Goal: Task Accomplishment & Management: Manage account settings

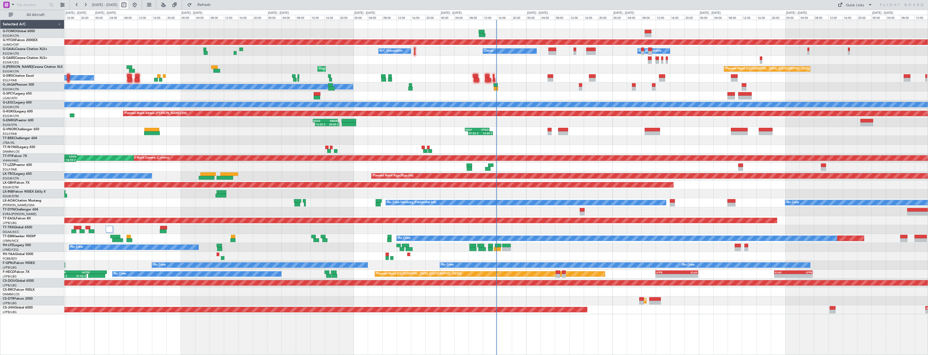
click at [128, 4] on button at bounding box center [123, 5] width 9 height 9
select select "10"
select select "2025"
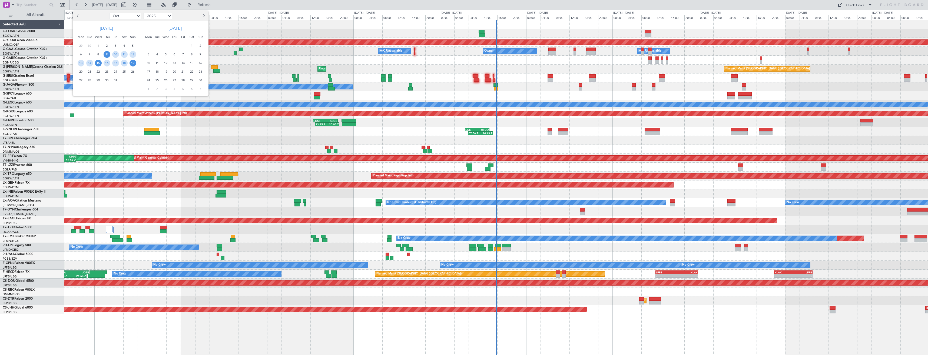
click at [98, 65] on span "15" at bounding box center [98, 63] width 7 height 7
click at [97, 85] on div at bounding box center [106, 90] width 62 height 10
click at [98, 82] on span "29" at bounding box center [98, 80] width 7 height 7
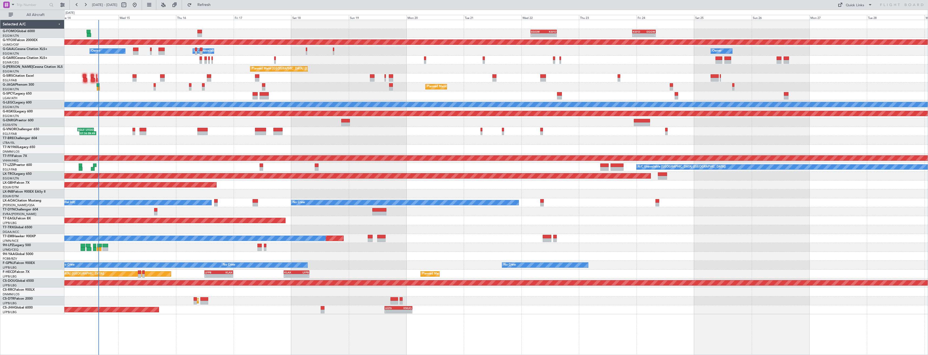
click at [152, 89] on div "Planned Maint Paris (Le Bourget) No Crew" at bounding box center [495, 86] width 863 height 9
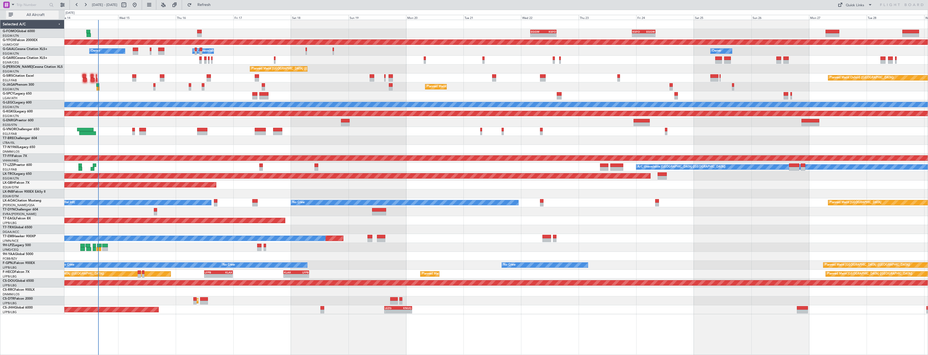
click at [46, 14] on span "All Aircraft" at bounding box center [35, 15] width 43 height 4
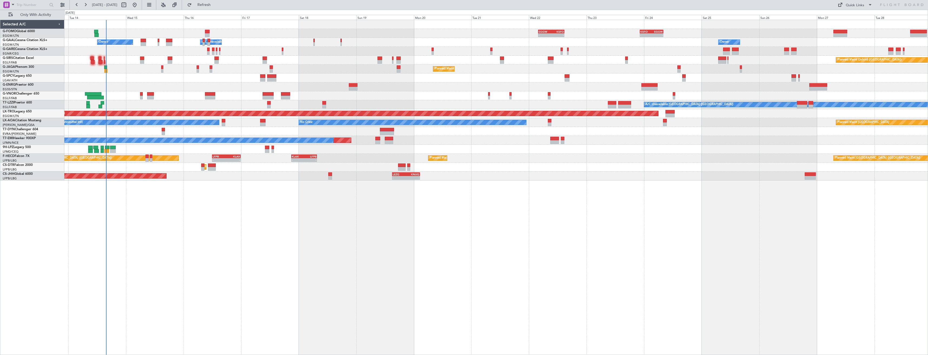
click at [140, 65] on div "Planned Maint Paris (Le Bourget) No Crew" at bounding box center [495, 69] width 863 height 9
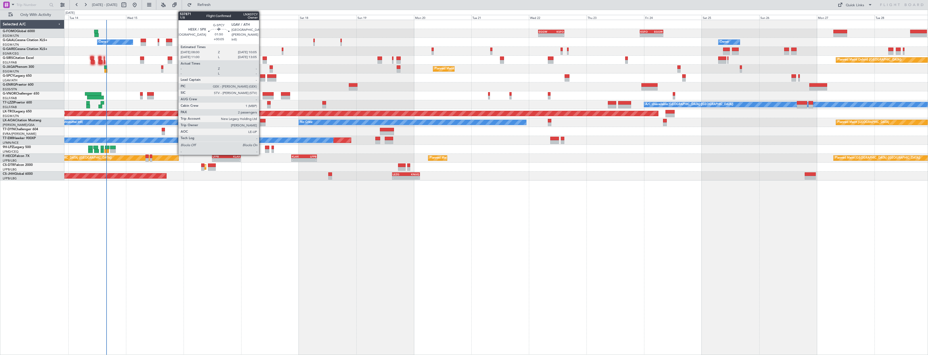
click at [261, 80] on div at bounding box center [262, 80] width 5 height 4
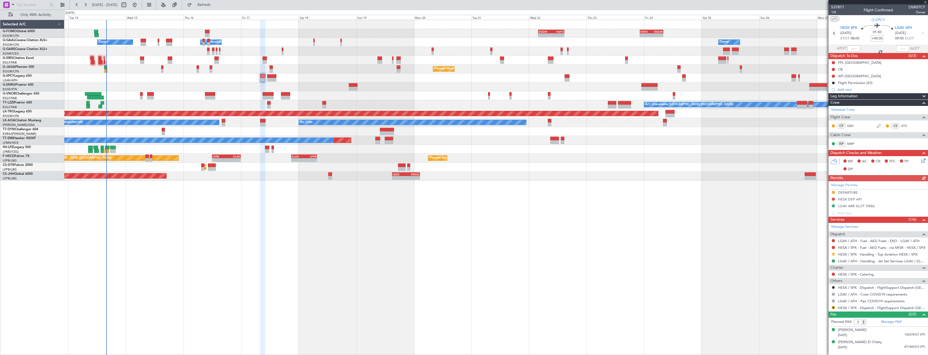
click at [833, 254] on button at bounding box center [833, 254] width 3 height 3
click at [820, 319] on span "Confirmed" at bounding box center [817, 318] width 17 height 5
click at [380, 138] on div "- - EGGW 03:55 Z KSFO 14:45 Z - - KSFO 22:15 Z EGGW 08:00 Z Owner A/C Unavailab…" at bounding box center [495, 100] width 863 height 161
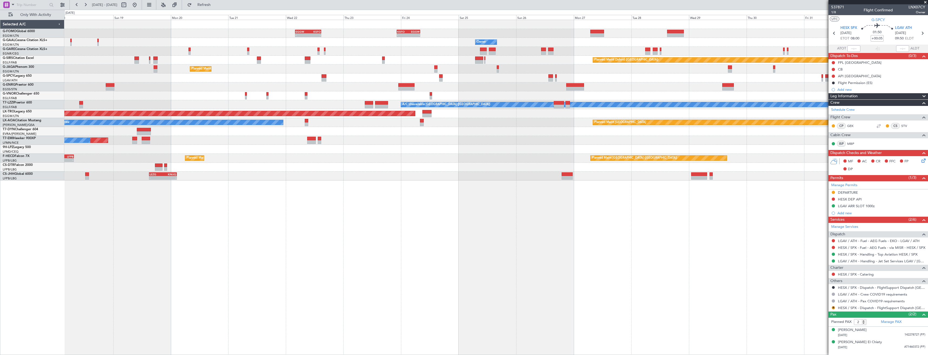
click at [394, 138] on div "- - EGGW 03:55 Z KSFO 14:45 Z - - KSFO 22:15 Z EGGW 08:00 Z Owner Owner A/C Una…" at bounding box center [495, 100] width 863 height 161
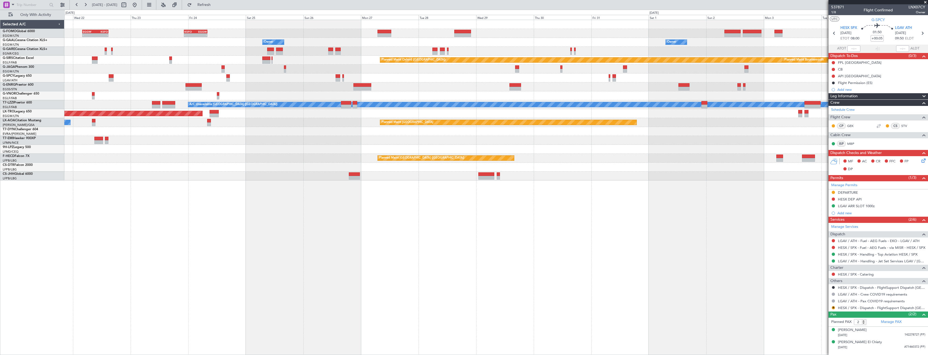
click at [392, 135] on div at bounding box center [495, 131] width 863 height 9
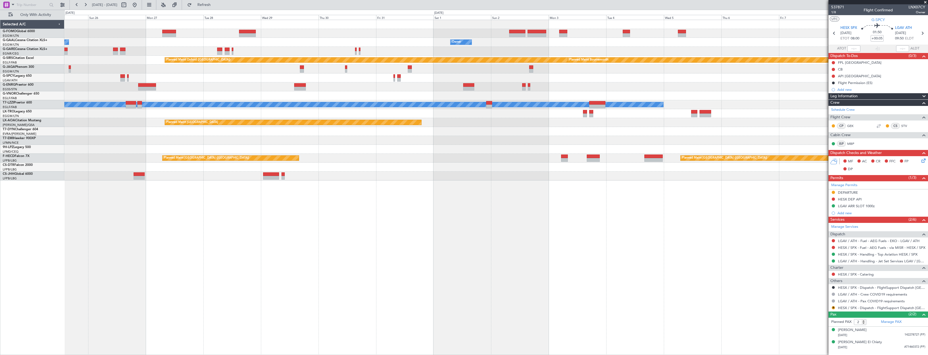
click at [343, 157] on div "KSFO 22:15 Z EGGW 08:00 Z - - EGGW 03:55 Z KSFO 14:45 Z - - Owner Owner Planned…" at bounding box center [495, 100] width 863 height 161
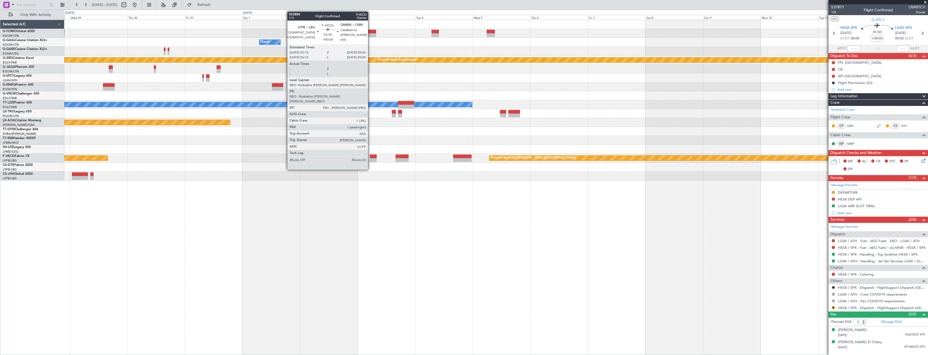
click at [352, 152] on div "Owner Owner Planned Maint Oxford (Kidlington) Planned Maint Bournemouth Planned…" at bounding box center [495, 100] width 863 height 161
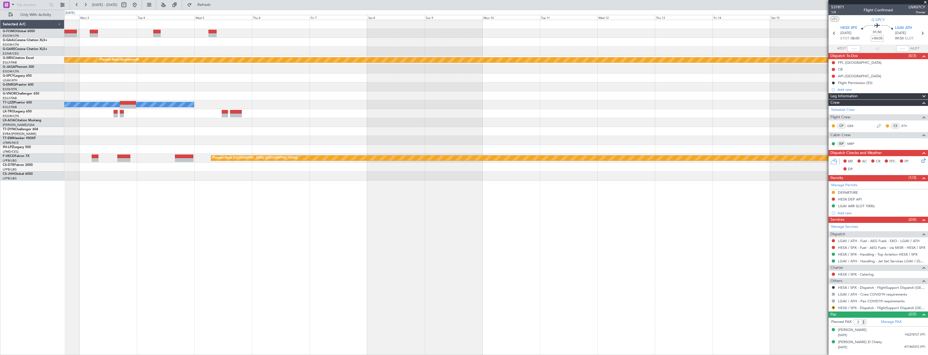
click at [384, 150] on div "Owner Planned Maint Oxford (Kidlington) Planned Maint Bournemouth Planned Maint…" at bounding box center [495, 100] width 863 height 161
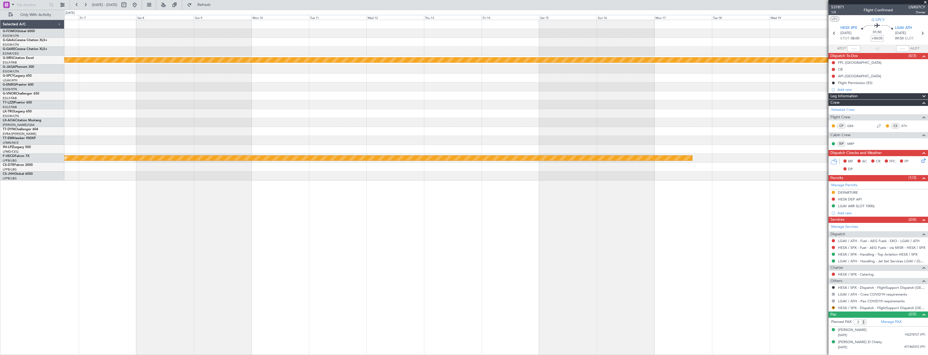
click at [489, 149] on div "Planned Maint Bournemouth Planned Maint Bournemouth Planned Maint Oxford (Kidli…" at bounding box center [495, 100] width 863 height 161
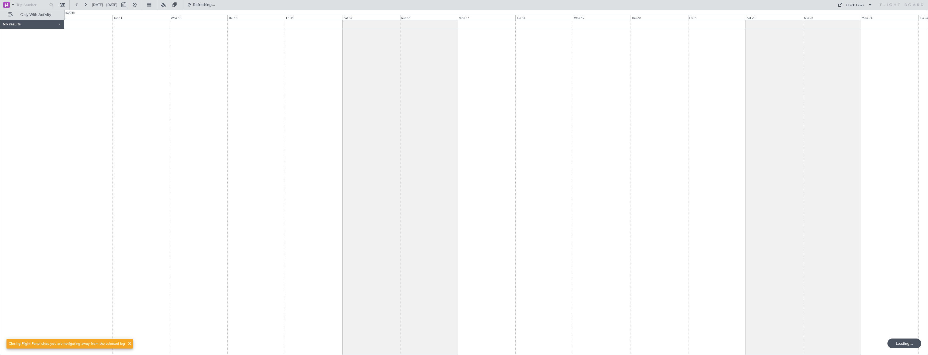
click at [430, 112] on div at bounding box center [495, 188] width 863 height 336
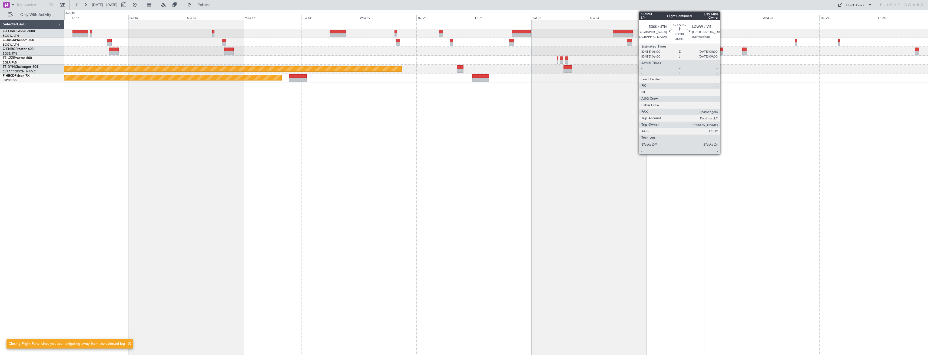
click at [722, 52] on div at bounding box center [720, 53] width 5 height 4
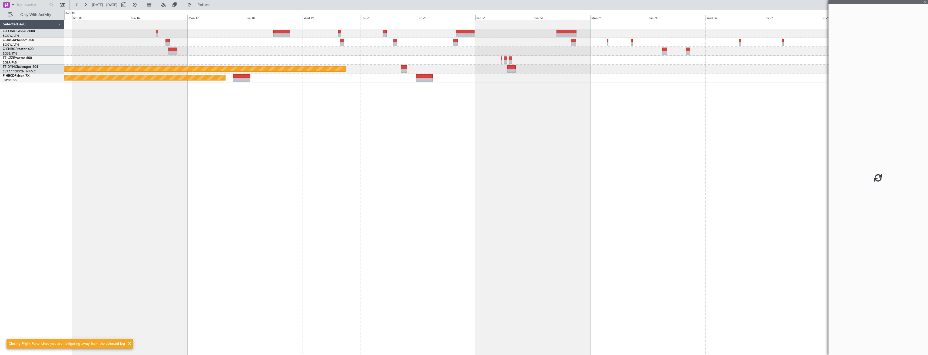
click at [666, 83] on div "Planned Maint Riga (Riga Intl) Planned Maint Paris (Le Bourget)" at bounding box center [495, 188] width 863 height 336
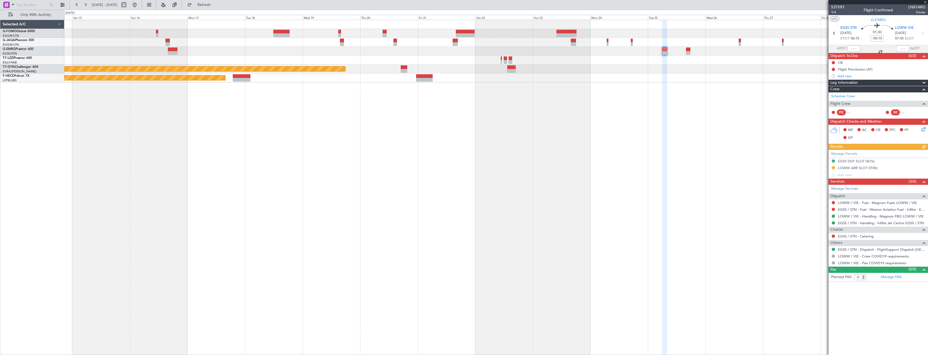
click at [686, 101] on div "Planned Maint Riga (Riga Intl) Planned Maint Paris (Le Bourget)" at bounding box center [495, 188] width 863 height 336
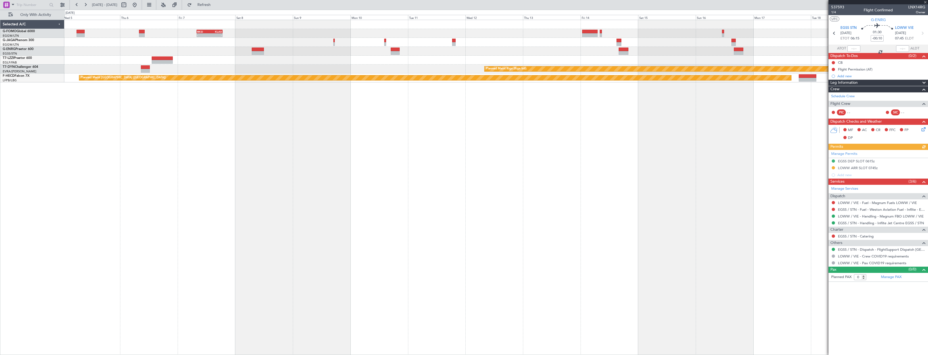
click at [634, 103] on div "RKSI 08:00 Z KLAX 18:50 Z - - A/C Unavailable London (Luton) Planned Maint Riga…" at bounding box center [495, 188] width 863 height 336
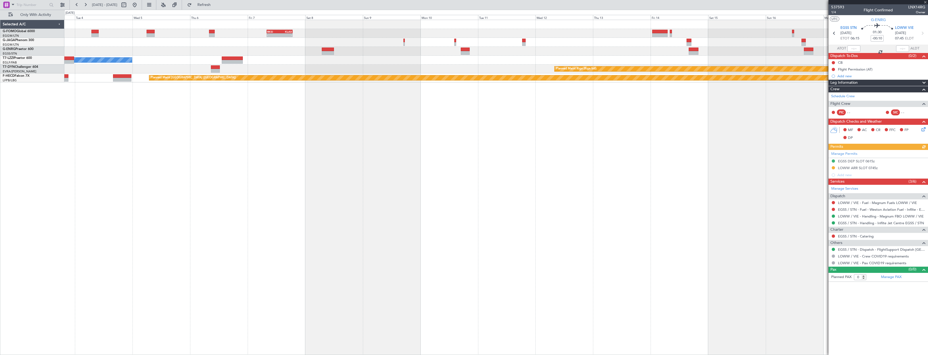
click at [508, 106] on div "RKSI 08:00 Z KLAX 18:50 Z - - A/C Unavailable London (Luton) Planned Maint Riga…" at bounding box center [495, 188] width 863 height 336
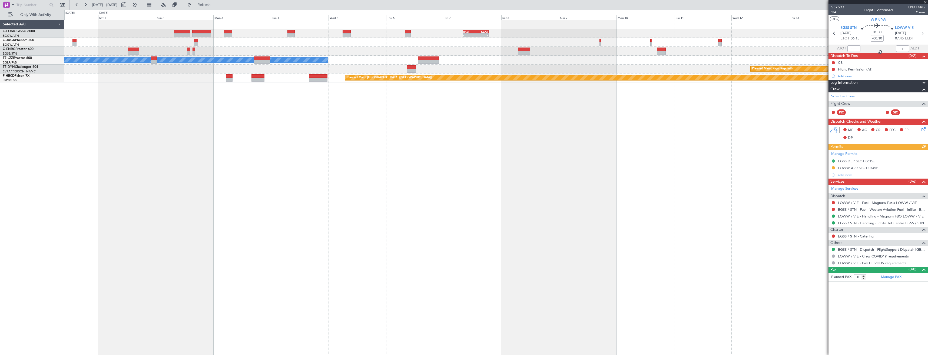
click at [581, 114] on div "RKSI 08:00 Z KLAX 18:50 Z - - A/C Unavailable London (Luton) Planned Maint Riga…" at bounding box center [495, 188] width 863 height 336
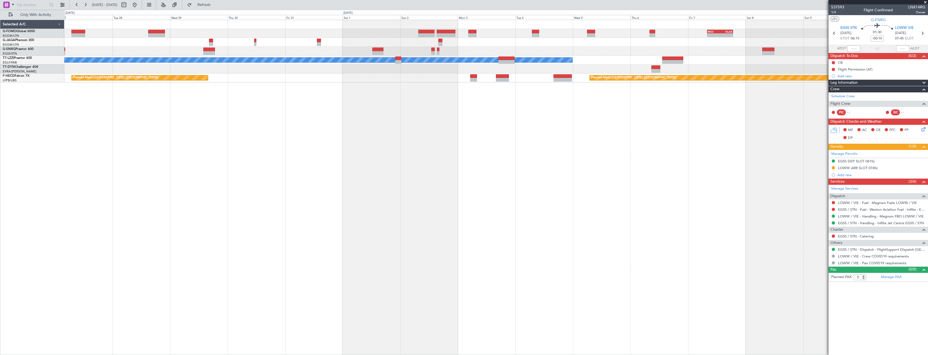
click at [434, 110] on div "RKSI 08:00 Z KLAX 18:50 Z - - A/C Unavailable London (Luton) Planned Maint Riga…" at bounding box center [495, 188] width 863 height 336
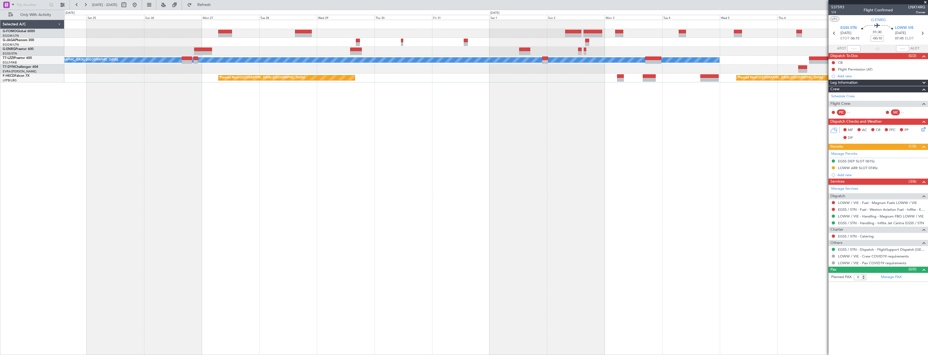
click at [536, 109] on div "RKSI 08:00 Z KLAX 18:50 Z - - A/C Unavailable London (Luton) Planned Maint Riga…" at bounding box center [495, 188] width 863 height 336
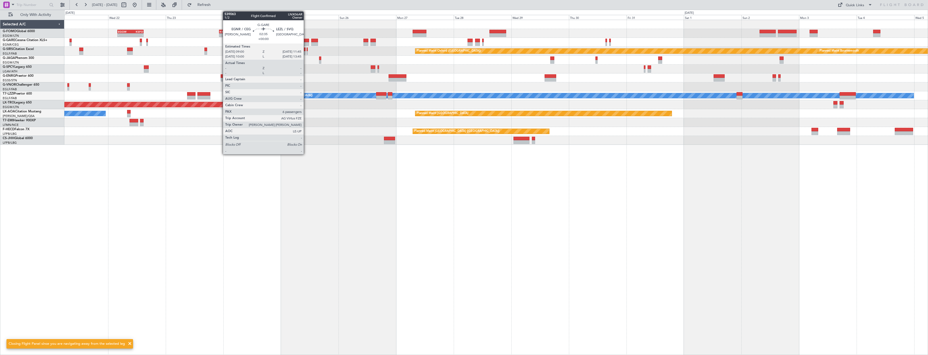
click at [306, 40] on div at bounding box center [305, 41] width 7 height 4
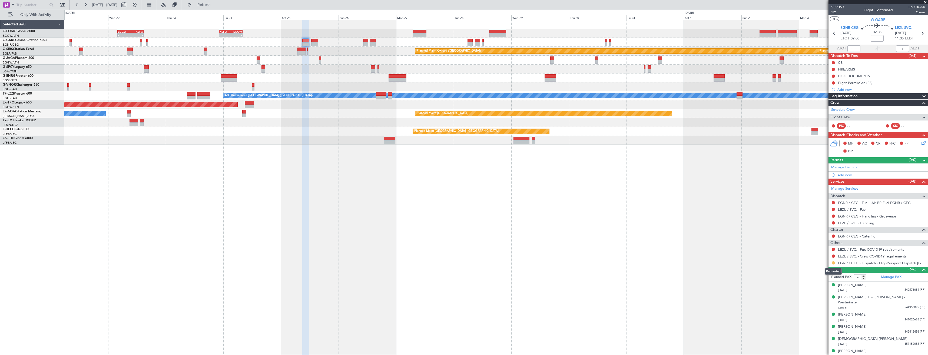
click at [832, 264] on button at bounding box center [833, 262] width 3 height 3
click at [826, 326] on span "Confirmed" at bounding box center [817, 327] width 17 height 5
click at [833, 255] on button at bounding box center [833, 256] width 3 height 3
click at [820, 264] on mat-tooltip-component "Not Requested" at bounding box center [833, 265] width 31 height 14
click at [833, 256] on button at bounding box center [833, 256] width 3 height 3
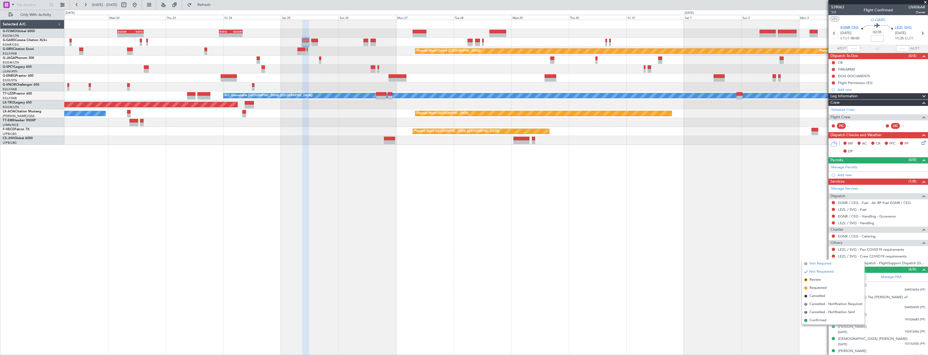
click at [813, 264] on span "Not Required" at bounding box center [820, 263] width 22 height 5
click at [833, 250] on button at bounding box center [833, 249] width 3 height 3
click at [816, 258] on span "Not Required" at bounding box center [820, 256] width 22 height 5
click at [832, 215] on button at bounding box center [833, 216] width 3 height 3
click at [815, 224] on span "Not Required" at bounding box center [820, 223] width 22 height 5
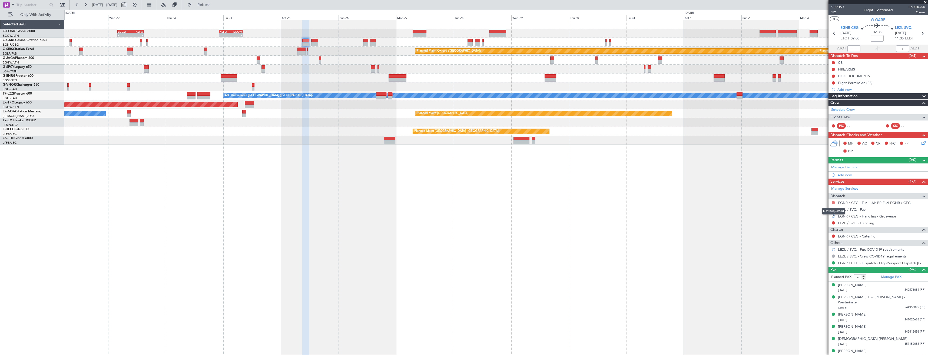
click at [833, 204] on button at bounding box center [833, 202] width 3 height 3
click at [823, 209] on span "Not Required" at bounding box center [820, 210] width 22 height 5
click at [921, 33] on icon at bounding box center [922, 33] width 7 height 7
type input "0"
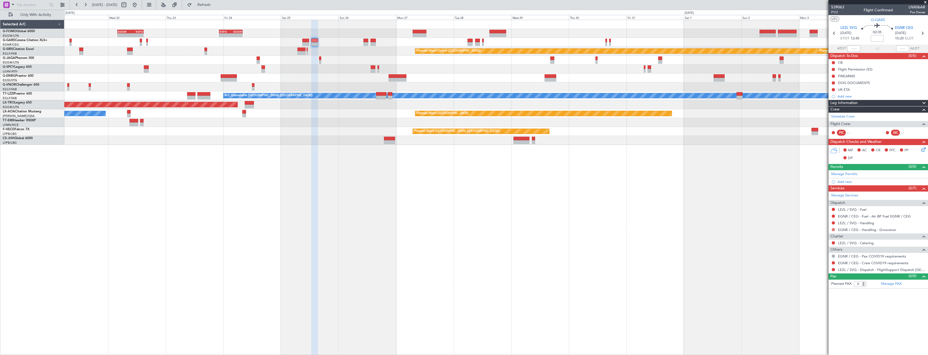
click at [833, 229] on button at bounding box center [833, 229] width 3 height 3
click at [823, 237] on span "Not Required" at bounding box center [820, 237] width 22 height 5
click at [833, 215] on button at bounding box center [833, 216] width 3 height 3
click at [813, 223] on span "Not Required" at bounding box center [820, 223] width 22 height 5
click at [833, 263] on button at bounding box center [833, 262] width 3 height 3
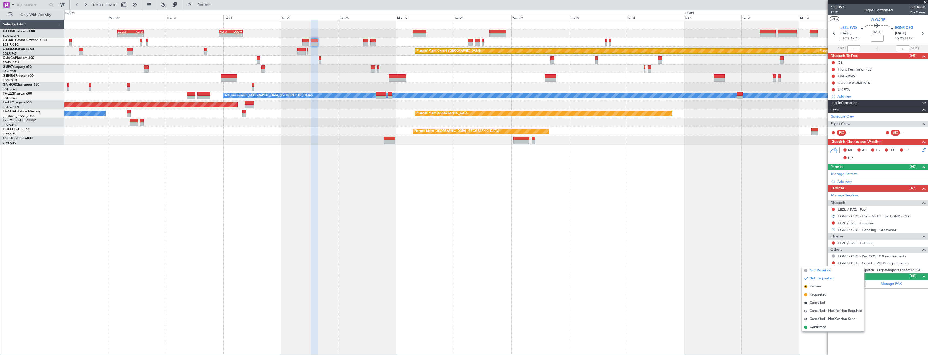
click at [818, 271] on span "Not Required" at bounding box center [820, 270] width 22 height 5
drag, startPoint x: 833, startPoint y: 270, endPoint x: 828, endPoint y: 273, distance: 5.8
click at [833, 270] on button at bounding box center [833, 269] width 3 height 3
click at [817, 334] on span "Confirmed" at bounding box center [817, 333] width 17 height 5
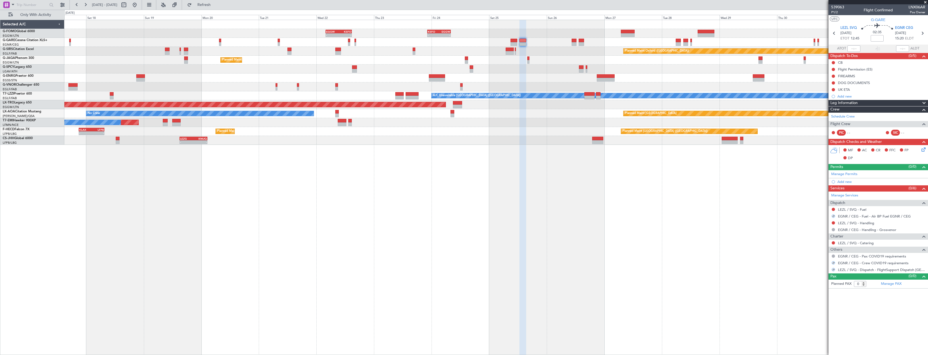
click at [742, 175] on div "- - EGGW 03:55 Z KSFO 14:45 Z - - KSFO 22:15 Z EGGW 08:00 Z Planned Maint Oxfor…" at bounding box center [495, 188] width 863 height 336
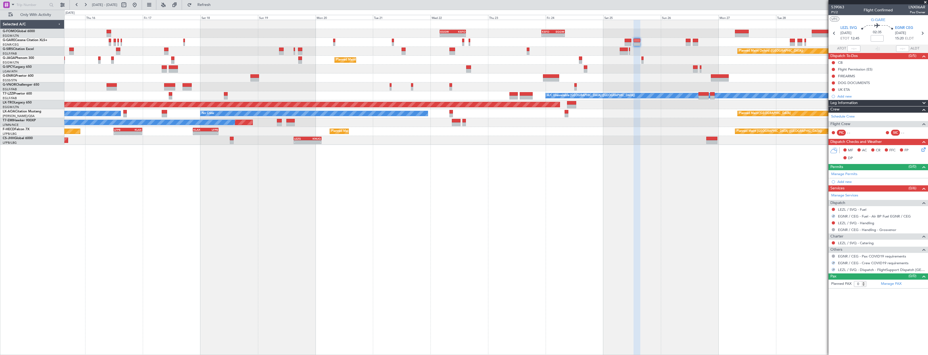
click at [643, 176] on div "- - EGGW 03:55 Z KSFO 14:45 Z - - KSFO 22:15 Z EGGW 08:00 Z Planned Maint Oxfor…" at bounding box center [495, 188] width 863 height 336
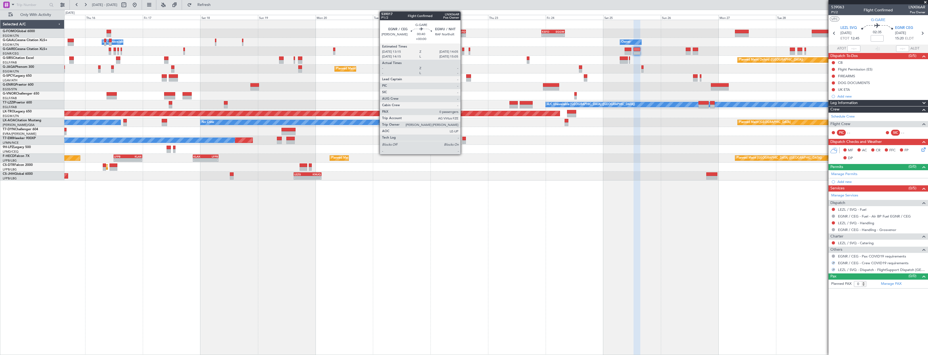
click at [463, 50] on div at bounding box center [463, 50] width 2 height 4
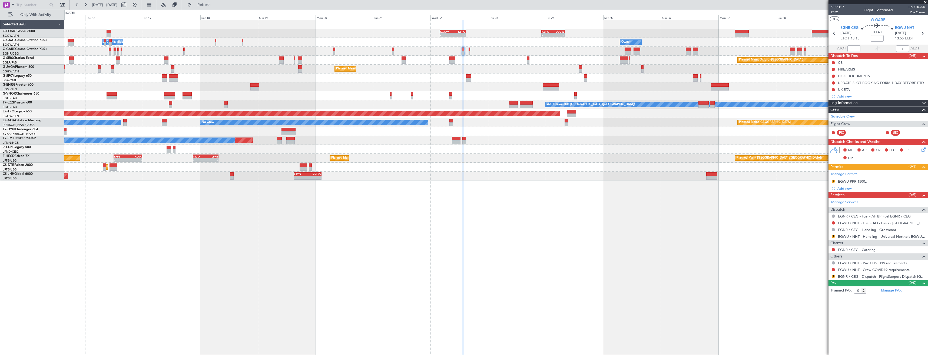
drag, startPoint x: 925, startPoint y: 2, endPoint x: 919, endPoint y: 3, distance: 5.8
click at [925, 2] on span at bounding box center [924, 2] width 5 height 5
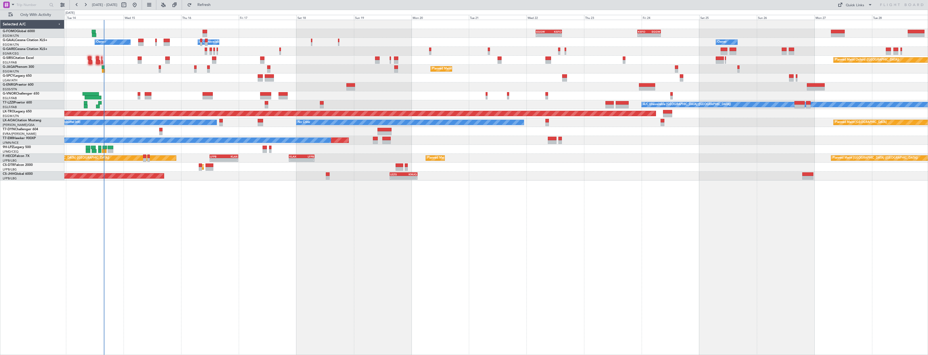
click at [620, 85] on div at bounding box center [495, 86] width 863 height 9
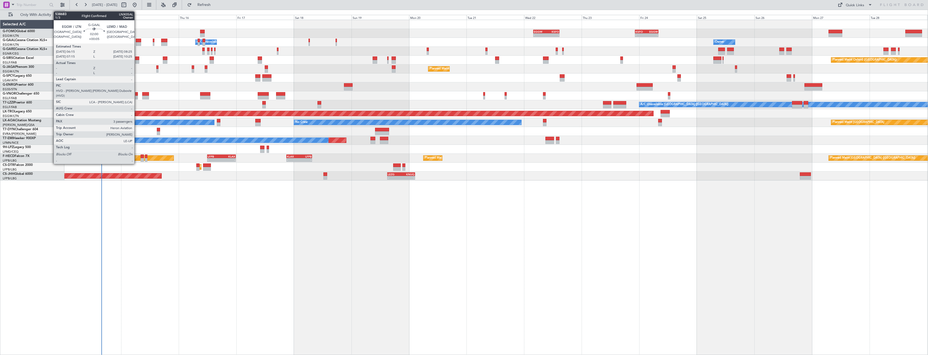
click at [137, 42] on div at bounding box center [138, 44] width 5 height 4
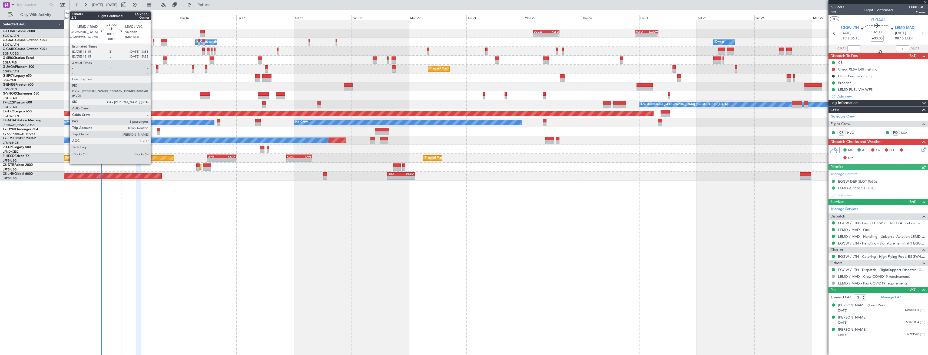
click at [153, 43] on div at bounding box center [154, 44] width 2 height 4
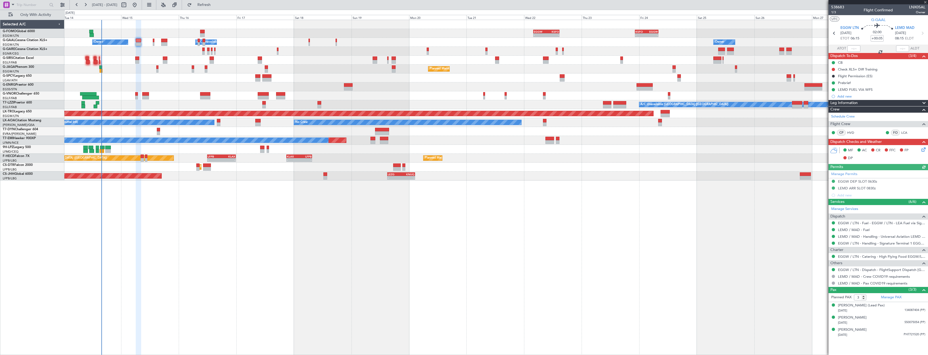
type input "6"
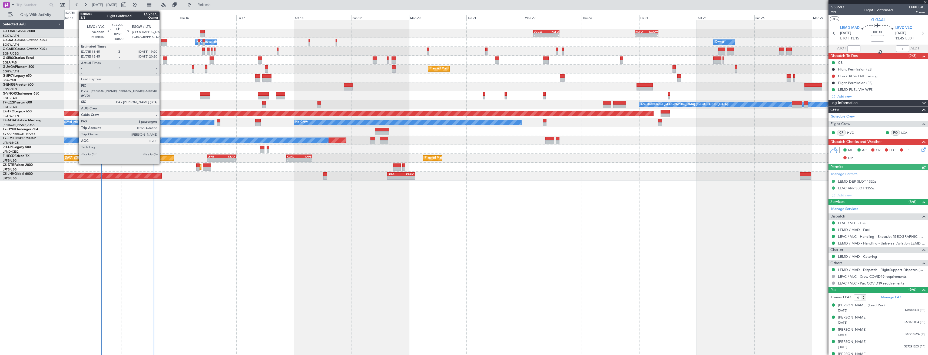
click at [162, 42] on div at bounding box center [164, 41] width 6 height 4
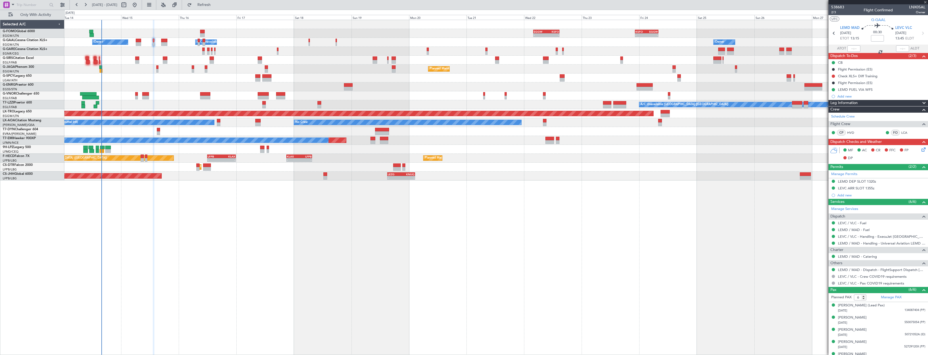
type input "+00:20"
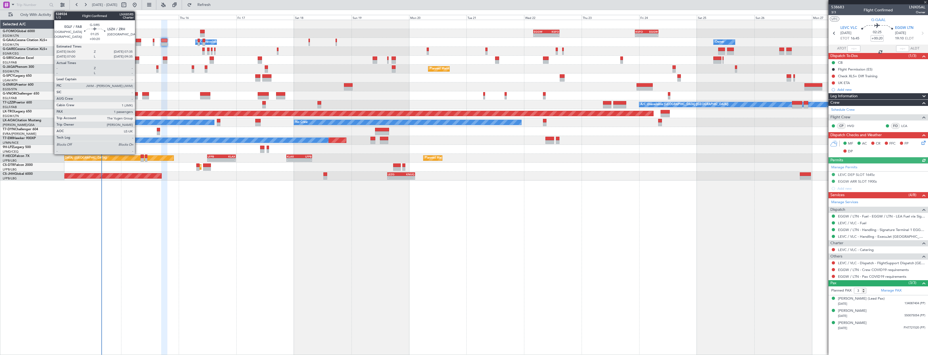
click at [137, 61] on div at bounding box center [137, 62] width 4 height 4
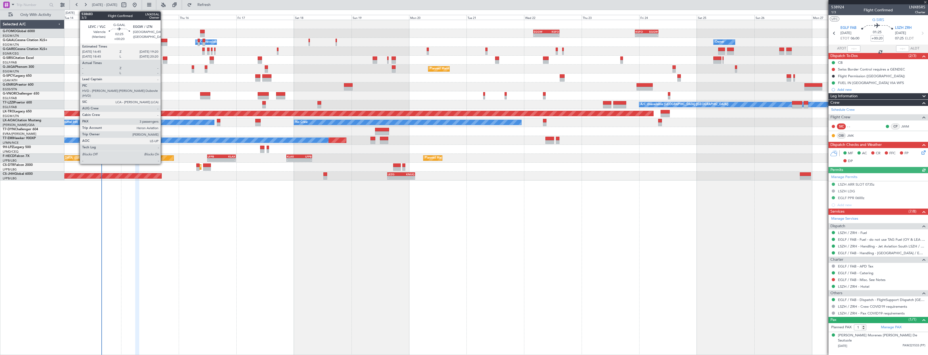
click at [163, 41] on div at bounding box center [164, 41] width 6 height 4
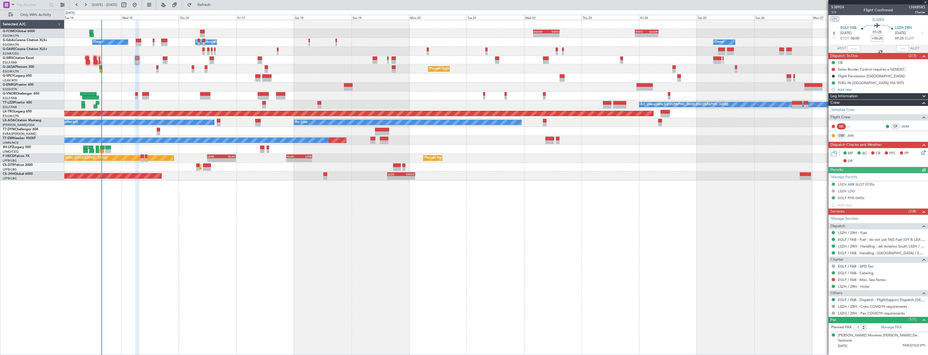
type input "3"
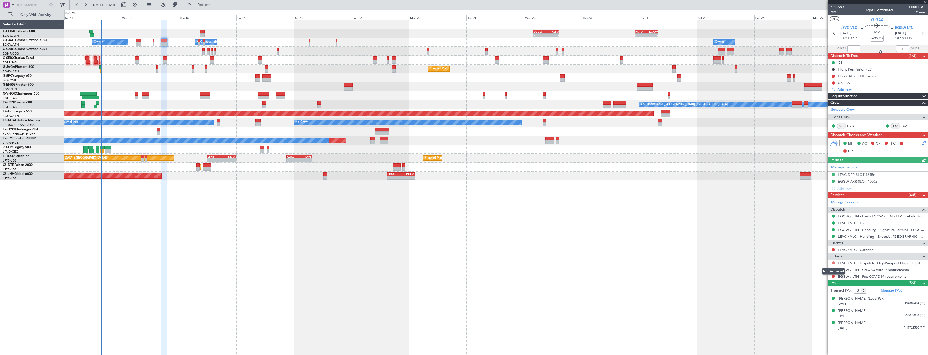
click at [833, 264] on button at bounding box center [833, 262] width 3 height 3
click at [822, 327] on span "Confirmed" at bounding box center [817, 327] width 17 height 5
click at [832, 270] on button at bounding box center [833, 269] width 3 height 3
click at [818, 277] on span "Not Required" at bounding box center [820, 277] width 22 height 5
click at [833, 275] on button at bounding box center [833, 276] width 3 height 3
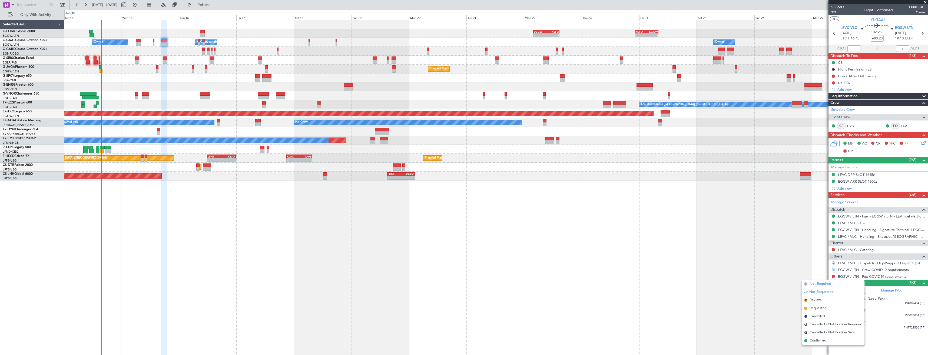
click at [823, 283] on span "Not Required" at bounding box center [820, 283] width 22 height 5
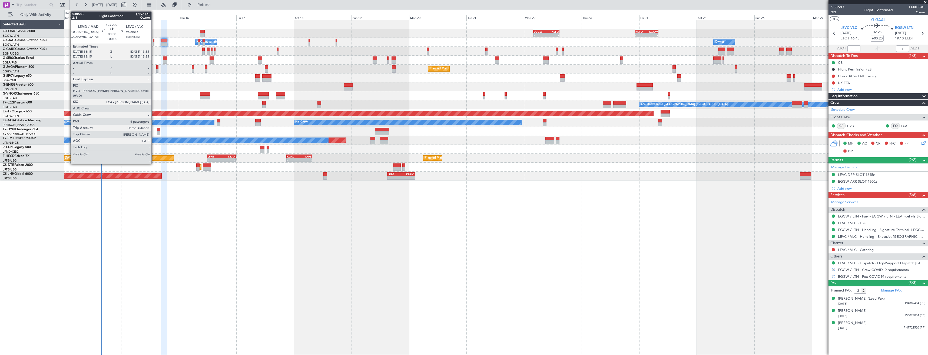
click at [154, 40] on div at bounding box center [154, 41] width 2 height 4
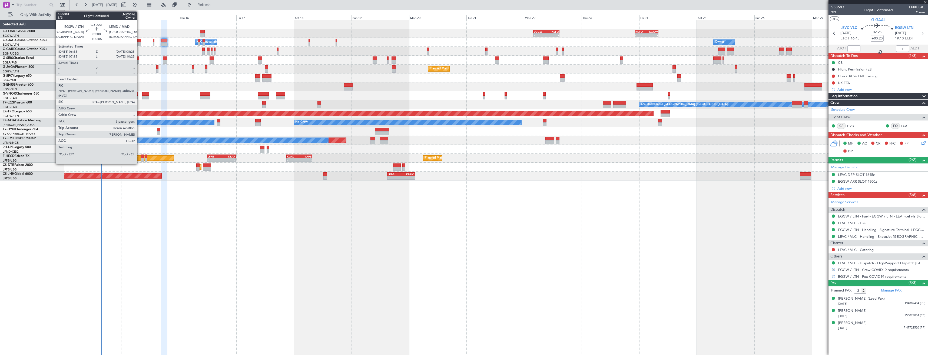
type input "6"
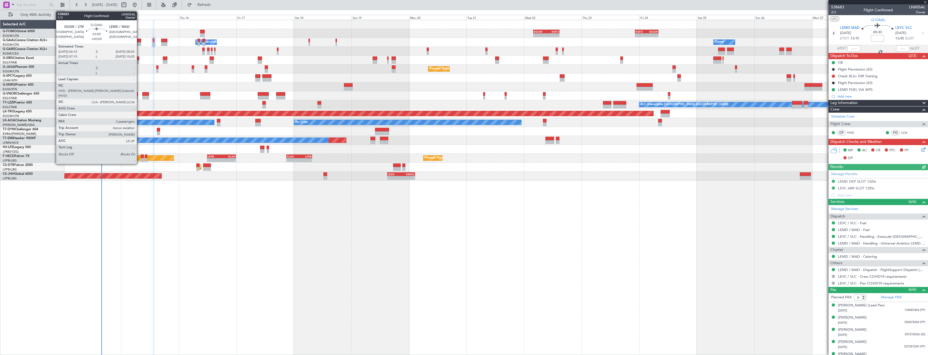
click at [139, 42] on div at bounding box center [138, 44] width 5 height 4
type input "+00:05"
type input "3"
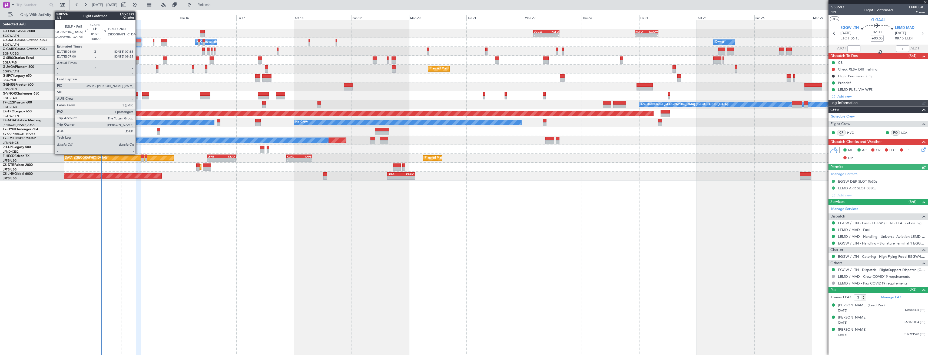
click at [138, 61] on div at bounding box center [137, 62] width 4 height 4
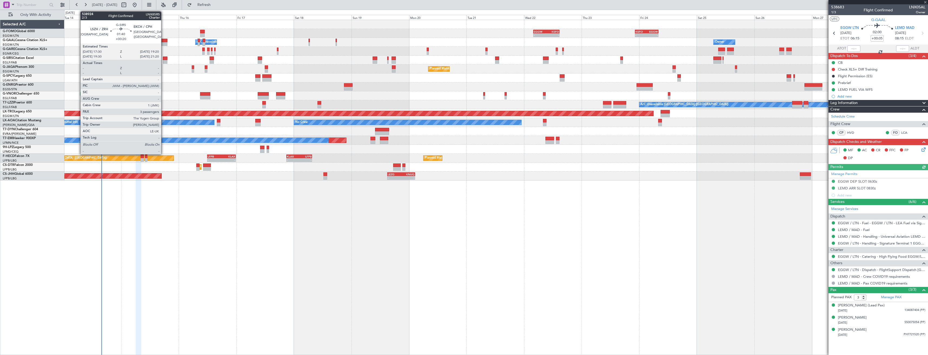
type input "+00:20"
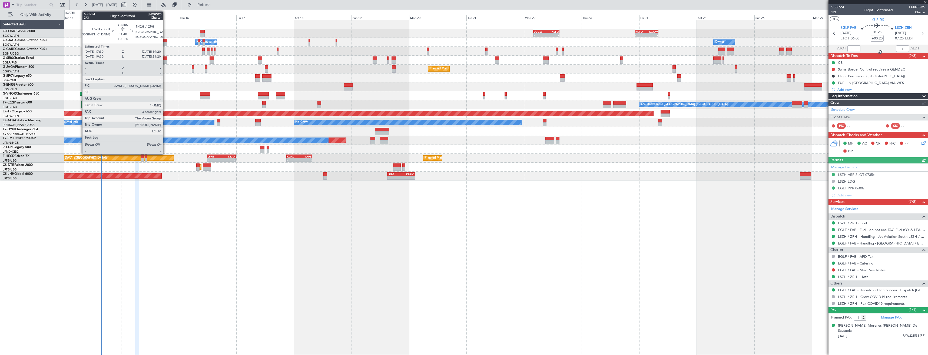
click at [165, 60] on div at bounding box center [165, 59] width 5 height 4
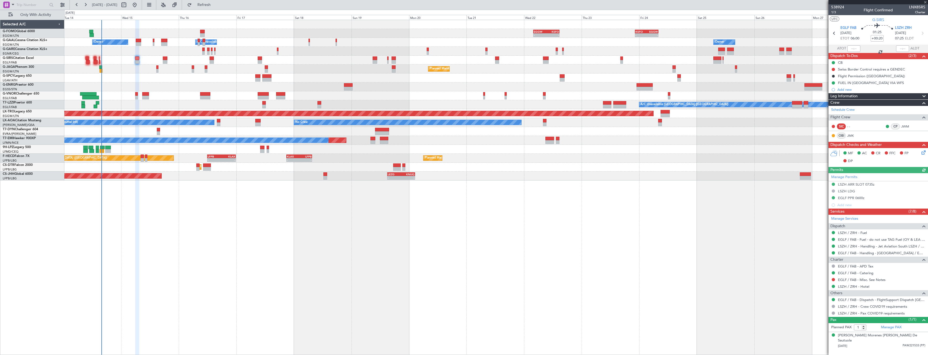
type input "3"
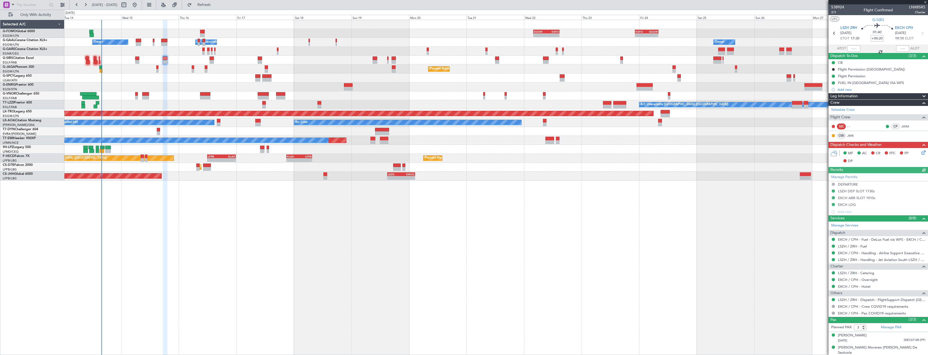
click at [155, 68] on div "Planned Maint Paris (Le Bourget) No Crew" at bounding box center [495, 69] width 863 height 9
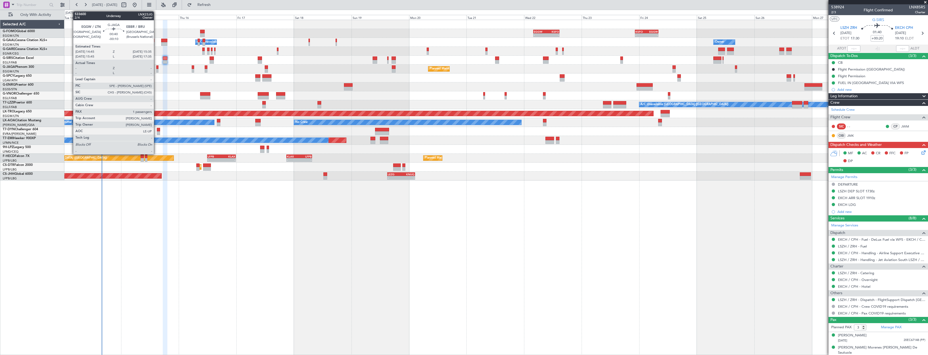
click at [156, 71] on div at bounding box center [157, 71] width 2 height 4
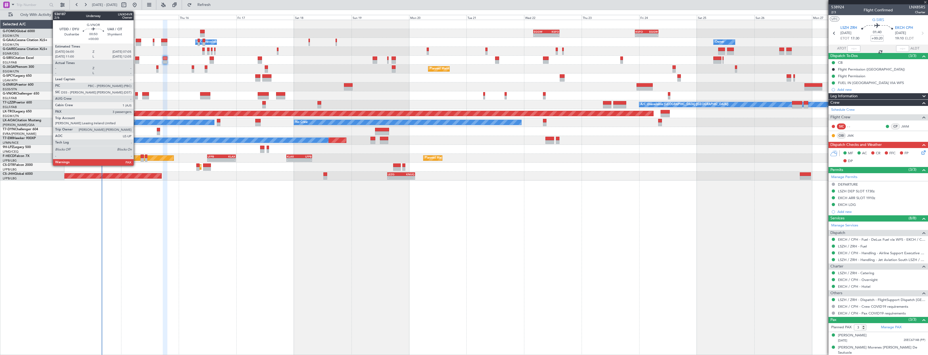
type input "-00:10"
type input "1"
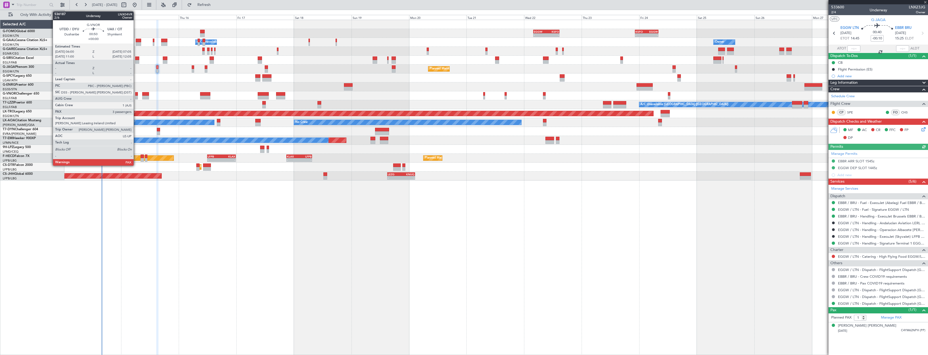
click at [136, 98] on div at bounding box center [136, 98] width 3 height 4
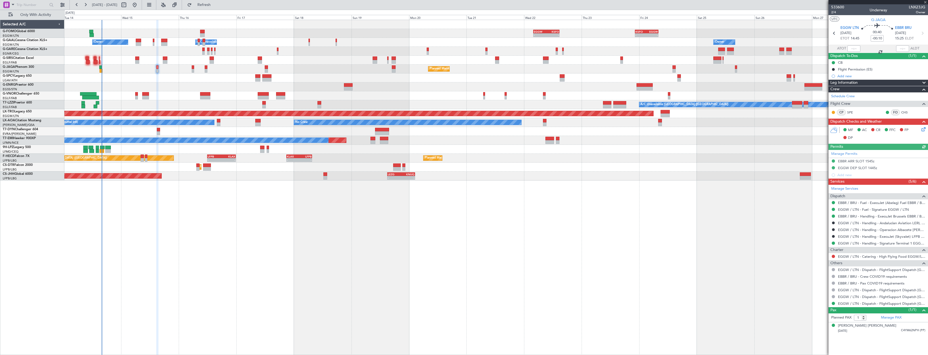
type input "3"
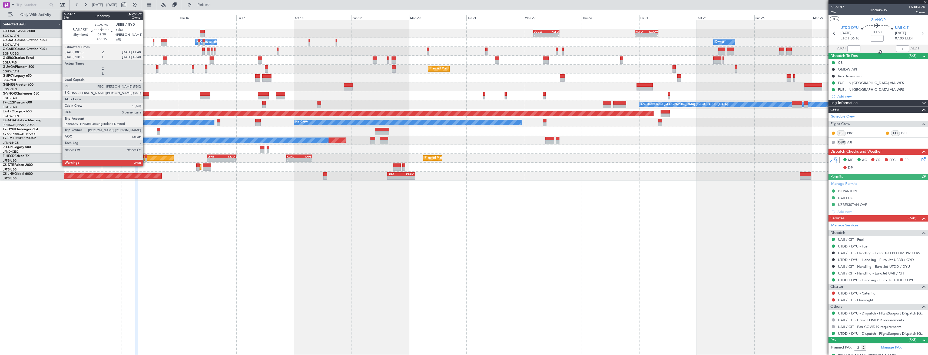
click at [145, 96] on div at bounding box center [145, 98] width 7 height 4
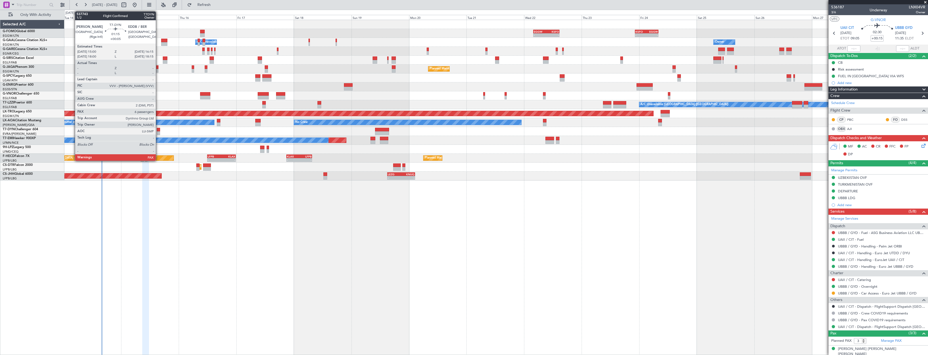
click at [158, 131] on div at bounding box center [158, 130] width 3 height 4
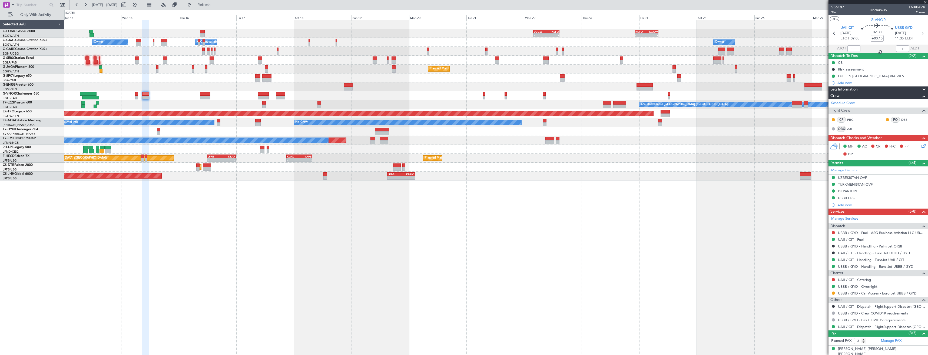
type input "+00:05"
type input "6"
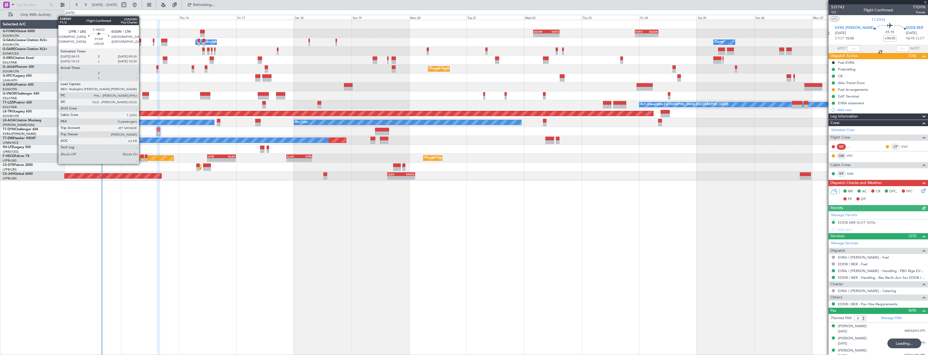
click at [141, 159] on div at bounding box center [142, 160] width 3 height 4
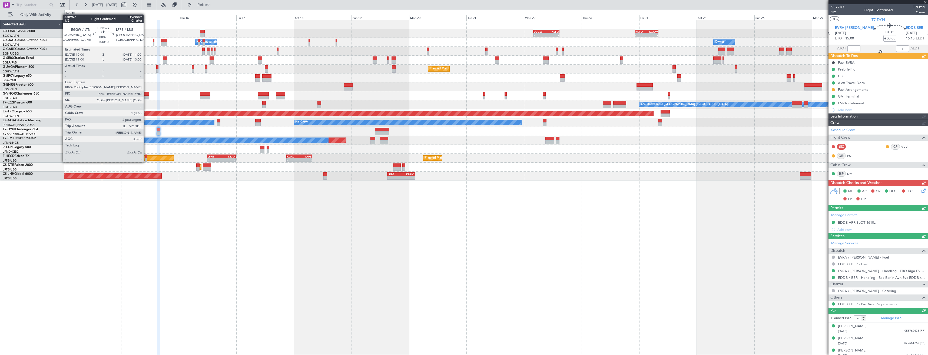
type input "+00:25"
type input "0"
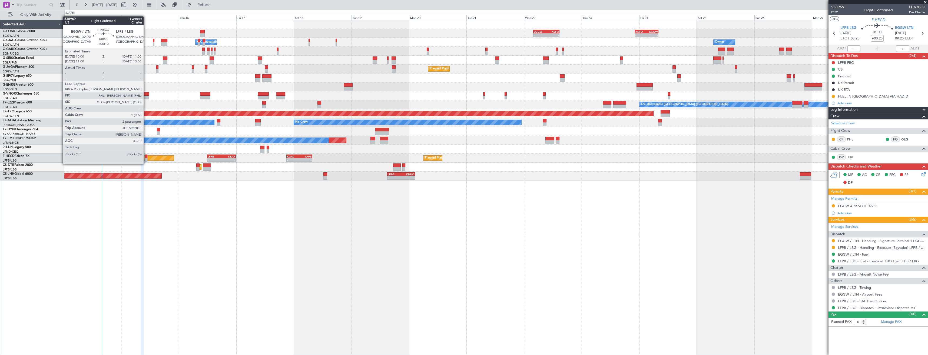
click at [146, 159] on div at bounding box center [146, 160] width 2 height 4
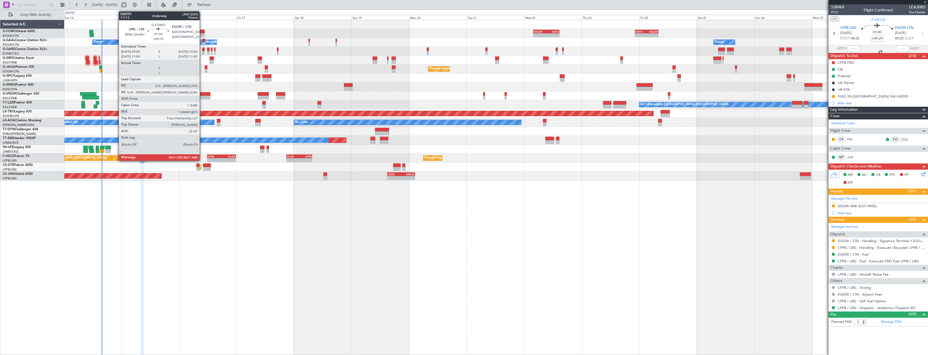
type input "+00:10"
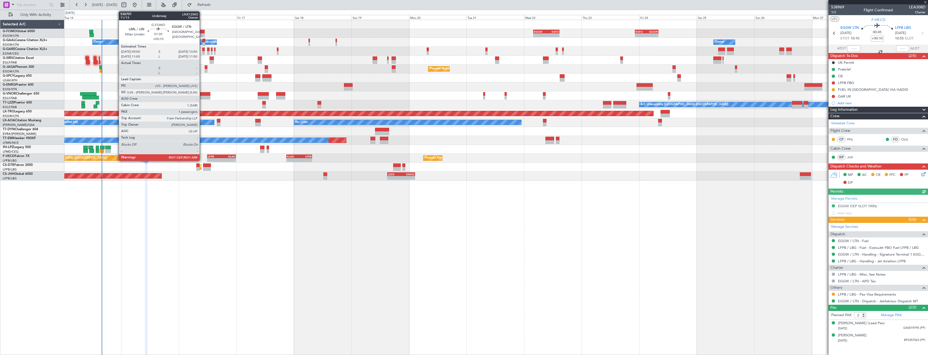
click at [202, 33] on div at bounding box center [202, 32] width 5 height 4
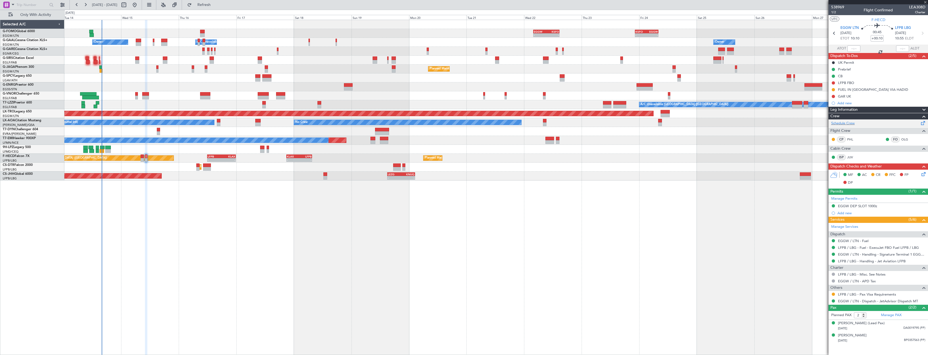
type input "1"
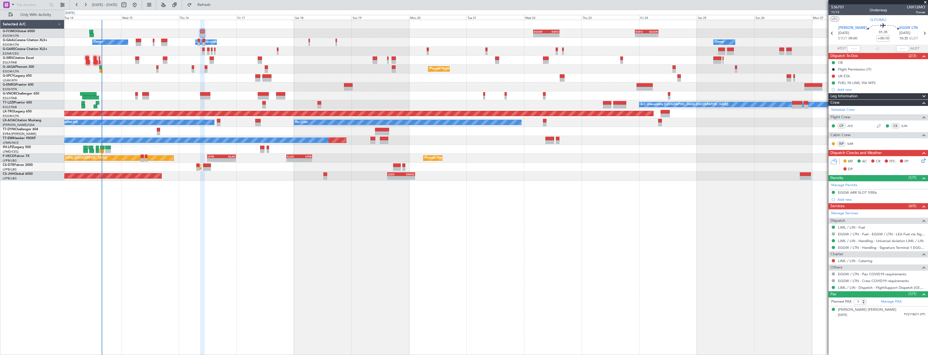
click at [924, 160] on icon at bounding box center [922, 160] width 4 height 4
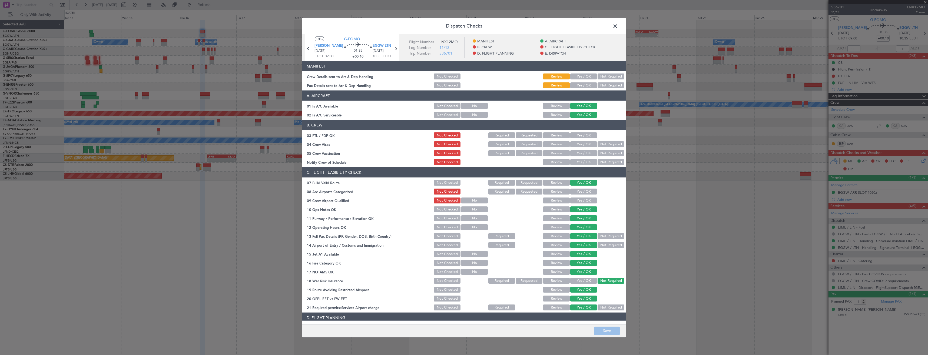
click at [618, 27] on span at bounding box center [618, 27] width 0 height 11
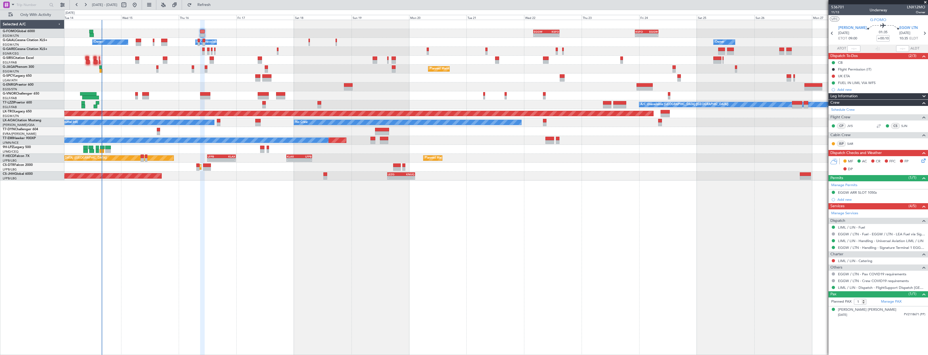
click at [924, 293] on span at bounding box center [924, 294] width 6 height 6
click at [921, 161] on icon at bounding box center [922, 160] width 4 height 4
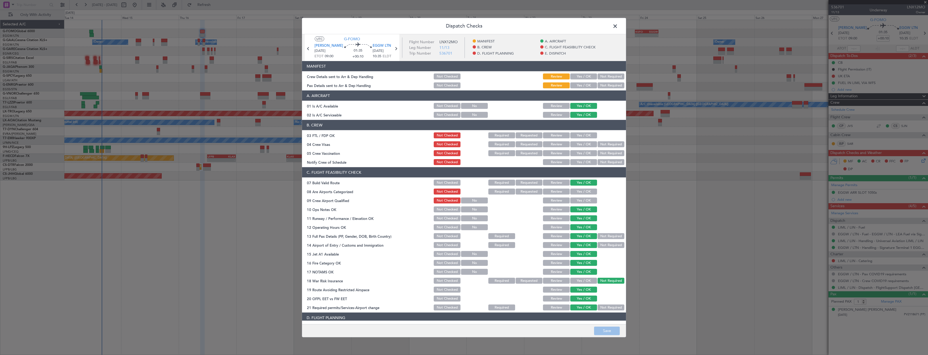
click at [577, 77] on button "Yes / OK" at bounding box center [583, 77] width 27 height 6
click at [576, 89] on div "Yes / OK" at bounding box center [582, 86] width 27 height 8
click at [576, 87] on button "Yes / OK" at bounding box center [583, 85] width 27 height 6
click at [605, 334] on button "Save" at bounding box center [607, 331] width 26 height 9
click at [618, 27] on span at bounding box center [618, 27] width 0 height 11
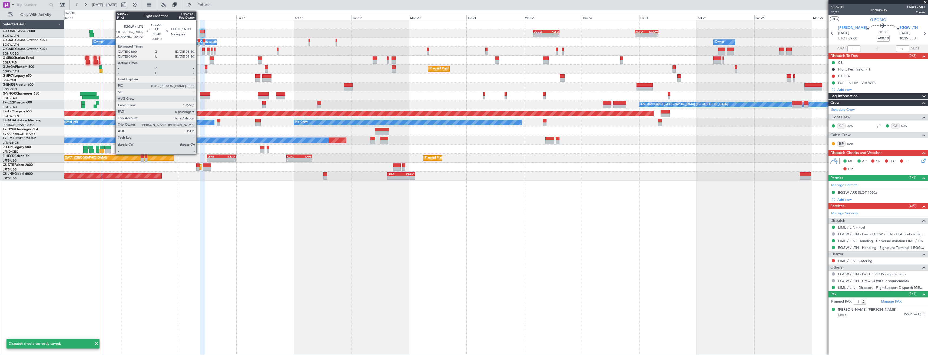
click at [199, 42] on div at bounding box center [199, 44] width 2 height 4
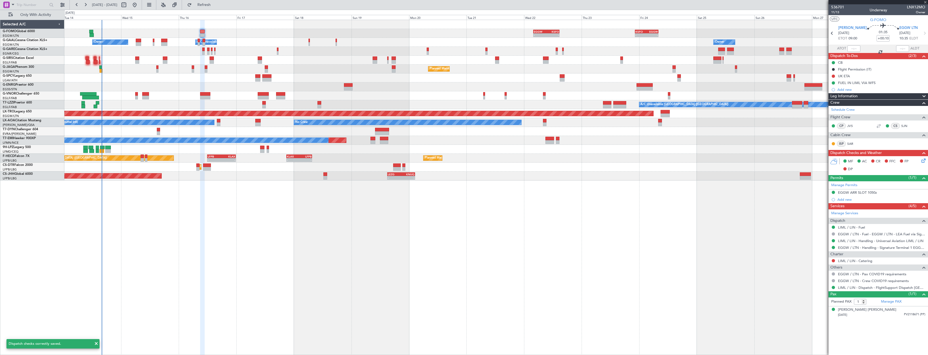
type input "-00:10"
type input "0"
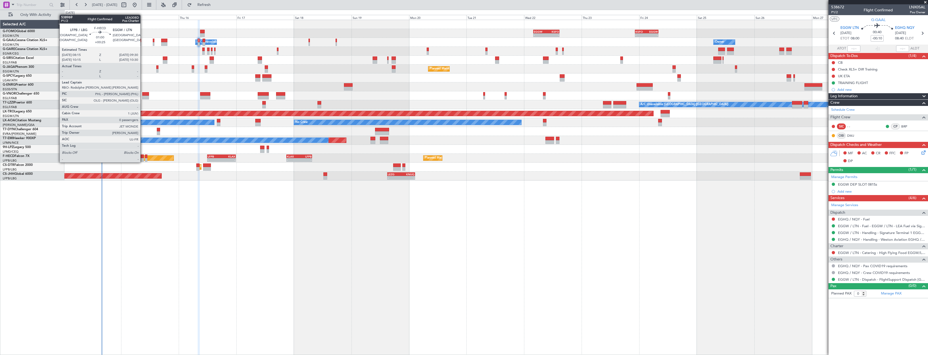
click at [143, 157] on div at bounding box center [142, 157] width 3 height 4
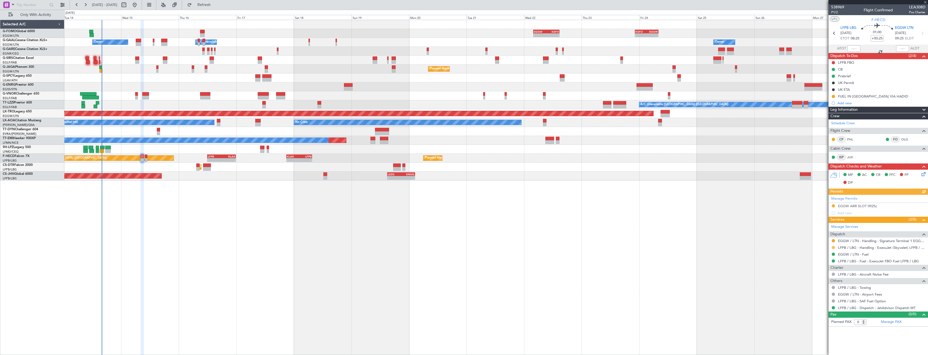
click at [832, 248] on button at bounding box center [833, 247] width 3 height 3
click at [825, 312] on span "Confirmed" at bounding box center [817, 311] width 17 height 5
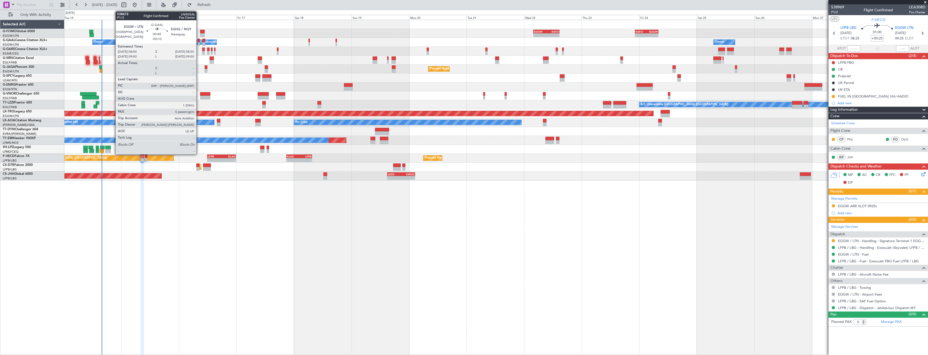
click at [199, 44] on div at bounding box center [199, 44] width 2 height 4
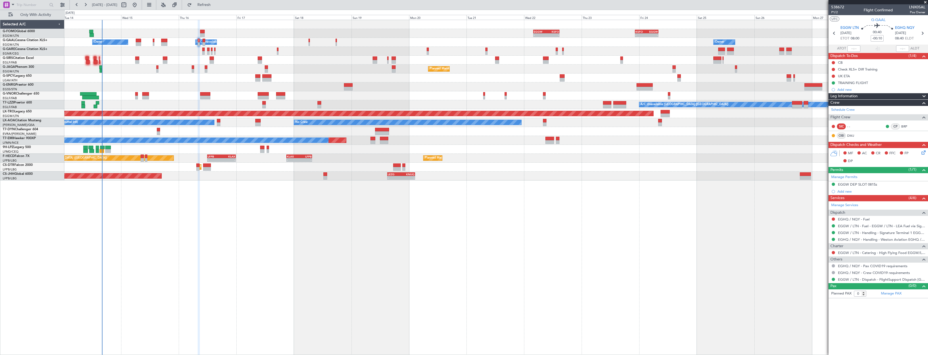
drag, startPoint x: 925, startPoint y: 34, endPoint x: 914, endPoint y: 33, distance: 11.9
click at [925, 34] on icon at bounding box center [922, 33] width 7 height 7
click at [835, 35] on icon at bounding box center [833, 33] width 7 height 7
click at [838, 14] on span "P1/2" at bounding box center [837, 12] width 13 height 5
click at [922, 154] on icon at bounding box center [922, 152] width 4 height 4
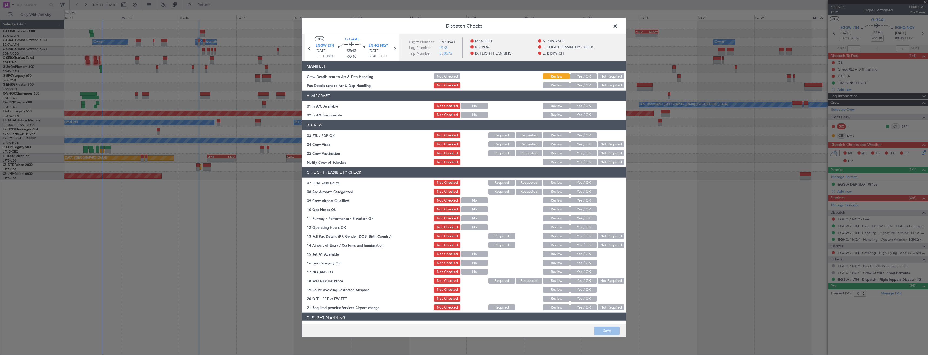
click at [580, 78] on button "Yes / OK" at bounding box center [583, 77] width 27 height 6
click at [579, 85] on button "Yes / OK" at bounding box center [583, 85] width 27 height 6
click at [615, 332] on button "Save" at bounding box center [607, 331] width 26 height 9
click at [618, 26] on span at bounding box center [618, 27] width 0 height 11
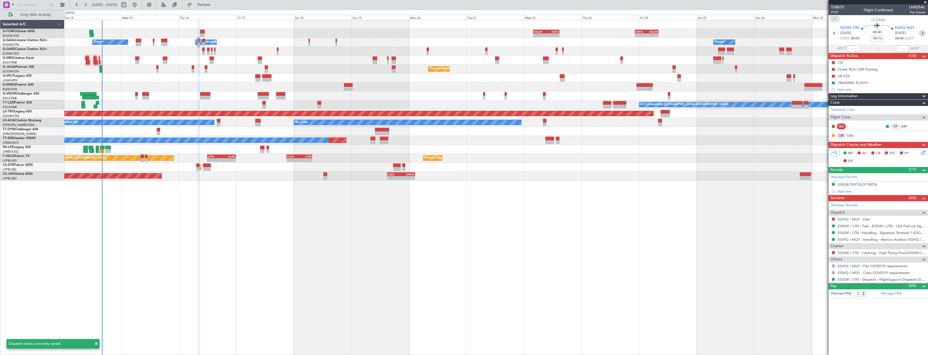
click at [925, 35] on icon at bounding box center [922, 33] width 7 height 7
click at [923, 152] on icon at bounding box center [922, 152] width 4 height 4
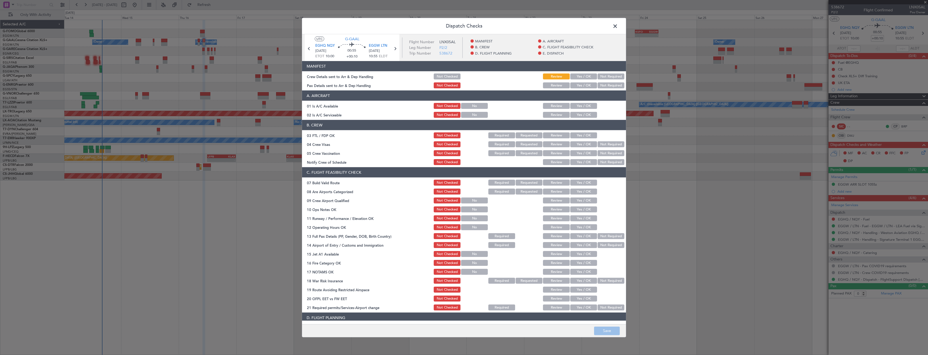
click at [574, 85] on button "Yes / OK" at bounding box center [583, 85] width 27 height 6
click at [574, 71] on header "MANIFEST" at bounding box center [464, 66] width 324 height 10
click at [573, 78] on button "Yes / OK" at bounding box center [583, 77] width 27 height 6
click at [606, 328] on button "Save" at bounding box center [607, 331] width 26 height 9
click at [618, 25] on span at bounding box center [618, 27] width 0 height 11
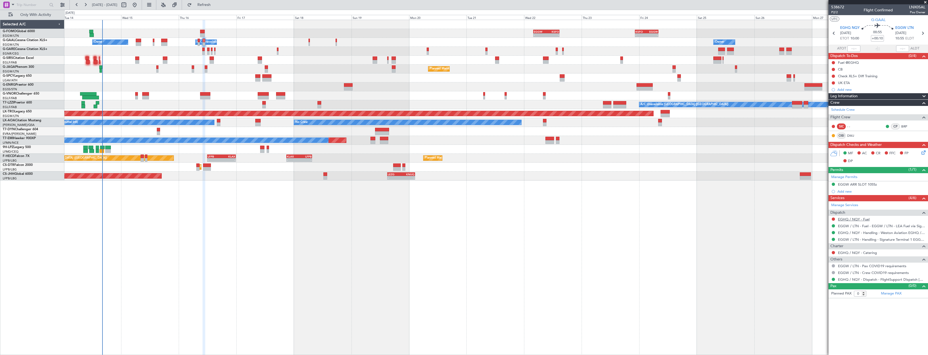
click at [846, 218] on link "EGHQ / NQY - Fuel" at bounding box center [854, 219] width 32 height 5
click at [901, 233] on mat-tooltip-component "EGGW / LTN - Fuel - EGGW / LTN - LEA Fuel via Signature in EGGW" at bounding box center [873, 235] width 103 height 14
click at [851, 233] on link "EGHQ / NQY - Handling - Weston Aviation EGHQ / NQY" at bounding box center [881, 233] width 87 height 5
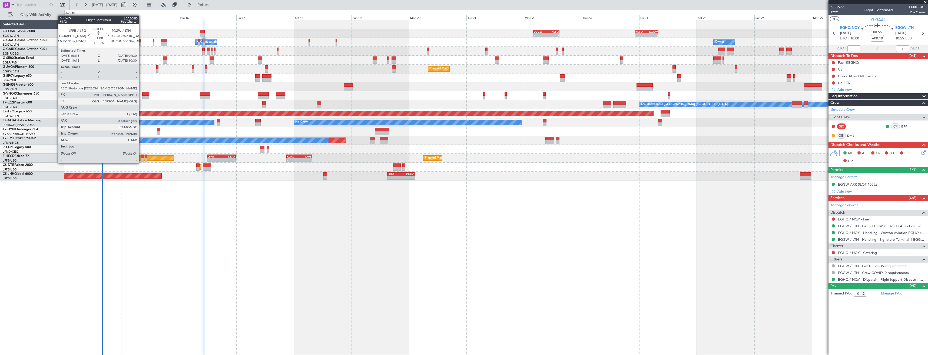
click at [141, 158] on div at bounding box center [142, 157] width 3 height 4
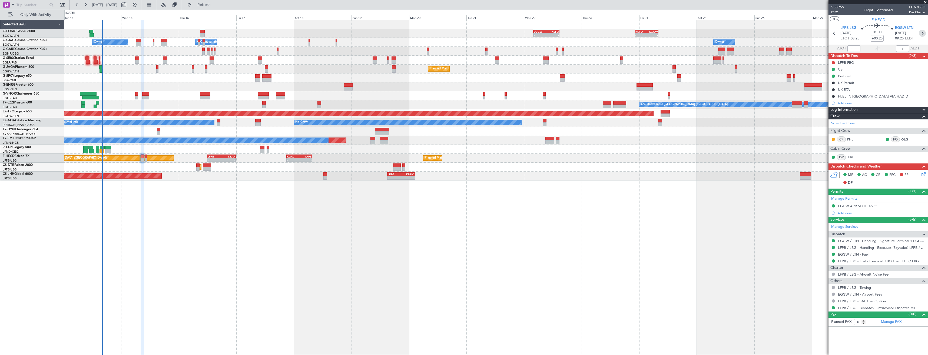
click at [922, 33] on icon at bounding box center [922, 33] width 7 height 7
type input "+00:10"
type input "2"
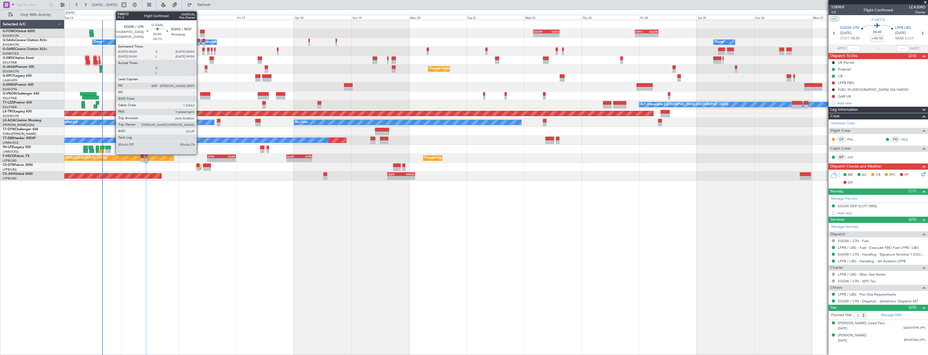
click at [199, 42] on div at bounding box center [199, 44] width 2 height 4
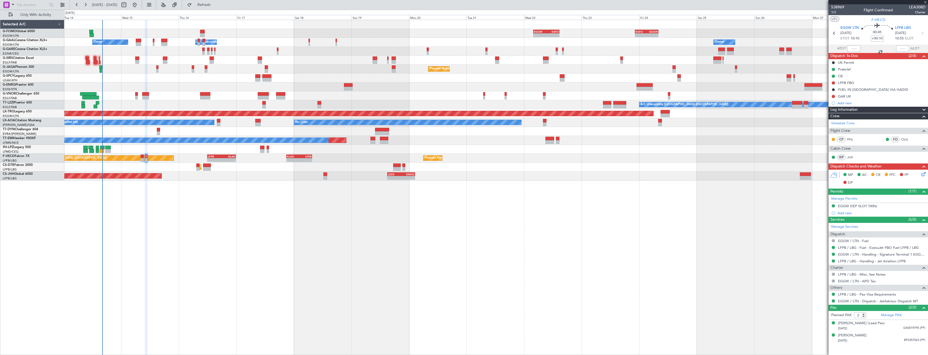
type input "-00:10"
type input "0"
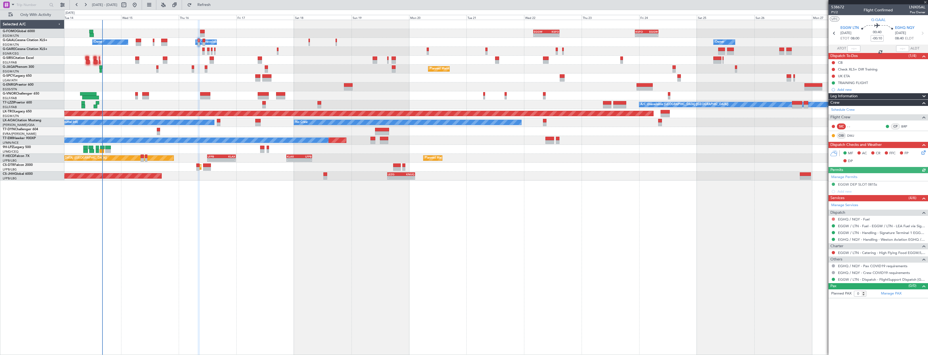
click at [833, 219] on button at bounding box center [833, 219] width 3 height 3
click at [825, 250] on span "Requested" at bounding box center [817, 250] width 17 height 5
click at [858, 88] on mat-tooltip-component "TRAINING FLIGHT" at bounding box center [852, 92] width 35 height 14
click at [868, 91] on div "Add new" at bounding box center [878, 89] width 83 height 5
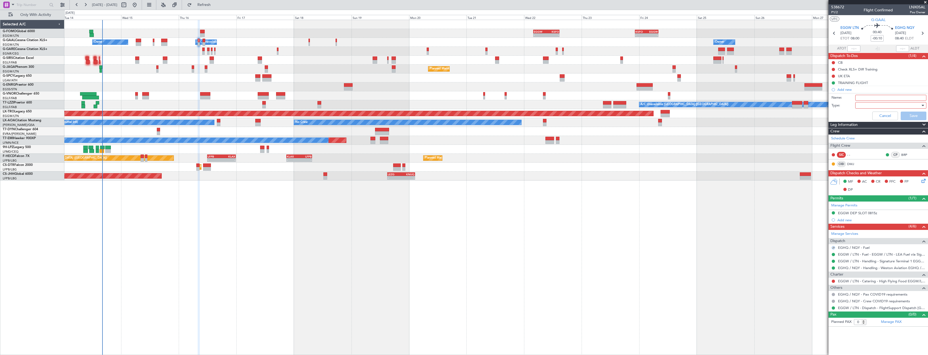
click at [870, 97] on input "Name:" at bounding box center [890, 98] width 71 height 6
type input "EGHQ FUEL VIA WFS"
click at [883, 105] on div at bounding box center [888, 105] width 63 height 8
click at [880, 114] on span "Generic" at bounding box center [888, 116] width 66 height 8
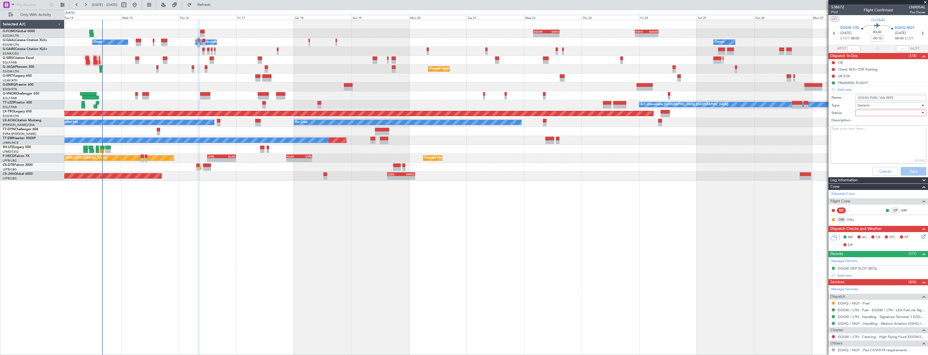
click at [878, 114] on div at bounding box center [888, 113] width 63 height 8
click at [877, 129] on span "In Progress" at bounding box center [887, 132] width 63 height 8
click at [909, 173] on button "Save" at bounding box center [914, 171] width 26 height 9
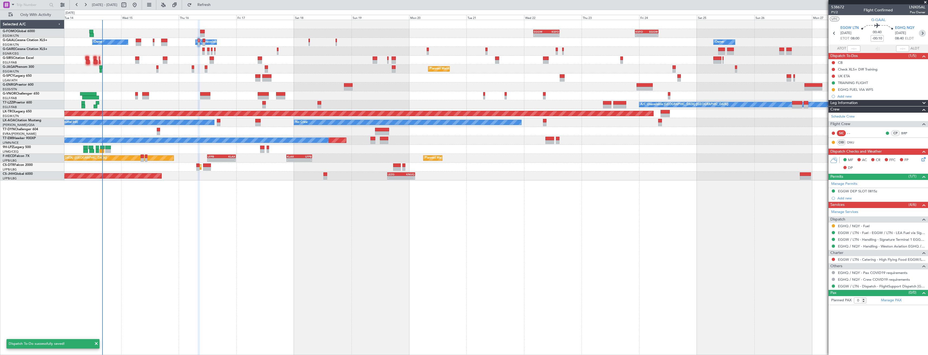
click at [920, 32] on icon at bounding box center [922, 33] width 7 height 7
type input "+00:10"
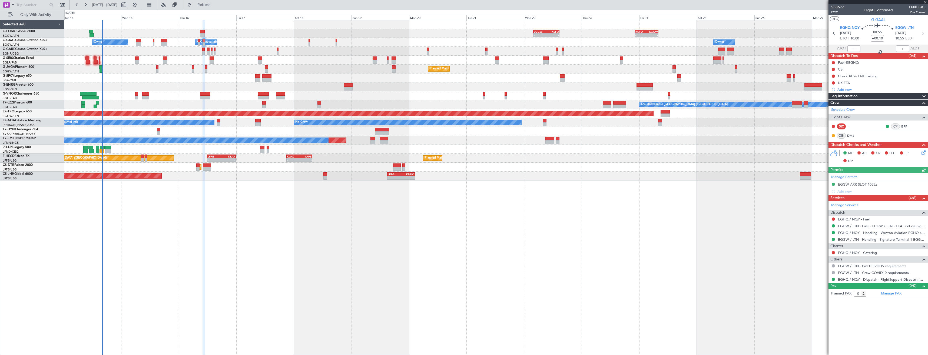
drag, startPoint x: 833, startPoint y: 220, endPoint x: 830, endPoint y: 233, distance: 13.5
click at [833, 220] on button at bounding box center [833, 219] width 3 height 3
click at [823, 250] on span "Requested" at bounding box center [817, 250] width 17 height 5
click at [853, 89] on div "Add new" at bounding box center [878, 89] width 83 height 5
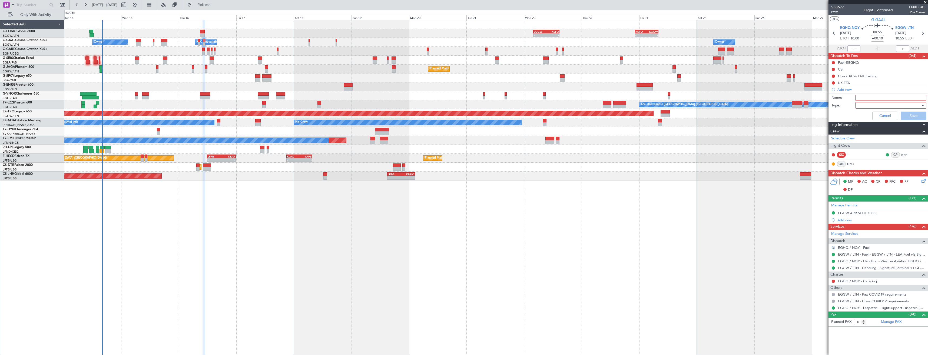
click at [864, 96] on input "Name:" at bounding box center [890, 98] width 71 height 6
paste input "EGHQ FUEL VIA WFS"
type input "EGHQ FUEL VIA WFS"
click at [866, 106] on div at bounding box center [888, 105] width 63 height 8
click at [868, 119] on span "Generic" at bounding box center [888, 116] width 66 height 8
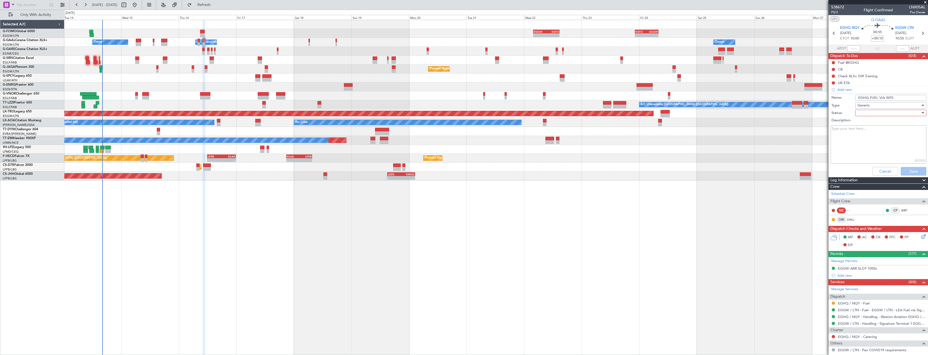
click at [867, 114] on div at bounding box center [888, 113] width 63 height 8
click at [875, 133] on span "In Progress" at bounding box center [887, 132] width 63 height 8
click at [903, 170] on button "Save" at bounding box center [914, 171] width 26 height 9
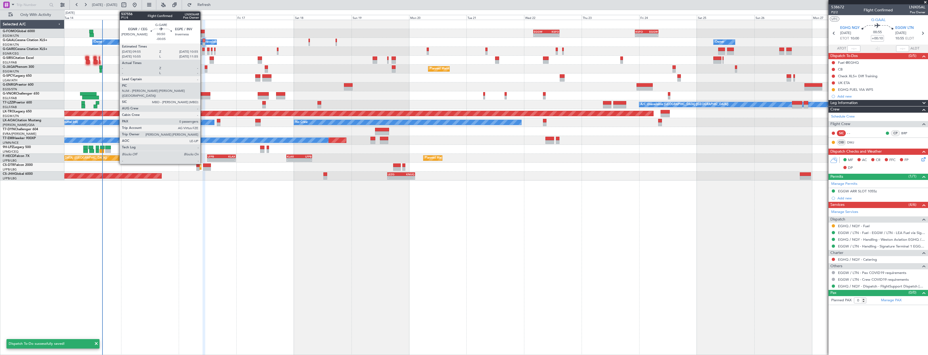
click at [203, 53] on div at bounding box center [203, 53] width 2 height 4
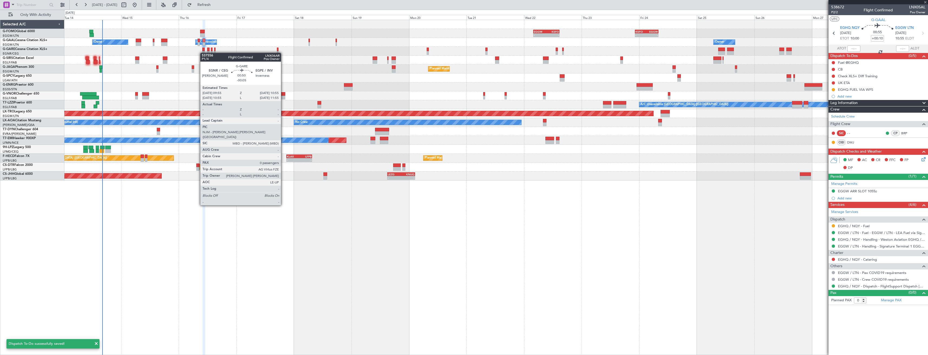
type input "-00:05"
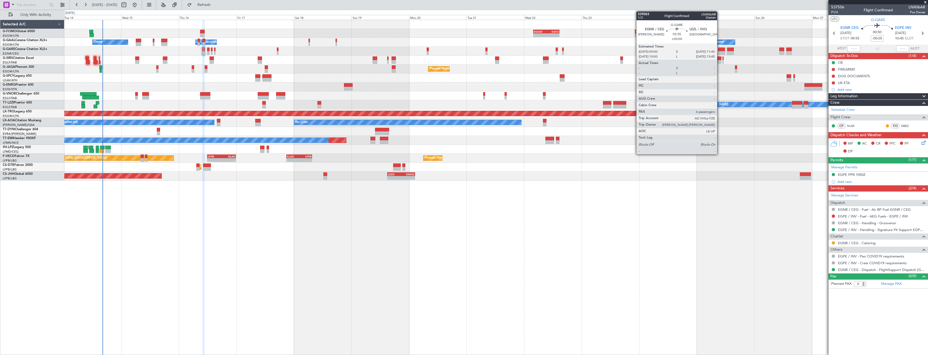
click at [719, 51] on div at bounding box center [721, 50] width 7 height 4
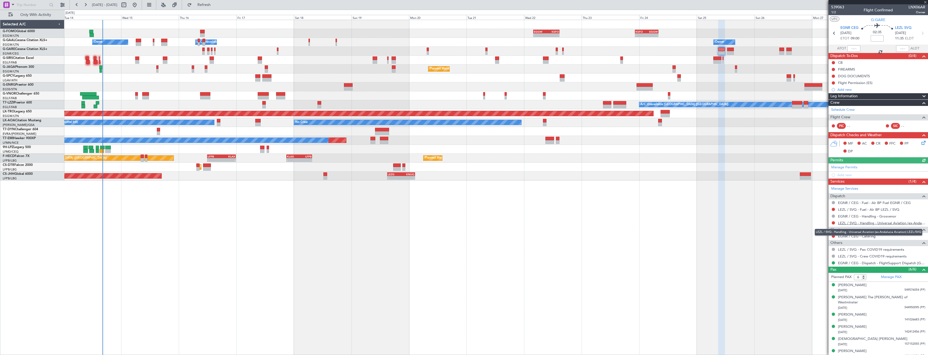
click at [877, 225] on link "LEZL / SVQ - Handling - Universal Aviation (ex-Andalucia Aviation) LEZL/SVQ" at bounding box center [881, 223] width 87 height 5
click at [215, 6] on span "Refresh" at bounding box center [204, 5] width 23 height 4
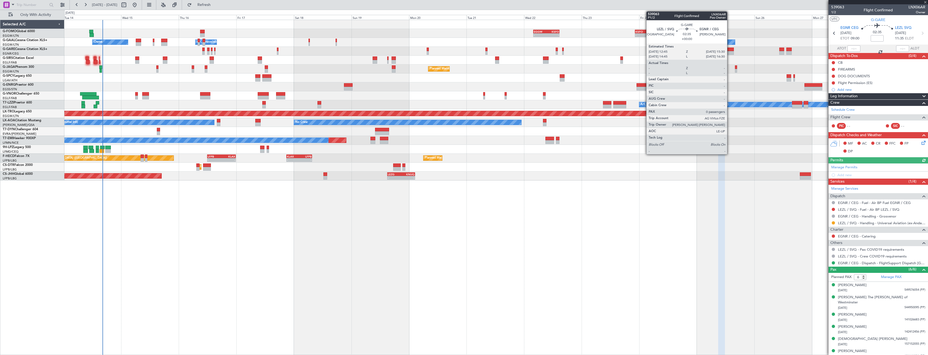
click at [729, 52] on div at bounding box center [730, 53] width 7 height 4
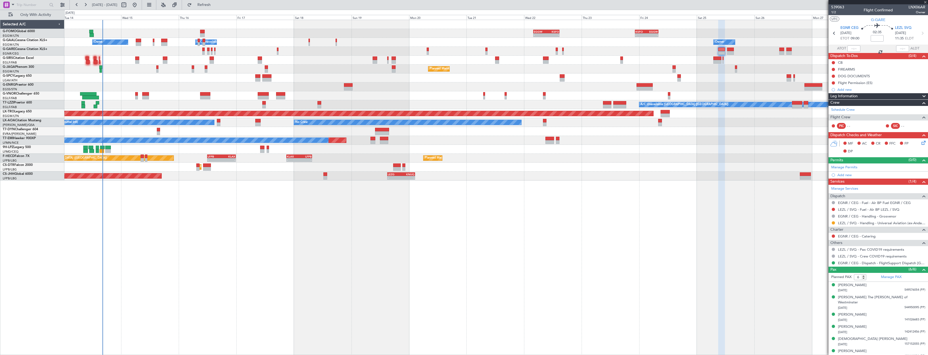
type input "0"
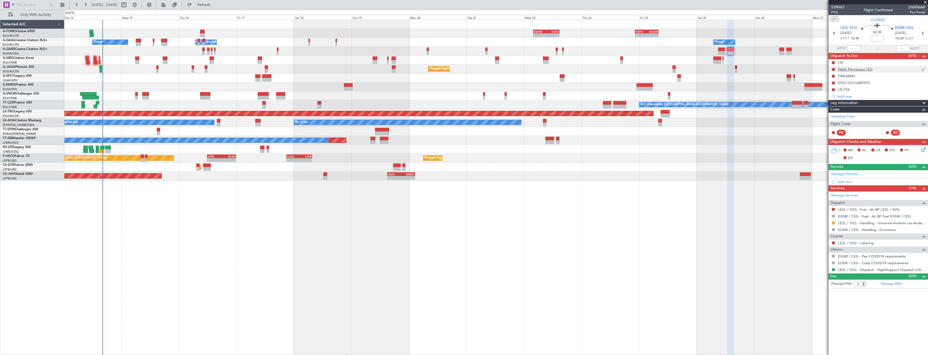
click at [878, 71] on div "Flight Permission (ES)" at bounding box center [877, 69] width 99 height 7
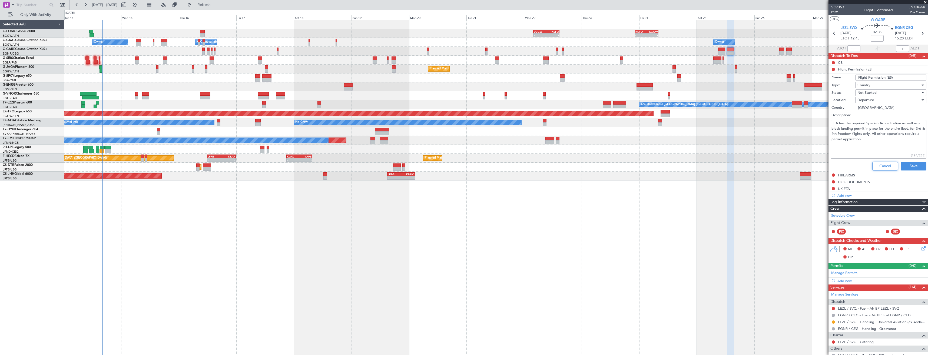
click at [875, 167] on button "Cancel" at bounding box center [885, 166] width 26 height 9
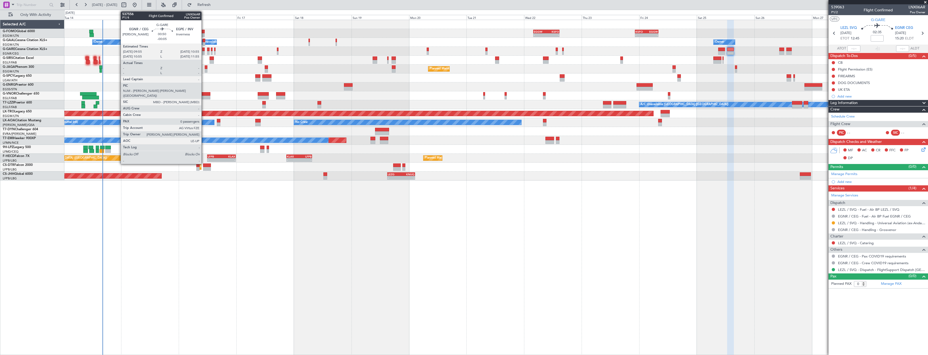
click at [204, 54] on div at bounding box center [203, 53] width 2 height 4
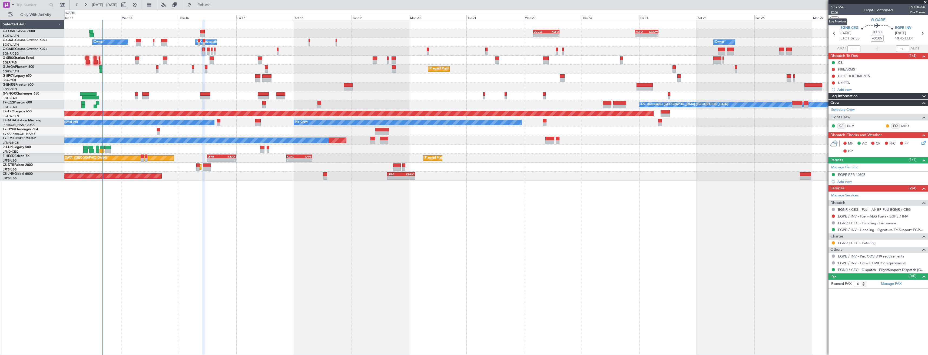
click at [835, 12] on span "P1/4" at bounding box center [837, 12] width 13 height 5
click at [206, 3] on button "Refresh" at bounding box center [201, 5] width 32 height 9
click at [925, 31] on icon at bounding box center [922, 33] width 7 height 7
type input "-00:10"
type input "5"
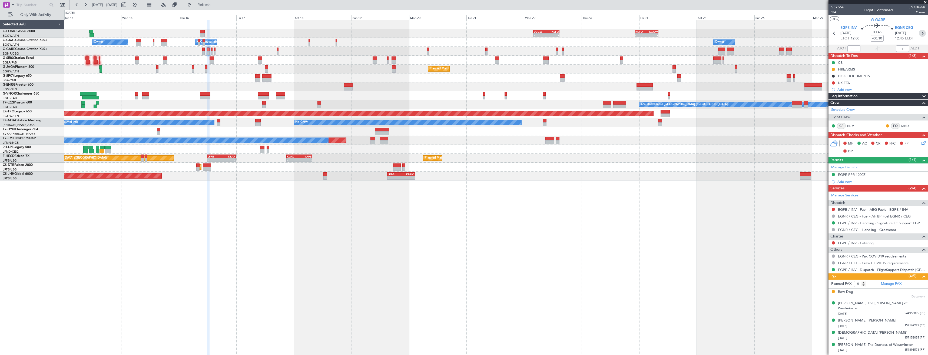
click at [923, 35] on icon at bounding box center [922, 33] width 7 height 7
type input "2"
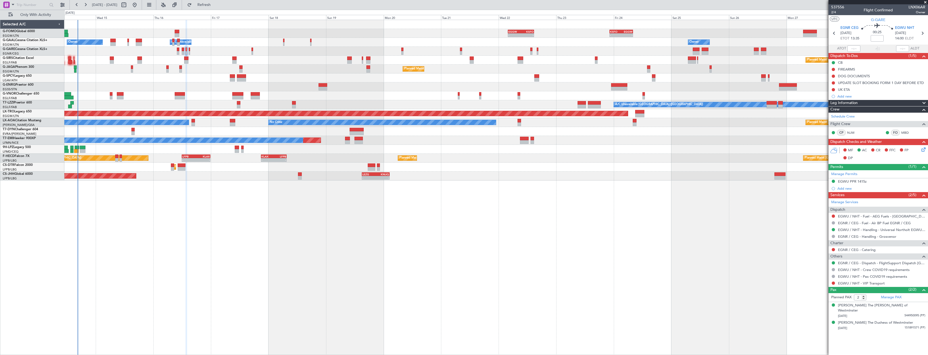
click at [137, 217] on div "- - EGGW 03:55 Z KSFO 14:45 Z - - KSFO 22:15 Z EGGW 08:00 Z Owner A/C Unavailab…" at bounding box center [495, 188] width 863 height 336
click at [833, 83] on button at bounding box center [833, 82] width 3 height 3
click at [832, 105] on span "Completed" at bounding box center [836, 106] width 18 height 5
click at [924, 34] on icon at bounding box center [922, 33] width 7 height 7
type input "+00:05"
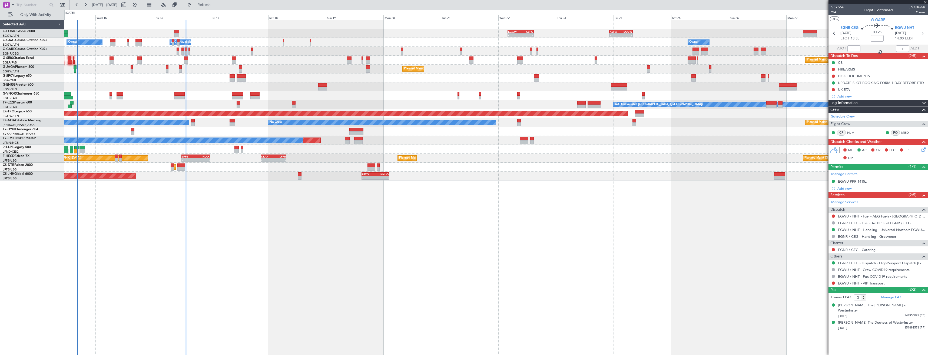
type input "1"
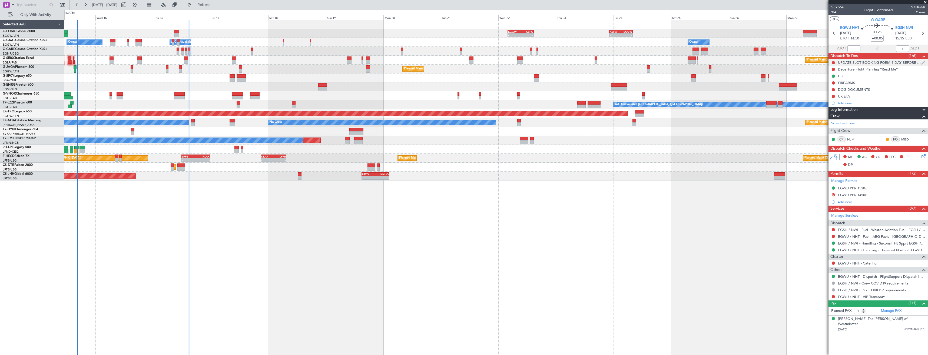
click at [835, 63] on div at bounding box center [833, 63] width 4 height 4
click at [833, 62] on button at bounding box center [833, 62] width 3 height 3
click at [832, 86] on span "Completed" at bounding box center [836, 86] width 18 height 5
click at [922, 155] on icon at bounding box center [922, 155] width 4 height 4
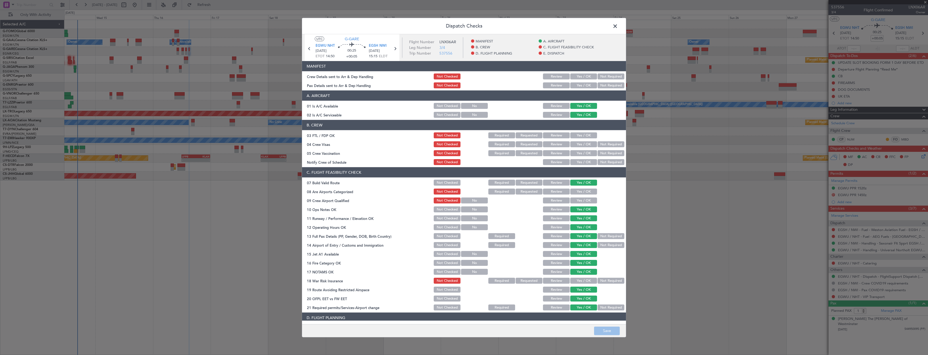
drag, startPoint x: 580, startPoint y: 85, endPoint x: 578, endPoint y: 77, distance: 7.5
click at [580, 84] on button "Yes / OK" at bounding box center [583, 85] width 27 height 6
click at [578, 77] on button "Yes / OK" at bounding box center [583, 77] width 27 height 6
click at [600, 330] on button "Save" at bounding box center [607, 331] width 26 height 9
click at [618, 28] on span at bounding box center [618, 27] width 0 height 11
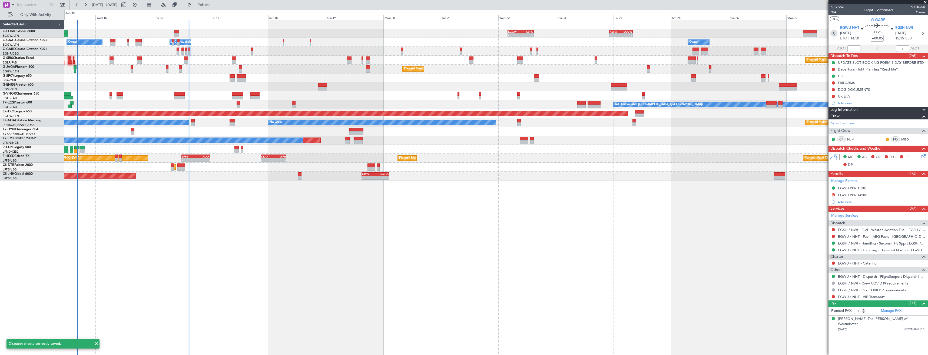
click at [833, 34] on icon at bounding box center [833, 33] width 7 height 7
type input "2"
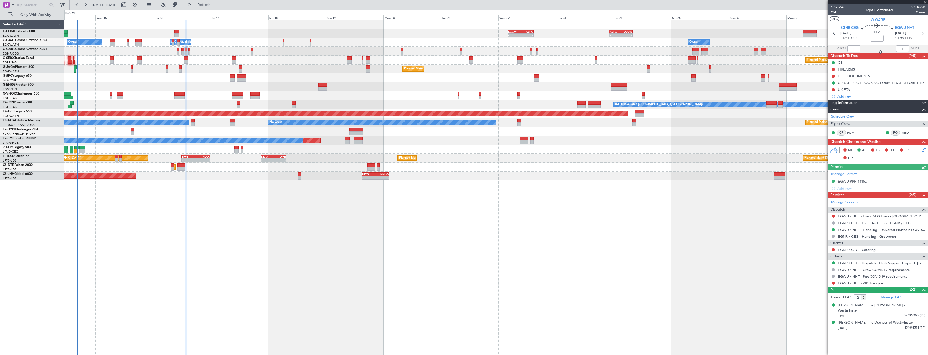
click at [925, 149] on icon at bounding box center [922, 149] width 4 height 4
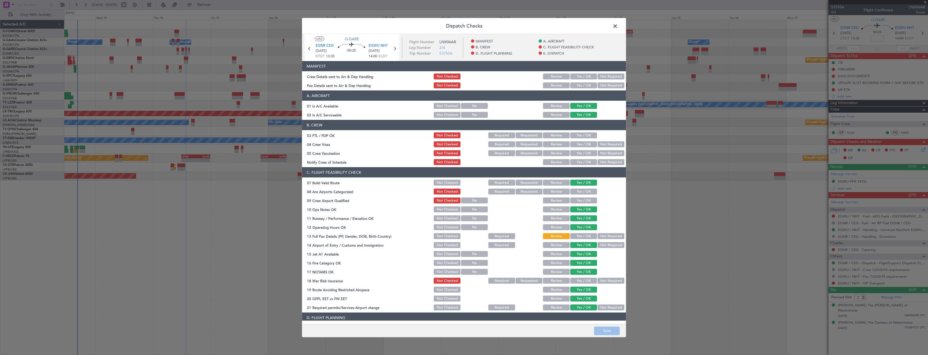
click at [575, 77] on button "Yes / OK" at bounding box center [583, 77] width 27 height 6
click at [577, 83] on button "Yes / OK" at bounding box center [583, 85] width 27 height 6
click at [609, 331] on button "Save" at bounding box center [607, 331] width 26 height 9
click at [618, 26] on span at bounding box center [618, 27] width 0 height 11
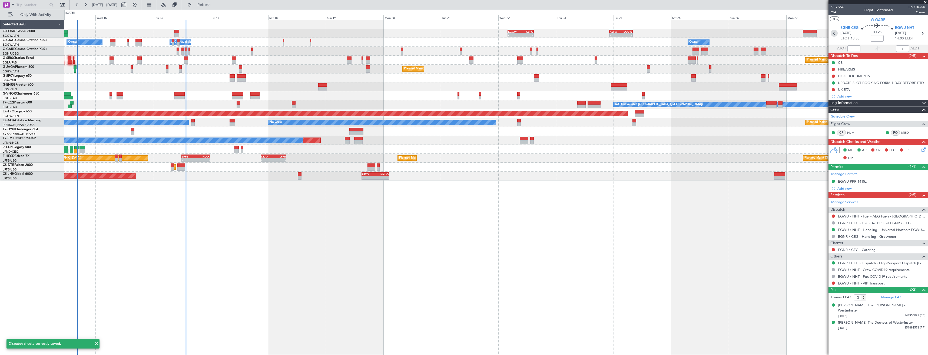
click at [835, 33] on icon at bounding box center [834, 33] width 7 height 7
type input "-00:10"
type input "5"
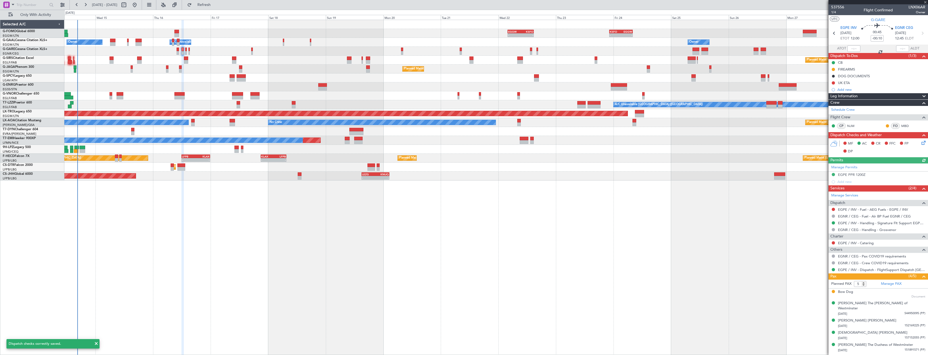
click at [923, 144] on icon at bounding box center [922, 142] width 4 height 4
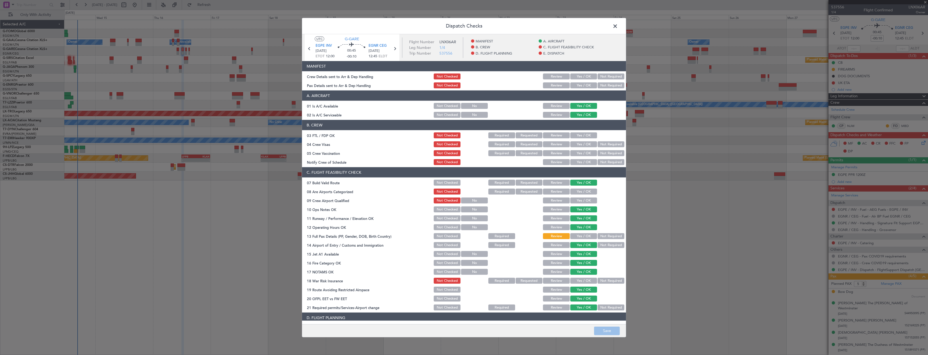
click at [580, 85] on button "Yes / OK" at bounding box center [583, 85] width 27 height 6
click at [580, 77] on button "Yes / OK" at bounding box center [583, 77] width 27 height 6
click at [606, 329] on button "Save" at bounding box center [607, 331] width 26 height 9
click at [618, 24] on span at bounding box center [618, 27] width 0 height 11
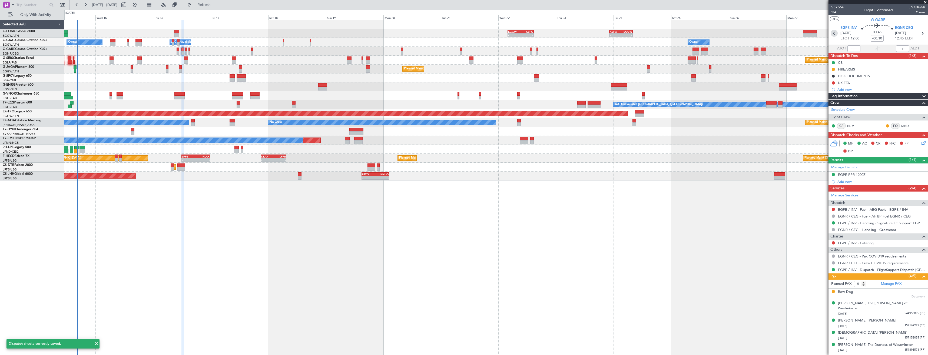
click at [832, 34] on icon at bounding box center [834, 33] width 7 height 7
type input "-00:05"
type input "0"
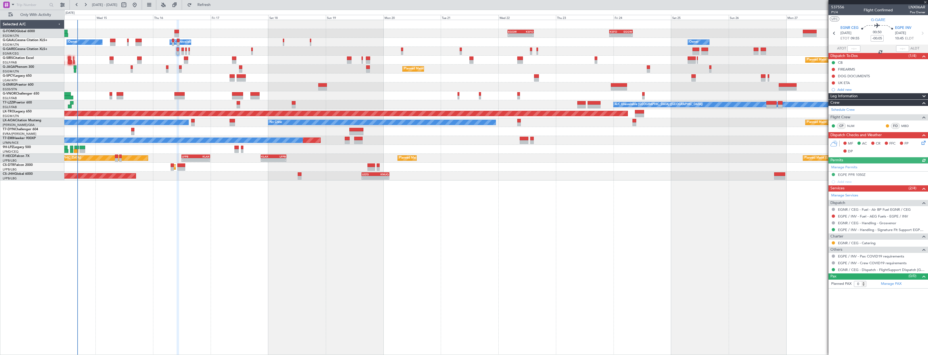
click at [923, 144] on icon at bounding box center [922, 142] width 4 height 4
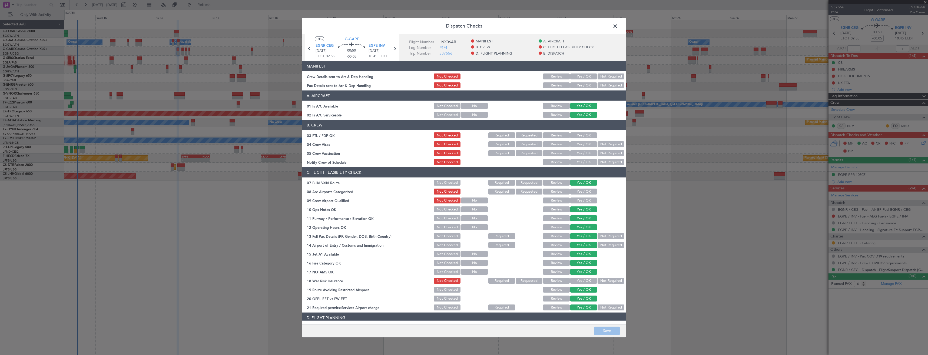
drag, startPoint x: 580, startPoint y: 85, endPoint x: 581, endPoint y: 81, distance: 4.8
click at [582, 87] on button "Yes / OK" at bounding box center [583, 85] width 27 height 6
click at [581, 76] on button "Yes / OK" at bounding box center [583, 77] width 27 height 6
click at [606, 333] on button "Save" at bounding box center [607, 331] width 26 height 9
click at [618, 26] on span at bounding box center [618, 27] width 0 height 11
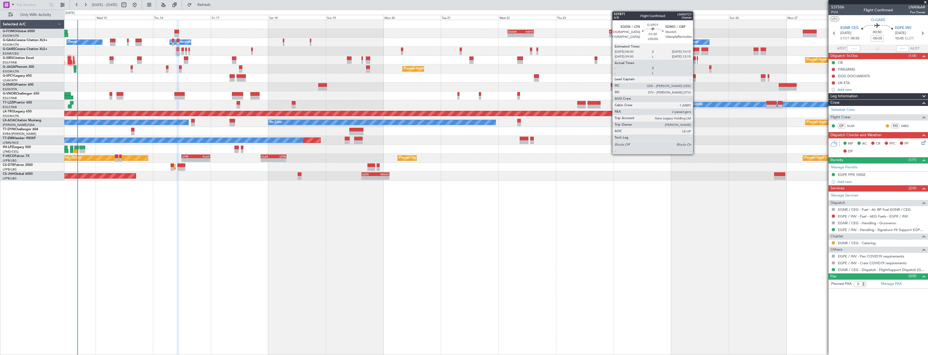
click at [695, 79] on div at bounding box center [693, 80] width 4 height 4
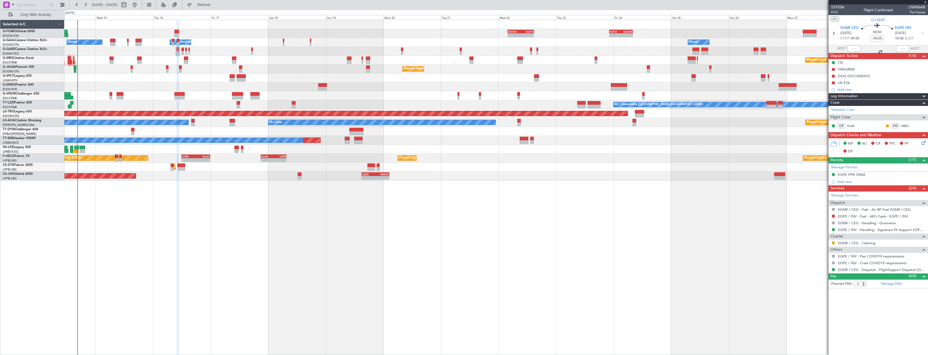
type input "2"
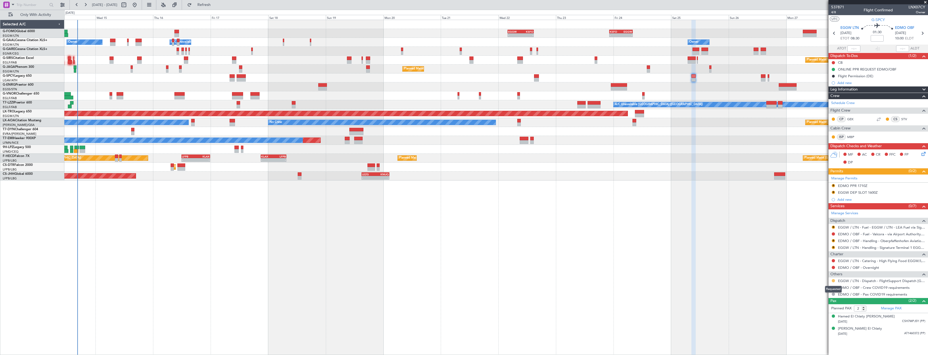
click at [832, 280] on button at bounding box center [833, 280] width 3 height 3
click at [818, 346] on span "Confirmed" at bounding box center [817, 345] width 17 height 5
click at [850, 248] on link "EGGW / LTN - Handling - Signature Terminal 1 EGGW / LTN" at bounding box center [881, 247] width 87 height 5
click at [833, 247] on button "R" at bounding box center [833, 247] width 3 height 3
click at [822, 278] on span "Requested" at bounding box center [817, 279] width 17 height 5
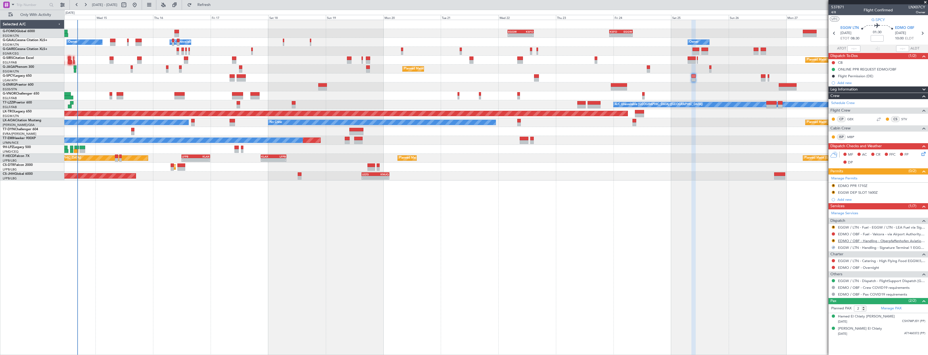
click at [853, 240] on link "EDMO / OBF - Handling - Oberpfaffenhofen Aviation Service GmbH" at bounding box center [881, 241] width 87 height 5
click at [215, 5] on span "Refresh" at bounding box center [204, 5] width 23 height 4
click at [849, 186] on div "EDMO PPR 1710Z" at bounding box center [852, 186] width 29 height 5
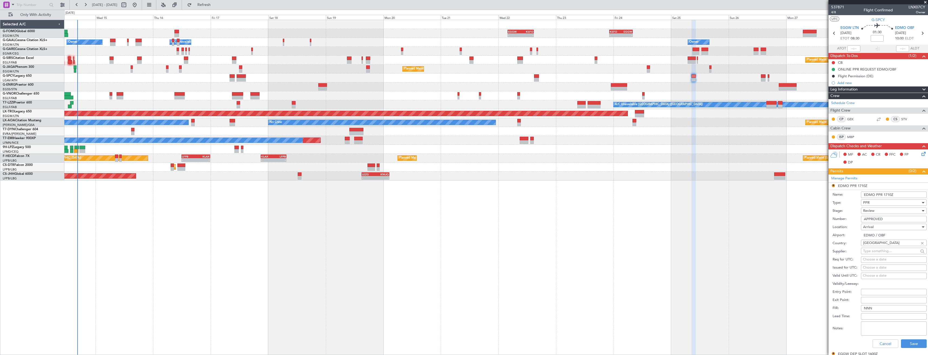
click at [887, 196] on input "EDMO PPR 1710Z" at bounding box center [894, 195] width 66 height 6
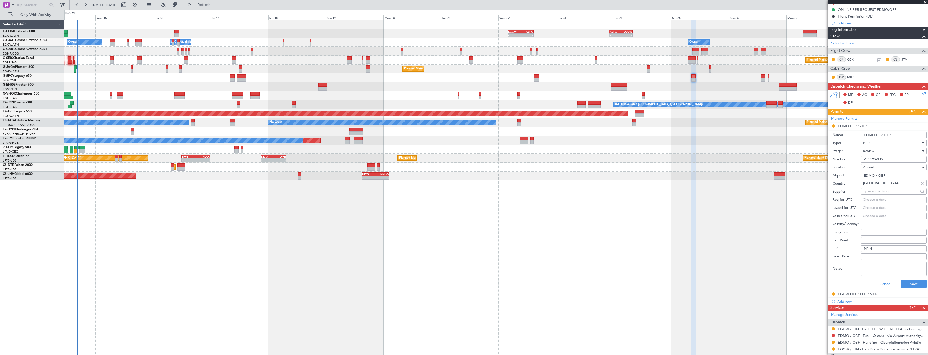
scroll to position [81, 0]
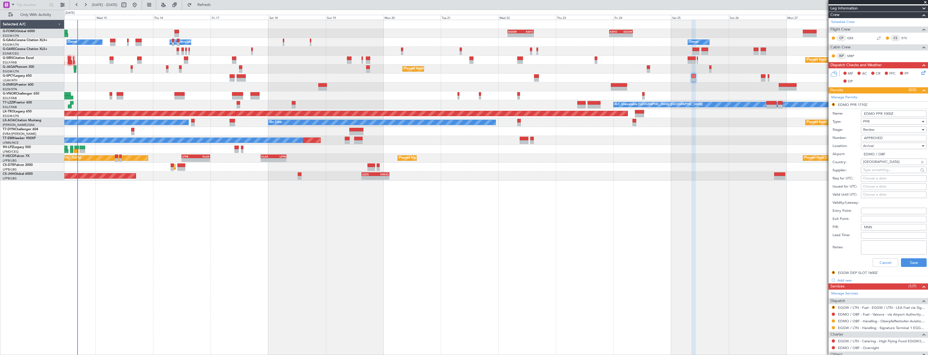
type input "EDMO PPR 1000Z"
click at [876, 130] on div "Review" at bounding box center [892, 130] width 58 height 8
click at [881, 164] on span "Requested" at bounding box center [891, 165] width 57 height 8
click at [907, 262] on button "Save" at bounding box center [914, 262] width 26 height 9
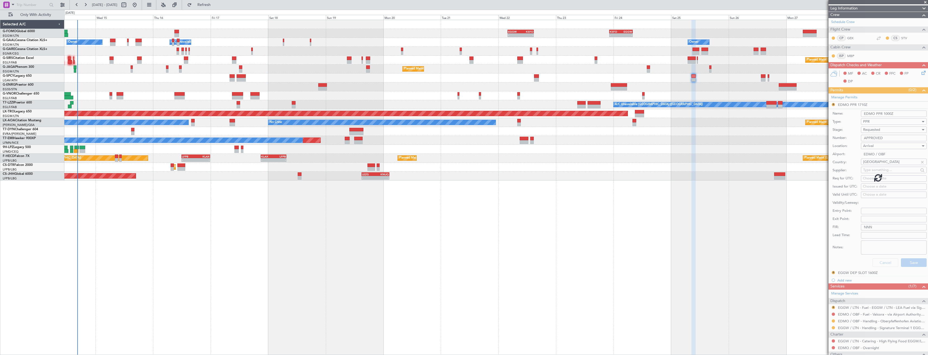
scroll to position [0, 0]
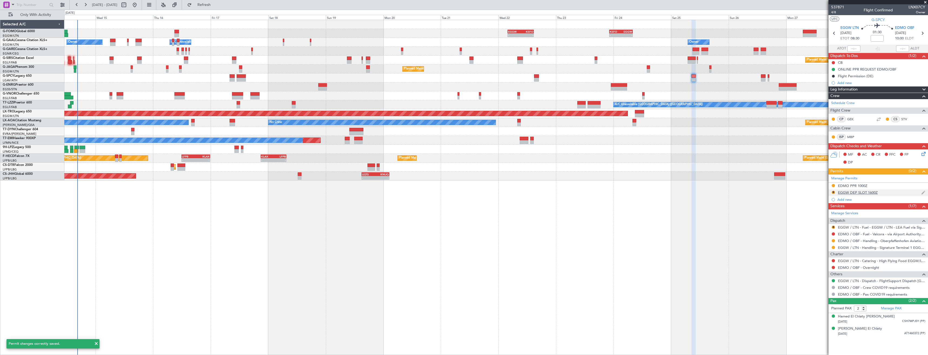
click at [885, 194] on div "R EGGW DEP SLOT 1600Z" at bounding box center [877, 193] width 99 height 7
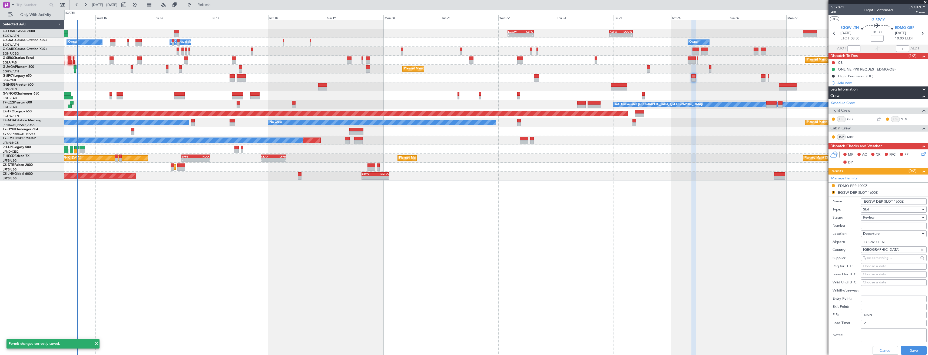
click at [897, 201] on input "EGGW DEP SLOT 1600Z" at bounding box center [894, 201] width 66 height 6
type input "EGGW DEP SLOT 0830Z"
click at [897, 216] on div "Review" at bounding box center [892, 218] width 58 height 8
click at [887, 253] on span "Requested" at bounding box center [891, 253] width 57 height 8
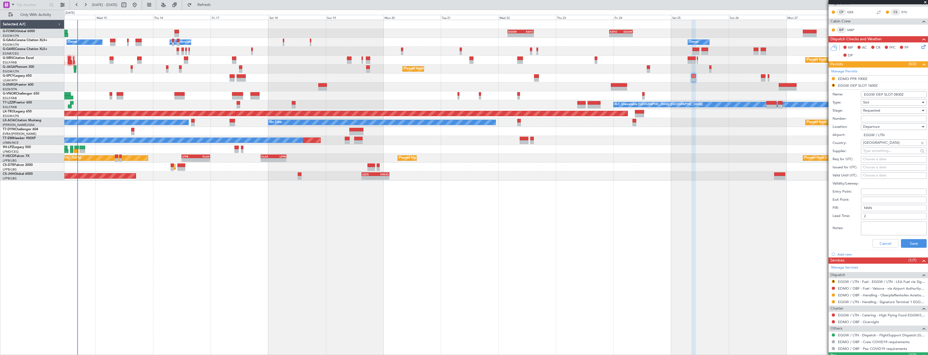
scroll to position [108, 0]
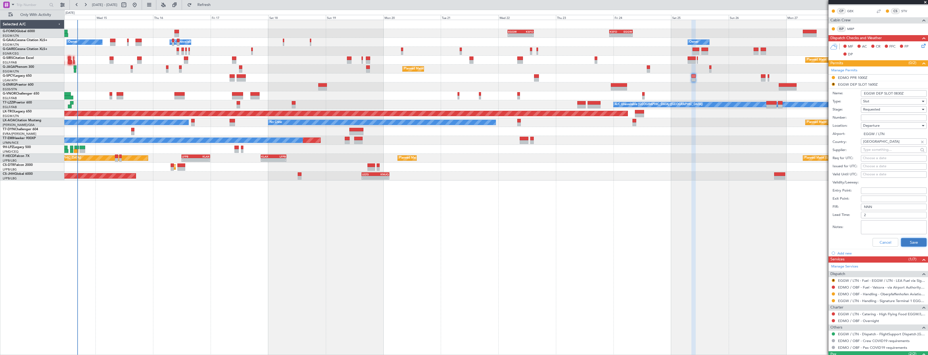
click at [901, 245] on button "Save" at bounding box center [914, 242] width 26 height 9
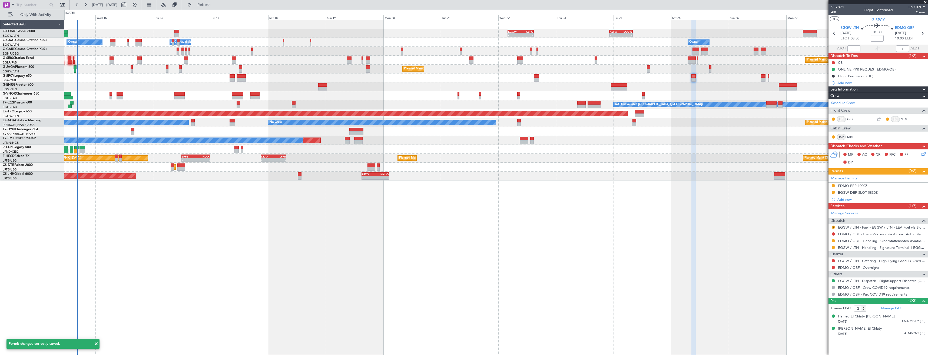
scroll to position [0, 0]
click at [833, 227] on button "R" at bounding box center [833, 227] width 3 height 3
click at [821, 291] on span "Confirmed" at bounding box center [817, 291] width 17 height 5
click at [895, 71] on div "ONLINE PPR REQUEST EDMO/OBF" at bounding box center [867, 69] width 58 height 5
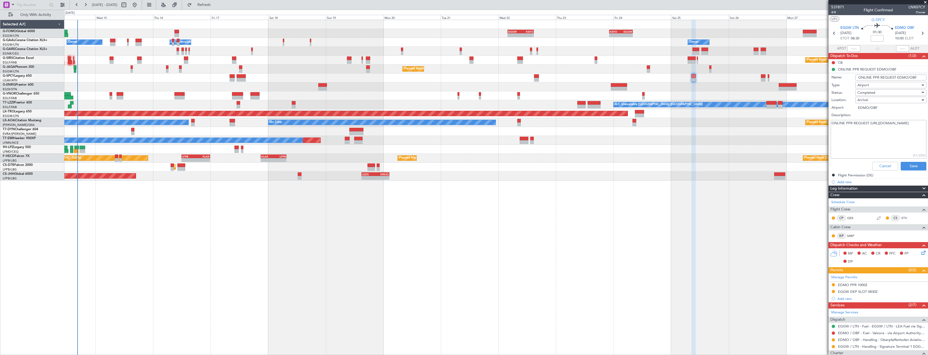
drag, startPoint x: 888, startPoint y: 128, endPoint x: 831, endPoint y: 129, distance: 56.5
click at [831, 129] on textarea "ONLINE PPR REQUEST https://my.airport.software/EDMO" at bounding box center [879, 139] width 96 height 39
click at [876, 167] on button "Cancel" at bounding box center [885, 166] width 26 height 9
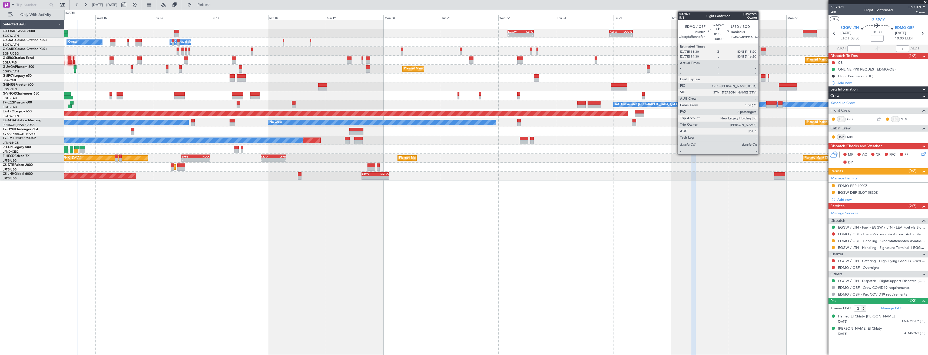
click at [761, 79] on div at bounding box center [763, 80] width 5 height 4
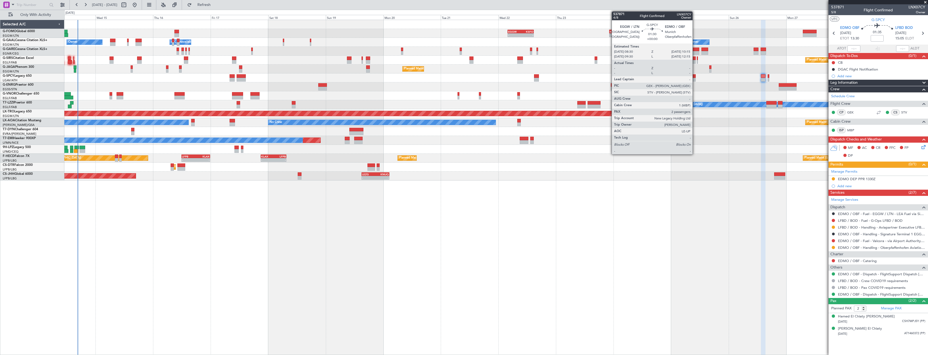
click at [695, 79] on div at bounding box center [693, 80] width 4 height 4
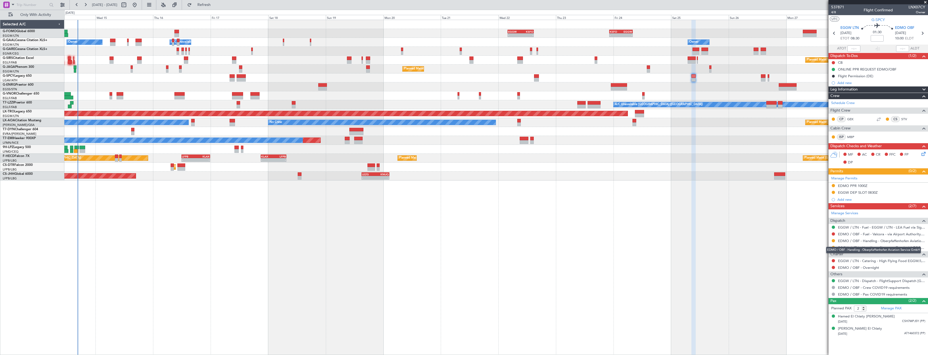
drag, startPoint x: 865, startPoint y: 248, endPoint x: 810, endPoint y: 245, distance: 54.7
click at [865, 248] on div "EDMO / OBF - Handling - Oberpfaffenhofen Aviation Service GmbH" at bounding box center [873, 250] width 95 height 7
click at [882, 21] on span "G-SPCY" at bounding box center [878, 20] width 14 height 6
click at [873, 20] on span "G-SPCY" at bounding box center [878, 20] width 14 height 6
click at [833, 68] on button at bounding box center [833, 69] width 3 height 3
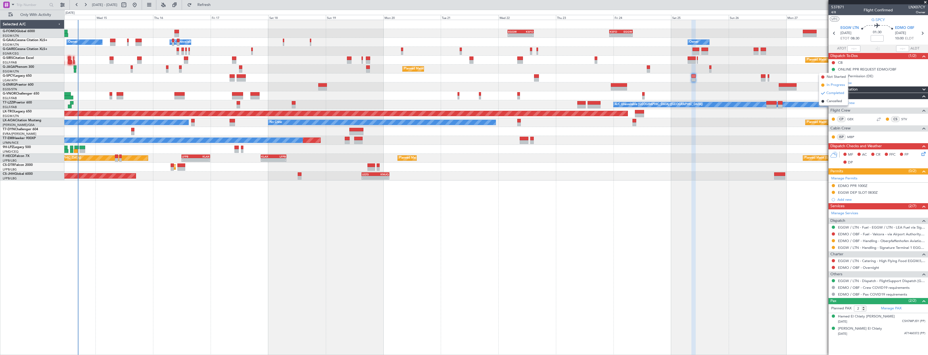
click at [833, 86] on span "In Progress" at bounding box center [835, 84] width 18 height 5
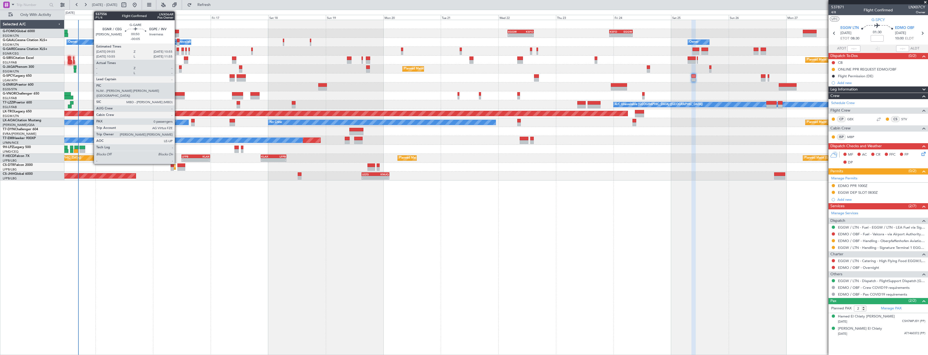
click at [177, 52] on div at bounding box center [178, 53] width 2 height 4
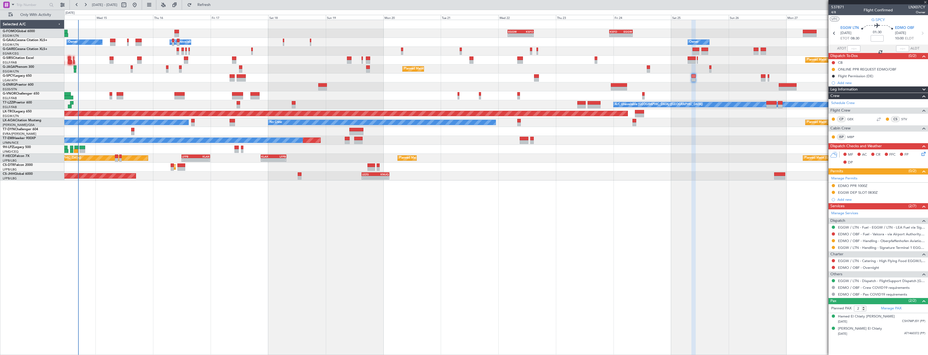
type input "-00:05"
type input "0"
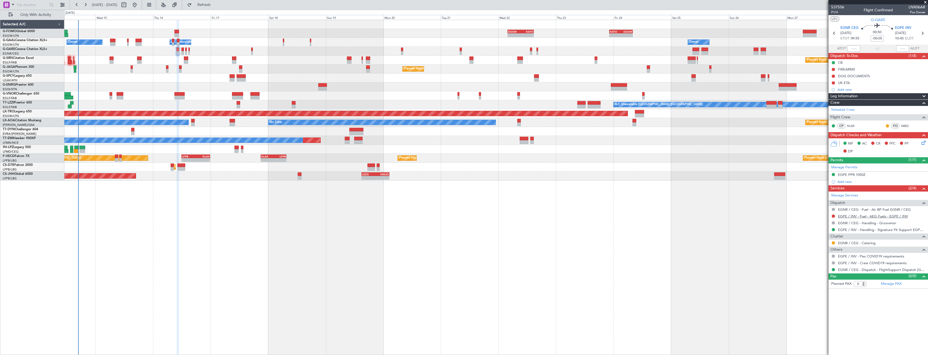
click at [864, 217] on link "EGPE / INV - Fuel - AEG Fuels - EGPE / INV" at bounding box center [873, 216] width 70 height 5
click at [215, 7] on span "Refresh" at bounding box center [204, 5] width 23 height 4
click at [923, 34] on icon at bounding box center [922, 33] width 7 height 7
type input "-00:10"
type input "5"
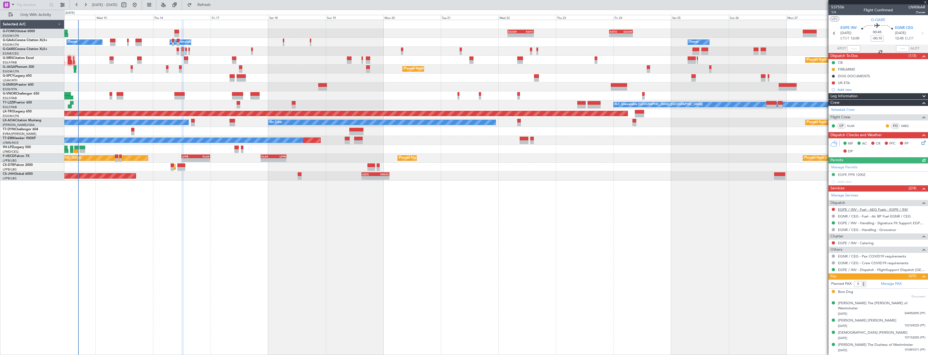
click at [864, 209] on link "EGPE / INV - Fuel - AEG Fuels - EGPE / INV" at bounding box center [873, 209] width 70 height 5
click at [217, 7] on button "Refresh" at bounding box center [201, 5] width 32 height 9
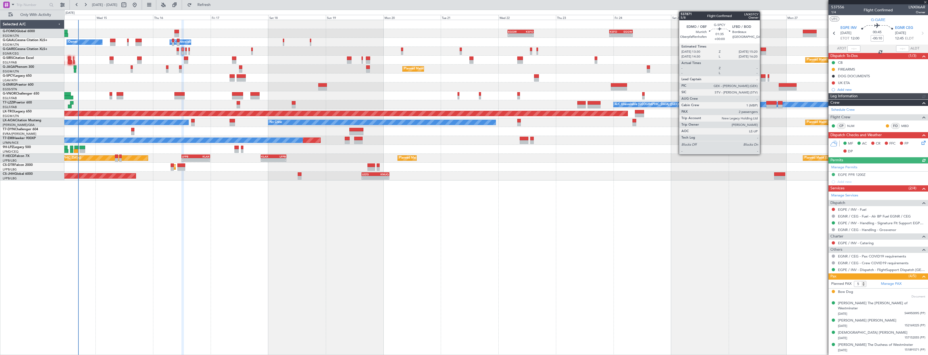
click at [762, 78] on div at bounding box center [763, 80] width 5 height 4
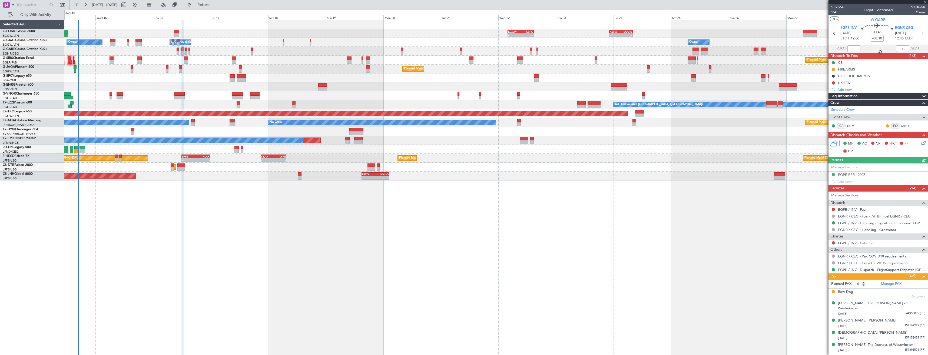
type input "2"
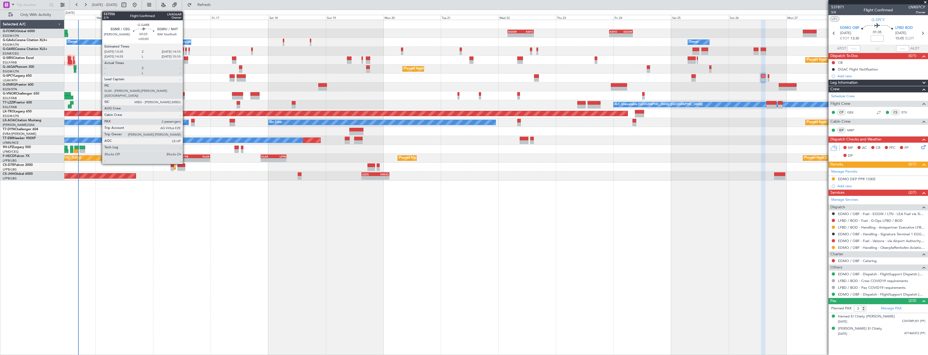
click at [185, 51] on div at bounding box center [186, 50] width 2 height 4
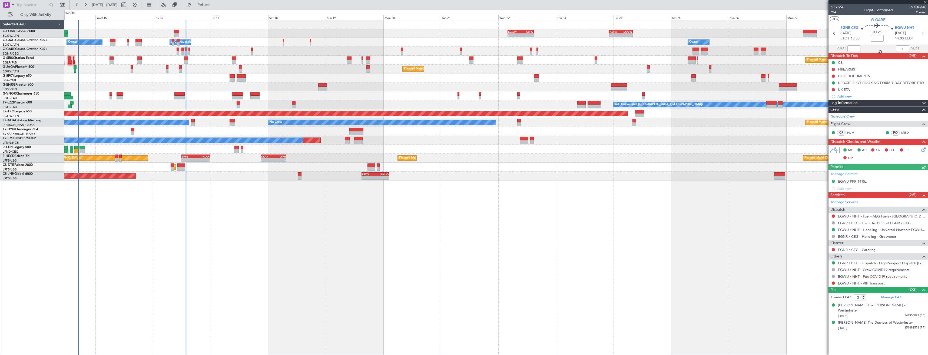
click at [885, 218] on link "EGWU / NHT - Fuel - AEG Fuels - EGWU / NHT" at bounding box center [881, 216] width 87 height 5
click at [206, 5] on button "Refresh" at bounding box center [201, 5] width 32 height 9
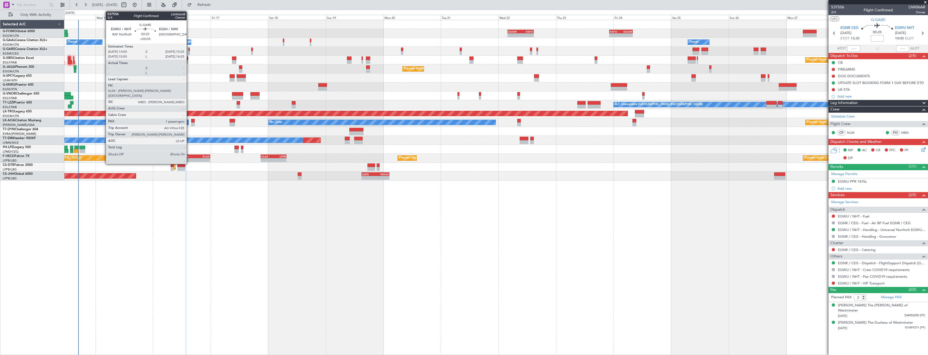
click at [189, 51] on div at bounding box center [189, 53] width 2 height 4
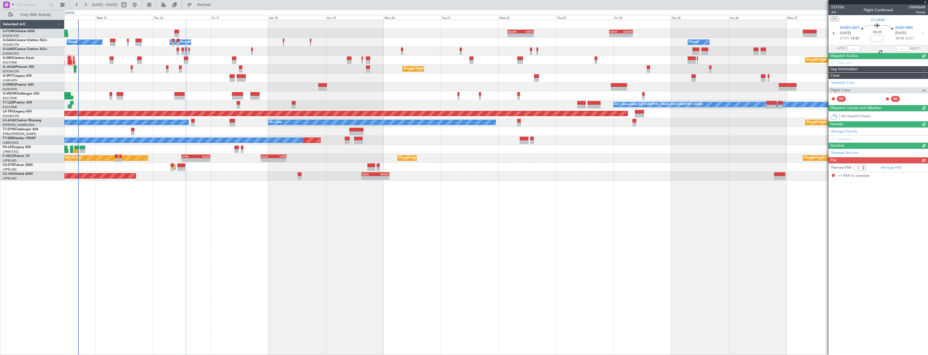
type input "+00:05"
type input "1"
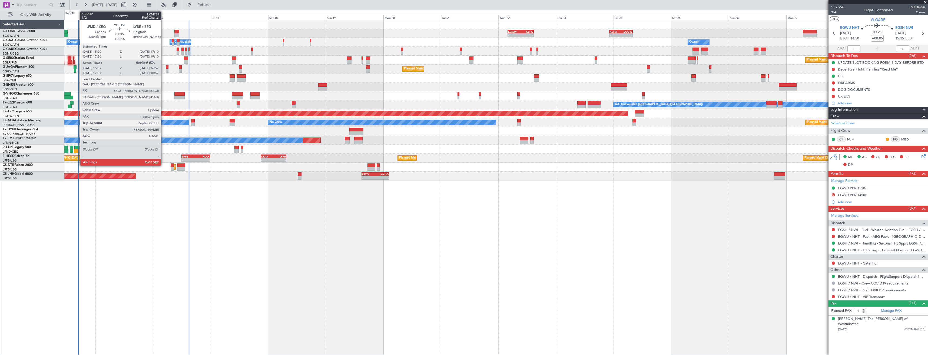
click at [77, 152] on div at bounding box center [76, 151] width 5 height 4
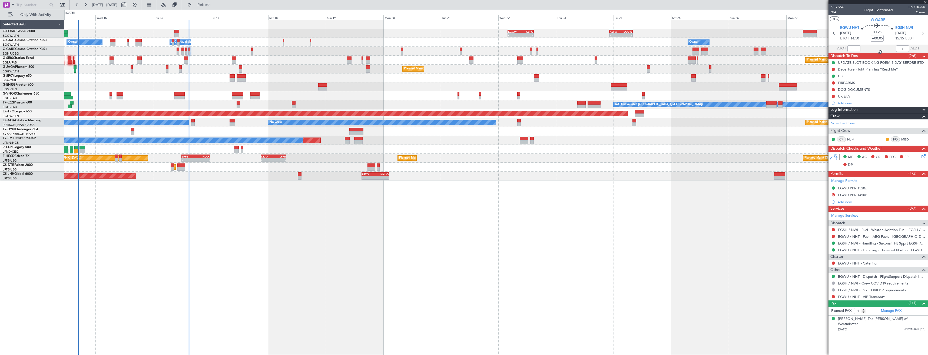
type input "+00:15"
type input "15:17"
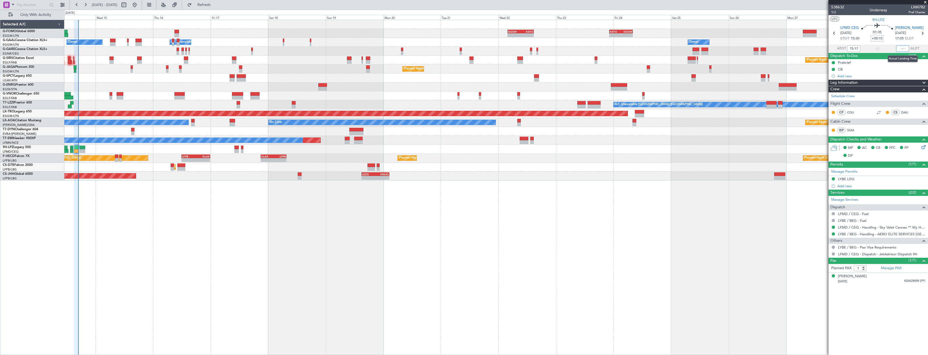
click at [902, 48] on input "text" at bounding box center [902, 48] width 13 height 6
type input "16:49"
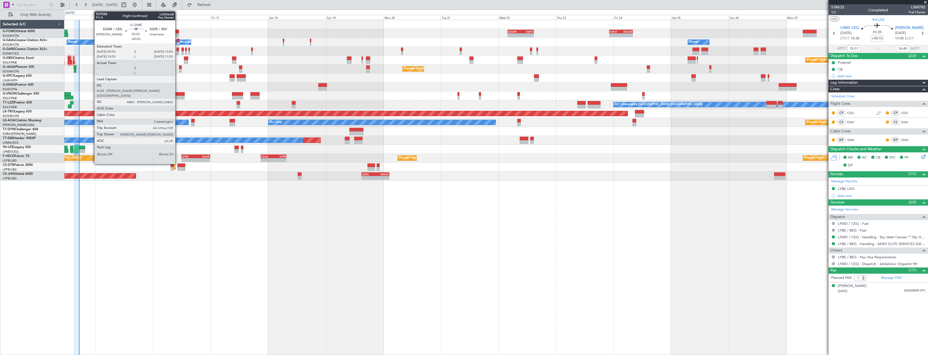
click at [178, 52] on div at bounding box center [178, 53] width 2 height 4
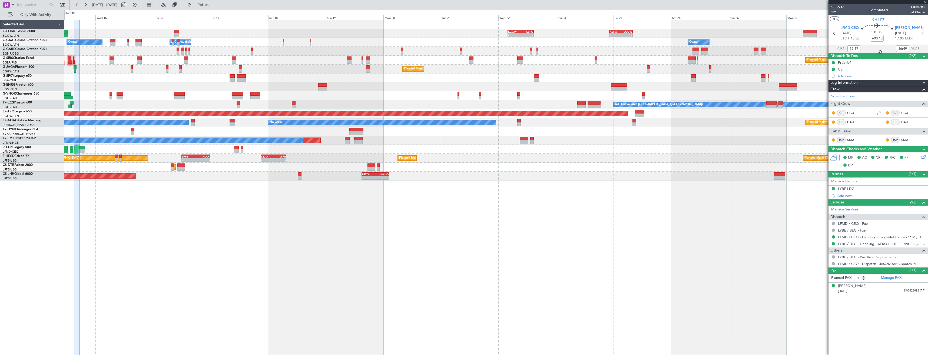
type input "-00:05"
type input "0"
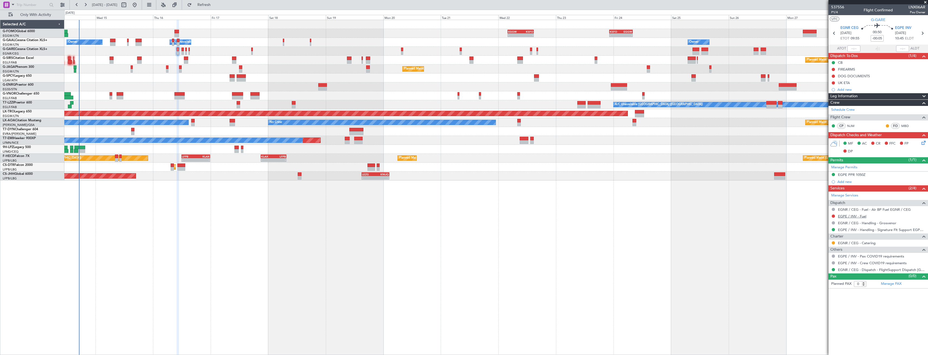
click at [852, 216] on link "EGPE / INV - Fuel" at bounding box center [852, 216] width 28 height 5
click at [878, 231] on link "EGPE / INV - Handling - Signature Flt Support EGPE / INV" at bounding box center [881, 230] width 87 height 5
click at [833, 214] on div at bounding box center [833, 216] width 4 height 4
click at [833, 216] on button at bounding box center [833, 216] width 3 height 3
click at [822, 248] on span "Requested" at bounding box center [817, 247] width 17 height 5
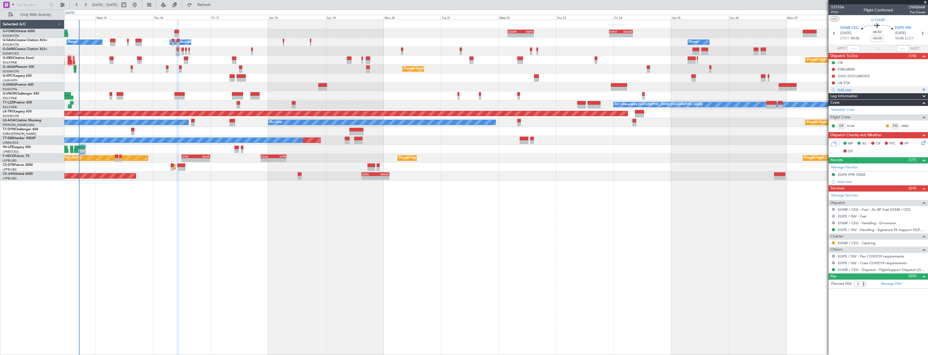
click at [856, 88] on div "Add new" at bounding box center [878, 89] width 83 height 5
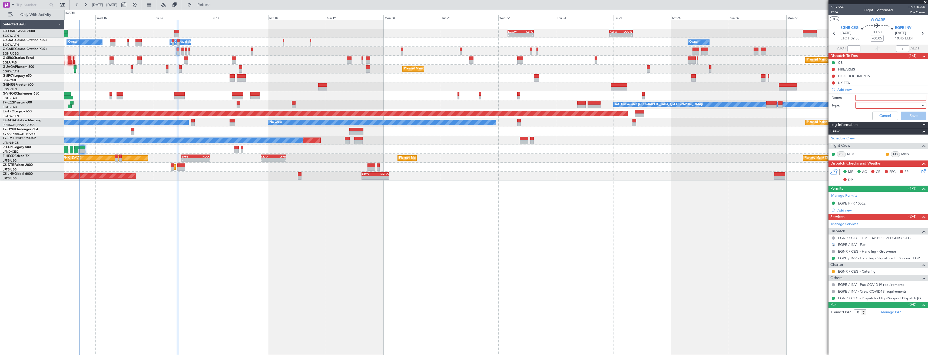
click at [861, 96] on input "Name:" at bounding box center [890, 98] width 71 height 6
type input "EGPE FEL VIA WFS"
click at [863, 107] on div at bounding box center [888, 105] width 63 height 8
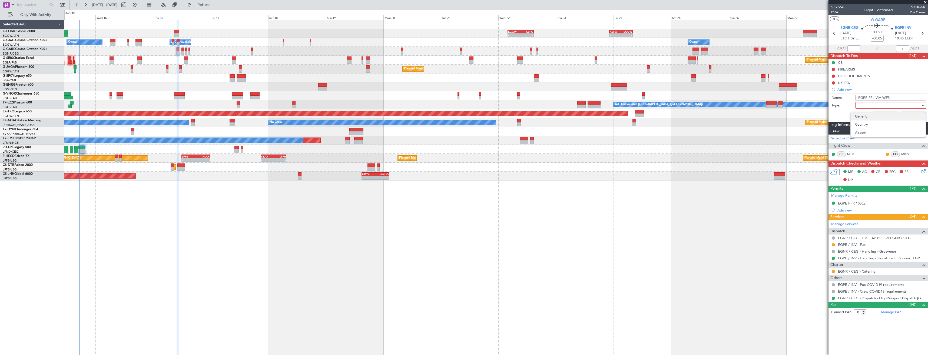
click at [865, 118] on span "Generic" at bounding box center [888, 116] width 66 height 8
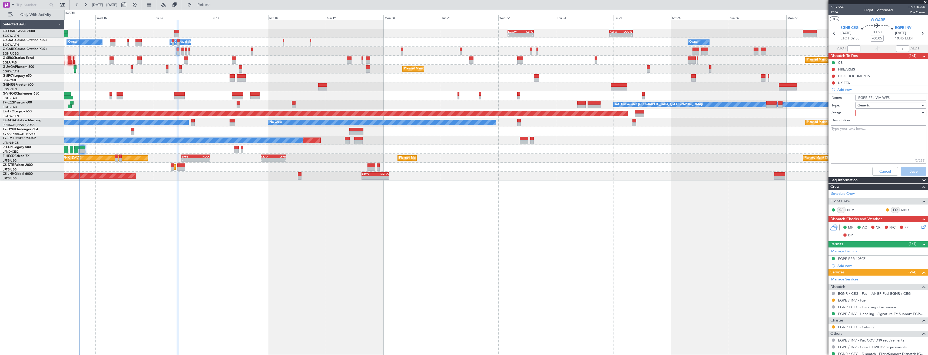
click at [865, 115] on div at bounding box center [888, 113] width 63 height 8
click at [867, 133] on span "In Progress" at bounding box center [887, 132] width 63 height 8
click at [909, 172] on button "Save" at bounding box center [914, 171] width 26 height 9
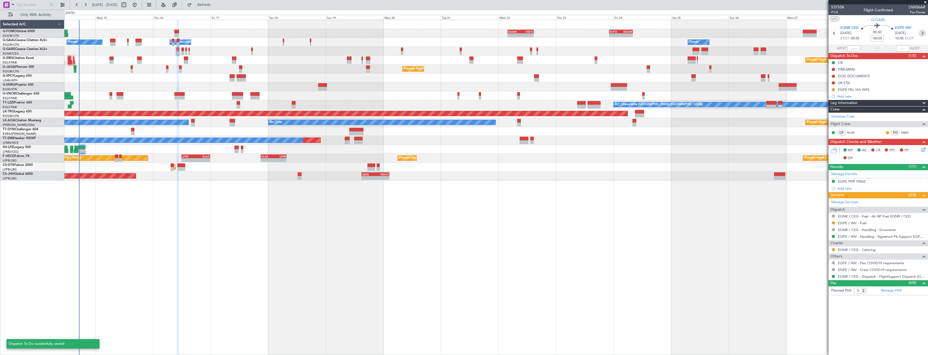
click at [921, 33] on icon at bounding box center [922, 33] width 7 height 7
type input "-00:10"
type input "5"
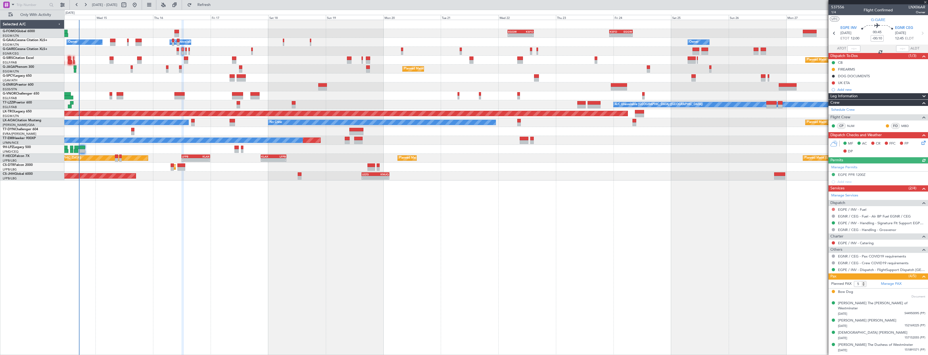
click at [833, 208] on button at bounding box center [833, 209] width 3 height 3
click at [810, 241] on span "Requested" at bounding box center [817, 241] width 17 height 5
click at [872, 87] on div "Add new" at bounding box center [877, 89] width 99 height 7
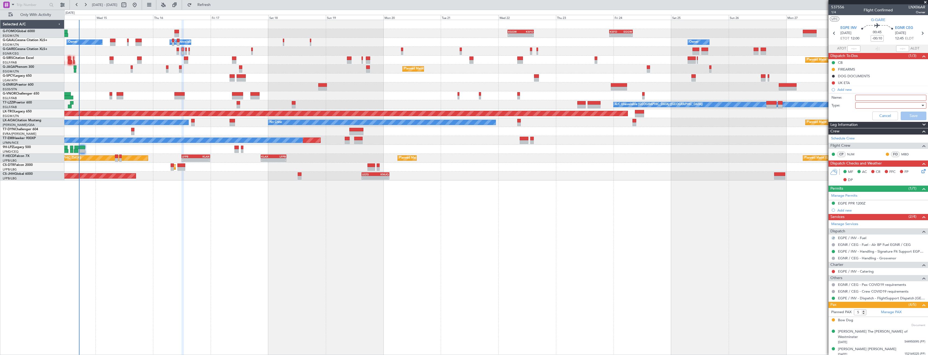
click at [873, 96] on input "Name:" at bounding box center [890, 98] width 71 height 6
paste input "EGPE FEL VIA WFS"
click at [873, 109] on div at bounding box center [888, 105] width 63 height 8
click at [872, 116] on span "Generic" at bounding box center [887, 116] width 63 height 8
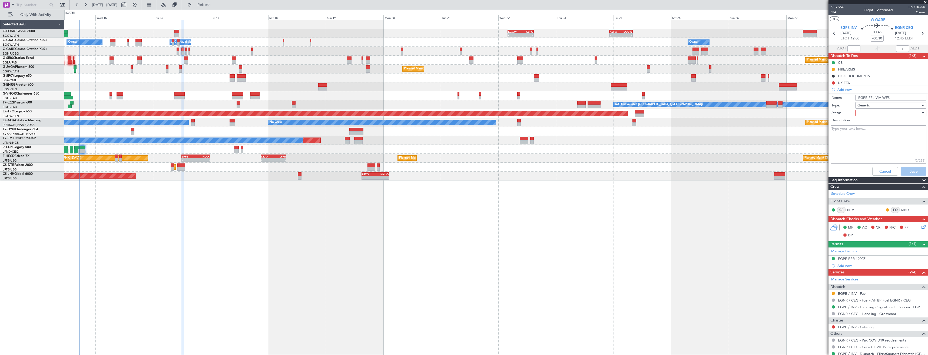
click at [871, 111] on div at bounding box center [888, 113] width 63 height 8
click at [869, 130] on span "In Progress" at bounding box center [887, 132] width 63 height 8
click at [869, 98] on input "EGPE FEL VIA WFS" at bounding box center [890, 98] width 71 height 6
type input "EGPE FUEL VIA WFS"
click at [910, 169] on button "Save" at bounding box center [914, 171] width 26 height 9
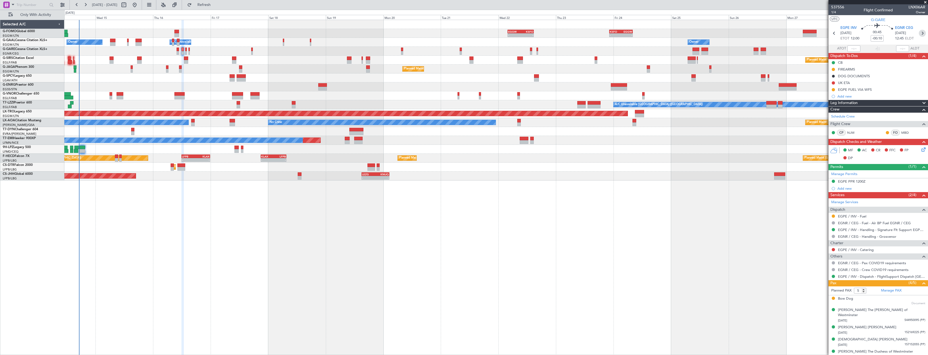
click at [922, 32] on icon at bounding box center [922, 33] width 7 height 7
type input "2"
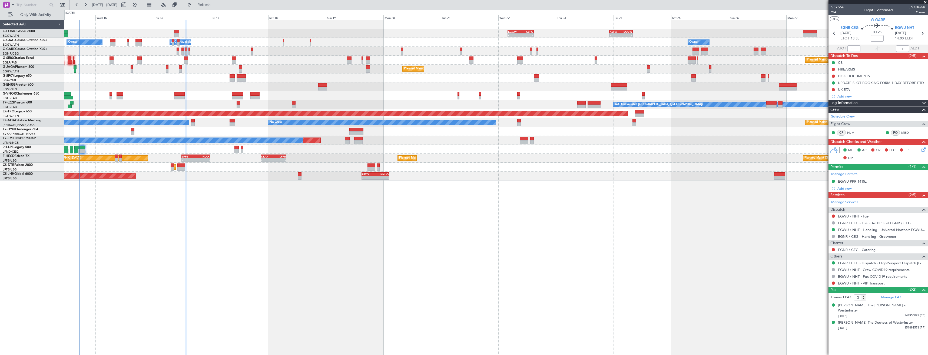
click at [860, 95] on div "Add new" at bounding box center [881, 96] width 88 height 5
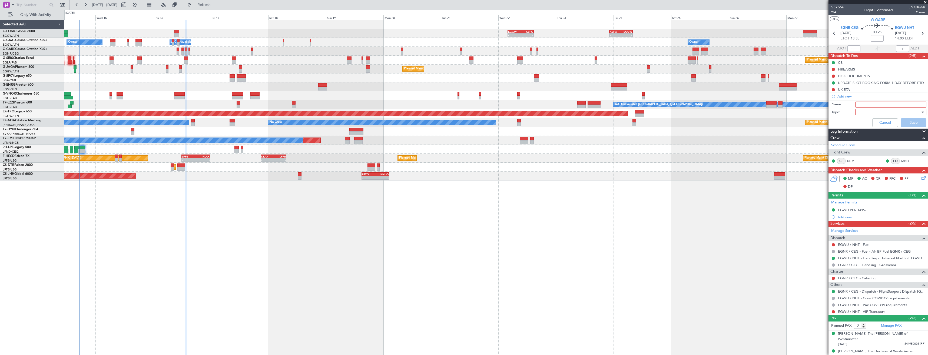
click at [864, 102] on input "Name:" at bounding box center [890, 105] width 71 height 6
paste input "EGPE FEL VIA WFS"
click at [869, 105] on input "EGPE FEL VIA WFS" at bounding box center [890, 105] width 71 height 6
type input "EGWU FUEL VIA WFS"
click at [874, 109] on div at bounding box center [888, 112] width 63 height 8
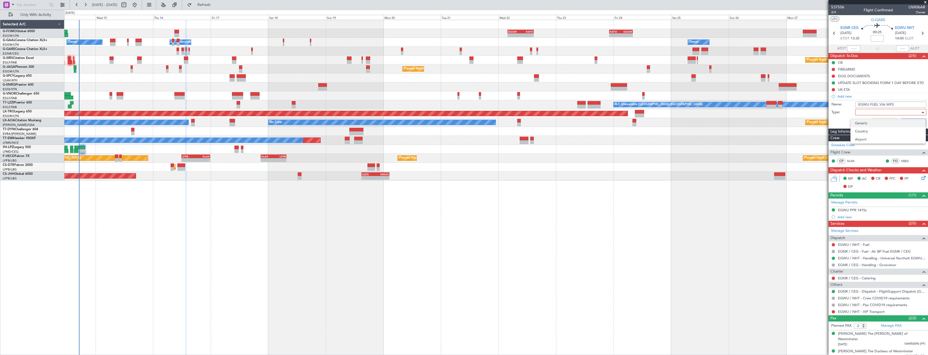
click at [875, 122] on span "Generic" at bounding box center [888, 123] width 66 height 8
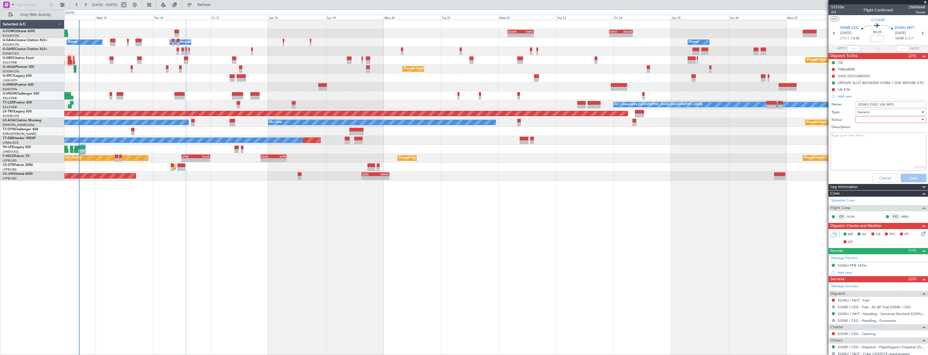
click at [871, 119] on div at bounding box center [888, 120] width 63 height 8
click at [875, 138] on span "In Progress" at bounding box center [887, 139] width 63 height 8
click at [906, 177] on button "Save" at bounding box center [914, 178] width 26 height 9
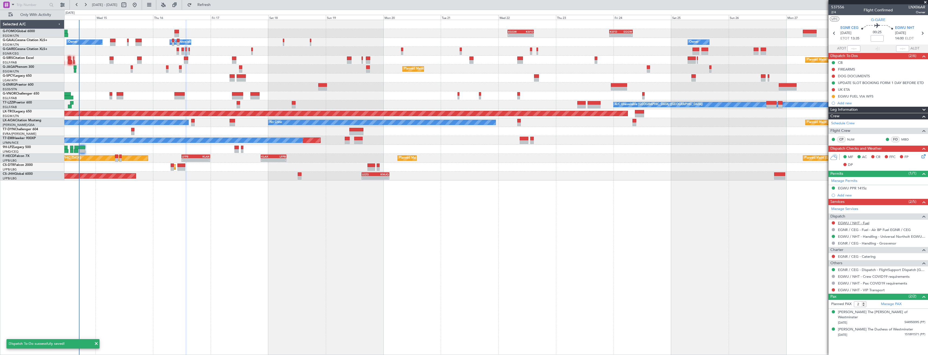
click at [845, 221] on link "EGWU / NHT - Fuel" at bounding box center [853, 223] width 31 height 5
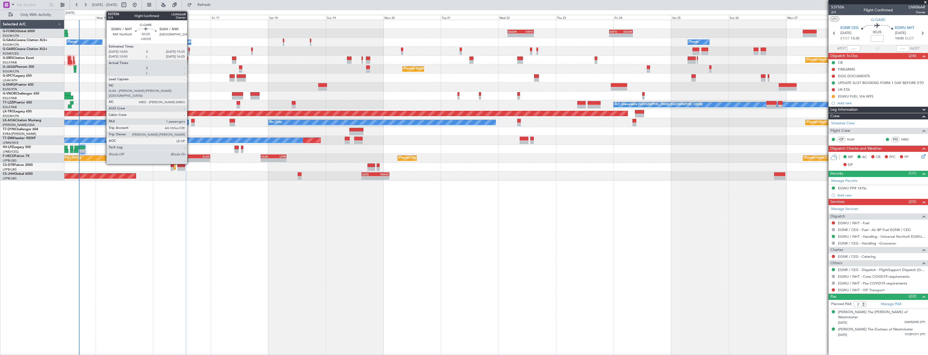
click at [190, 49] on div at bounding box center [189, 50] width 2 height 4
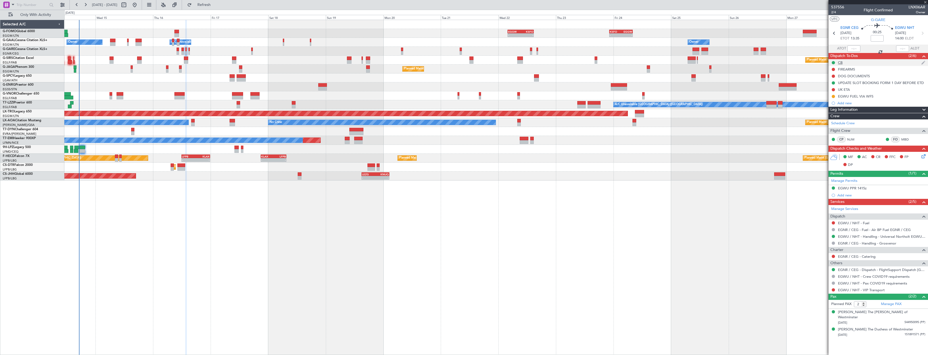
type input "+00:05"
type input "1"
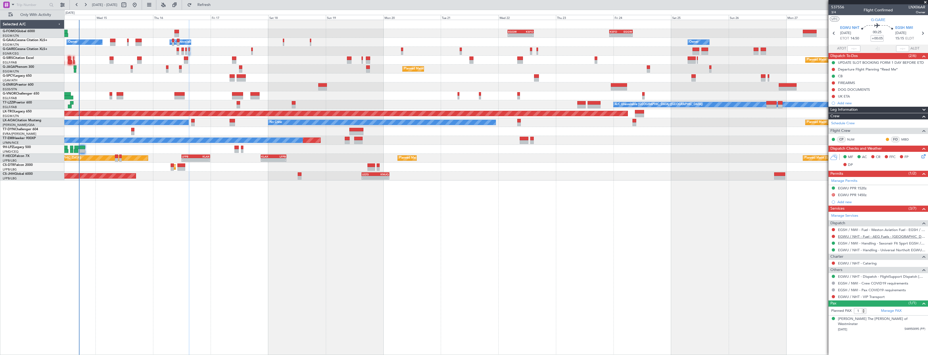
click at [861, 237] on link "EGWU / NHT - Fuel - AEG Fuels - EGWU / NHT" at bounding box center [881, 236] width 87 height 5
click at [237, 7] on div "14 Oct 2025 - 29 Oct 2025 Refresh Quick Links Only With Activity" at bounding box center [464, 5] width 928 height 10
click at [856, 230] on link "EGSH / NWI - Fuel - Weston Aviation Fuel - EGSH / NWI" at bounding box center [881, 230] width 87 height 5
drag, startPoint x: 204, startPoint y: 7, endPoint x: 212, endPoint y: 8, distance: 7.6
click at [204, 7] on button "Refresh" at bounding box center [201, 5] width 32 height 9
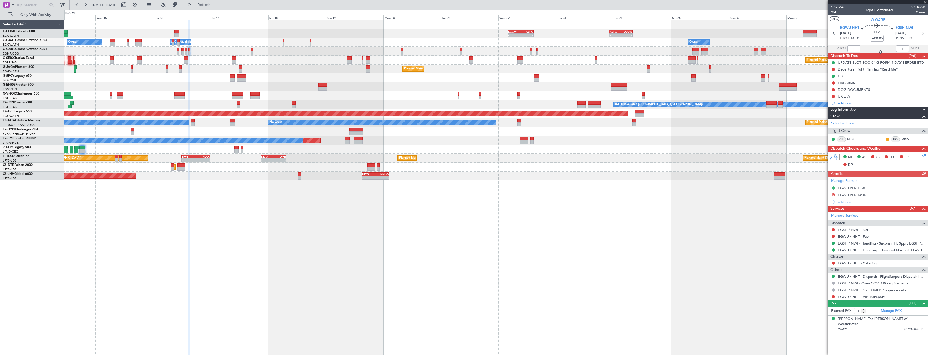
click at [848, 238] on link "EGWU / NHT - Fuel" at bounding box center [853, 236] width 31 height 5
click at [875, 252] on div "EGSH / NWI - Handling - Saxonair Flt Spprt EGSH / NWI" at bounding box center [881, 252] width 79 height 7
click at [879, 249] on link "EGWU / NHT - Handling - Universal Northolt EGWU / NHT" at bounding box center [881, 250] width 87 height 5
click at [852, 229] on link "EGSH / NWI - Fuel" at bounding box center [853, 230] width 30 height 5
click at [920, 34] on icon at bounding box center [922, 33] width 7 height 7
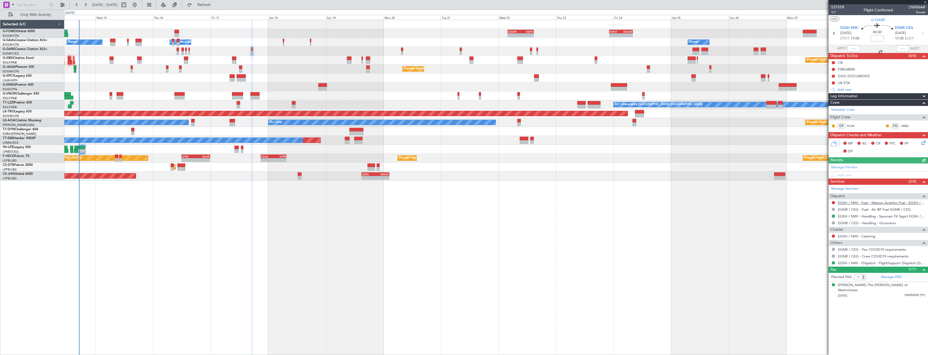
click at [863, 202] on link "EGSH / NWI - Fuel - Weston Aviation Fuel - EGSH / NWI" at bounding box center [881, 203] width 87 height 5
click at [210, 6] on button "Refresh" at bounding box center [201, 5] width 32 height 9
click at [911, 216] on link "EGSH / NWI - Handling - Saxonair Flt Spprt EGSH / NWI" at bounding box center [881, 216] width 87 height 5
click at [862, 87] on div "Add new" at bounding box center [878, 89] width 83 height 5
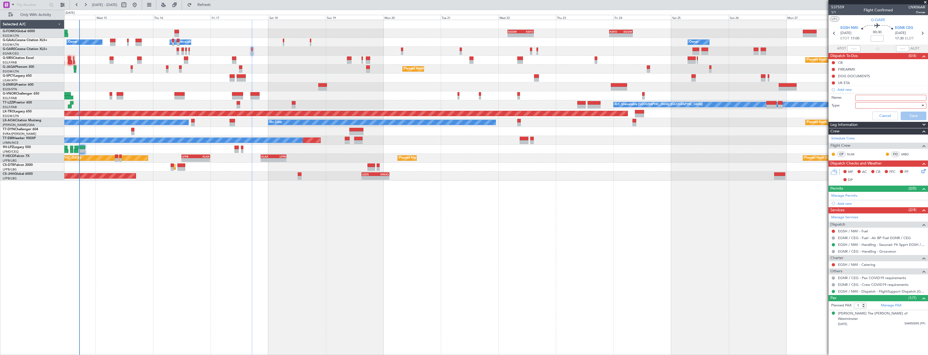
click at [868, 97] on input "Name:" at bounding box center [890, 98] width 71 height 6
type input "EGSH FUEL VIA WFS"
click at [866, 107] on div at bounding box center [888, 105] width 63 height 8
click at [867, 117] on span "Generic" at bounding box center [888, 116] width 66 height 8
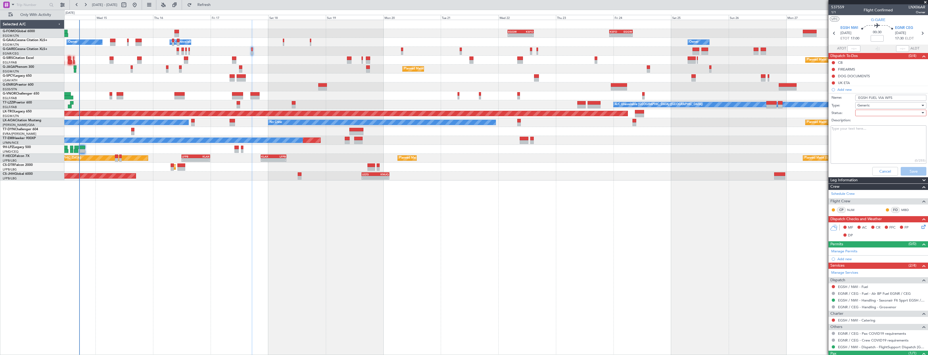
click at [866, 111] on div at bounding box center [888, 113] width 63 height 8
click at [867, 129] on span "In Progress" at bounding box center [887, 132] width 63 height 8
click at [903, 171] on button "Save" at bounding box center [914, 171] width 26 height 9
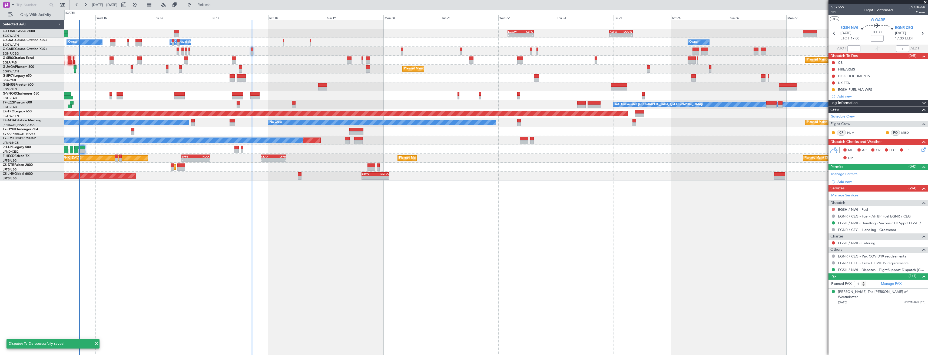
click at [832, 208] on button at bounding box center [833, 209] width 3 height 3
click at [825, 243] on span "Requested" at bounding box center [817, 241] width 17 height 5
click at [835, 35] on icon at bounding box center [834, 33] width 7 height 7
type input "+00:05"
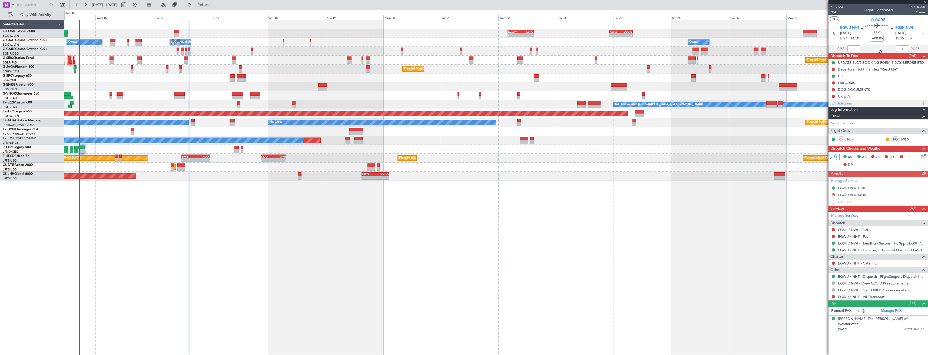
click at [861, 104] on div "Add new" at bounding box center [878, 103] width 83 height 5
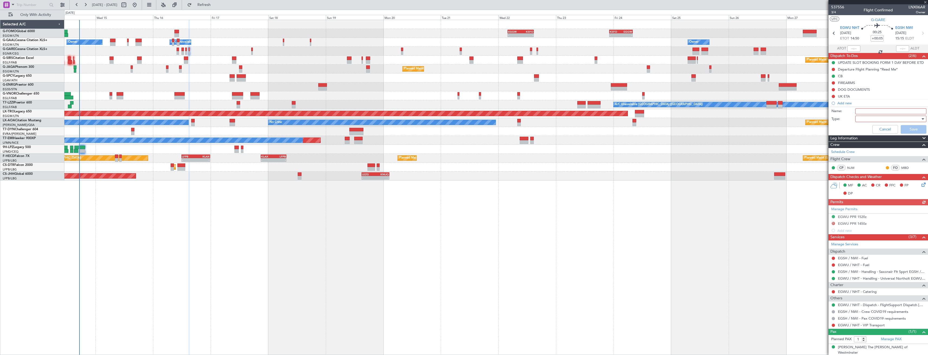
click at [863, 112] on input "Name:" at bounding box center [890, 111] width 71 height 6
paste input "RQST FUEL EGSH / NWI 16OCT-17OCT G-GARE"
type input "RQST FUEL EGSH / NWI 16OCT-17OCT G-GARE"
click at [889, 131] on button "Cancel" at bounding box center [885, 129] width 26 height 9
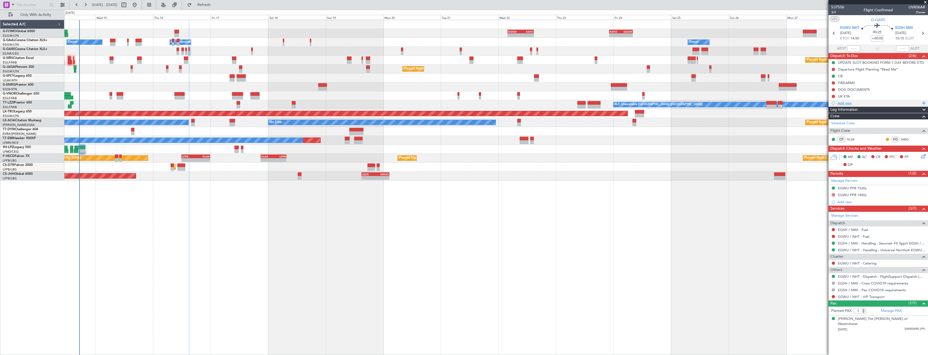
click at [859, 103] on div "Add new" at bounding box center [878, 103] width 83 height 5
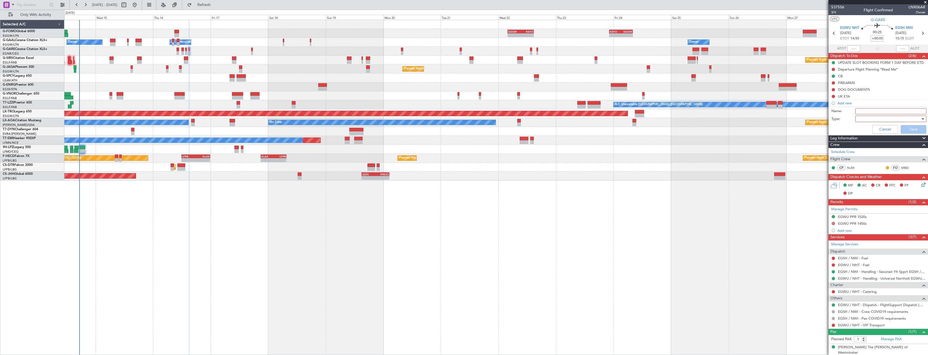
click at [871, 110] on input "Name:" at bounding box center [890, 111] width 71 height 6
type input "EGWU FUEL VIA WFS"
click at [872, 117] on div at bounding box center [888, 119] width 63 height 8
click at [867, 128] on span "Generic" at bounding box center [887, 130] width 63 height 8
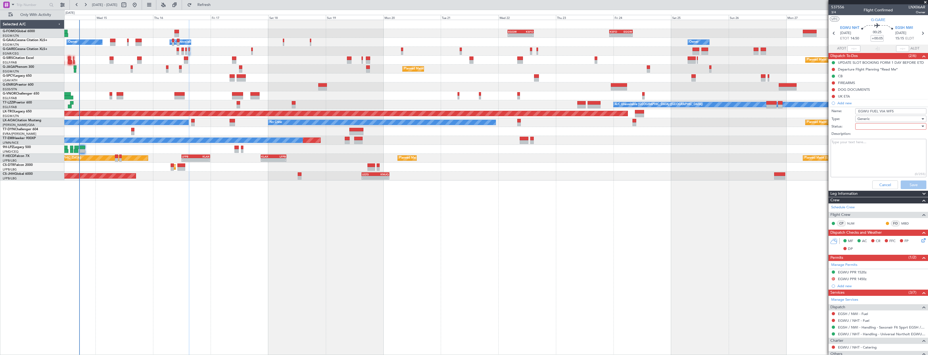
click at [868, 125] on div at bounding box center [888, 126] width 63 height 8
click at [871, 142] on span "In Progress" at bounding box center [887, 145] width 63 height 8
drag, startPoint x: 903, startPoint y: 184, endPoint x: 897, endPoint y: 171, distance: 14.3
click at [903, 183] on button "Save" at bounding box center [914, 185] width 26 height 9
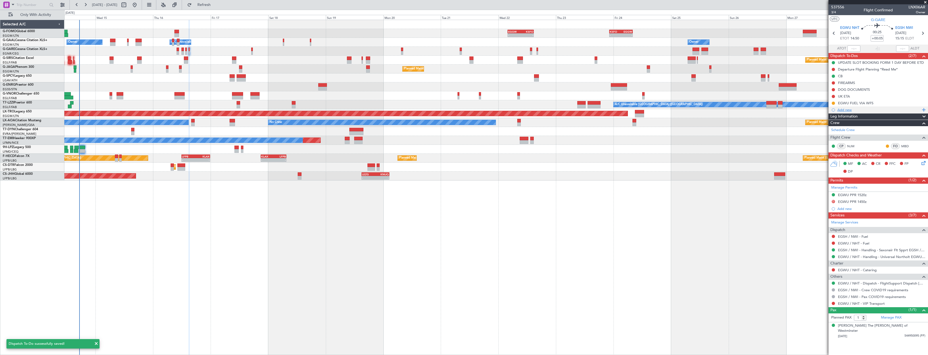
click at [849, 112] on div "Add new" at bounding box center [877, 110] width 99 height 7
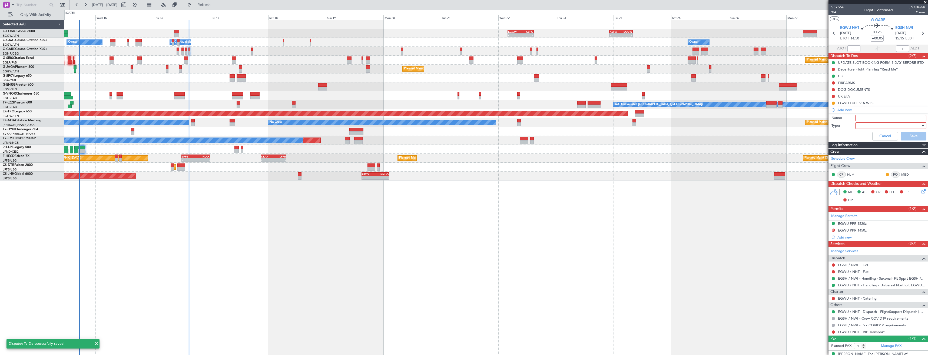
click at [860, 114] on div "Name:" at bounding box center [878, 118] width 105 height 8
click at [859, 118] on input "Name:" at bounding box center [890, 118] width 71 height 6
type input "EGSH FUEL VIA WFS"
click at [864, 124] on div at bounding box center [888, 126] width 63 height 8
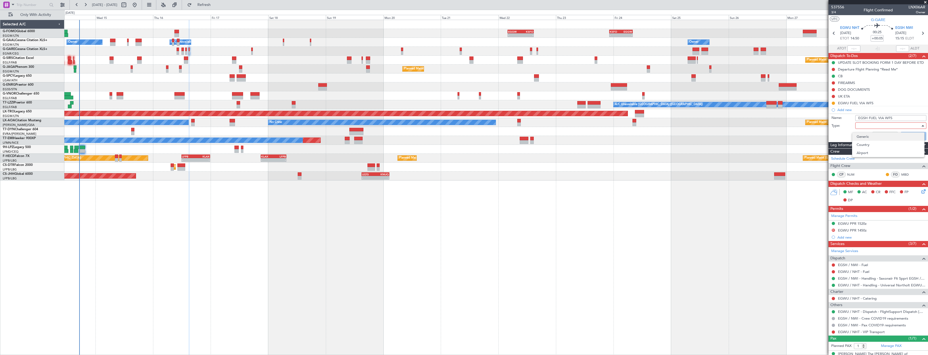
click at [865, 133] on span "Generic" at bounding box center [887, 137] width 63 height 8
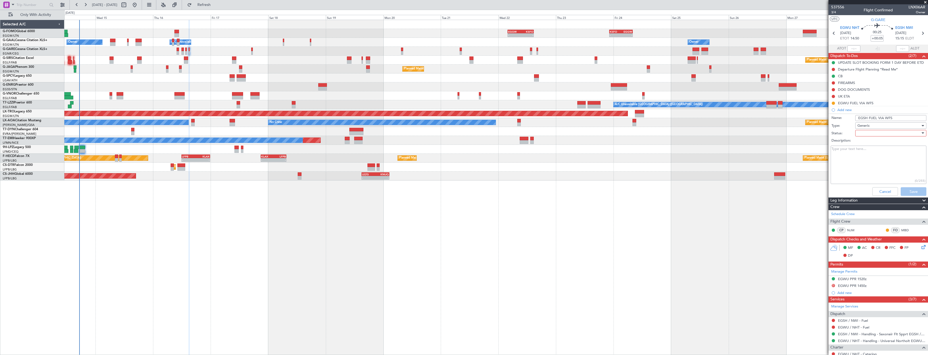
click at [865, 131] on div at bounding box center [888, 133] width 63 height 8
click at [864, 148] on span "In Progress" at bounding box center [887, 152] width 63 height 8
click at [902, 190] on button "Save" at bounding box center [914, 191] width 26 height 9
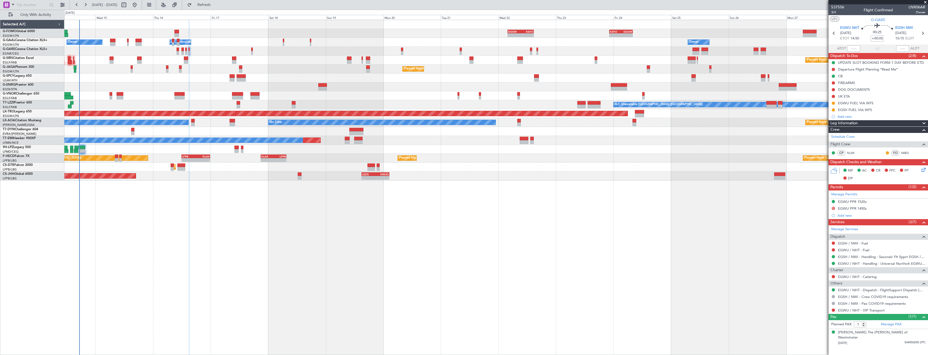
drag, startPoint x: 833, startPoint y: 243, endPoint x: 826, endPoint y: 248, distance: 9.7
click at [833, 243] on button at bounding box center [833, 243] width 3 height 3
click at [812, 273] on span "Requested" at bounding box center [817, 275] width 17 height 5
click at [832, 250] on button at bounding box center [833, 249] width 3 height 3
drag, startPoint x: 824, startPoint y: 280, endPoint x: 823, endPoint y: 263, distance: 17.9
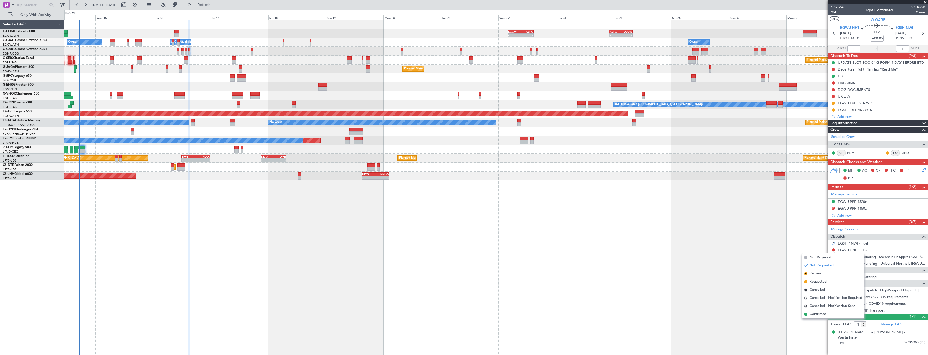
click at [824, 280] on span "Requested" at bounding box center [817, 281] width 17 height 5
click at [833, 33] on icon at bounding box center [833, 33] width 7 height 7
type input "2"
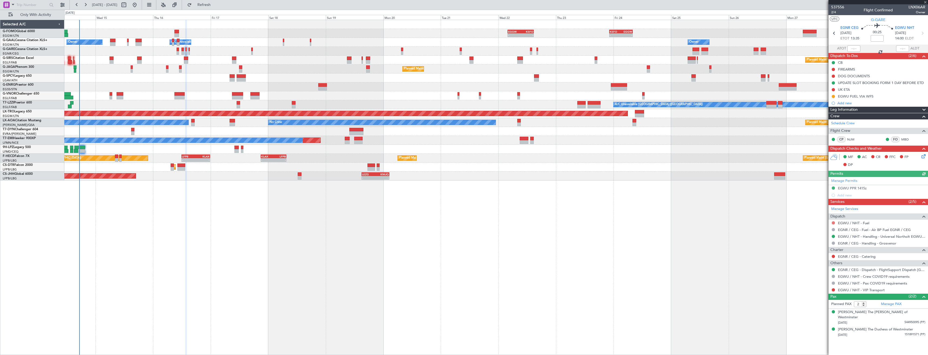
click at [833, 222] on button at bounding box center [833, 222] width 3 height 3
click at [815, 257] on span "Requested" at bounding box center [817, 254] width 17 height 5
click at [835, 32] on icon at bounding box center [834, 33] width 7 height 7
type input "-00:10"
type input "5"
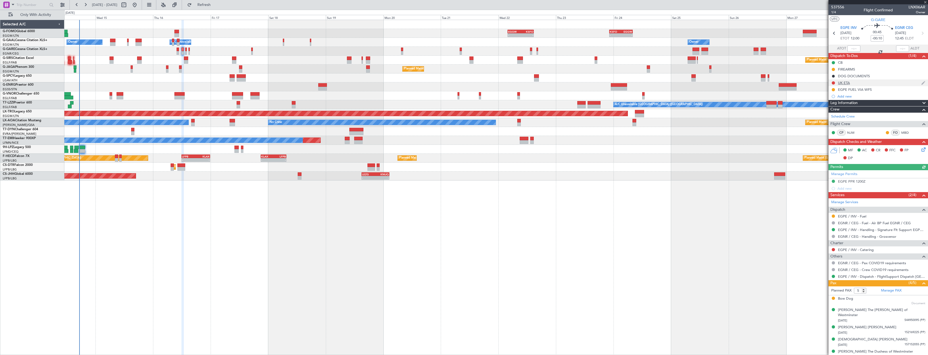
click at [866, 84] on div "UK ETA" at bounding box center [877, 82] width 99 height 7
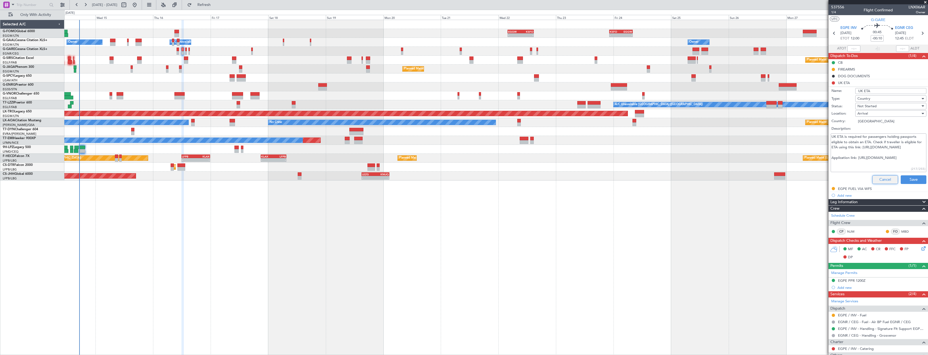
click at [876, 176] on button "Cancel" at bounding box center [885, 179] width 26 height 9
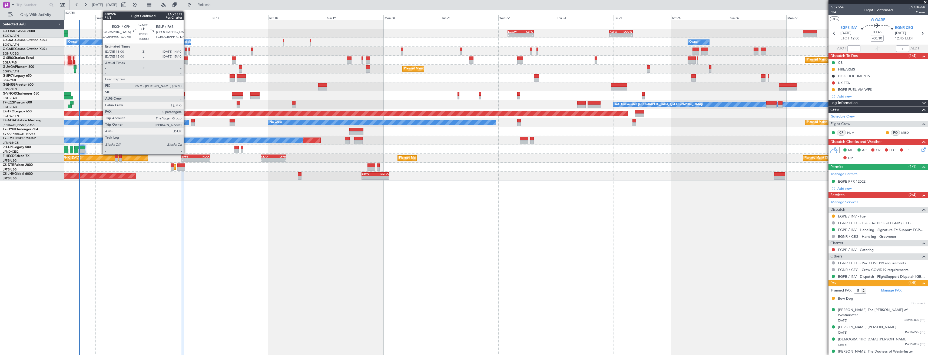
click at [186, 62] on div at bounding box center [186, 62] width 4 height 4
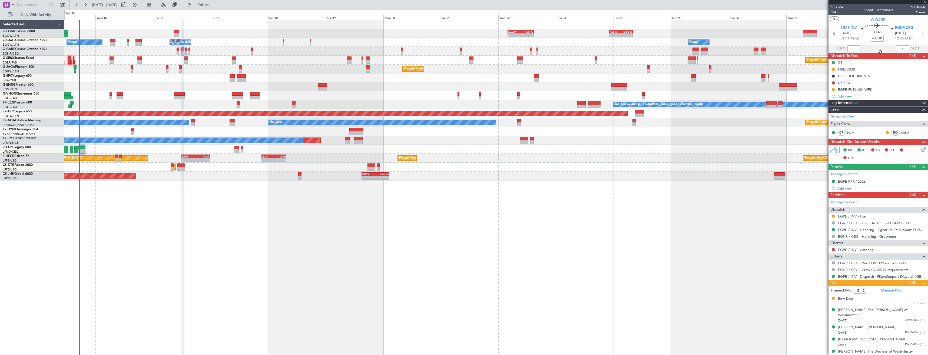
type input "0"
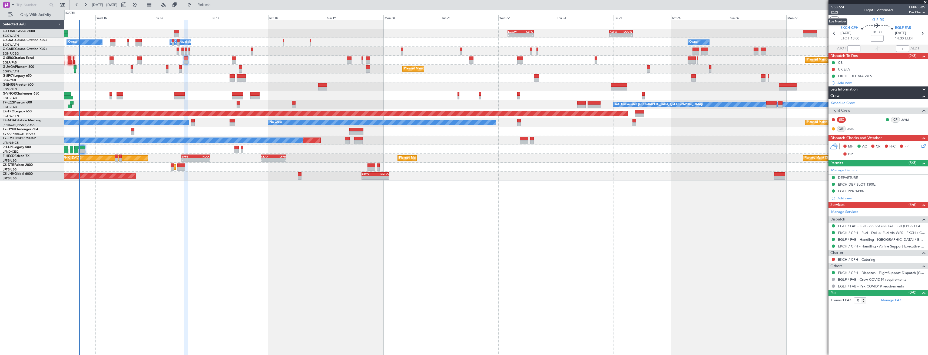
click at [839, 12] on span "P1/3" at bounding box center [837, 12] width 13 height 5
click at [923, 147] on icon at bounding box center [922, 145] width 4 height 4
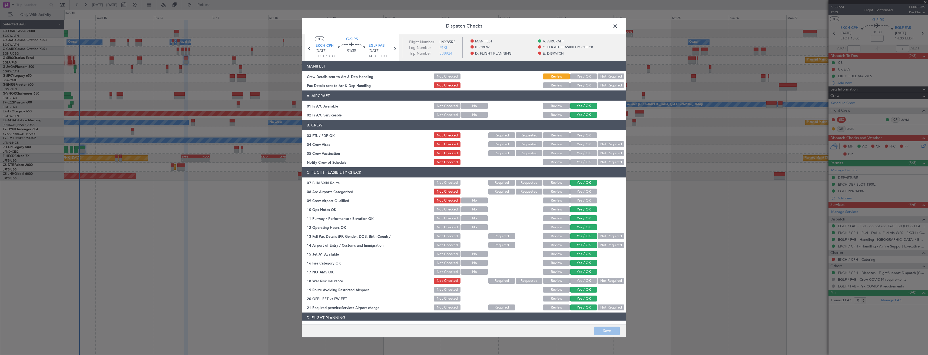
click at [569, 82] on div "Yes / OK" at bounding box center [582, 86] width 27 height 8
click at [571, 84] on button "Yes / OK" at bounding box center [583, 85] width 27 height 6
drag, startPoint x: 570, startPoint y: 78, endPoint x: 573, endPoint y: 81, distance: 4.4
click at [570, 78] on button "Yes / OK" at bounding box center [583, 77] width 27 height 6
click at [609, 330] on button "Save" at bounding box center [607, 331] width 26 height 9
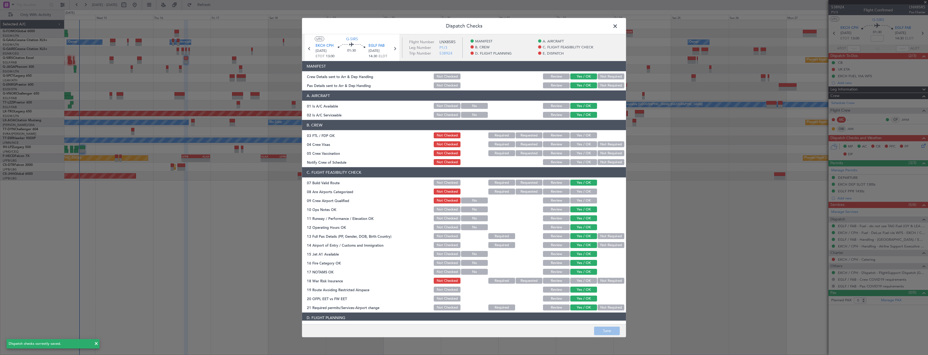
click at [618, 27] on span at bounding box center [618, 27] width 0 height 11
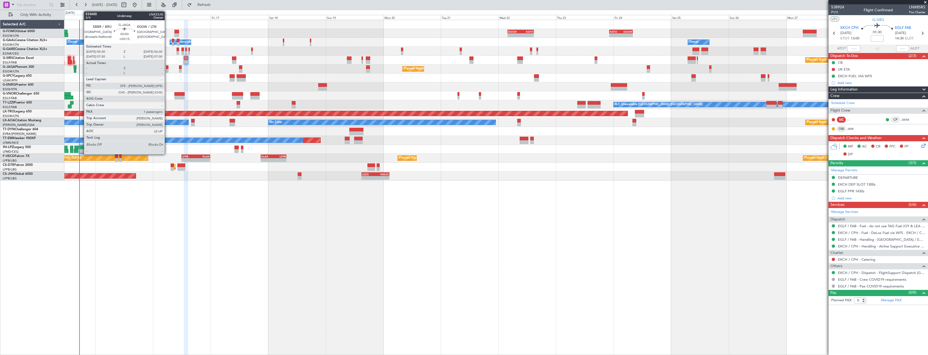
click at [167, 68] on div at bounding box center [167, 67] width 2 height 4
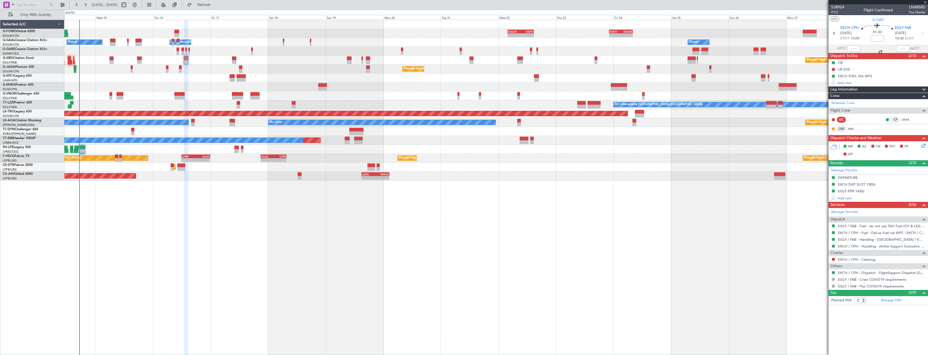
type input "+00:15"
type input "1"
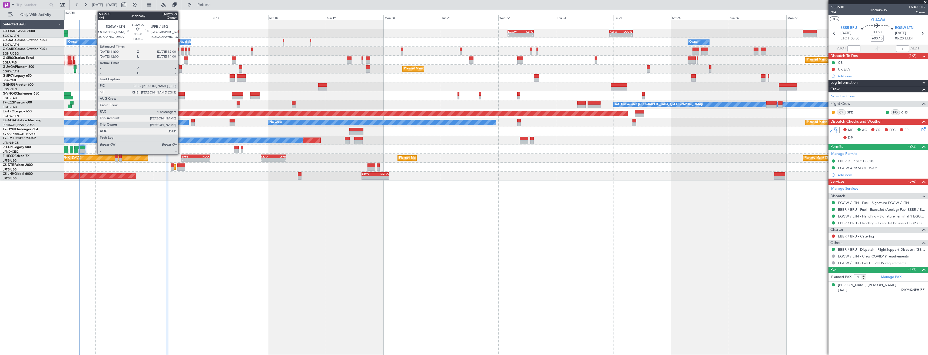
click at [181, 69] on div at bounding box center [180, 67] width 2 height 4
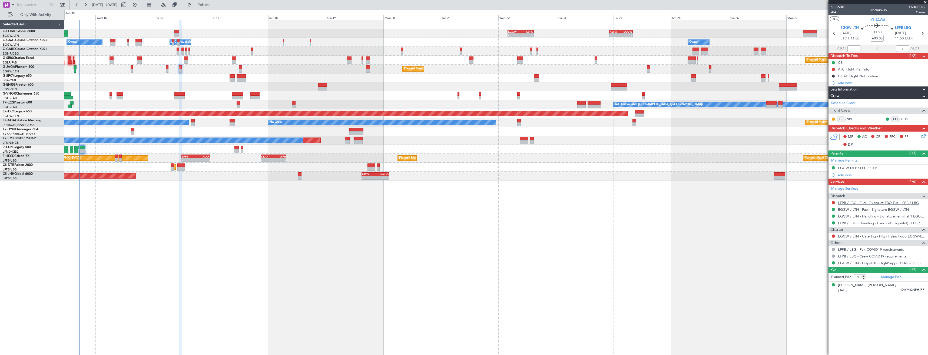
click at [888, 204] on link "LFPB / LBG - Fuel - ExecuJet FBO Fuel LFPB / LBG" at bounding box center [878, 203] width 81 height 5
drag, startPoint x: 215, startPoint y: 8, endPoint x: 217, endPoint y: 11, distance: 3.5
click at [217, 11] on fb-flight-board "14 Oct 2025 - 29 Oct 2025 Refresh Quick Links Only With Activity - - EGGW 03:55…" at bounding box center [464, 179] width 928 height 351
click at [215, 5] on span "Refresh" at bounding box center [204, 5] width 23 height 4
click at [834, 13] on span "4/4" at bounding box center [837, 12] width 13 height 5
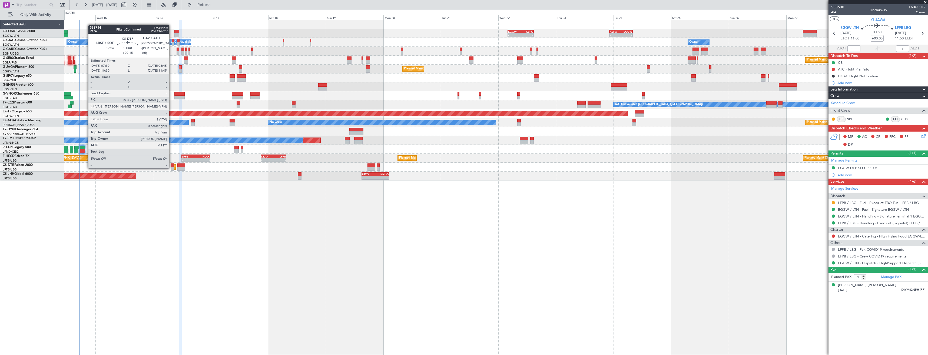
click at [171, 168] on div at bounding box center [172, 169] width 3 height 4
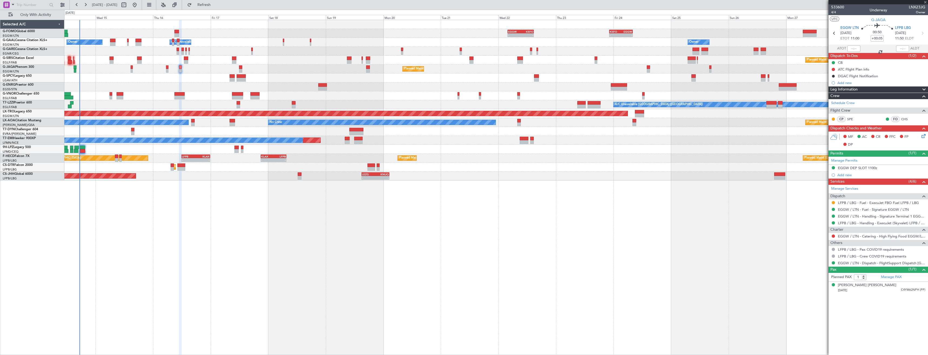
type input "+00:15"
type input "0"
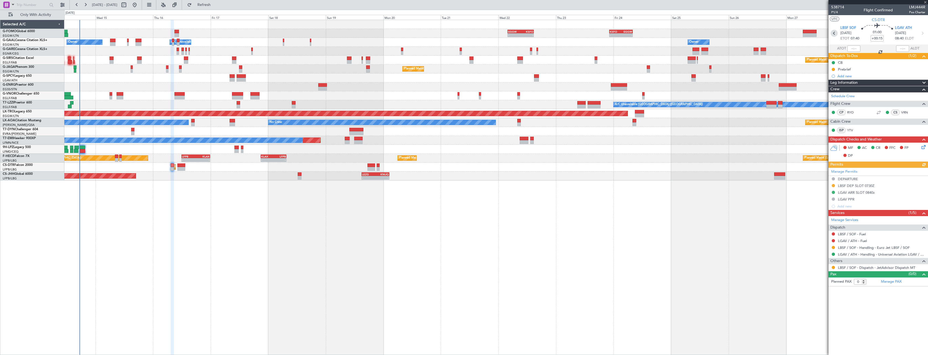
click at [832, 32] on icon at bounding box center [834, 33] width 7 height 7
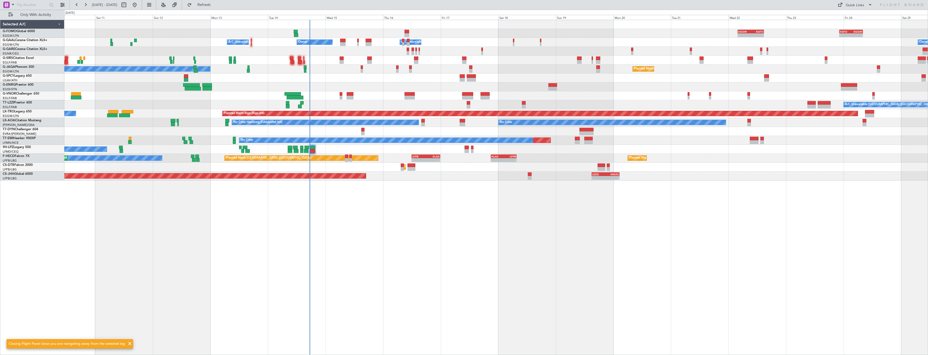
click at [710, 167] on div "- - EGGW 03:55 Z KSFO 14:45 Z - - KSFO 22:15 Z EGGW 08:00 Z Owner Owner A/C Una…" at bounding box center [495, 100] width 863 height 161
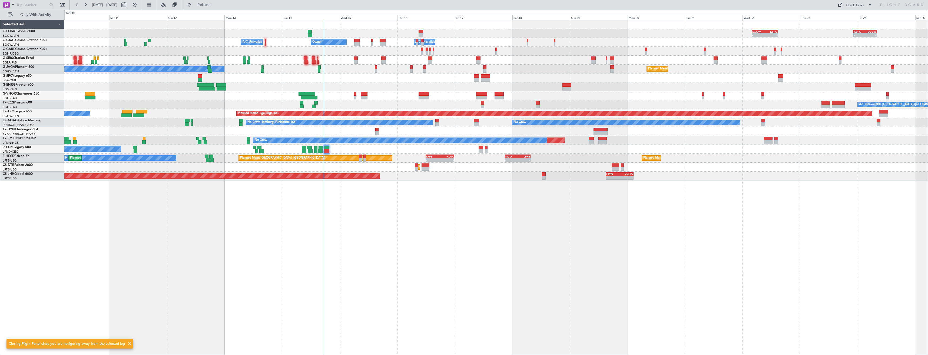
click at [759, 167] on div "- - EGGW 03:55 Z KSFO 14:45 Z - - KSFO 22:15 Z EGGW 08:00 Z Owner A/C Unavailab…" at bounding box center [495, 188] width 863 height 336
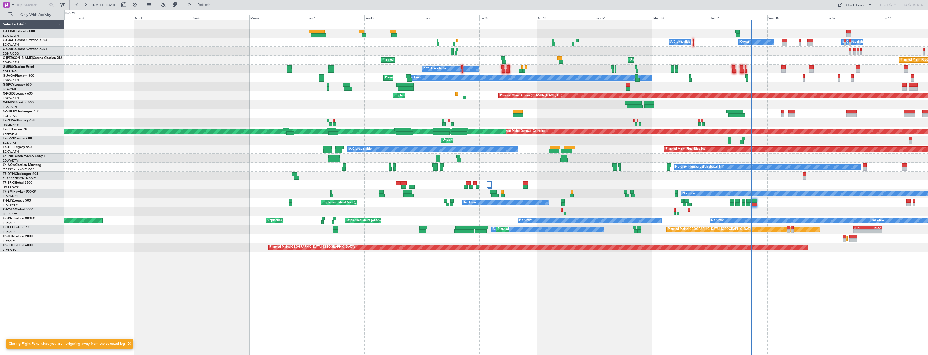
click at [401, 282] on div "Owner A/C Unavailable Owner A/C Unavailable AOG Maint Dusseldorf Planned Maint …" at bounding box center [495, 188] width 863 height 336
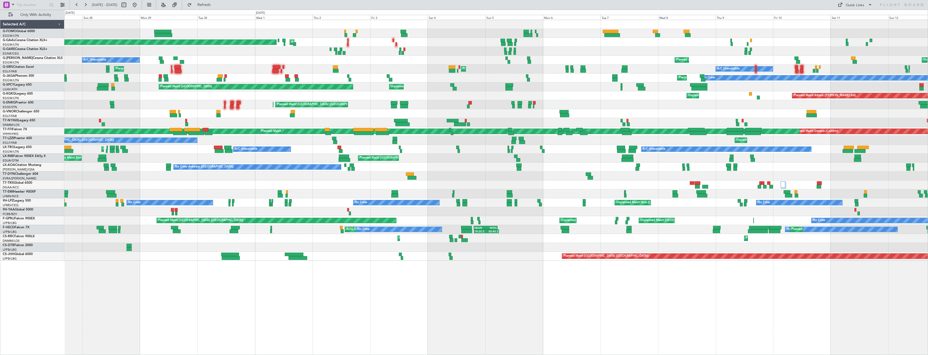
click at [467, 260] on div "AOG Maint Dusseldorf Planned Maint Dusseldorf A/C Unavailable Owner Owner A/C U…" at bounding box center [495, 140] width 863 height 241
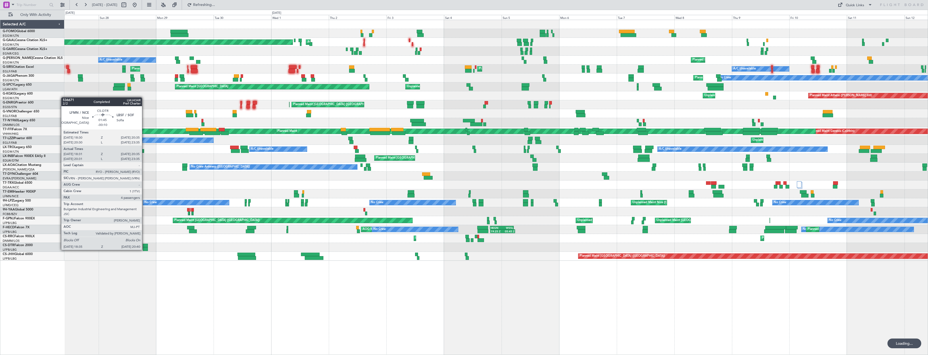
click at [144, 250] on div at bounding box center [145, 249] width 5 height 4
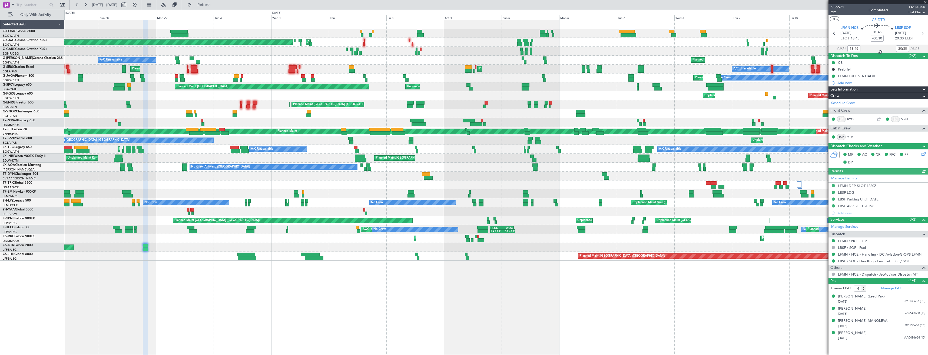
click at [922, 152] on icon at bounding box center [922, 153] width 4 height 4
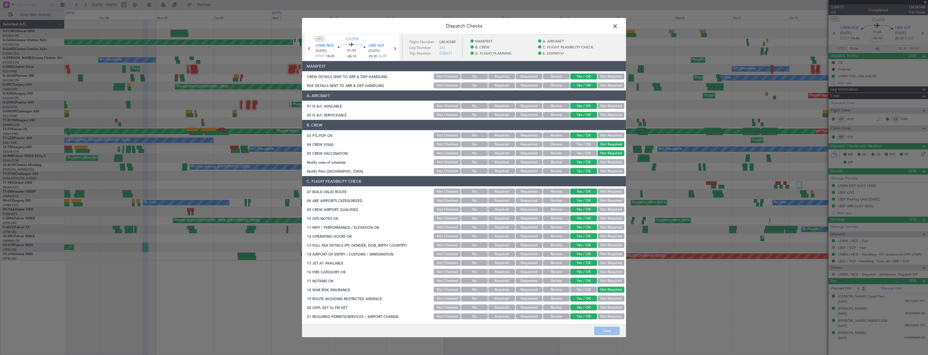
click at [331, 74] on div "CREW DETAILS SENT TO ARR & DEP HANDLING" at bounding box center [367, 76] width 131 height 5
click at [618, 28] on span at bounding box center [618, 27] width 0 height 11
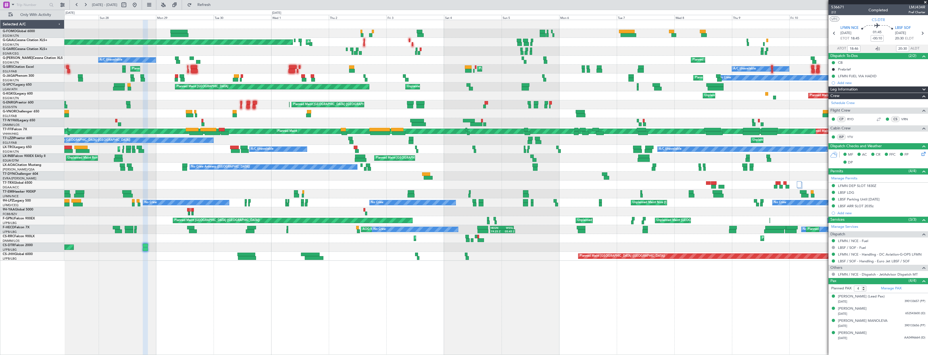
click at [291, 84] on div "Planned Maint Bremen Unplanned Maint Bremen" at bounding box center [495, 86] width 863 height 9
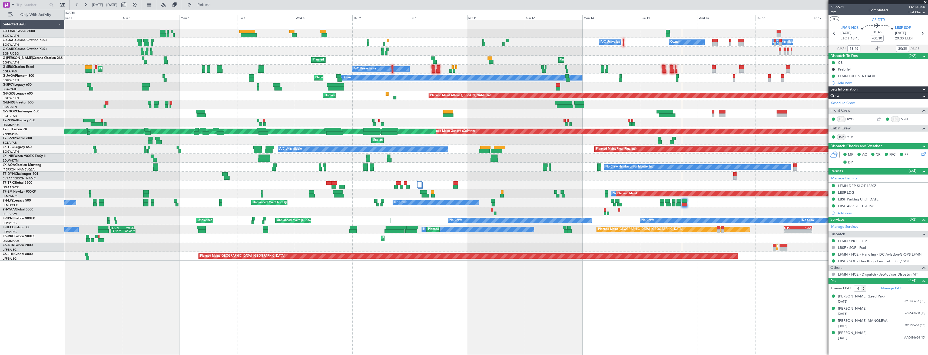
click at [157, 67] on div "- - EGGW 03:55 Z KSFO 14:45 Z A/C Unavailable Owner Owner A/C Unavailable AOG M…" at bounding box center [495, 140] width 863 height 241
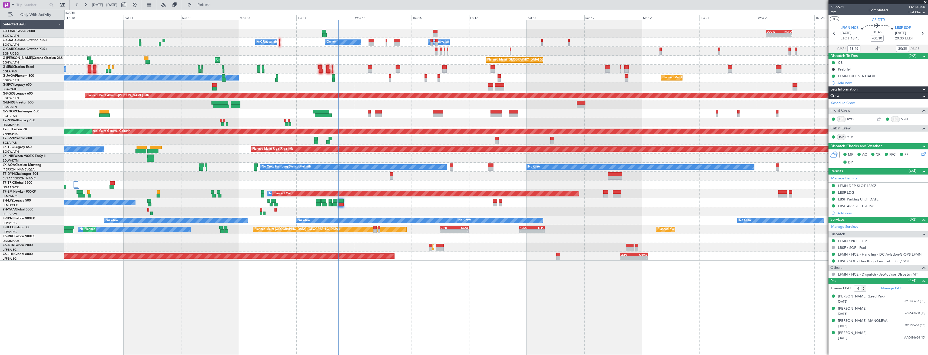
click at [165, 77] on div "No Crew Planned Maint Paris (Le Bourget) Planned Maint London (Luton)" at bounding box center [495, 78] width 863 height 9
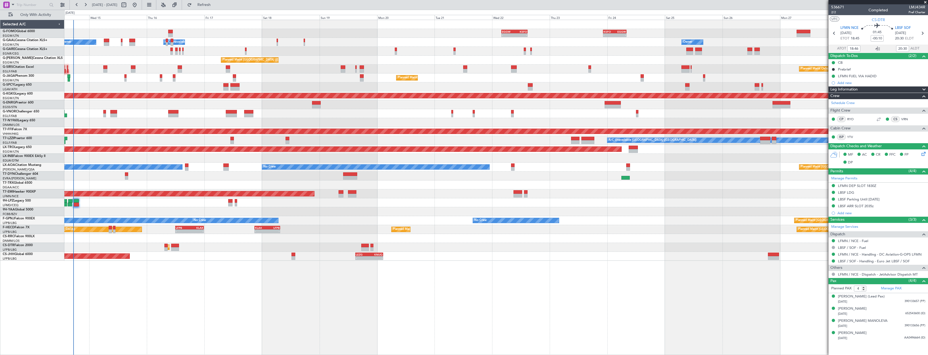
click at [134, 81] on div "- - EGGW 03:55 Z KSFO 14:45 Z - - KSFO 22:15 Z EGGW 08:00 Z Owner Owner A/C Una…" at bounding box center [495, 140] width 863 height 241
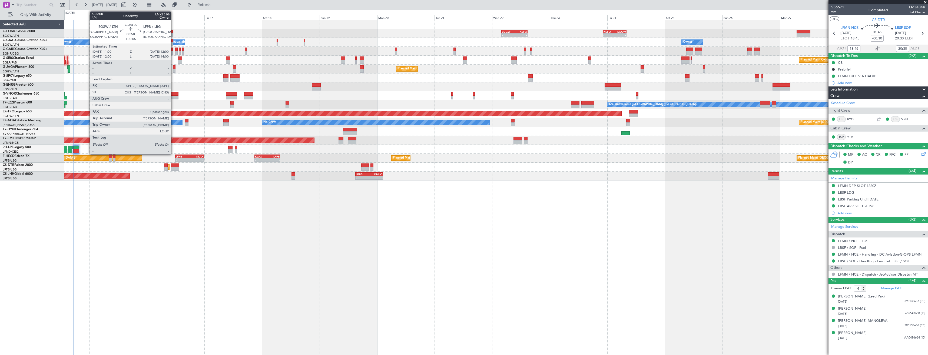
click at [173, 69] on div at bounding box center [174, 67] width 2 height 4
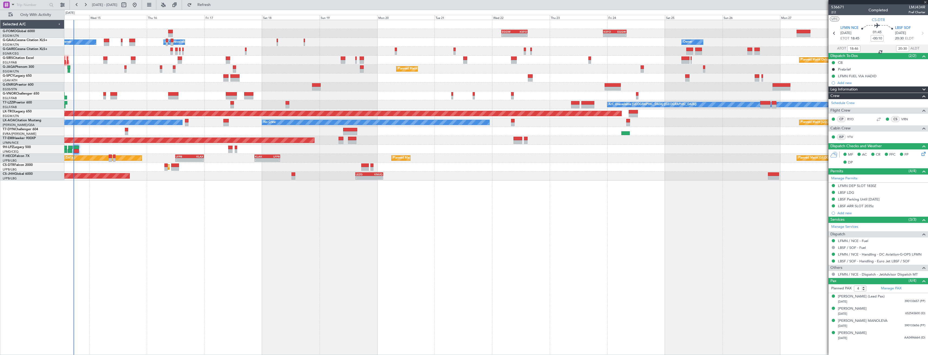
type input "+00:05"
type input "1"
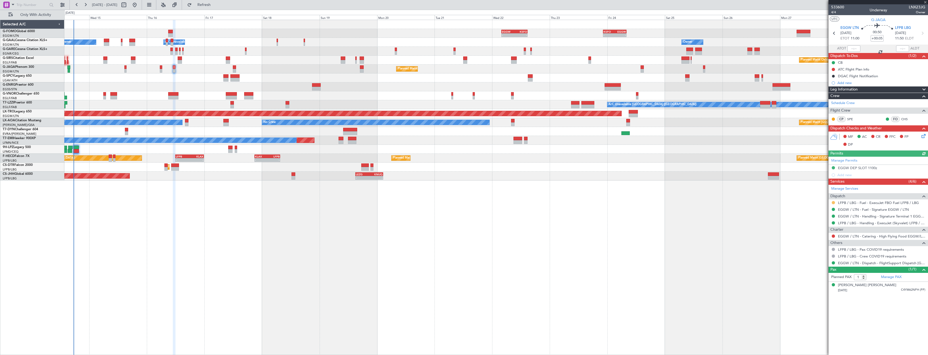
click at [832, 204] on button at bounding box center [833, 202] width 3 height 3
click at [811, 265] on span "Confirmed" at bounding box center [817, 266] width 17 height 5
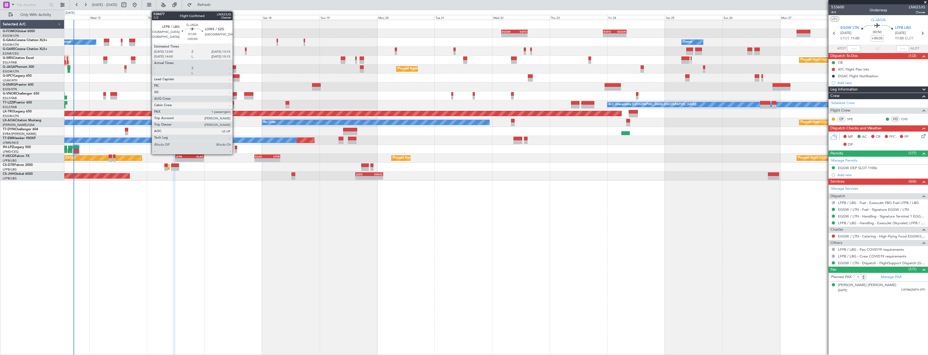
click at [235, 69] on div at bounding box center [234, 71] width 3 height 4
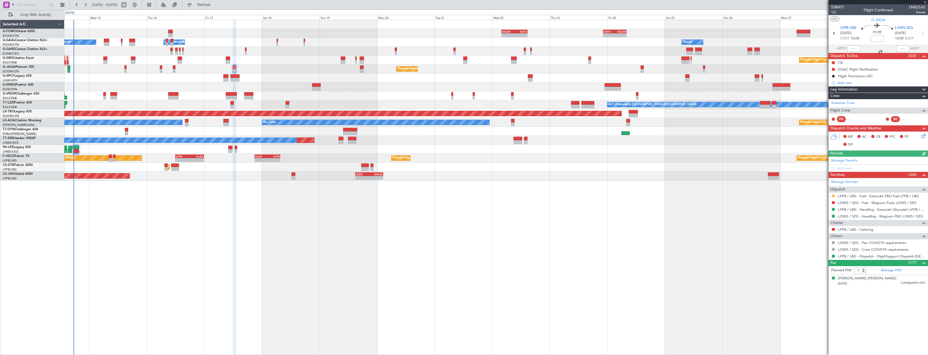
click at [833, 196] on button at bounding box center [833, 195] width 3 height 3
click at [816, 260] on span "Confirmed" at bounding box center [817, 260] width 17 height 5
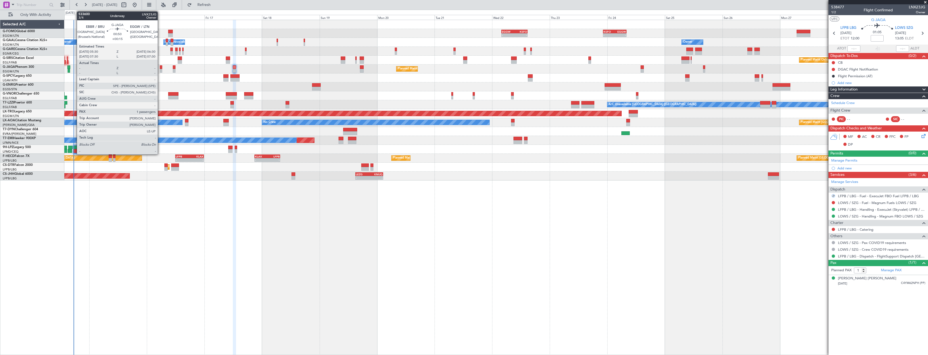
click at [160, 68] on div at bounding box center [161, 67] width 2 height 4
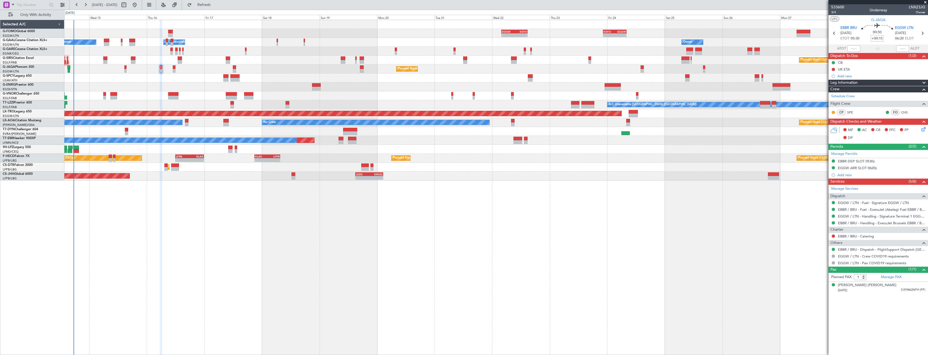
click at [925, 129] on icon at bounding box center [922, 128] width 4 height 4
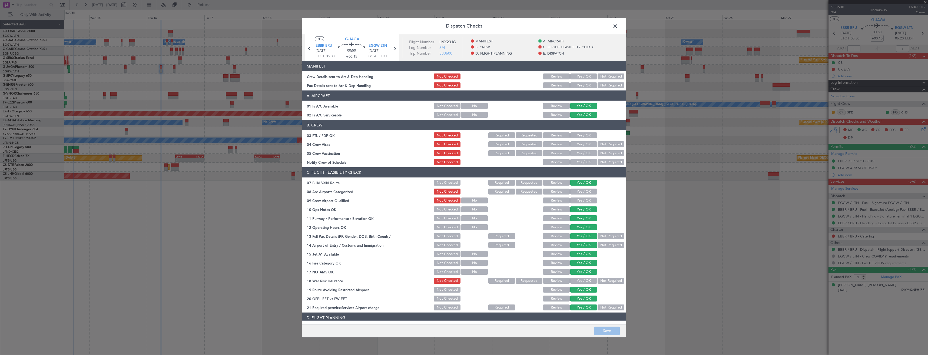
click at [584, 78] on button "Yes / OK" at bounding box center [583, 77] width 27 height 6
click at [582, 86] on button "Yes / OK" at bounding box center [583, 85] width 27 height 6
click at [607, 328] on button "Save" at bounding box center [607, 331] width 26 height 9
click at [618, 25] on span at bounding box center [618, 27] width 0 height 11
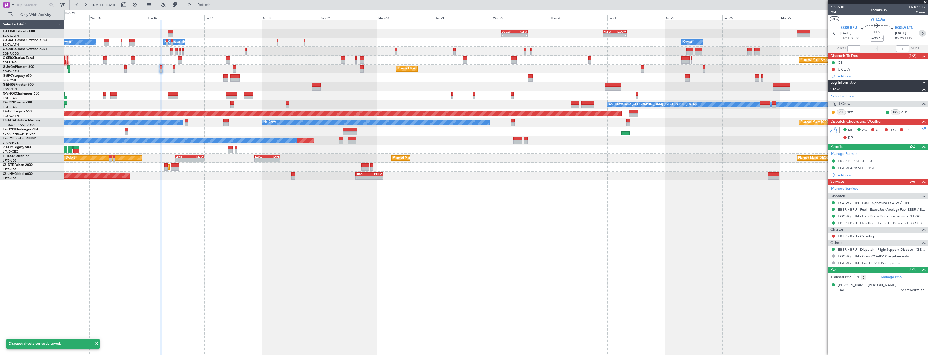
click at [923, 34] on icon at bounding box center [922, 33] width 7 height 7
type input "+00:05"
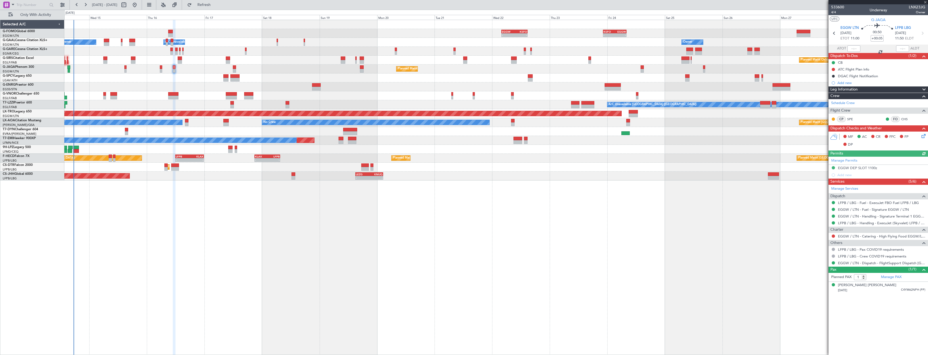
click at [924, 136] on icon at bounding box center [922, 135] width 4 height 4
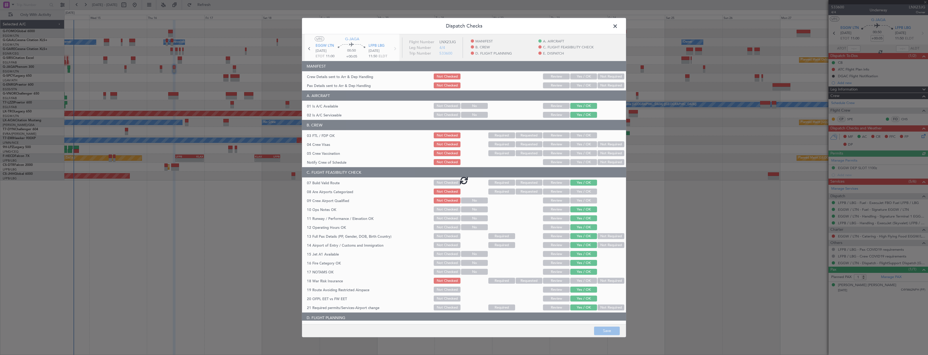
click at [574, 86] on div at bounding box center [464, 180] width 324 height 292
click at [569, 78] on div at bounding box center [464, 180] width 324 height 292
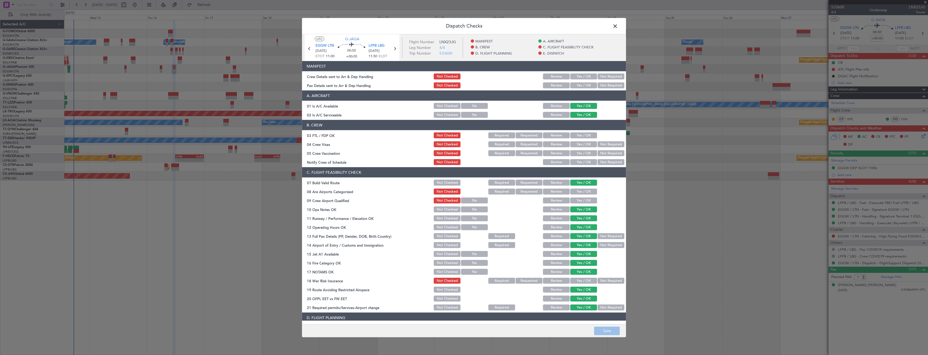
drag, startPoint x: 574, startPoint y: 88, endPoint x: 578, endPoint y: 75, distance: 13.3
click at [575, 87] on button "Yes / OK" at bounding box center [583, 85] width 27 height 6
click at [578, 75] on button "Yes / OK" at bounding box center [583, 77] width 27 height 6
click at [611, 332] on button "Save" at bounding box center [607, 331] width 26 height 9
click at [618, 27] on span at bounding box center [618, 27] width 0 height 11
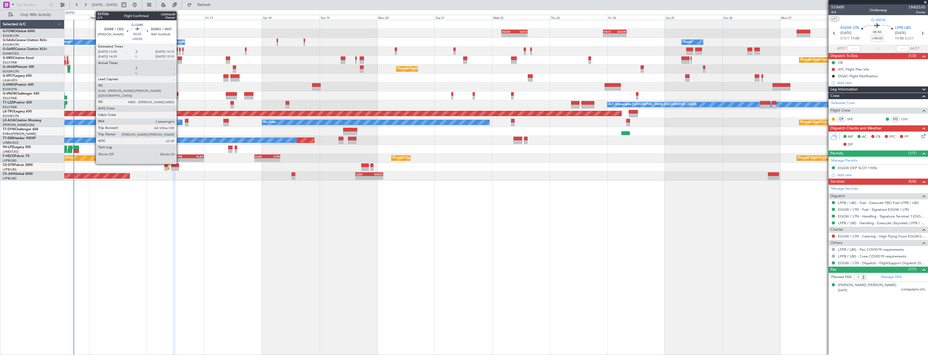
click at [179, 52] on div at bounding box center [180, 53] width 2 height 4
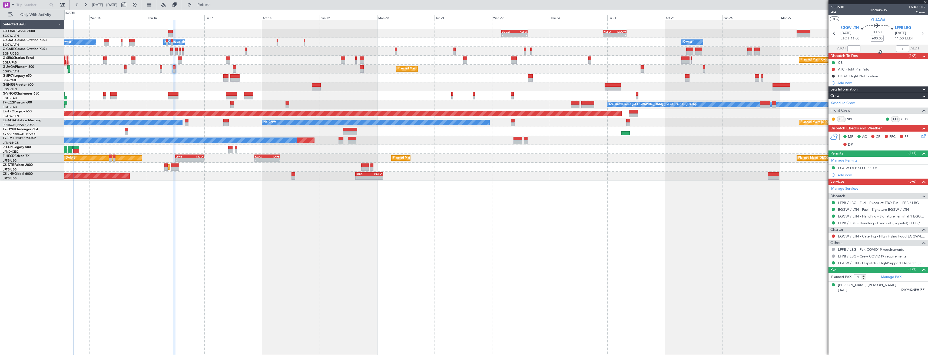
type input "2"
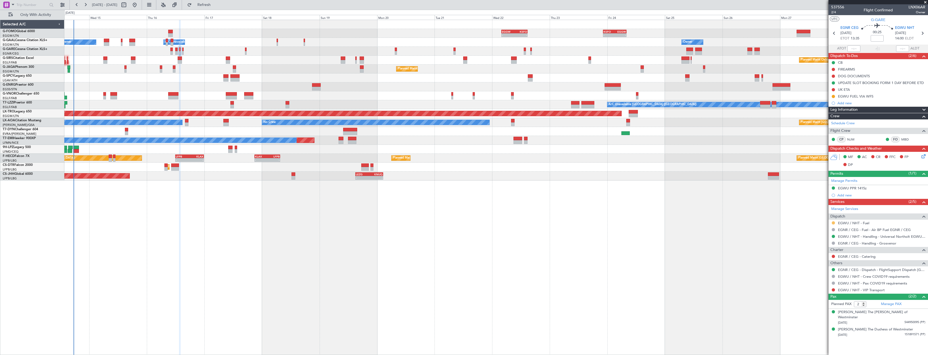
click at [832, 222] on button at bounding box center [833, 222] width 3 height 3
click at [815, 288] on span "Confirmed" at bounding box center [817, 287] width 17 height 5
click at [834, 96] on button at bounding box center [833, 96] width 3 height 3
click at [827, 120] on span "Completed" at bounding box center [835, 120] width 18 height 5
click at [924, 35] on icon at bounding box center [922, 33] width 7 height 7
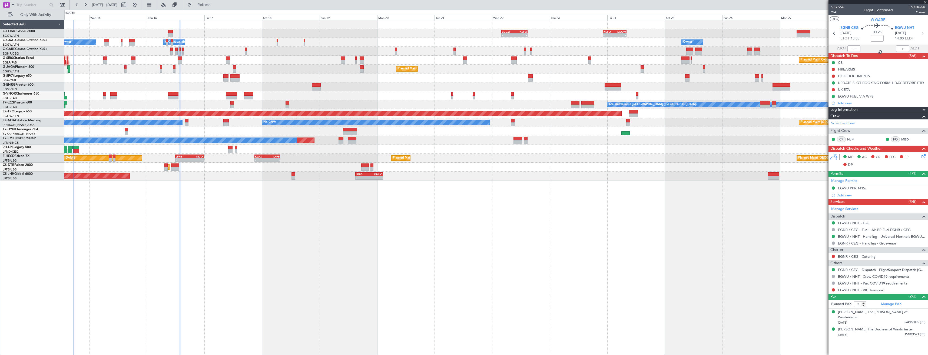
type input "+00:05"
type input "1"
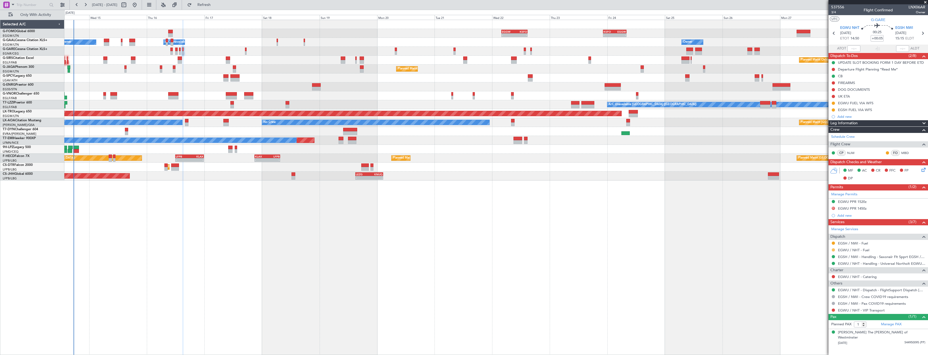
click at [833, 250] on button at bounding box center [833, 249] width 3 height 3
click at [815, 314] on span "Confirmed" at bounding box center [817, 314] width 17 height 5
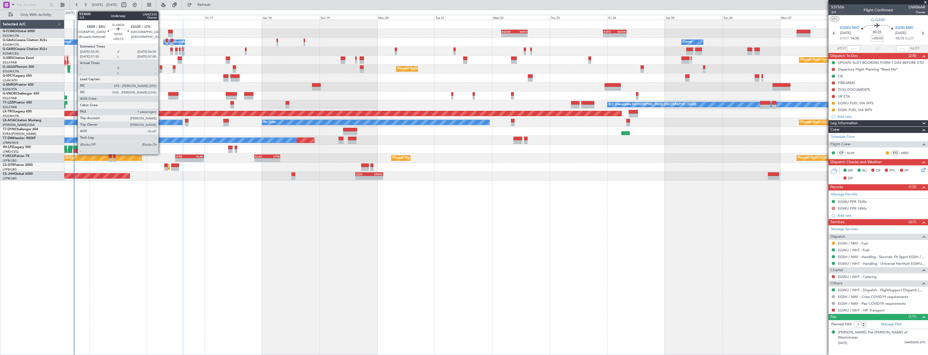
click at [161, 69] on div at bounding box center [161, 67] width 2 height 4
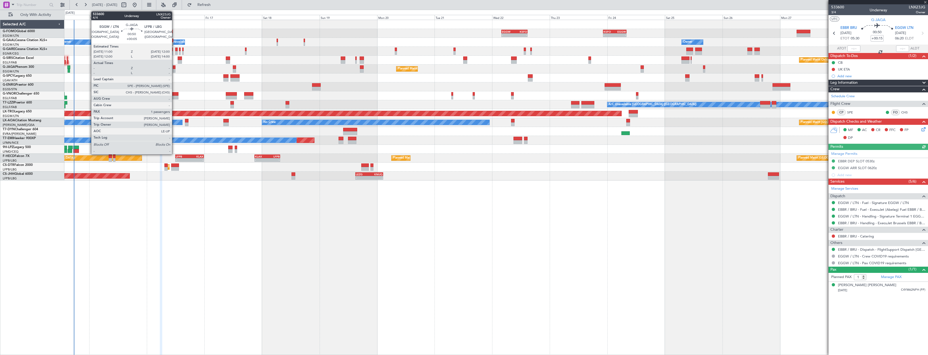
click at [174, 69] on div at bounding box center [174, 67] width 2 height 4
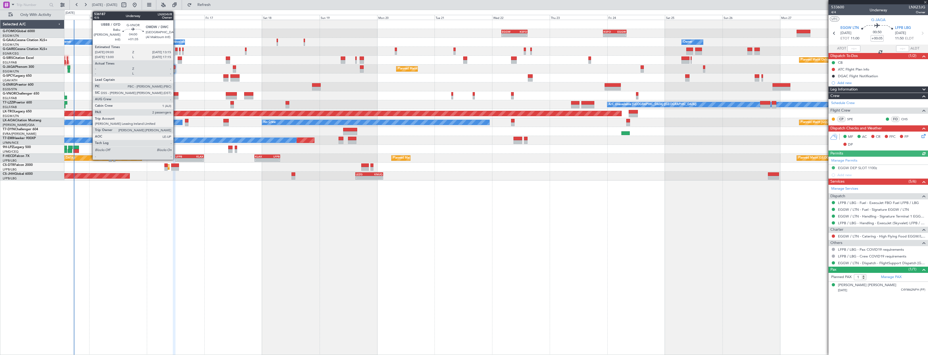
click at [176, 94] on div at bounding box center [173, 94] width 10 height 4
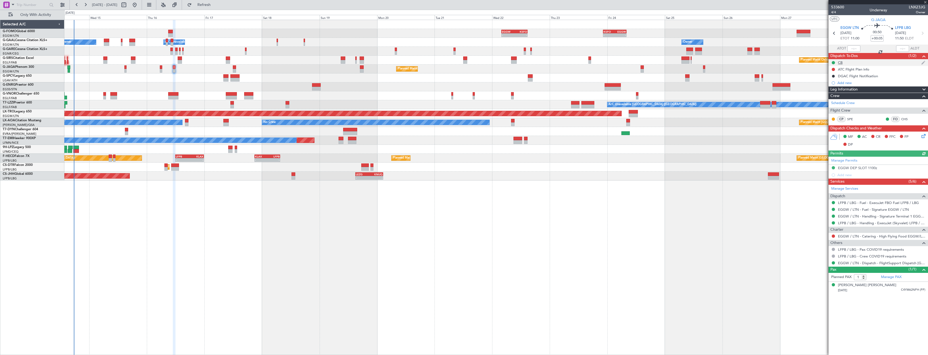
type input "+01:35"
type input "2"
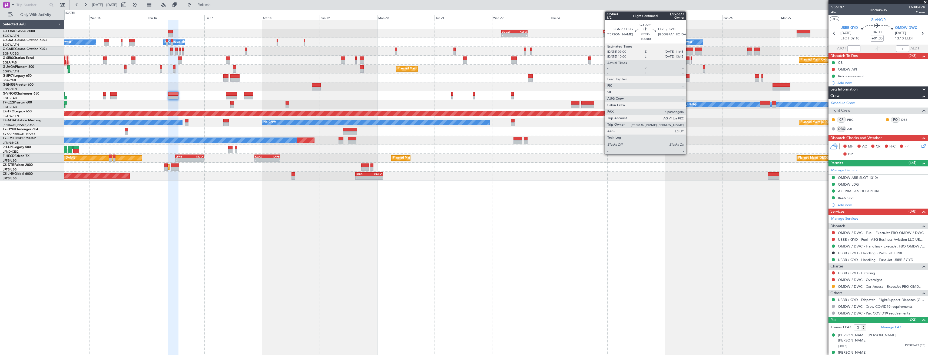
click at [688, 52] on div at bounding box center [689, 53] width 7 height 4
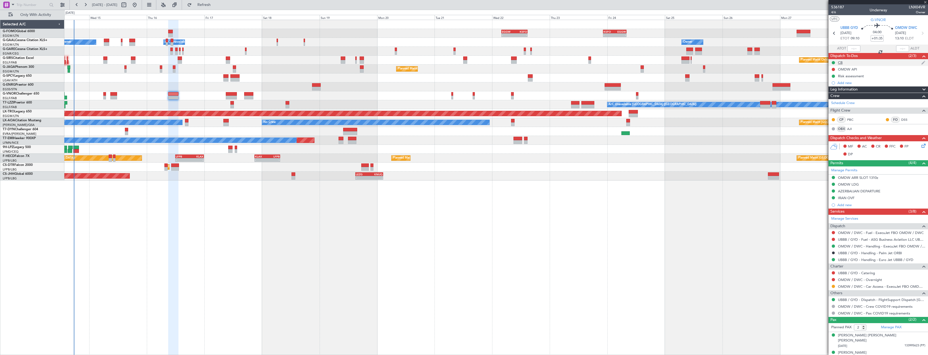
type input "6"
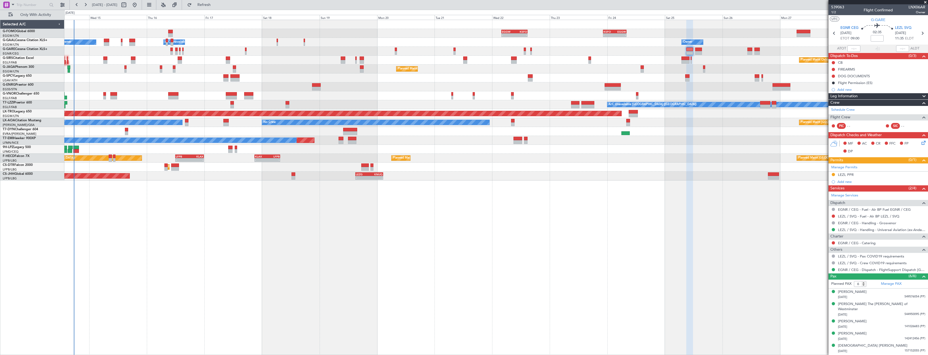
click at [872, 174] on div "LEZL PPR" at bounding box center [877, 175] width 99 height 7
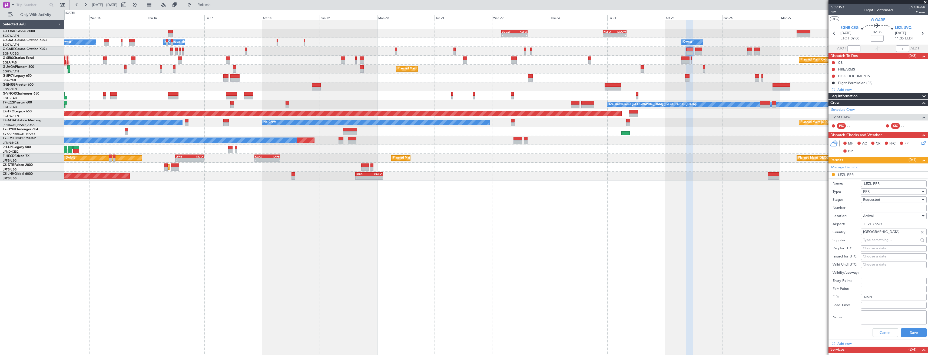
click at [875, 209] on input "Number:" at bounding box center [894, 208] width 66 height 6
paste input ": HT1251014FT01"
click at [875, 198] on span "Requested" at bounding box center [871, 199] width 17 height 5
click at [880, 238] on span "Received OK" at bounding box center [891, 241] width 57 height 8
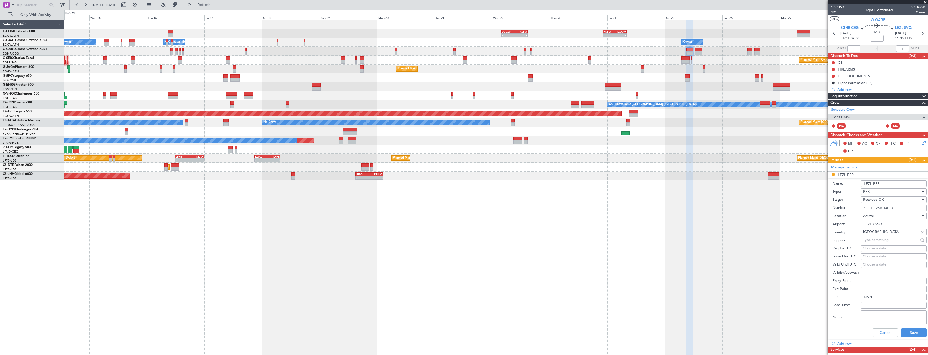
click at [868, 208] on input ": HT1251014FT01" at bounding box center [894, 208] width 66 height 6
type input "HT1251014FT01"
click at [887, 182] on input "LEZL PPR" at bounding box center [894, 184] width 66 height 6
type input "LEZL PPR 1135z"
click at [903, 331] on button "Save" at bounding box center [914, 332] width 26 height 9
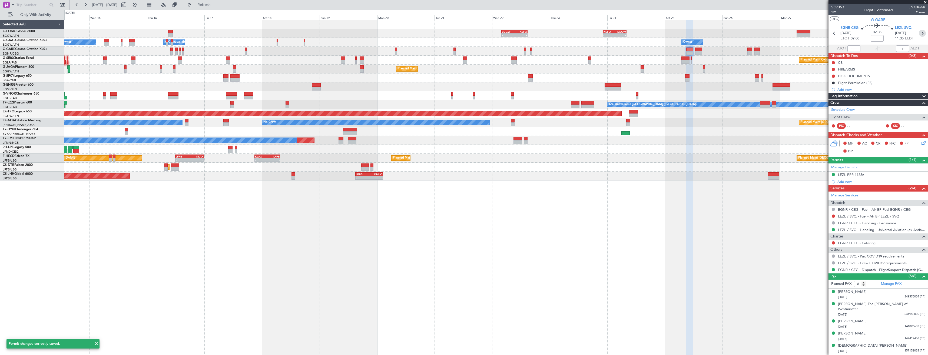
click at [922, 35] on icon at bounding box center [922, 33] width 7 height 7
type input "0"
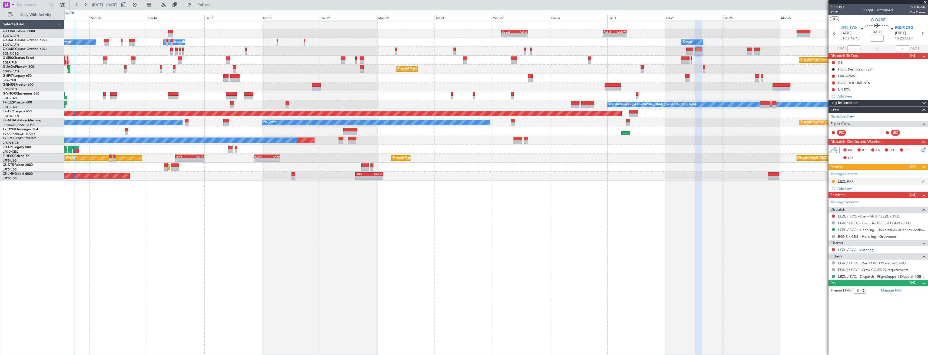
click at [867, 182] on div "LEZL PPR" at bounding box center [877, 181] width 99 height 7
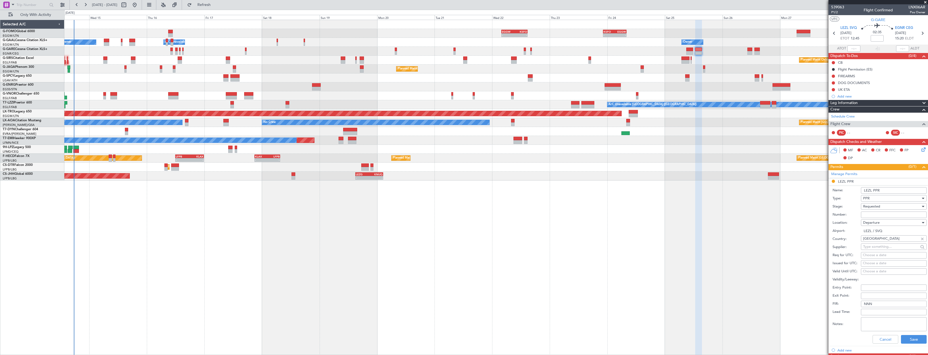
click at [876, 217] on input "Number:" at bounding box center [894, 215] width 66 height 6
paste input ": HT1251014FT01"
drag, startPoint x: 868, startPoint y: 214, endPoint x: 834, endPoint y: 216, distance: 33.9
click at [834, 216] on div "Number: : HT1251014FT01" at bounding box center [879, 215] width 94 height 8
type input "HT1251014FT01"
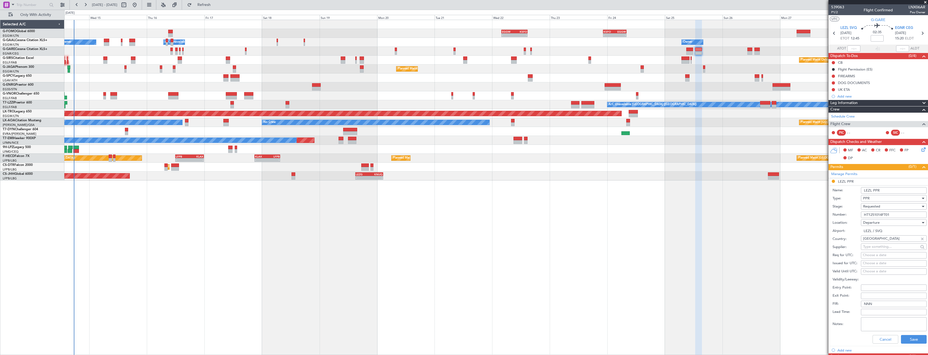
click at [874, 208] on span "Requested" at bounding box center [871, 206] width 17 height 5
click at [880, 249] on span "Received OK" at bounding box center [891, 248] width 57 height 8
click at [888, 189] on input "LEZL PPR" at bounding box center [894, 190] width 66 height 6
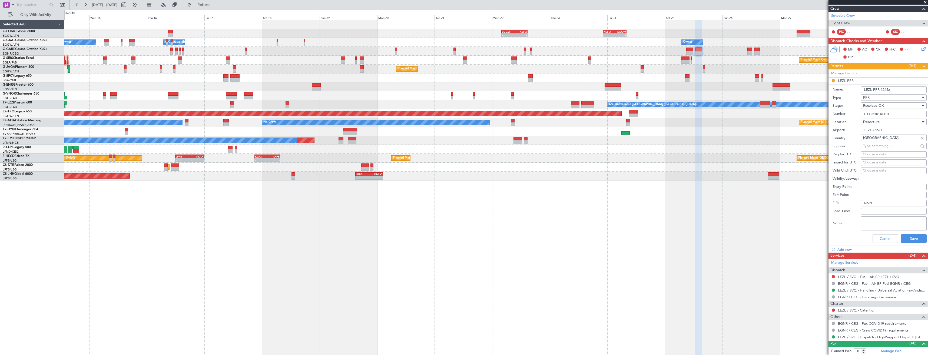
scroll to position [101, 0]
type input "LEZL PPR 1245z"
click at [904, 241] on button "Save" at bounding box center [914, 238] width 26 height 9
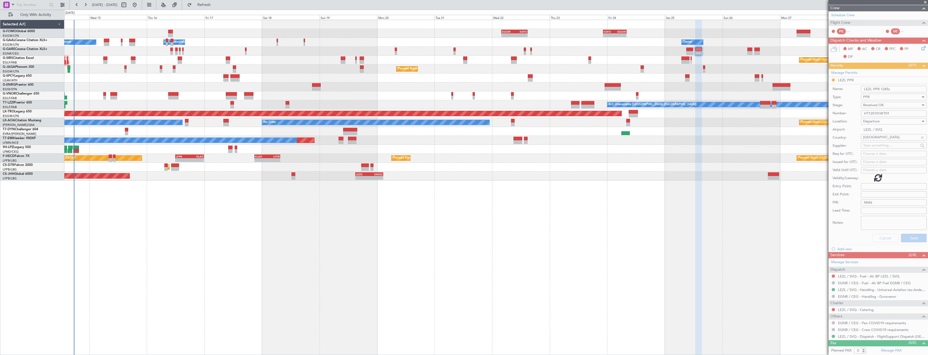
scroll to position [0, 0]
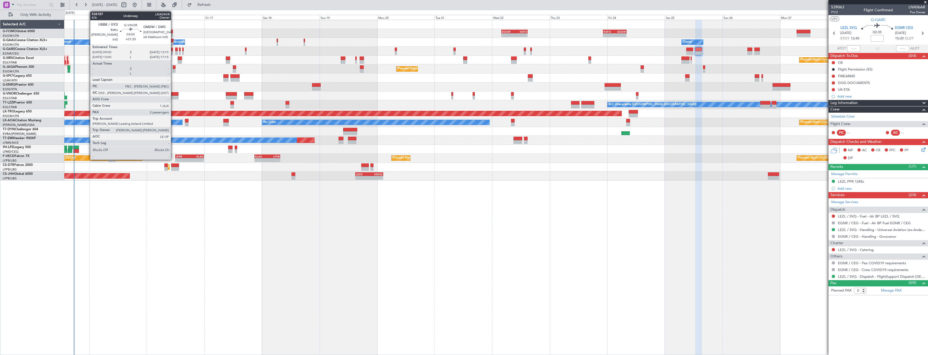
click at [173, 96] on div at bounding box center [173, 98] width 10 height 4
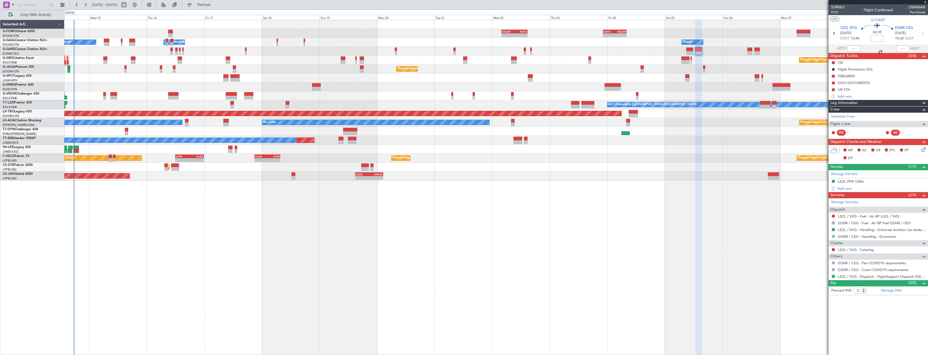
type input "+01:35"
type input "2"
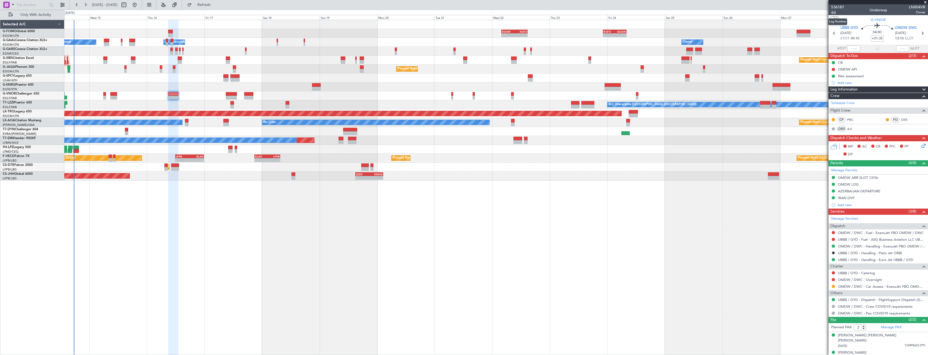
click at [833, 12] on span "4/6" at bounding box center [837, 12] width 13 height 5
click at [920, 147] on icon at bounding box center [922, 145] width 4 height 4
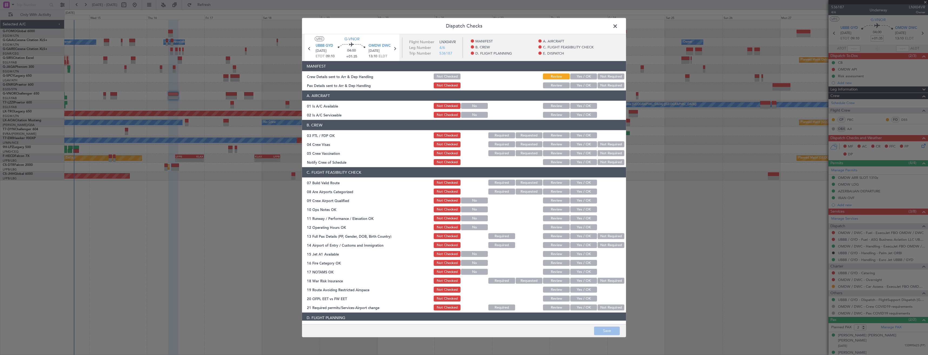
drag, startPoint x: 580, startPoint y: 84, endPoint x: 580, endPoint y: 80, distance: 4.1
click at [580, 84] on button "Yes / OK" at bounding box center [583, 85] width 27 height 6
drag, startPoint x: 579, startPoint y: 77, endPoint x: 582, endPoint y: 141, distance: 64.2
click at [579, 77] on button "Yes / OK" at bounding box center [583, 77] width 27 height 6
click at [600, 331] on button "Save" at bounding box center [607, 331] width 26 height 9
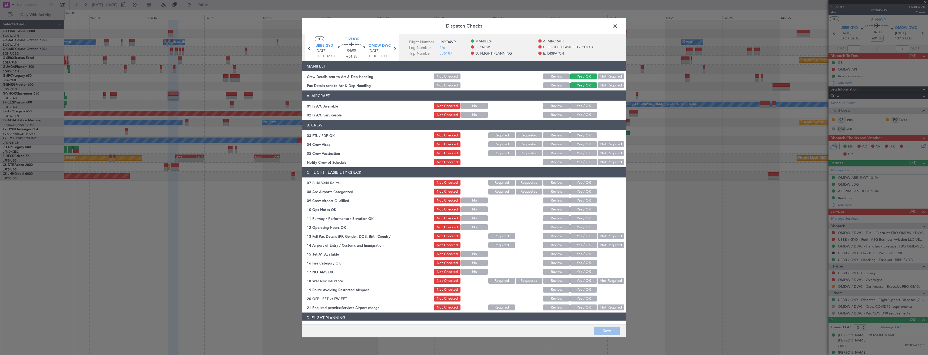
click at [618, 25] on span at bounding box center [618, 27] width 0 height 11
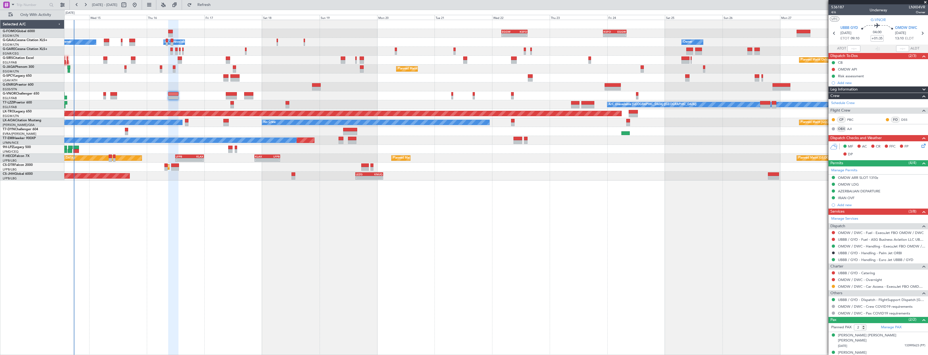
click at [182, 52] on div at bounding box center [495, 51] width 863 height 9
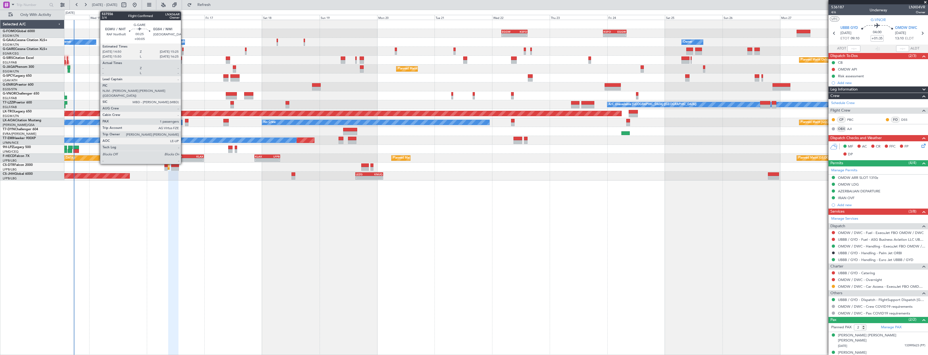
click at [183, 52] on div at bounding box center [183, 53] width 2 height 4
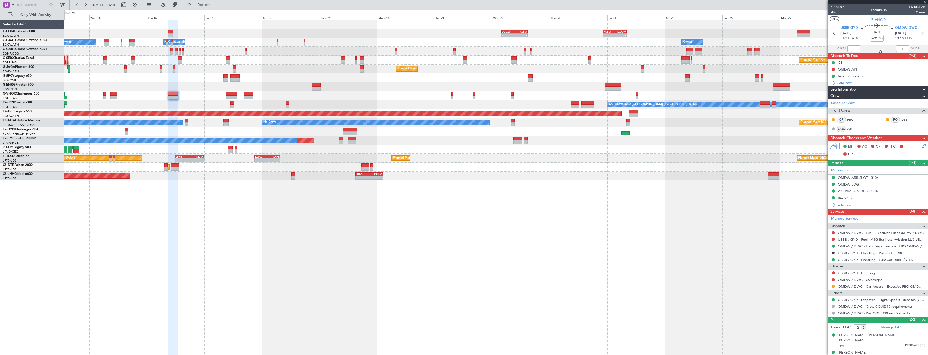
type input "+00:05"
type input "1"
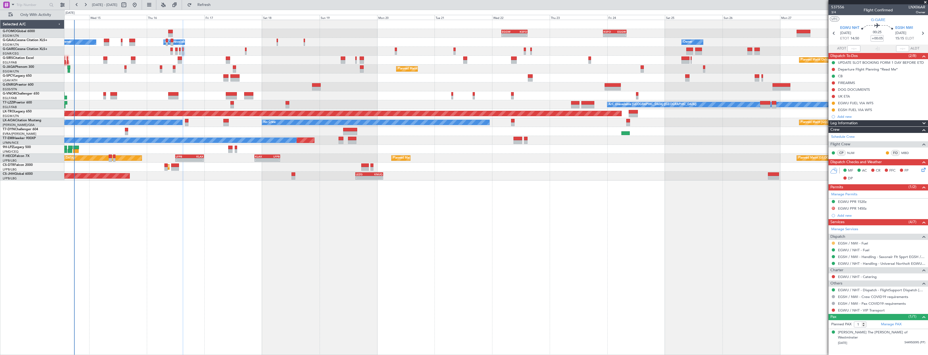
click at [833, 243] on button at bounding box center [833, 243] width 3 height 3
click at [812, 309] on span "Confirmed" at bounding box center [817, 307] width 17 height 5
drag, startPoint x: 833, startPoint y: 103, endPoint x: 833, endPoint y: 106, distance: 3.0
click at [833, 103] on button at bounding box center [833, 103] width 3 height 3
click at [831, 127] on span "Completed" at bounding box center [835, 126] width 18 height 5
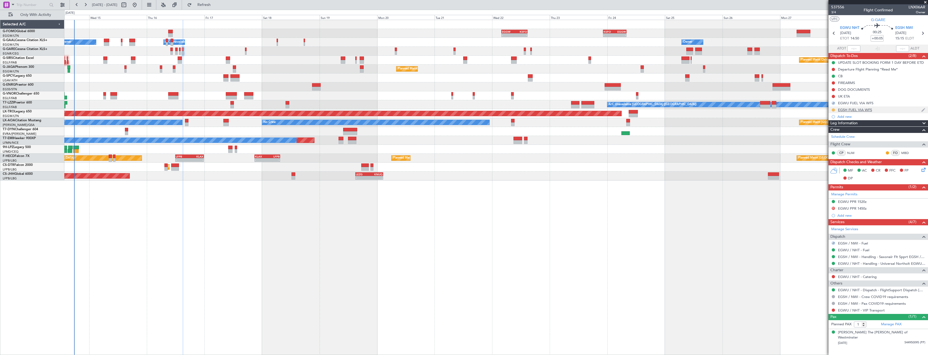
click at [833, 110] on button at bounding box center [833, 109] width 3 height 3
click at [832, 132] on span "Completed" at bounding box center [835, 133] width 18 height 5
click at [923, 32] on icon at bounding box center [922, 33] width 7 height 7
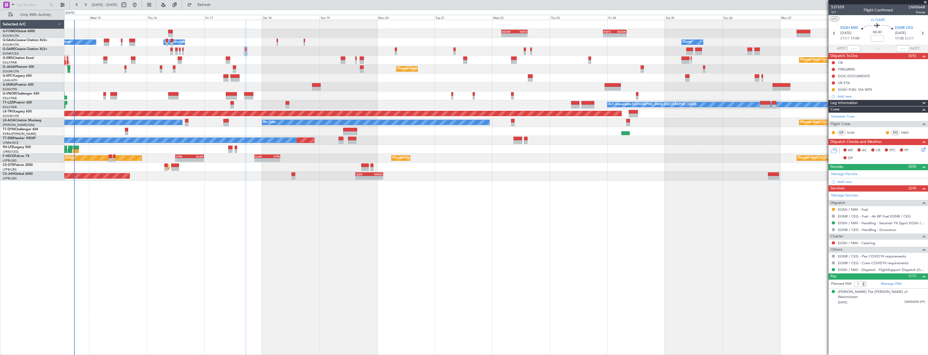
click at [833, 90] on button at bounding box center [833, 89] width 3 height 3
click at [826, 113] on span "Completed" at bounding box center [835, 113] width 18 height 5
click at [833, 209] on button at bounding box center [833, 209] width 3 height 3
click at [816, 272] on span "Confirmed" at bounding box center [817, 273] width 17 height 5
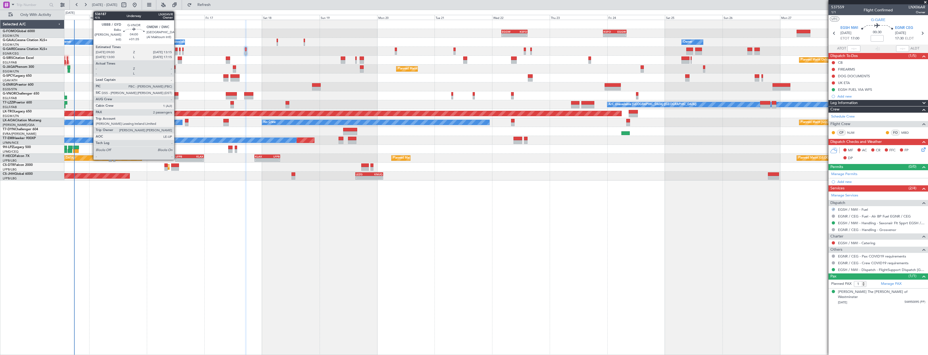
click at [177, 95] on div at bounding box center [173, 94] width 10 height 4
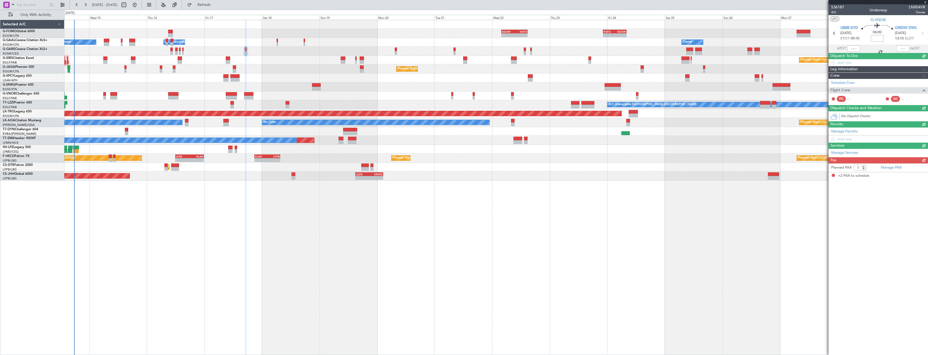
type input "+01:35"
type input "2"
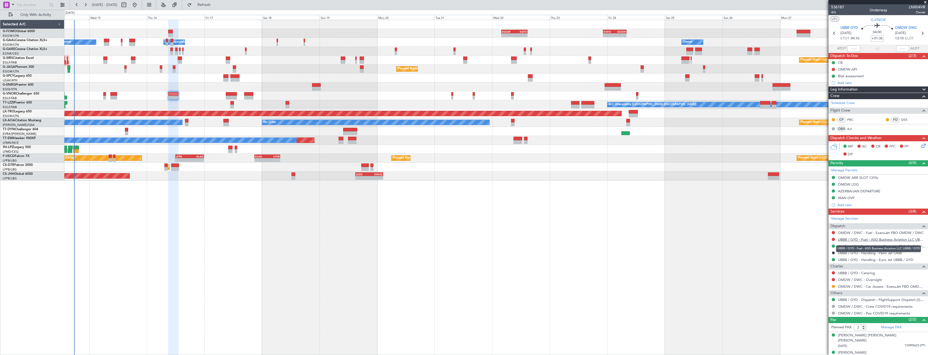
click at [870, 238] on link "UBBB / GYD - Fuel - ASG Business Aviation LLC UBBB / GYD" at bounding box center [881, 239] width 87 height 5
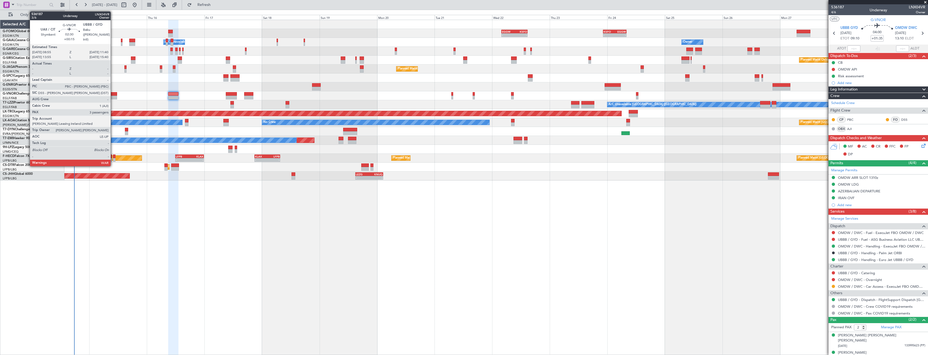
click at [114, 96] on div at bounding box center [113, 98] width 7 height 4
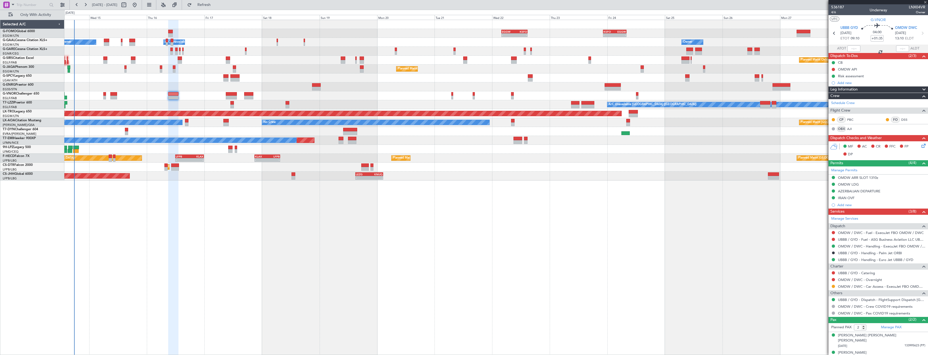
type input "+00:15"
type input "3"
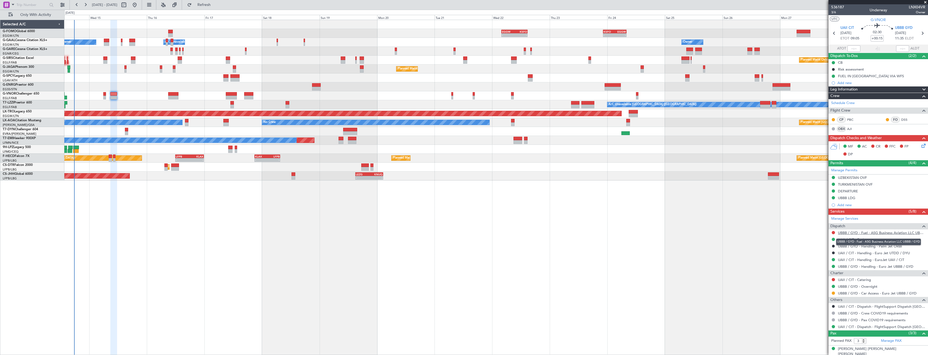
click at [881, 231] on link "UBBB / GYD - Fuel - ASG Business Aviation LLC UBBB / GYD" at bounding box center [881, 233] width 87 height 5
click at [861, 264] on link "UBBB / GYD - Handling - Euro Jet UBBB / GYD" at bounding box center [875, 266] width 75 height 5
click at [213, 5] on span "Refresh" at bounding box center [204, 5] width 23 height 4
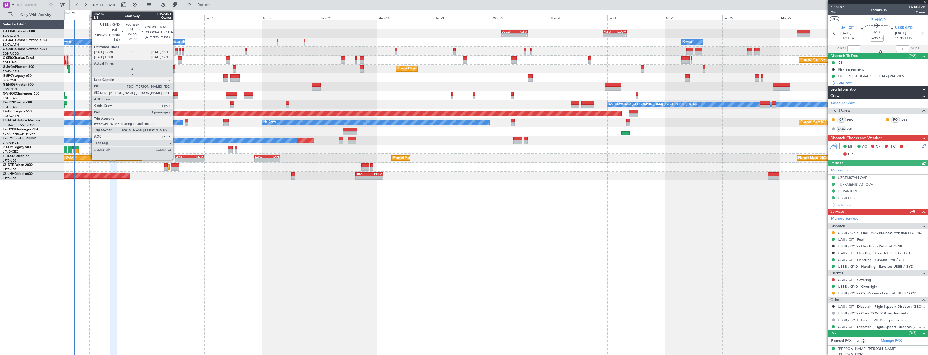
click at [175, 96] on div at bounding box center [173, 98] width 10 height 4
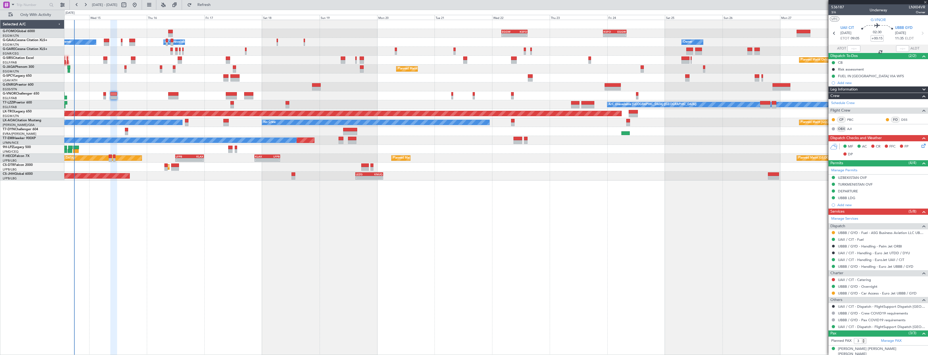
type input "+01:35"
type input "2"
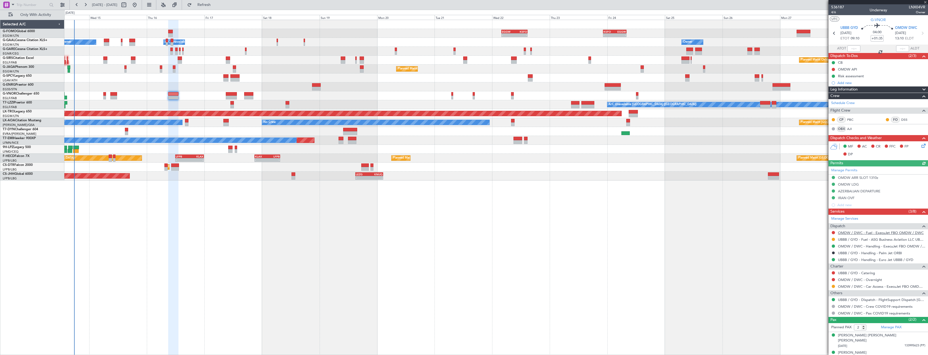
click at [851, 232] on link "OMDW / DWC - Fuel - ExecuJet FBO OMDW / DWC" at bounding box center [881, 233] width 86 height 5
click at [863, 245] on link "OMDW / DWC - Handling - ExecuJet FBO OMDW / DWC" at bounding box center [881, 246] width 87 height 5
click at [207, 2] on button "Refresh" at bounding box center [201, 5] width 32 height 9
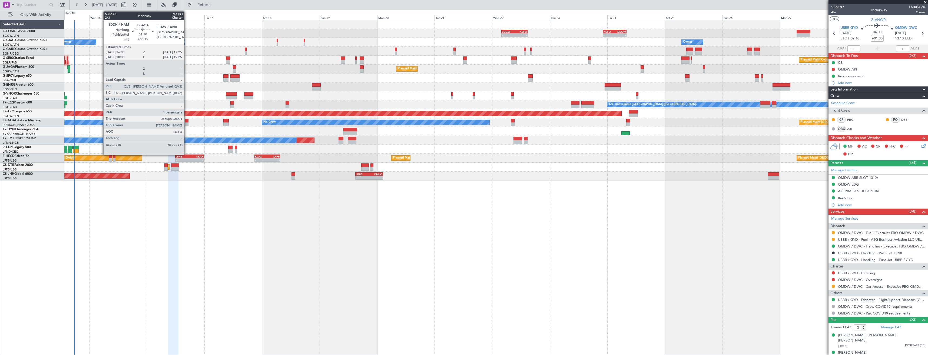
click at [187, 123] on div at bounding box center [187, 124] width 4 height 4
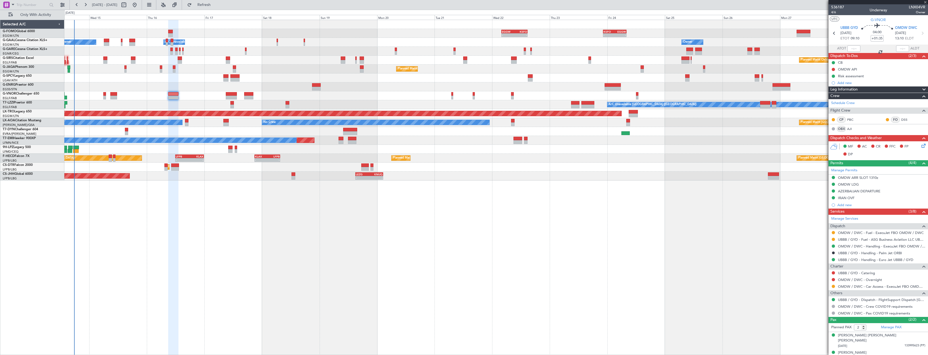
type input "+00:15"
type input "1"
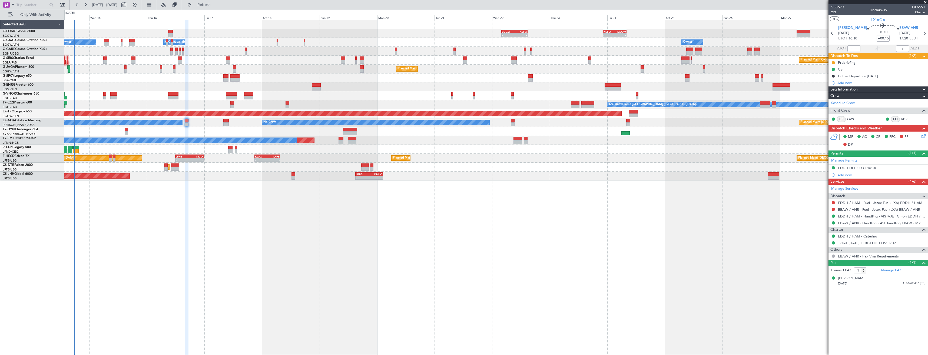
click at [848, 215] on link "EDDH / HAM - Handling - VISTAJET Gmbh EDDH / HAM" at bounding box center [881, 216] width 87 height 5
click at [855, 204] on link "EDDH / HAM - Fuel - Jetex Fuel (LXA) EDDH / HAM" at bounding box center [880, 203] width 84 height 5
click at [860, 216] on link "EDDH / HAM - Handling - VISTAJET Gmbh EDDH / HAM" at bounding box center [881, 216] width 87 height 5
click at [217, 8] on button "Refresh" at bounding box center [201, 5] width 32 height 9
click at [855, 211] on link "EBAW / ANR - Fuel - Jetex Fuel (LXA) EBAW / ANR" at bounding box center [879, 209] width 82 height 5
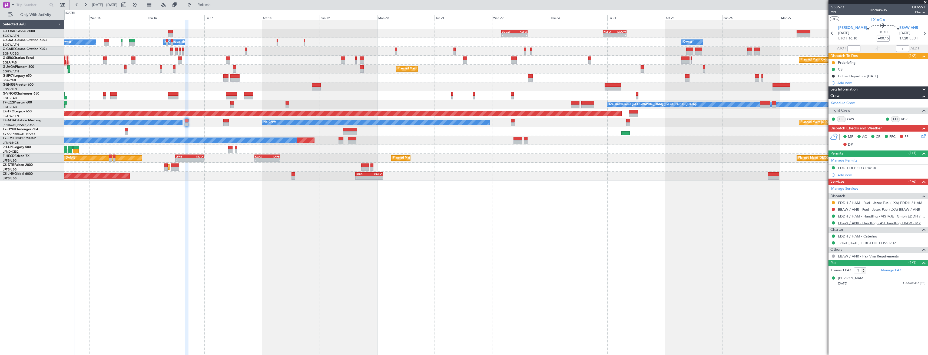
click at [887, 224] on link "EBAW / ANR - Handling - ASL handling EBAW - MYHANDLING" at bounding box center [881, 223] width 87 height 5
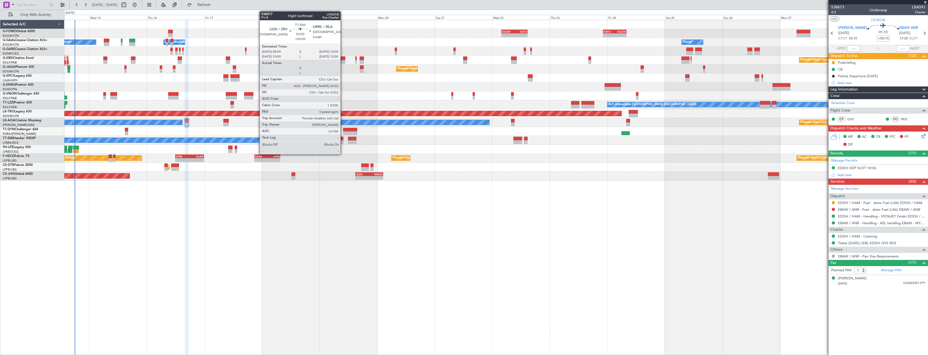
click at [343, 141] on div at bounding box center [340, 142] width 5 height 4
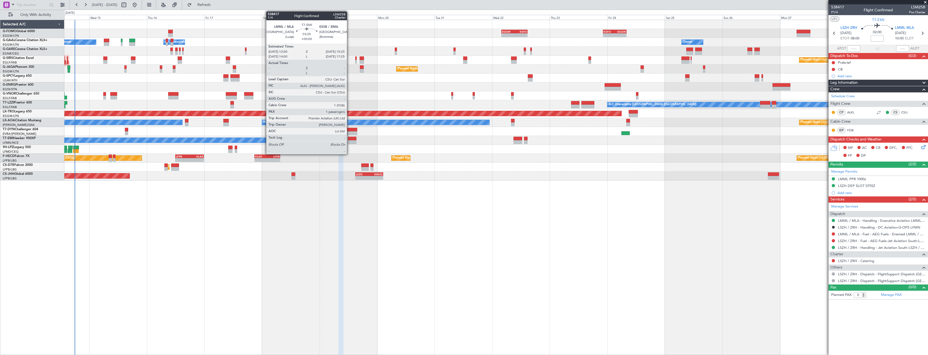
click at [349, 142] on div at bounding box center [352, 142] width 8 height 4
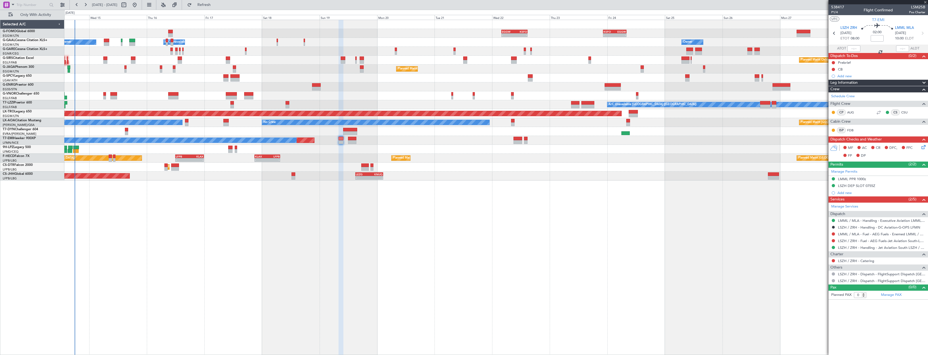
type input "1"
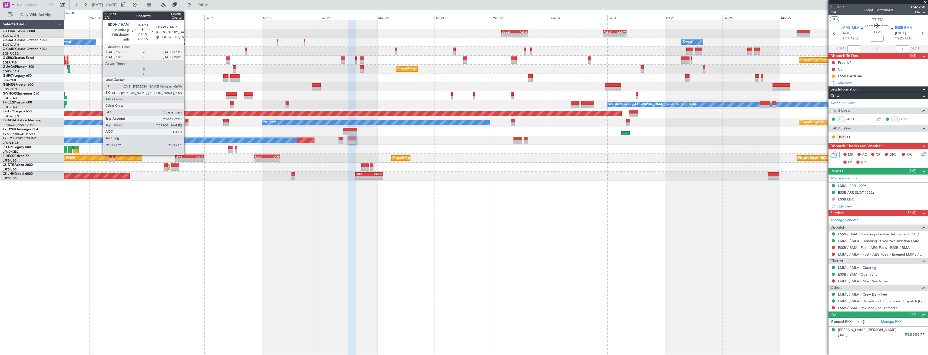
click at [186, 123] on div at bounding box center [187, 124] width 4 height 4
type input "+00:15"
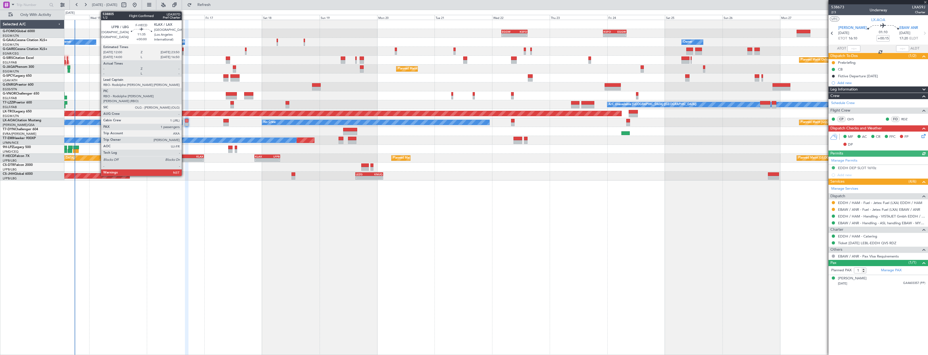
click at [184, 159] on div "-" at bounding box center [183, 159] width 14 height 3
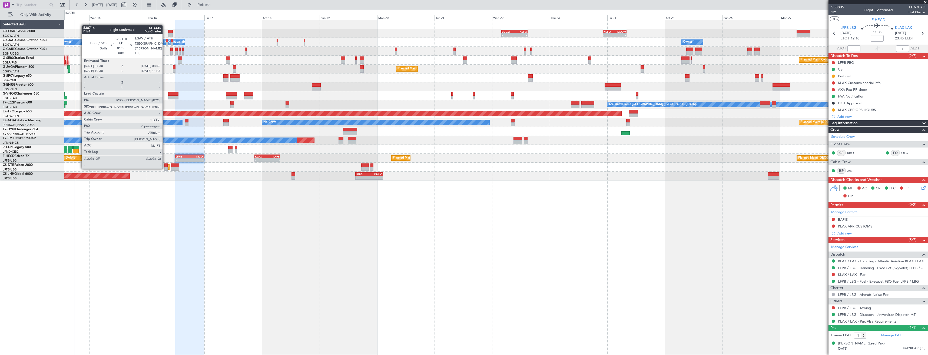
click at [165, 168] on div at bounding box center [165, 169] width 3 height 4
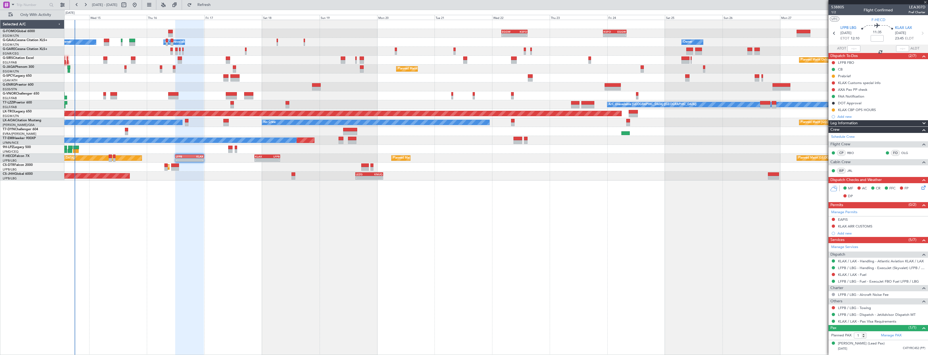
type input "+00:15"
type input "0"
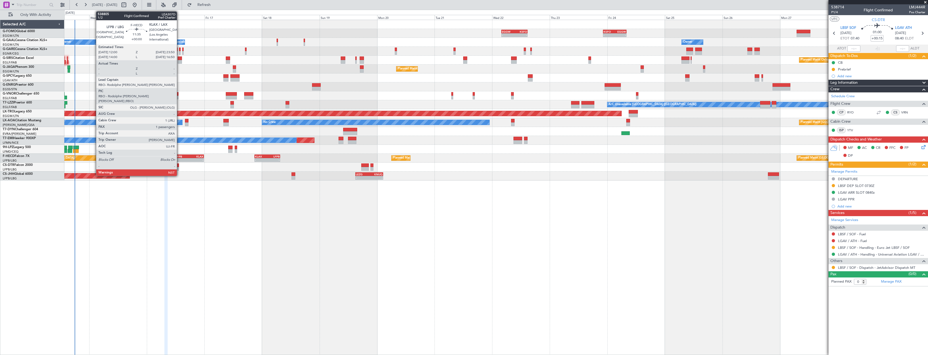
click at [180, 158] on div "- -" at bounding box center [189, 160] width 28 height 4
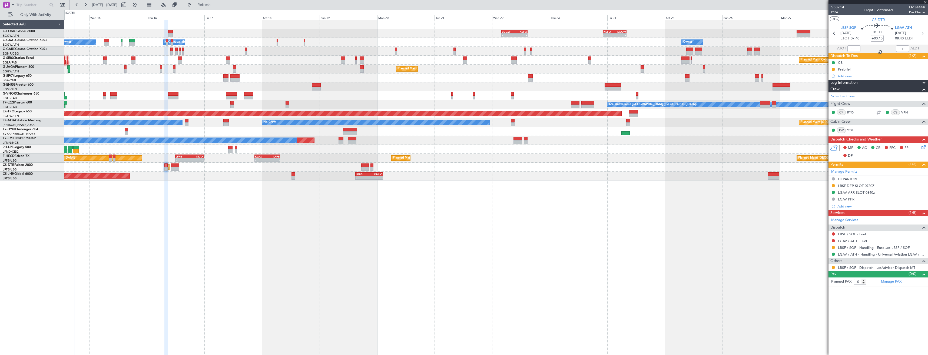
type input "1"
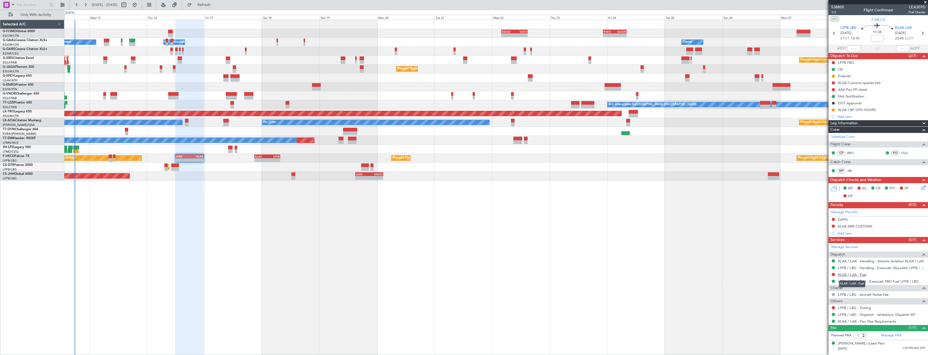
click at [848, 274] on link "KLAX / LAX - Fuel" at bounding box center [852, 275] width 28 height 5
click at [883, 261] on link "KLAX / LAX - Handling - Atlantic Aviation KLAX / LAX" at bounding box center [881, 261] width 86 height 5
click at [834, 275] on button at bounding box center [833, 274] width 3 height 3
drag, startPoint x: 820, startPoint y: 304, endPoint x: 828, endPoint y: 244, distance: 60.8
click at [820, 304] on span "Requested" at bounding box center [817, 306] width 17 height 5
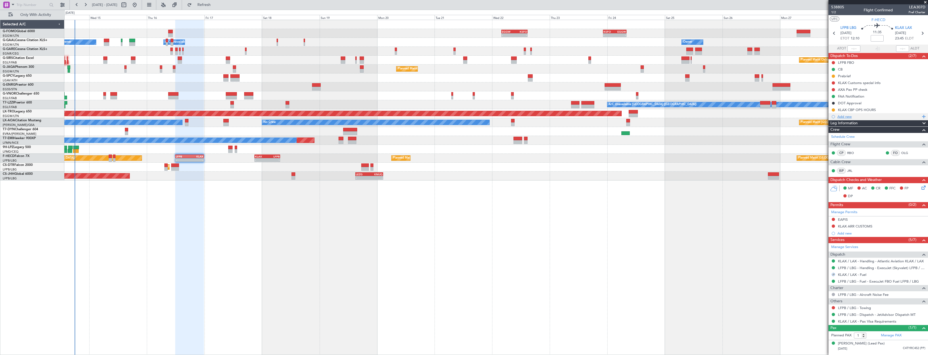
click at [861, 118] on div "Add new" at bounding box center [878, 116] width 83 height 5
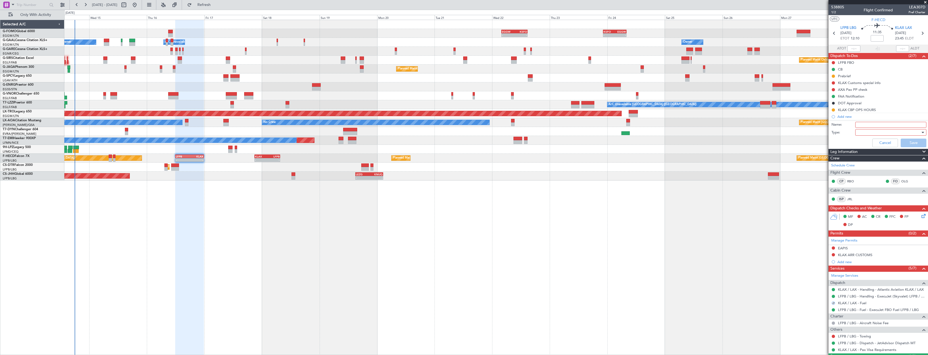
click at [871, 124] on input "Name:" at bounding box center [890, 125] width 71 height 6
type input "KLAX FUEL VIA HADID"
click at [878, 129] on div at bounding box center [888, 132] width 63 height 8
click at [877, 144] on span "Generic" at bounding box center [887, 143] width 63 height 8
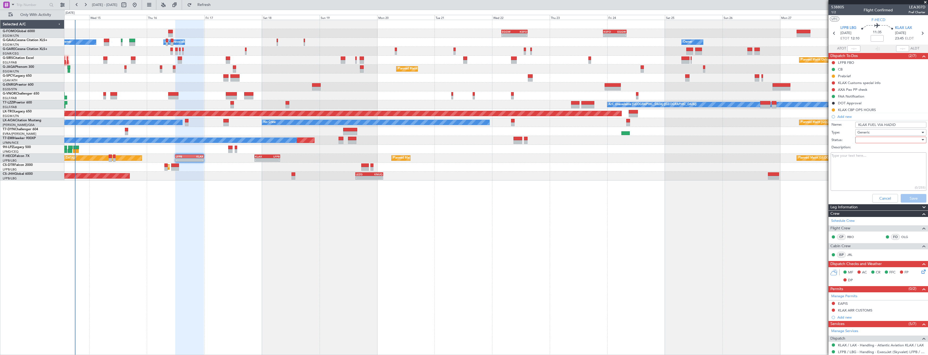
click at [874, 139] on div at bounding box center [888, 140] width 63 height 8
click at [875, 160] on span "In Progress" at bounding box center [887, 159] width 63 height 8
click at [904, 200] on button "Save" at bounding box center [914, 198] width 26 height 9
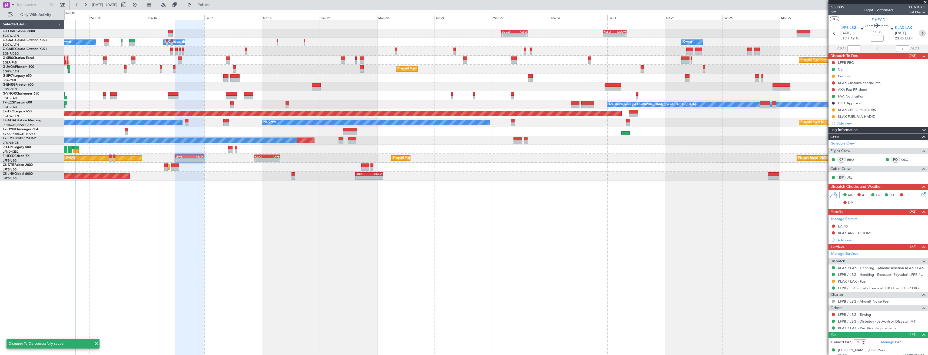
click at [919, 34] on icon at bounding box center [922, 33] width 7 height 7
type input "-00:30"
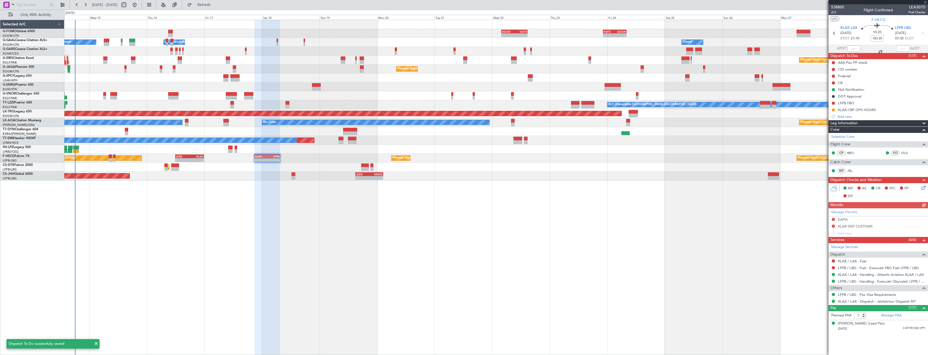
click at [872, 115] on div "Add new" at bounding box center [881, 116] width 88 height 5
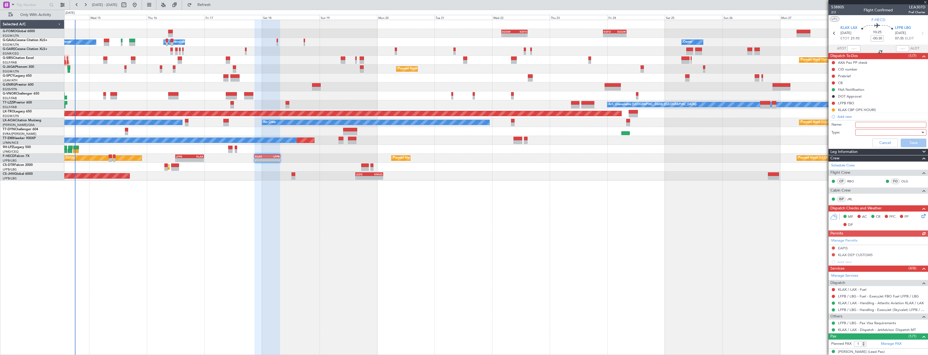
click at [876, 122] on input "Name:" at bounding box center [890, 125] width 71 height 6
type input "KLAX FUEL VIA HADID"
click at [873, 131] on div at bounding box center [888, 132] width 63 height 8
click at [874, 143] on span "Generic" at bounding box center [887, 143] width 63 height 8
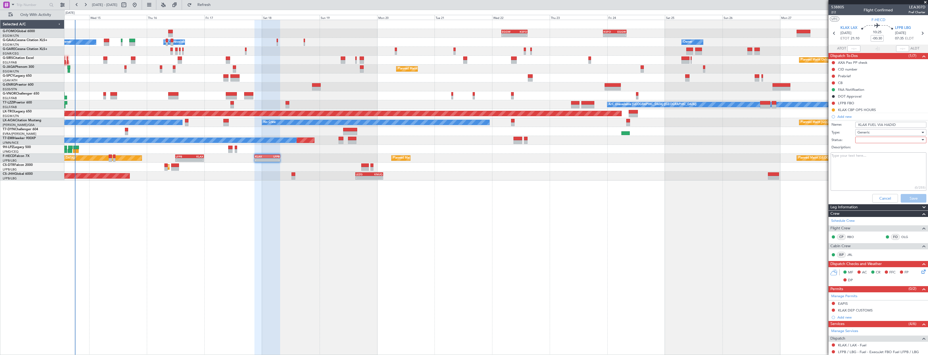
click at [876, 149] on label "Description:" at bounding box center [880, 147] width 99 height 5
click at [876, 152] on textarea "Description:" at bounding box center [879, 171] width 96 height 39
click at [877, 142] on div at bounding box center [888, 140] width 63 height 8
click at [876, 158] on span "In Progress" at bounding box center [887, 159] width 63 height 8
click at [905, 199] on button "Save" at bounding box center [914, 198] width 26 height 9
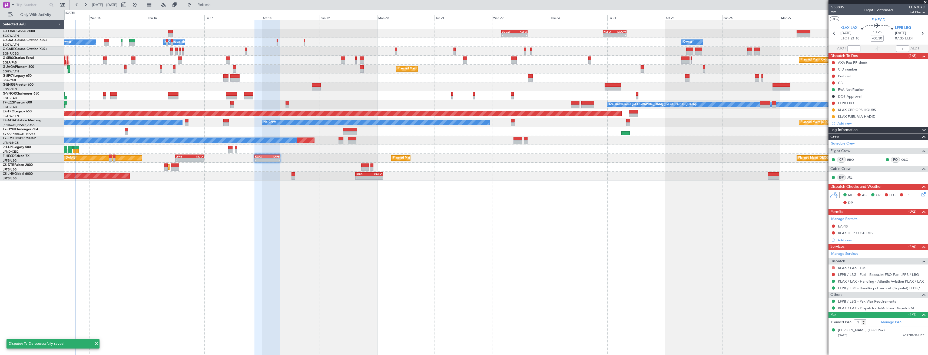
click at [832, 268] on button at bounding box center [833, 267] width 3 height 3
click at [820, 299] on span "Requested" at bounding box center [817, 299] width 17 height 5
click at [833, 275] on button at bounding box center [833, 274] width 3 height 3
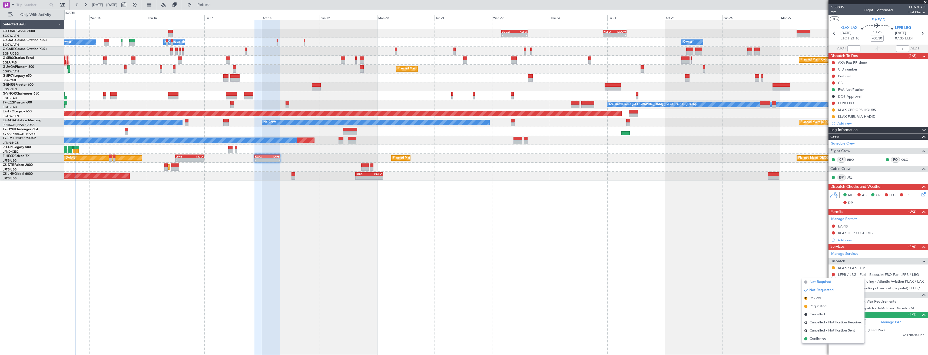
click at [808, 284] on li "Not Required" at bounding box center [833, 282] width 62 height 8
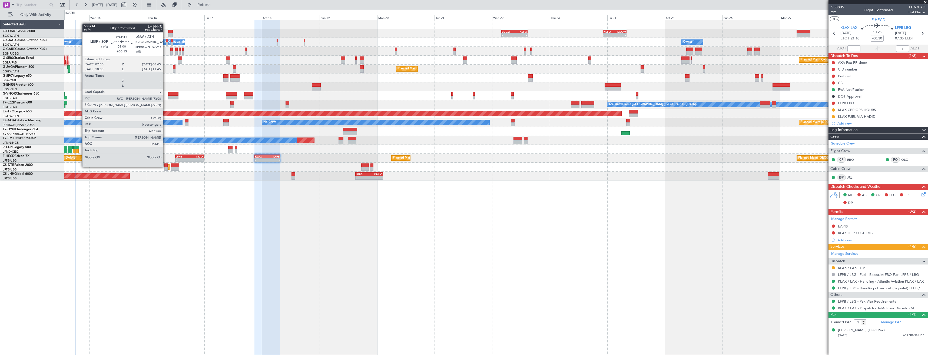
click at [165, 167] on div at bounding box center [165, 166] width 3 height 4
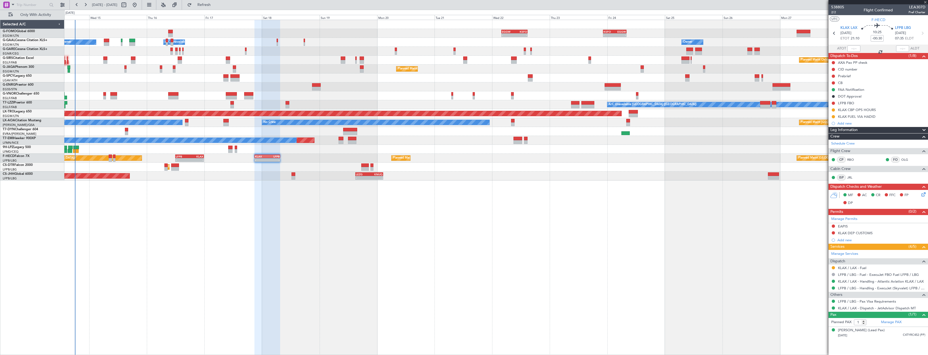
type input "+00:15"
type input "0"
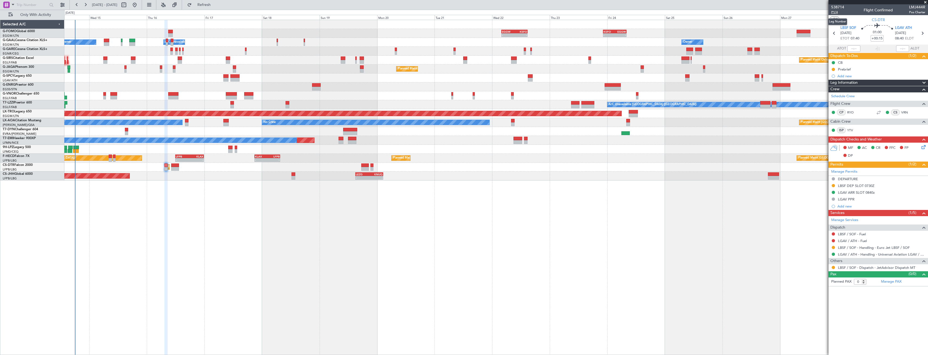
click at [836, 11] on span "P1/4" at bounding box center [837, 12] width 13 height 5
click at [923, 148] on icon at bounding box center [922, 146] width 4 height 4
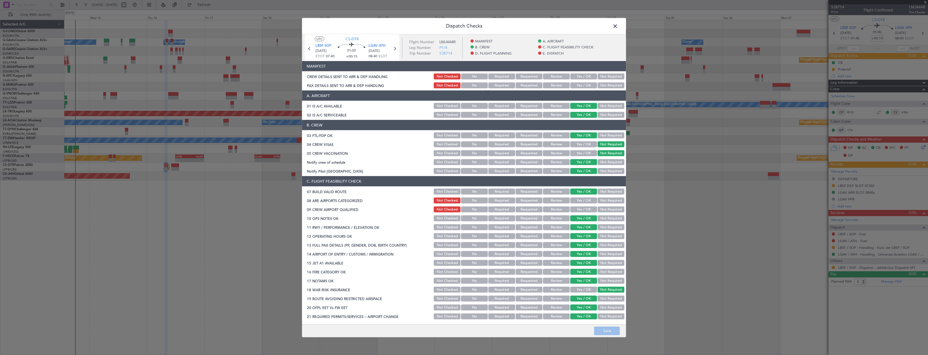
drag, startPoint x: 573, startPoint y: 84, endPoint x: 573, endPoint y: 77, distance: 7.3
click at [573, 82] on div "Yes / OK" at bounding box center [582, 86] width 27 height 8
click at [573, 77] on button "Yes / OK" at bounding box center [583, 77] width 27 height 6
click at [575, 86] on button "Yes / OK" at bounding box center [583, 85] width 27 height 6
click at [600, 328] on button "Save" at bounding box center [607, 331] width 26 height 9
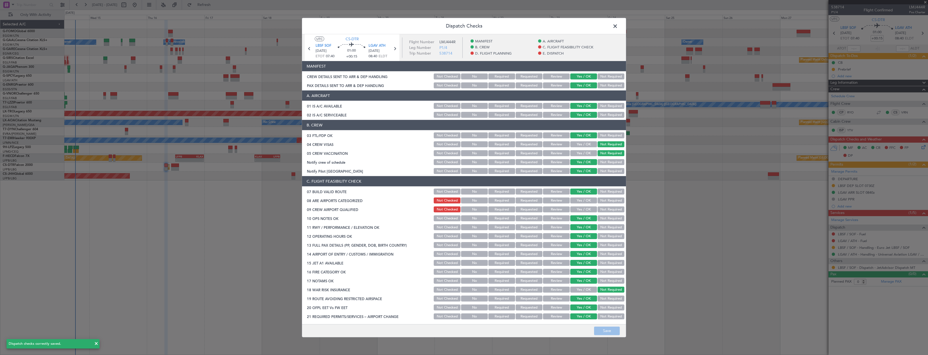
click at [618, 24] on span at bounding box center [618, 27] width 0 height 11
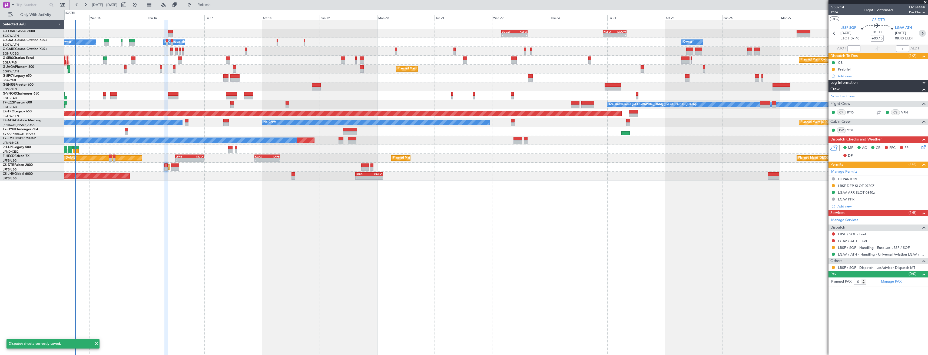
click at [921, 34] on icon at bounding box center [922, 33] width 7 height 7
type input "+00:05"
type input "7"
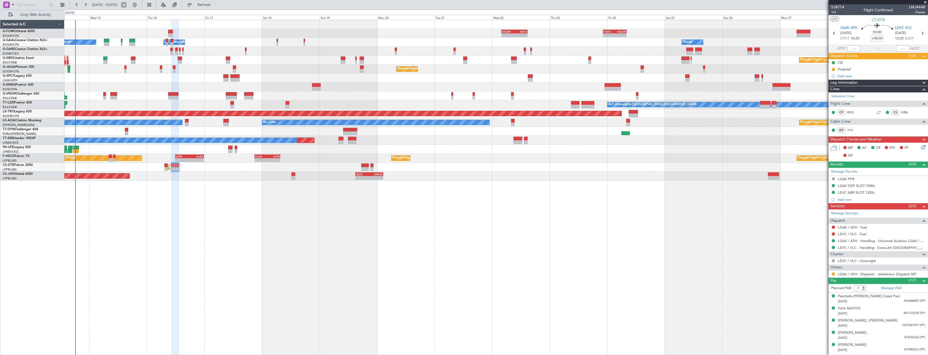
click at [920, 148] on icon at bounding box center [922, 146] width 4 height 4
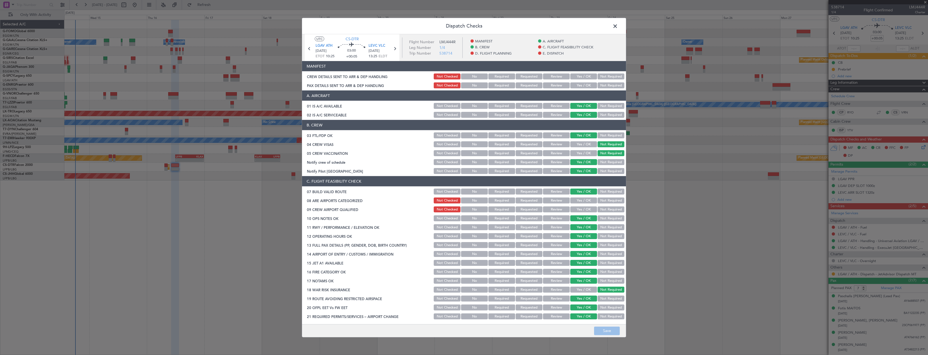
click at [570, 84] on button "Yes / OK" at bounding box center [583, 85] width 27 height 6
click at [574, 76] on button "Yes / OK" at bounding box center [583, 77] width 27 height 6
click at [611, 331] on button "Save" at bounding box center [607, 331] width 26 height 9
click at [618, 26] on span at bounding box center [618, 27] width 0 height 11
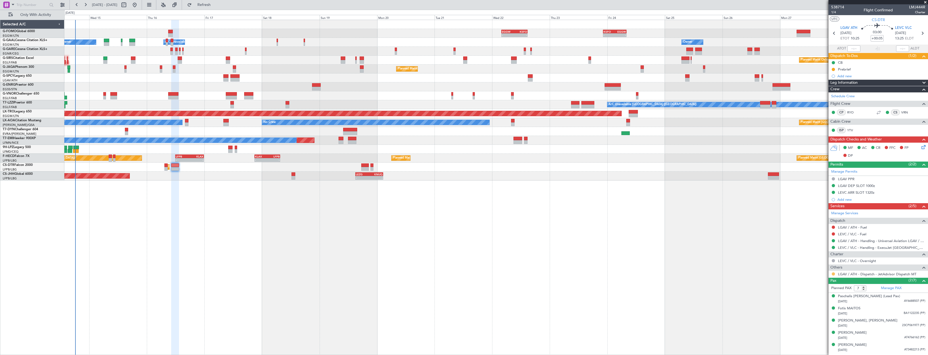
click at [832, 274] on button at bounding box center [833, 274] width 3 height 3
click at [815, 337] on span "Confirmed" at bounding box center [817, 338] width 17 height 5
click at [832, 31] on icon at bounding box center [834, 33] width 7 height 7
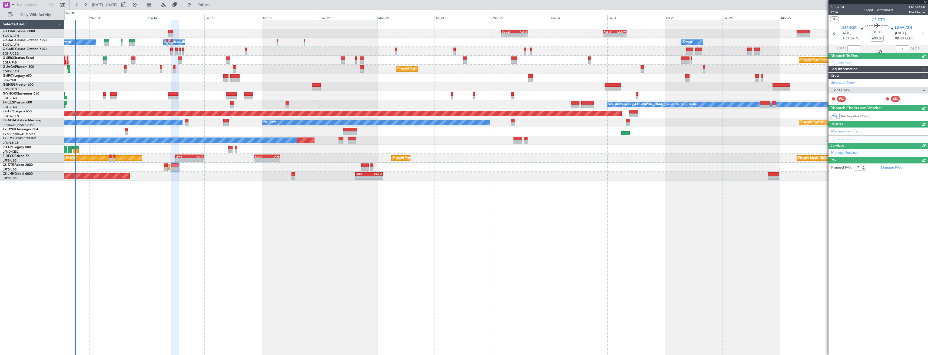
type input "+00:15"
type input "0"
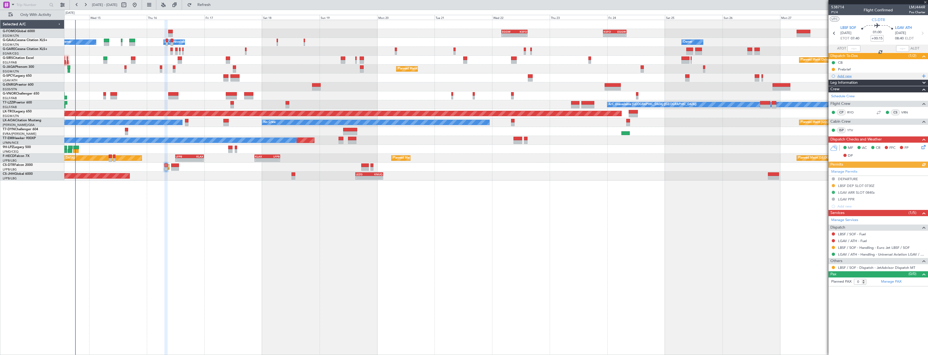
click at [857, 76] on div "Add new" at bounding box center [878, 76] width 83 height 5
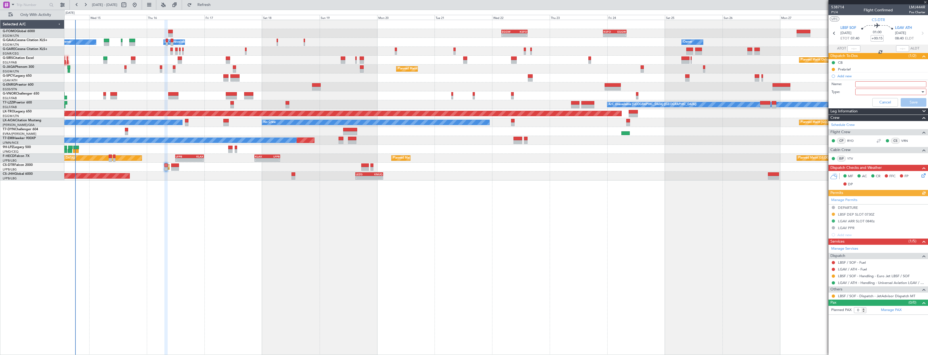
click at [862, 84] on input "Name:" at bounding box center [890, 84] width 71 height 6
type input "LBSF FUEL VIA HANDLER"
click at [869, 91] on div at bounding box center [888, 92] width 63 height 8
click at [869, 102] on span "Generic" at bounding box center [888, 103] width 66 height 8
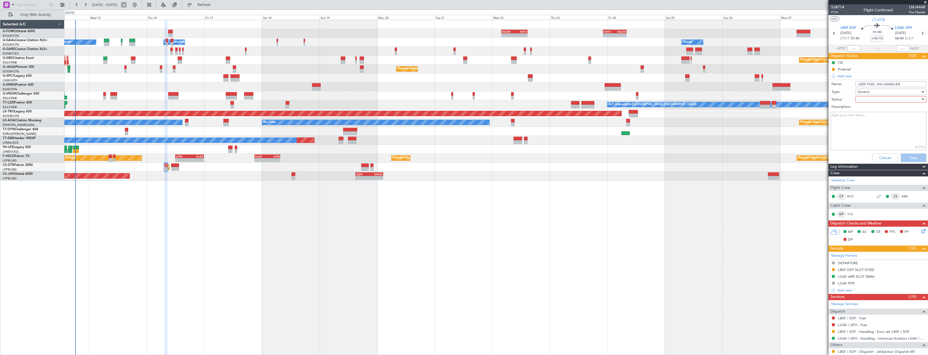
click at [869, 97] on div at bounding box center [888, 99] width 63 height 8
click at [871, 116] on span "In Progress" at bounding box center [887, 118] width 63 height 8
click at [904, 155] on button "Save" at bounding box center [914, 158] width 26 height 9
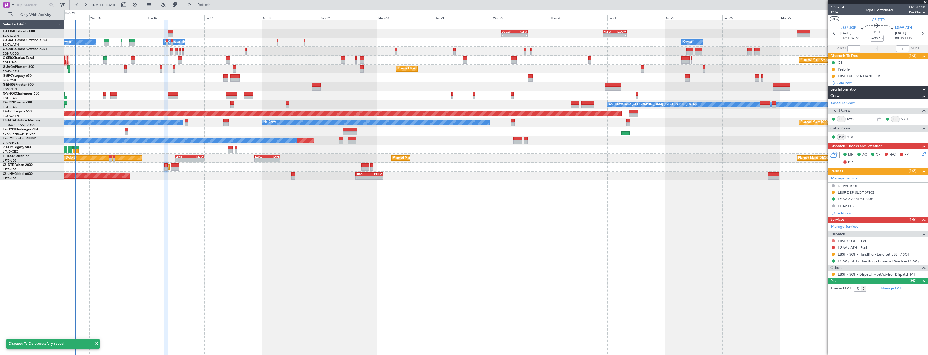
click at [833, 241] on button at bounding box center [833, 240] width 3 height 3
click at [824, 270] on li "Requested" at bounding box center [833, 273] width 62 height 8
click at [857, 249] on link "LGAV / ATH - Fuel" at bounding box center [852, 247] width 29 height 5
click at [906, 261] on link "LGAV / ATH - Handling - Universal Aviation LGAV / ATH" at bounding box center [881, 261] width 87 height 5
click at [833, 247] on button at bounding box center [833, 247] width 3 height 3
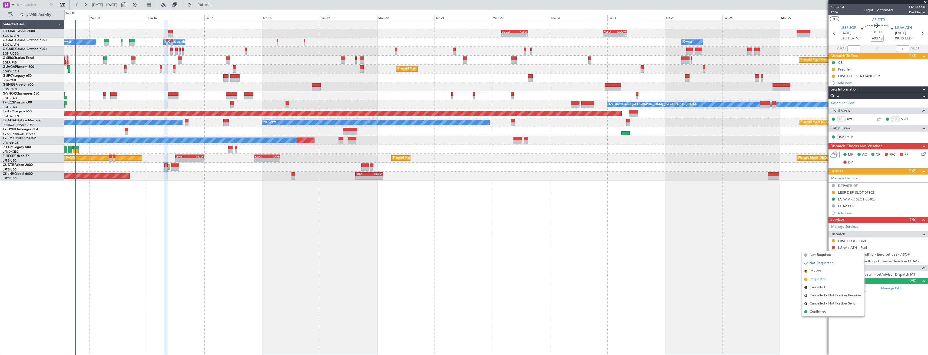
click at [818, 278] on span "Requested" at bounding box center [817, 279] width 17 height 5
click at [850, 83] on div "Add new" at bounding box center [878, 83] width 83 height 5
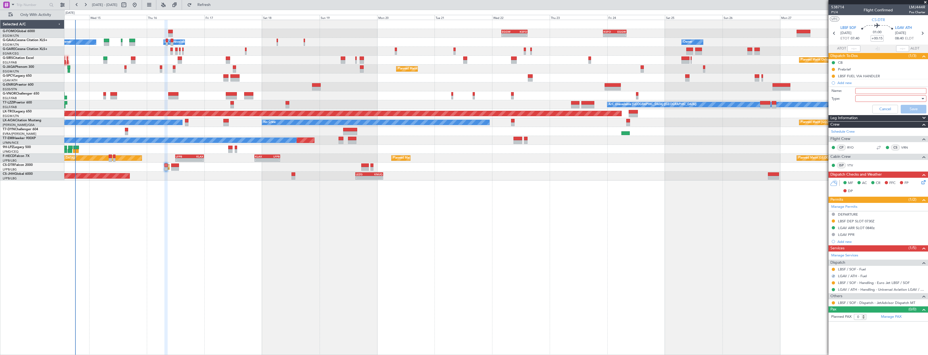
click at [868, 91] on input "Name:" at bounding box center [890, 91] width 71 height 6
type input "LGAV FUEL VIA HADID"
click at [866, 96] on div at bounding box center [888, 99] width 63 height 8
click at [869, 108] on span "Generic" at bounding box center [888, 110] width 66 height 8
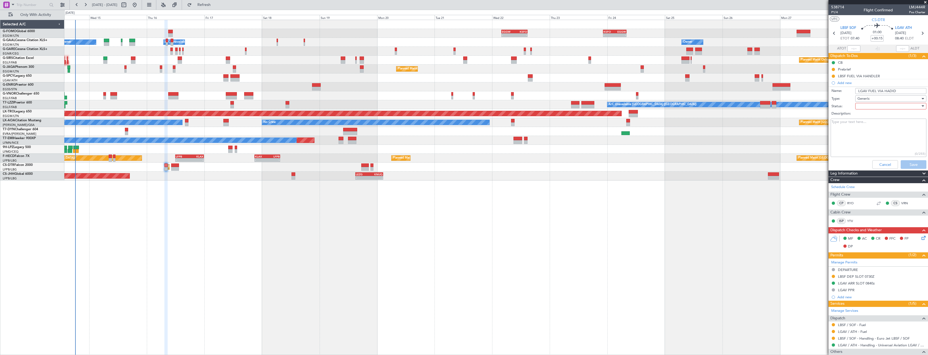
click at [865, 104] on div at bounding box center [888, 106] width 63 height 8
click at [873, 123] on span "In Progress" at bounding box center [887, 125] width 63 height 8
click at [904, 163] on button "Save" at bounding box center [914, 164] width 26 height 9
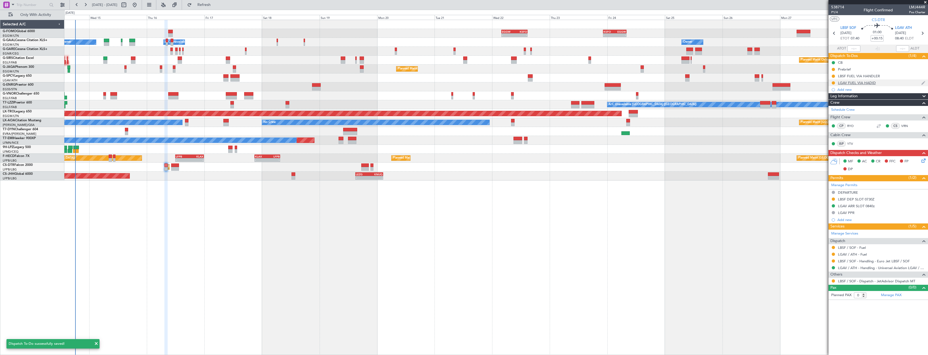
click at [874, 82] on div "LGAV FUEL VIA HADID" at bounding box center [877, 82] width 99 height 7
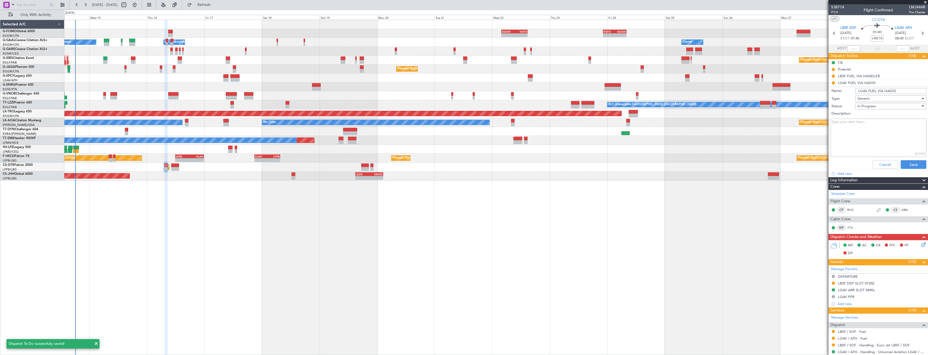
drag, startPoint x: 864, startPoint y: 89, endPoint x: 852, endPoint y: 89, distance: 11.6
click at [852, 89] on div "Name: LGAV FUEL VIA HADID" at bounding box center [878, 91] width 105 height 8
drag, startPoint x: 881, startPoint y: 164, endPoint x: 882, endPoint y: 160, distance: 4.4
click at [881, 163] on button "Cancel" at bounding box center [885, 164] width 26 height 9
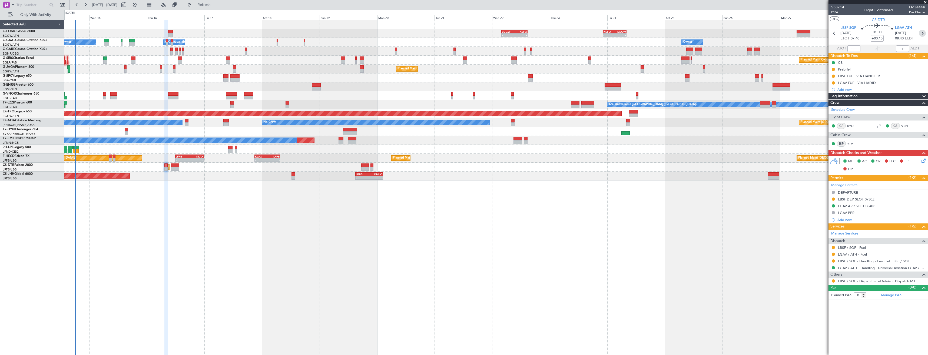
click at [920, 34] on icon at bounding box center [922, 33] width 7 height 7
type input "+00:05"
type input "7"
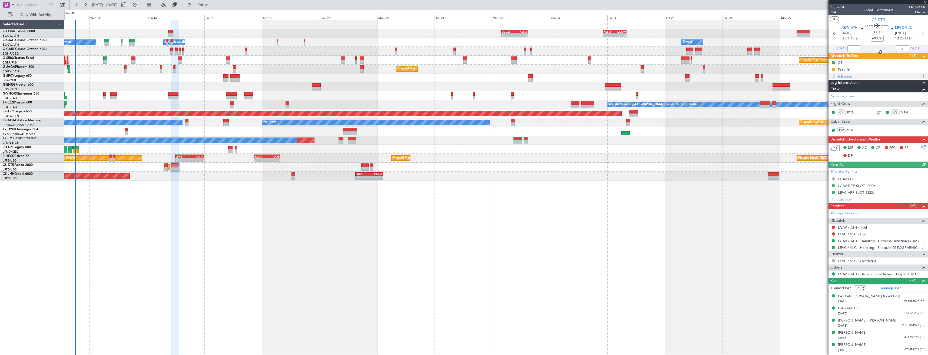
click at [864, 76] on div "Add new" at bounding box center [878, 76] width 83 height 5
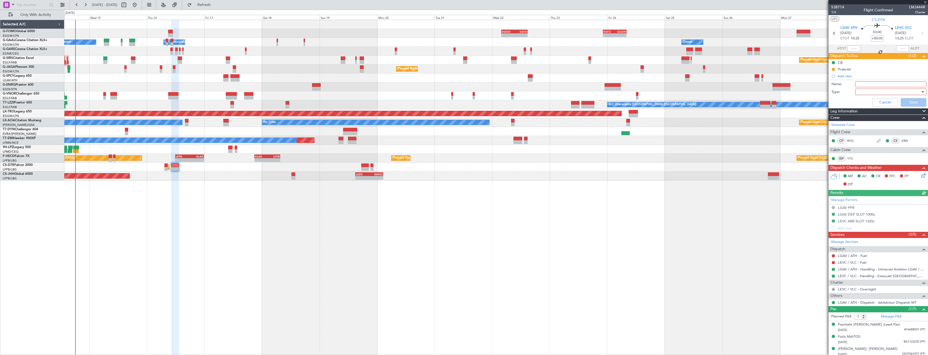
click at [864, 83] on input "Name:" at bounding box center [890, 84] width 71 height 6
paste input "LGAV FUEL VIA HADID"
type input "LGAV FUEL VIA HADID"
click at [869, 90] on div at bounding box center [888, 92] width 63 height 8
click at [871, 103] on span "Generic" at bounding box center [887, 103] width 63 height 8
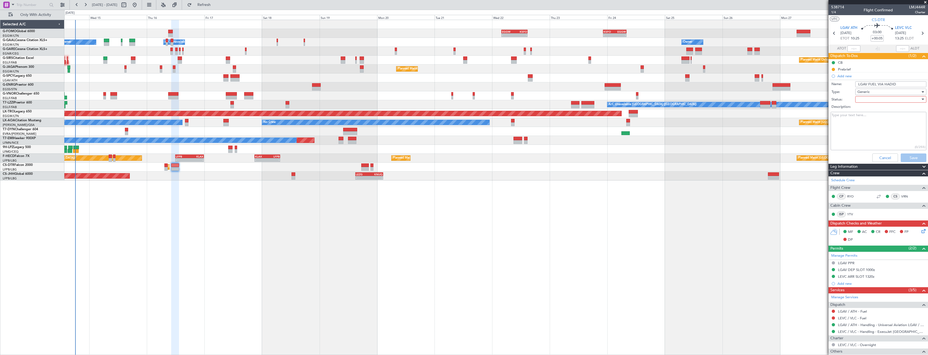
click at [871, 99] on div at bounding box center [888, 99] width 63 height 8
click at [871, 116] on span "In Progress" at bounding box center [887, 118] width 63 height 8
click at [909, 155] on button "Save" at bounding box center [914, 158] width 26 height 9
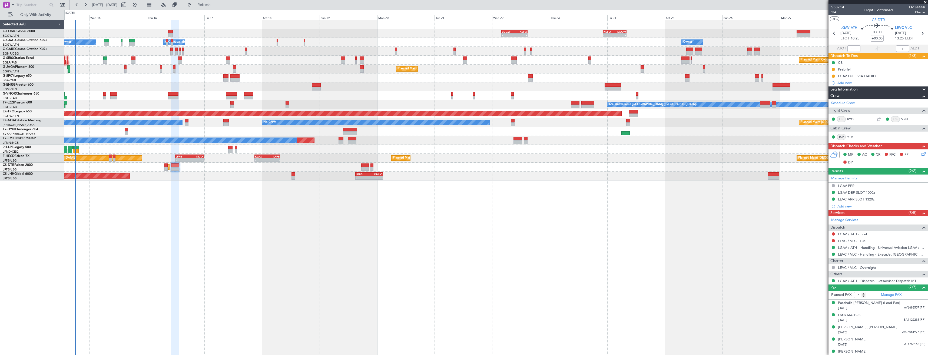
drag, startPoint x: 833, startPoint y: 233, endPoint x: 832, endPoint y: 236, distance: 3.0
click at [833, 233] on button at bounding box center [833, 233] width 3 height 3
drag, startPoint x: 815, startPoint y: 266, endPoint x: 822, endPoint y: 257, distance: 12.3
click at [815, 266] on span "Requested" at bounding box center [817, 265] width 17 height 5
click at [833, 240] on button at bounding box center [833, 240] width 3 height 3
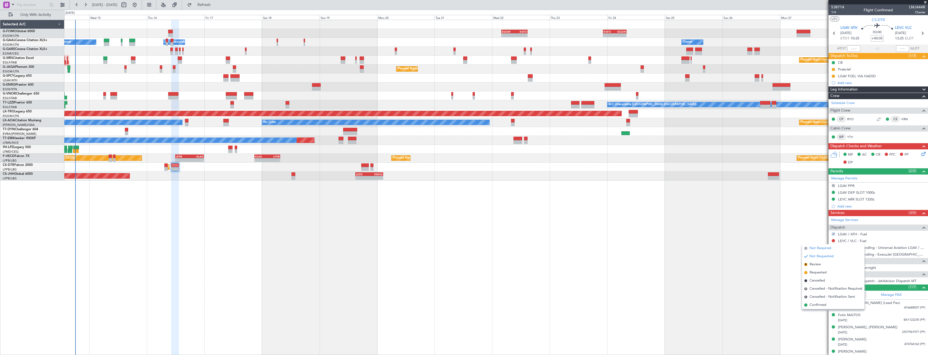
click at [819, 247] on span "Not Required" at bounding box center [820, 248] width 22 height 5
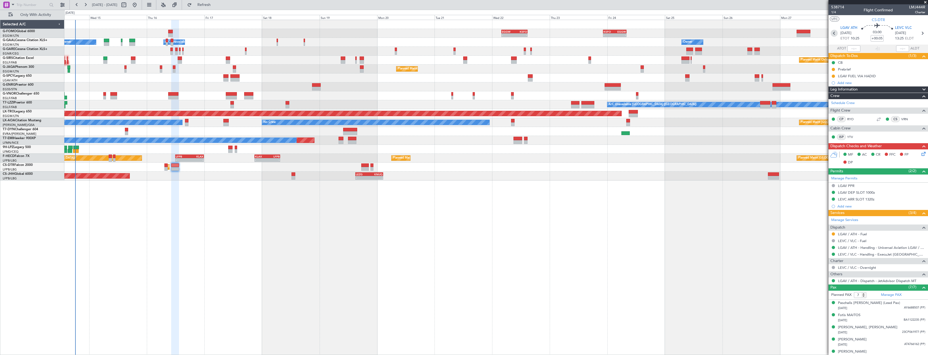
click at [831, 32] on icon at bounding box center [834, 33] width 7 height 7
type input "+00:15"
type input "0"
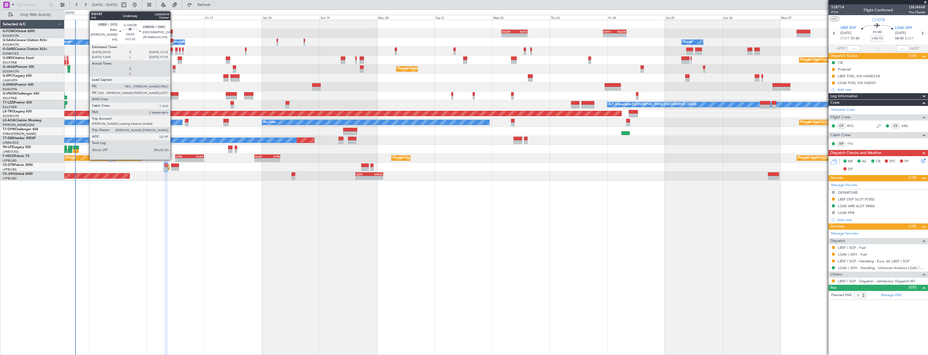
click at [173, 95] on div at bounding box center [173, 94] width 10 height 4
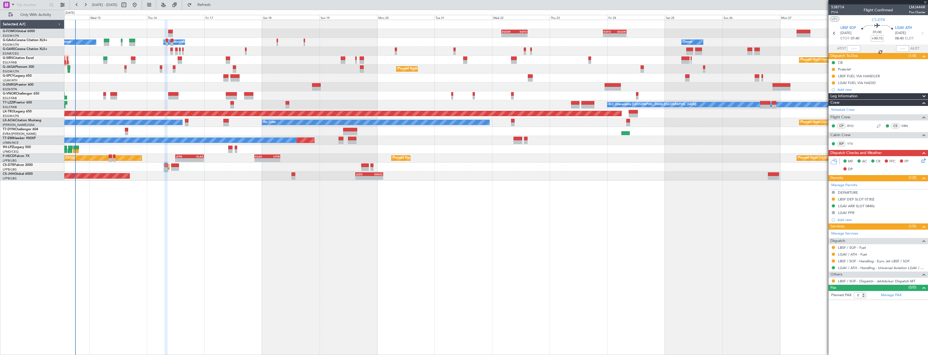
type input "+01:35"
type input "2"
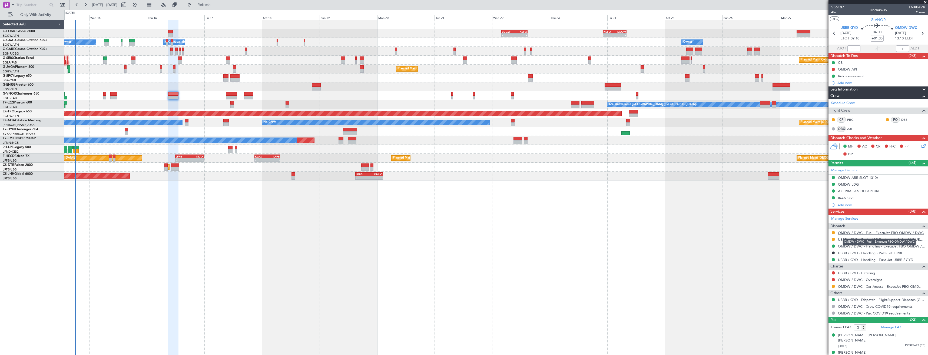
click at [858, 233] on link "OMDW / DWC - Fuel - ExecuJet FBO OMDW / DWC" at bounding box center [881, 233] width 86 height 5
click at [215, 6] on span "Refresh" at bounding box center [204, 5] width 23 height 4
click at [883, 84] on div "Add new" at bounding box center [878, 83] width 83 height 5
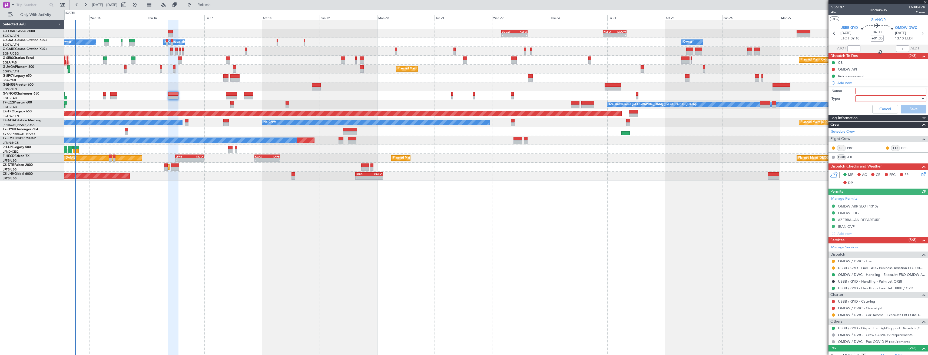
click at [883, 88] on input "Name:" at bounding box center [890, 91] width 71 height 6
type input "OMDW FUEL VIA WFS"
click at [886, 99] on div at bounding box center [888, 99] width 63 height 8
click at [886, 107] on span "Generic" at bounding box center [887, 110] width 63 height 8
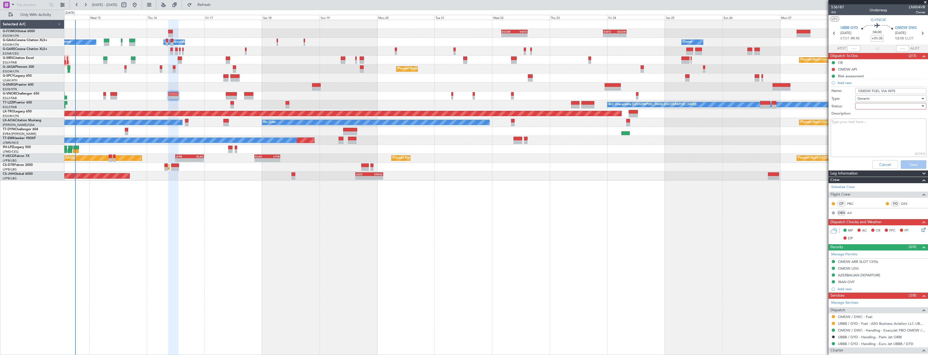
click at [881, 101] on div "Generic" at bounding box center [888, 99] width 63 height 8
click at [874, 109] on span "Generic" at bounding box center [887, 110] width 63 height 8
click at [874, 109] on div at bounding box center [888, 106] width 63 height 8
click at [873, 122] on span "In Progress" at bounding box center [887, 125] width 63 height 8
click at [907, 165] on button "Save" at bounding box center [914, 164] width 26 height 9
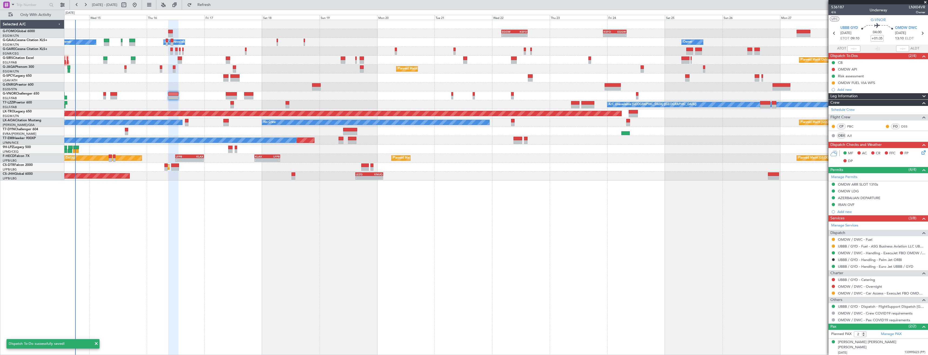
click at [917, 32] on mat-tooltip-component "Dubai (Al Maktoum Intl) Cat ADCAT EXP" at bounding box center [903, 40] width 42 height 19
click at [918, 33] on mat-tooltip-component "Dubai (Al Maktoum Intl) Cat ADCAT EXP" at bounding box center [903, 40] width 42 height 19
click at [919, 33] on icon at bounding box center [922, 33] width 7 height 7
type input "+00:30"
type input "1"
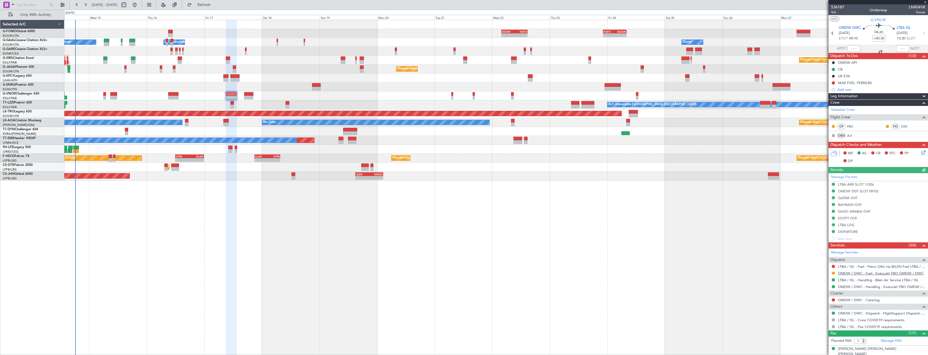
click at [854, 274] on link "OMDW / DWC - Fuel - ExecuJet FBO OMDW / DWC" at bounding box center [881, 273] width 86 height 5
click at [210, 5] on span "Refresh" at bounding box center [204, 5] width 23 height 4
click at [863, 90] on div "Add new" at bounding box center [878, 89] width 83 height 5
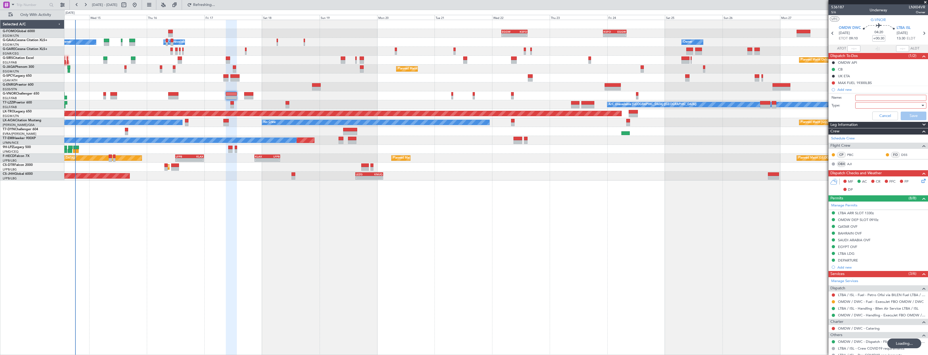
click at [882, 98] on input "Name:" at bounding box center [890, 98] width 71 height 6
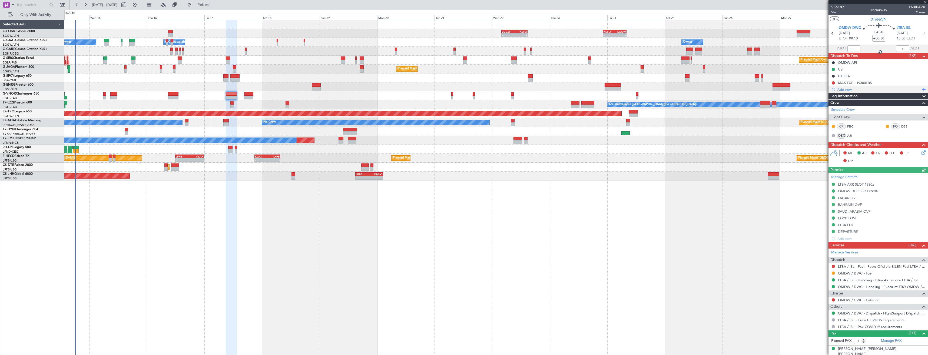
click at [880, 91] on div "Add new" at bounding box center [878, 89] width 83 height 5
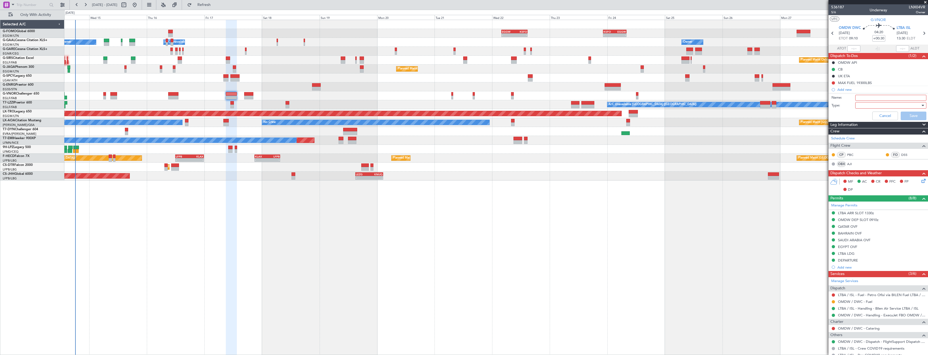
click at [880, 97] on input "Name:" at bounding box center [890, 98] width 71 height 6
type input "OMDW FUEL VIA WFS"
click at [882, 107] on div at bounding box center [888, 105] width 63 height 8
click at [879, 115] on span "Generic" at bounding box center [887, 116] width 63 height 8
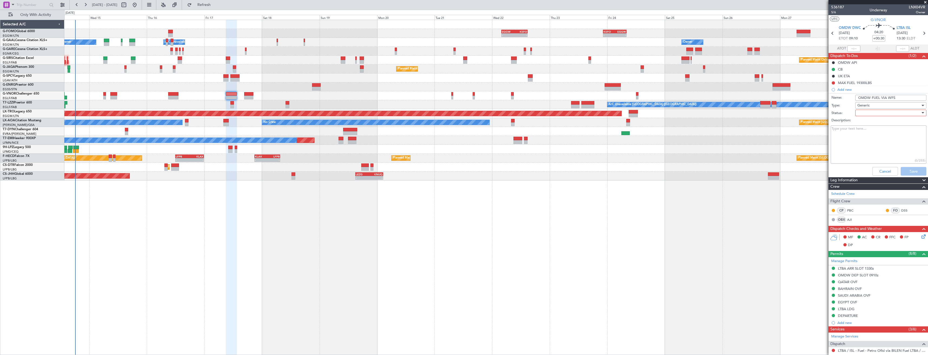
click at [875, 112] on div at bounding box center [888, 113] width 63 height 8
click at [871, 131] on span "In Progress" at bounding box center [887, 132] width 63 height 8
click at [902, 171] on button "Save" at bounding box center [914, 171] width 26 height 9
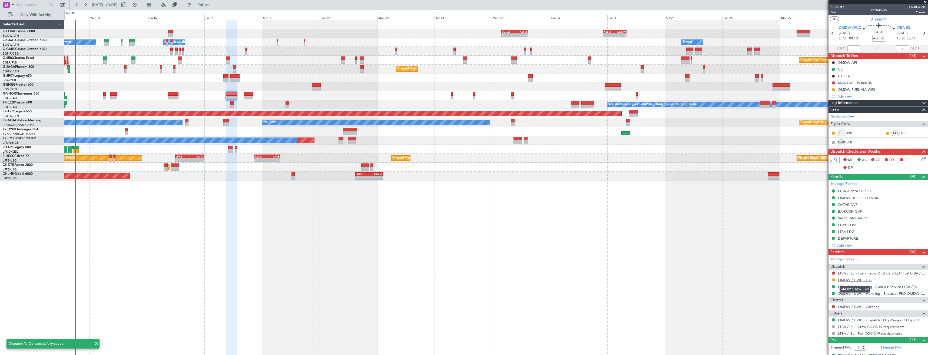
click at [865, 282] on link "OMDW / DWC - Fuel" at bounding box center [855, 280] width 34 height 5
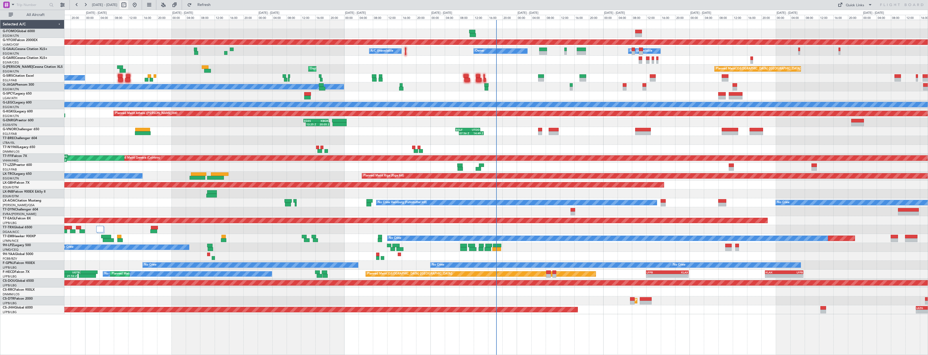
click at [128, 6] on button at bounding box center [123, 5] width 9 height 9
select select "10"
select select "2025"
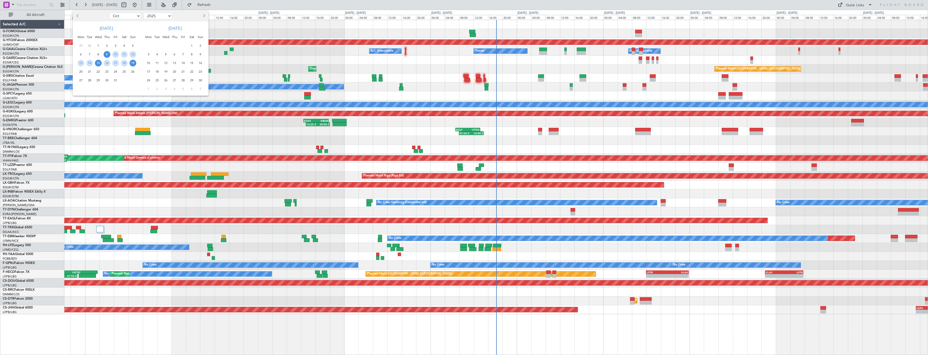
drag, startPoint x: 99, startPoint y: 62, endPoint x: 101, endPoint y: 68, distance: 6.5
click at [99, 62] on span "15" at bounding box center [98, 63] width 7 height 7
click at [99, 83] on span "29" at bounding box center [98, 80] width 7 height 7
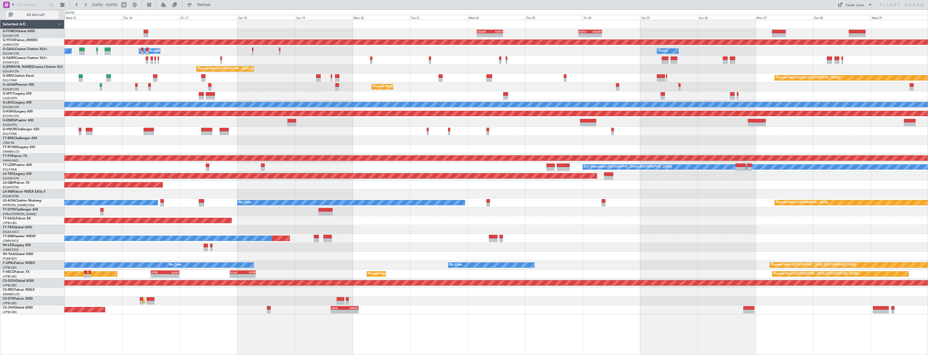
click at [41, 11] on button "All Aircraft" at bounding box center [32, 15] width 53 height 9
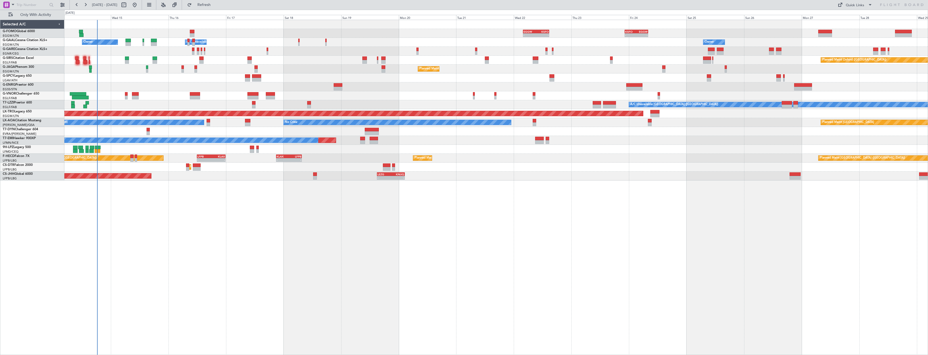
click at [190, 51] on div at bounding box center [495, 51] width 863 height 9
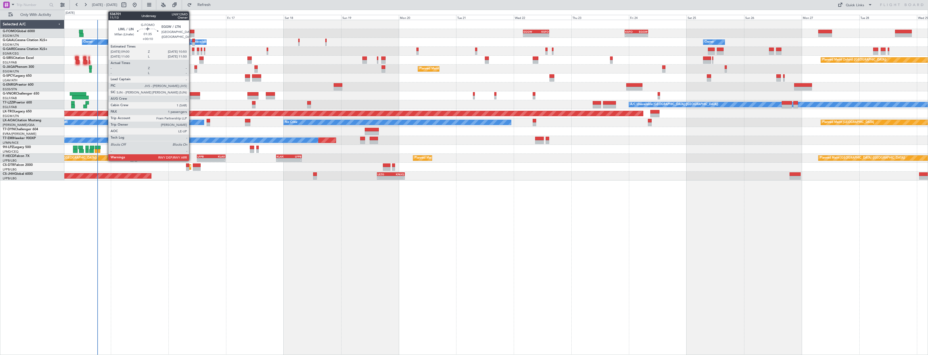
click at [191, 31] on div at bounding box center [192, 32] width 5 height 4
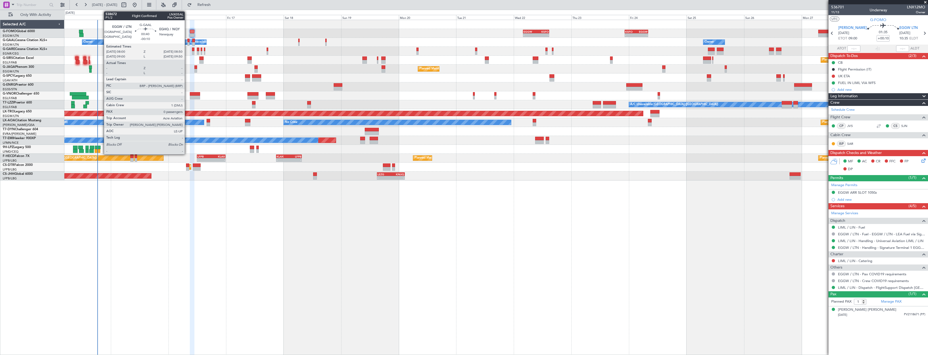
click at [187, 45] on div at bounding box center [188, 44] width 2 height 4
type input "-00:10"
type input "0"
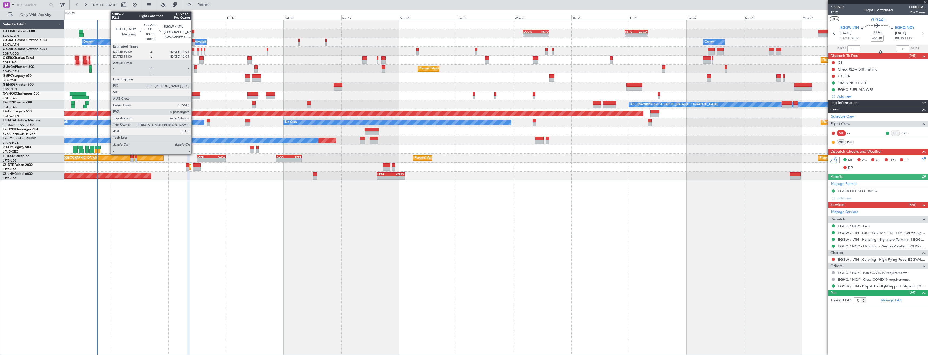
click at [194, 44] on div at bounding box center [193, 44] width 3 height 4
click at [194, 53] on div at bounding box center [193, 53] width 2 height 4
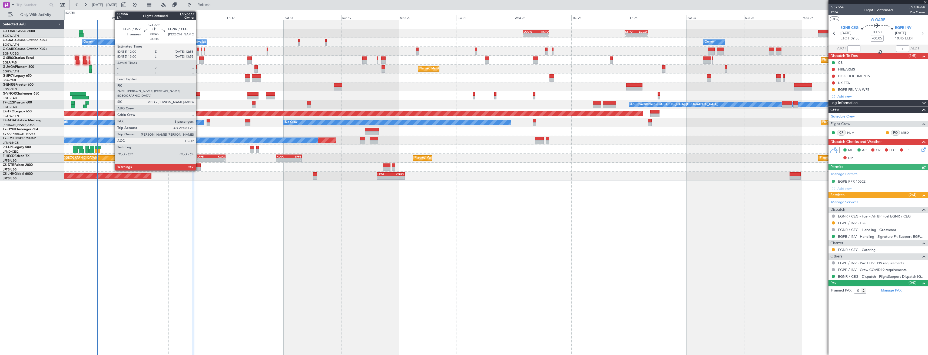
click at [198, 52] on div at bounding box center [198, 53] width 2 height 4
type input "-00:10"
type input "5"
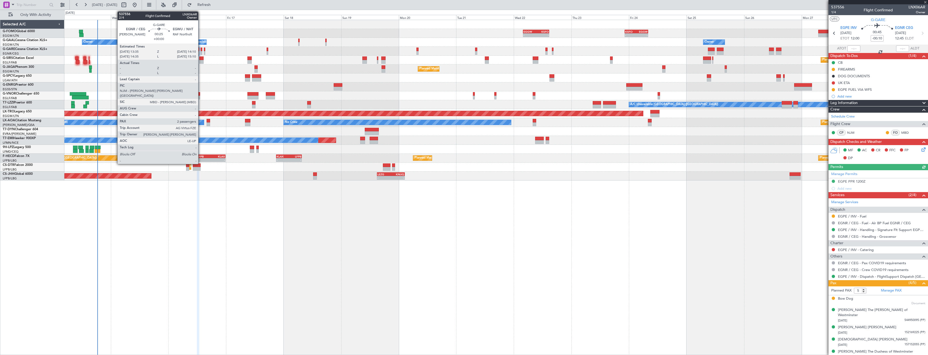
click at [201, 52] on div at bounding box center [202, 53] width 2 height 4
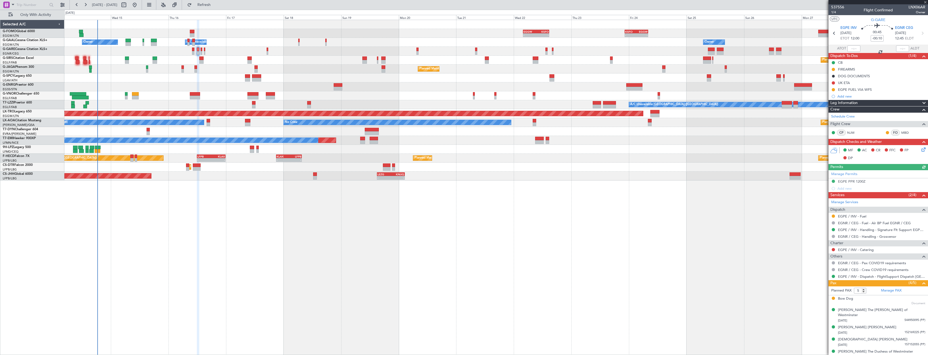
type input "2"
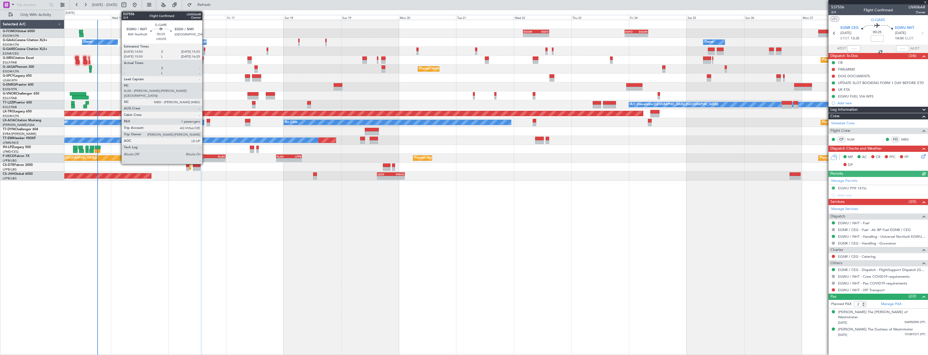
click at [205, 52] on div at bounding box center [205, 53] width 2 height 4
type input "+00:05"
type input "1"
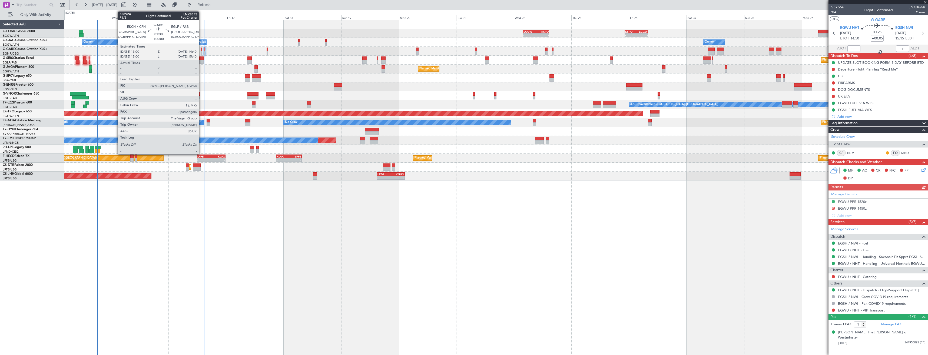
click at [201, 58] on div at bounding box center [201, 59] width 4 height 4
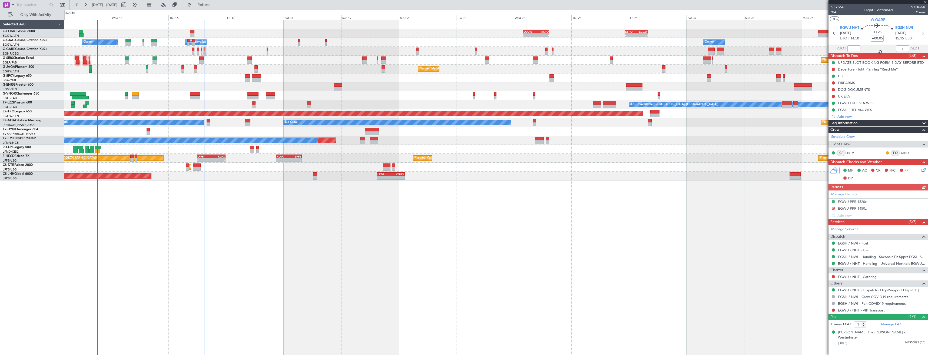
type input "0"
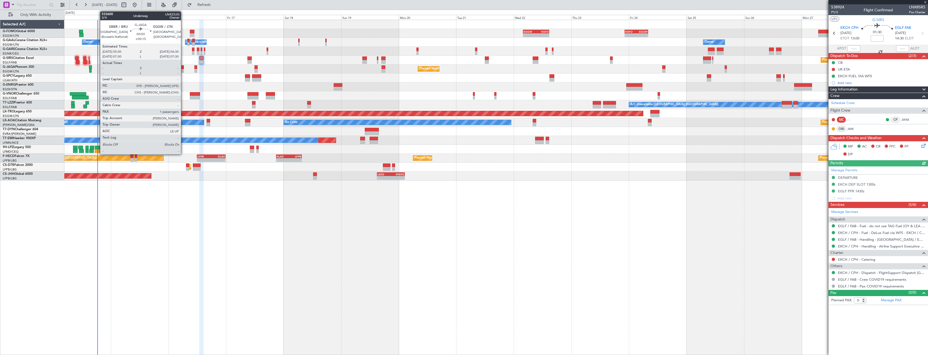
click at [183, 69] on div at bounding box center [182, 71] width 2 height 4
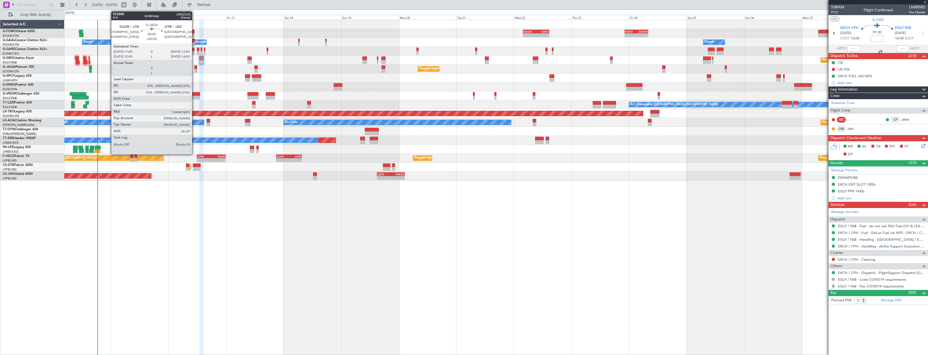
type input "+00:15"
type input "1"
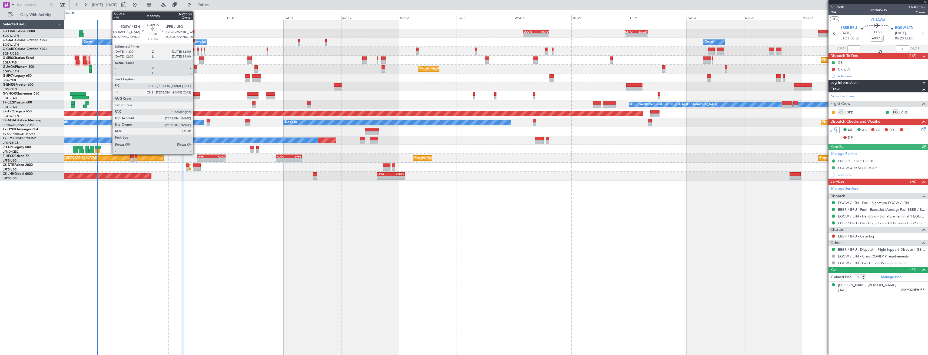
click at [195, 68] on div at bounding box center [195, 67] width 2 height 4
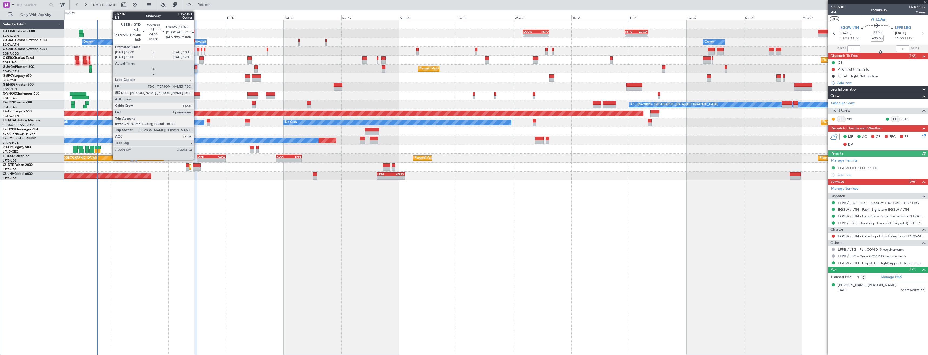
click at [196, 96] on div at bounding box center [195, 98] width 10 height 4
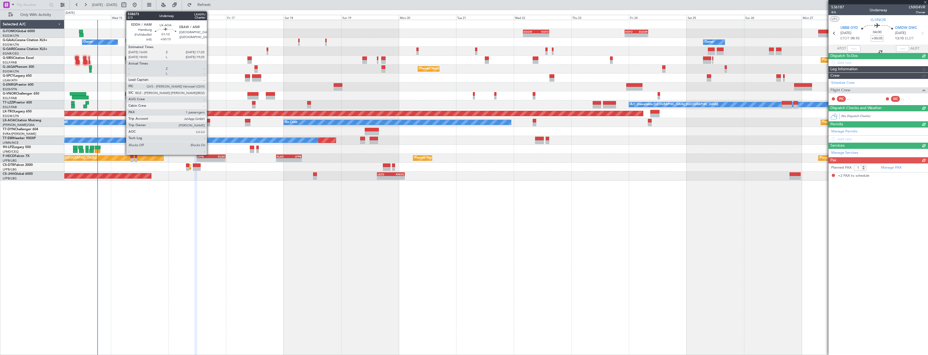
type input "+01:35"
type input "2"
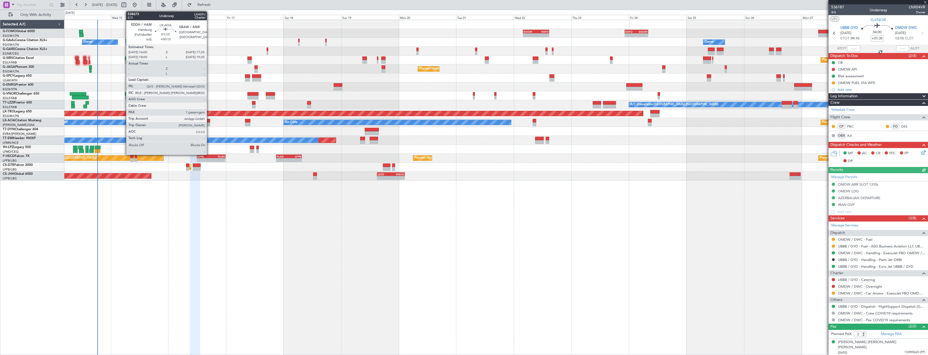
click at [209, 124] on div at bounding box center [209, 124] width 4 height 4
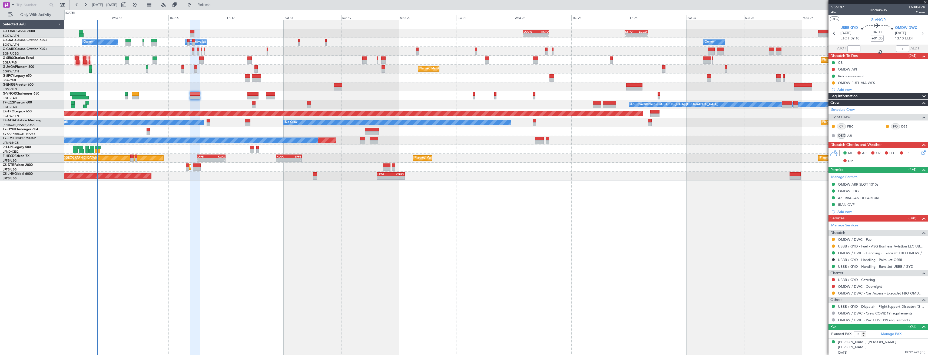
type input "+00:15"
type input "1"
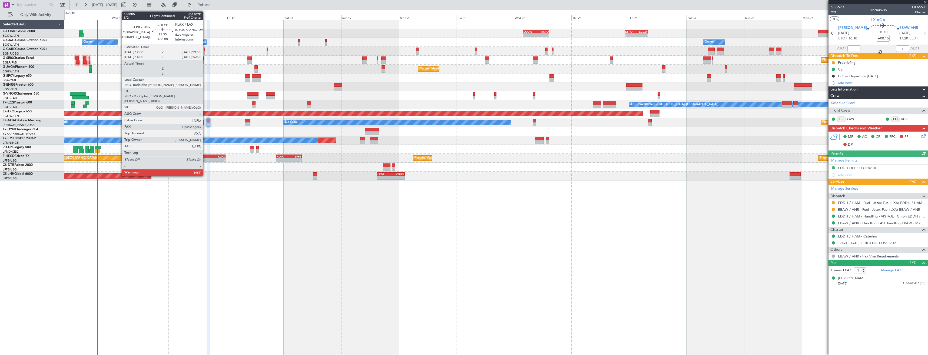
click at [205, 156] on div "LFPB" at bounding box center [204, 156] width 14 height 3
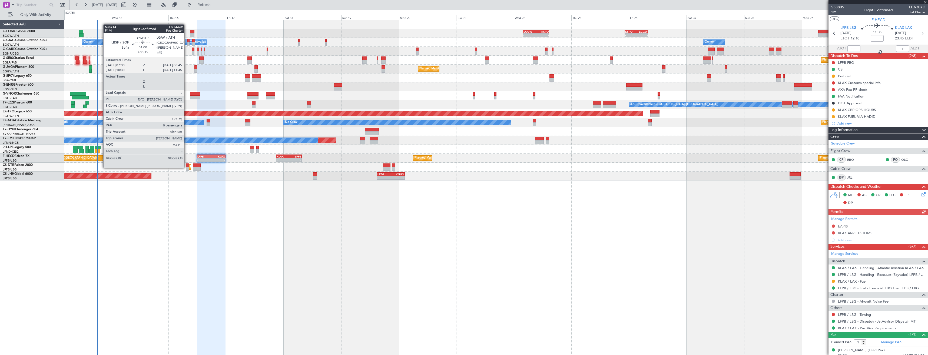
click at [187, 167] on div at bounding box center [187, 169] width 3 height 4
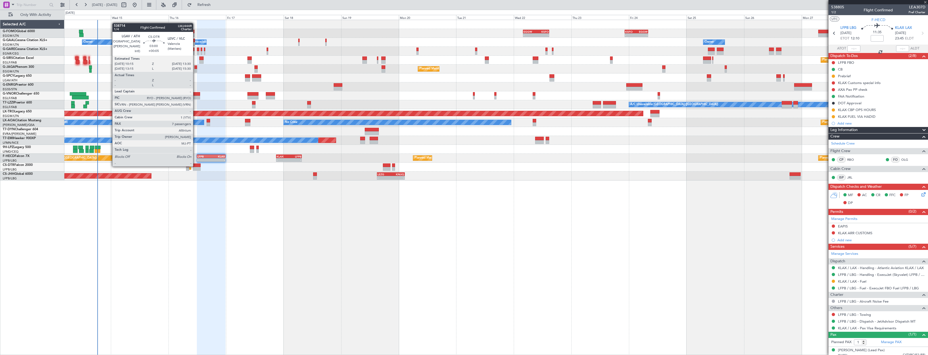
type input "+00:15"
type input "0"
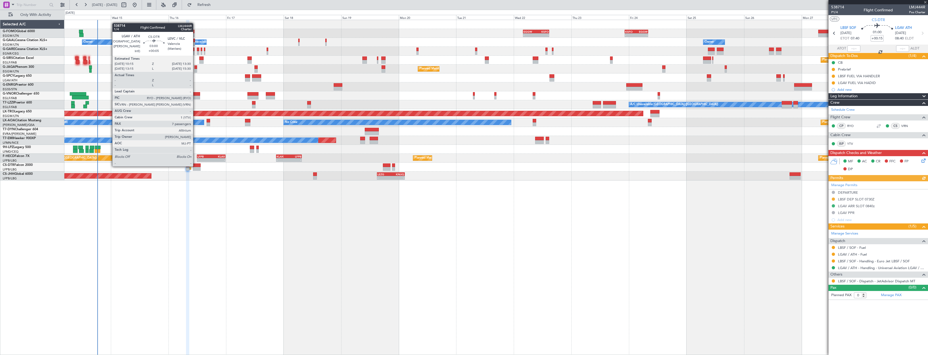
click at [195, 166] on div at bounding box center [197, 166] width 8 height 4
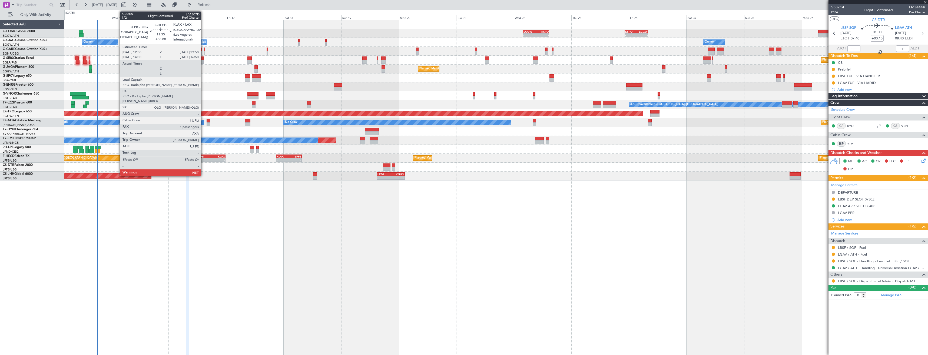
type input "+00:05"
type input "7"
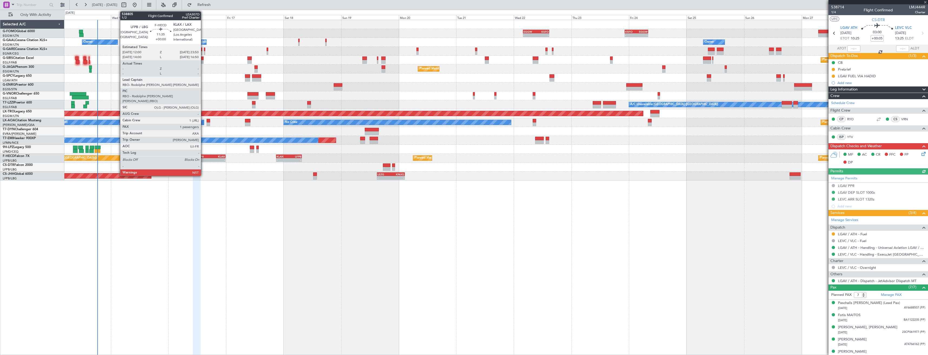
click at [203, 157] on div "LFPB" at bounding box center [204, 156] width 14 height 3
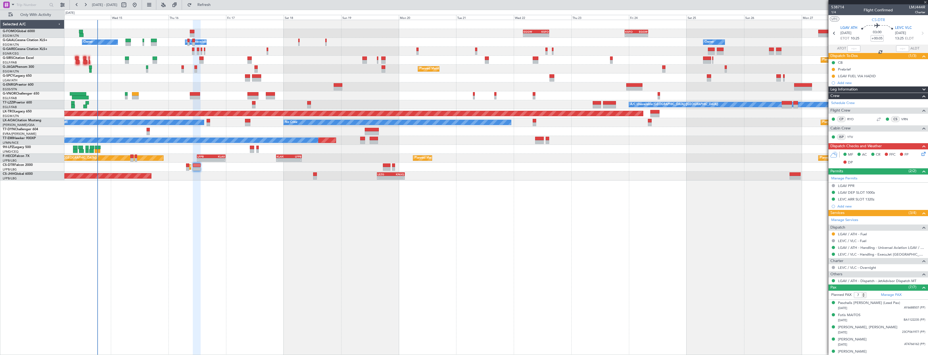
type input "1"
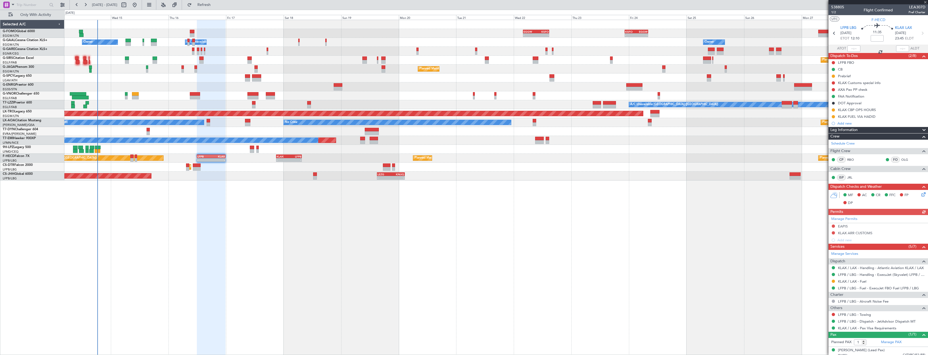
click at [877, 111] on div "KLAX CBP OPS HOURS" at bounding box center [877, 110] width 99 height 7
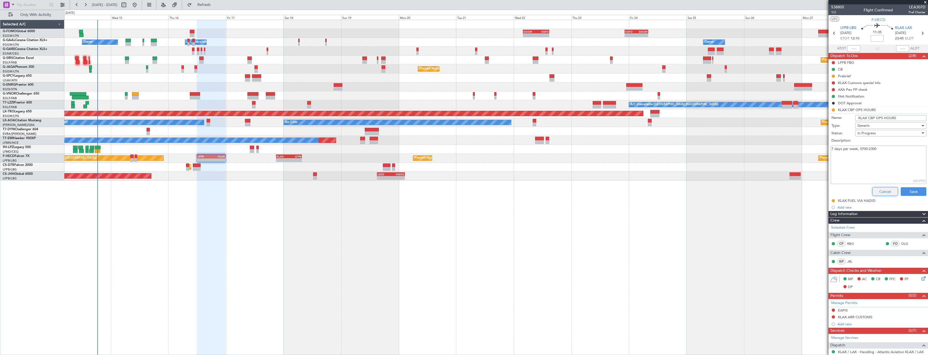
click at [878, 190] on button "Cancel" at bounding box center [885, 191] width 26 height 9
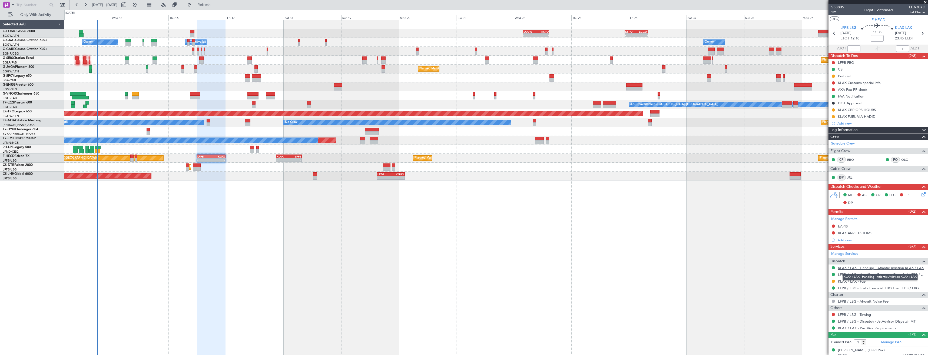
click at [851, 267] on link "KLAX / LAX - Handling - Atlantic Aviation KLAX / LAX" at bounding box center [881, 268] width 86 height 5
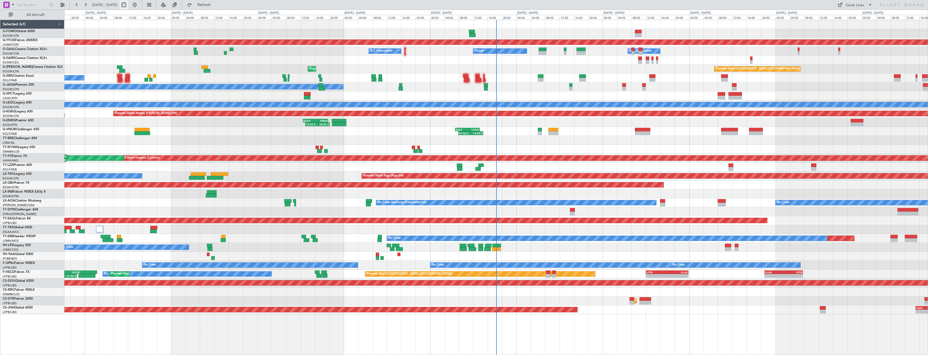
click at [128, 5] on button at bounding box center [123, 5] width 9 height 9
select select "10"
select select "2025"
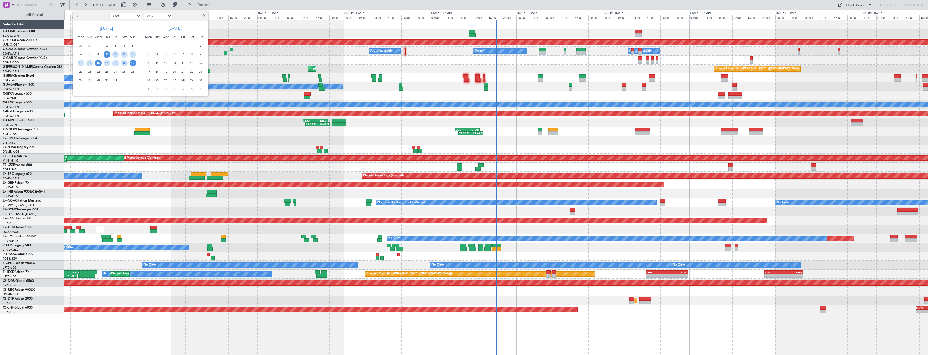
click at [98, 62] on span "15" at bounding box center [98, 63] width 7 height 7
click at [98, 81] on span "29" at bounding box center [98, 80] width 7 height 7
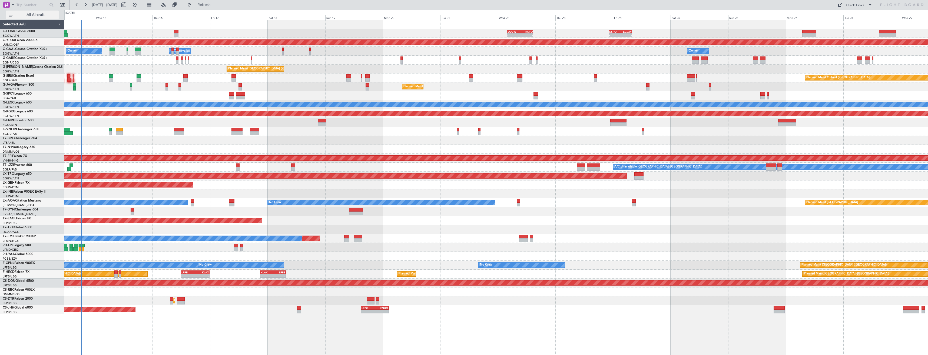
click at [39, 17] on span "All Aircraft" at bounding box center [35, 15] width 43 height 4
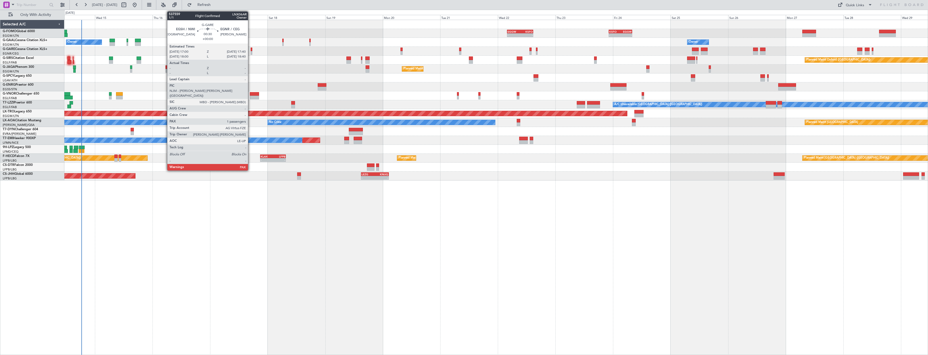
click at [251, 52] on div at bounding box center [252, 53] width 2 height 4
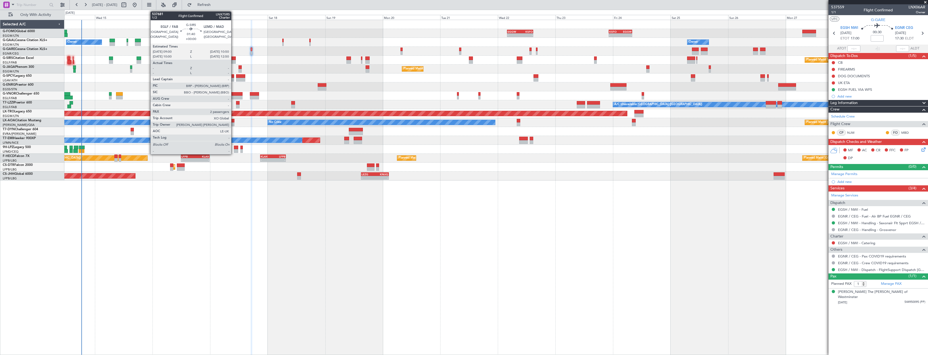
click at [234, 60] on div at bounding box center [233, 62] width 5 height 4
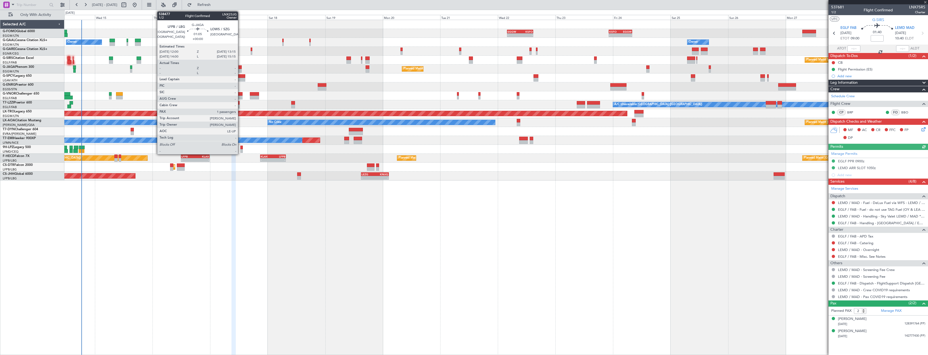
click at [240, 68] on div at bounding box center [239, 67] width 3 height 4
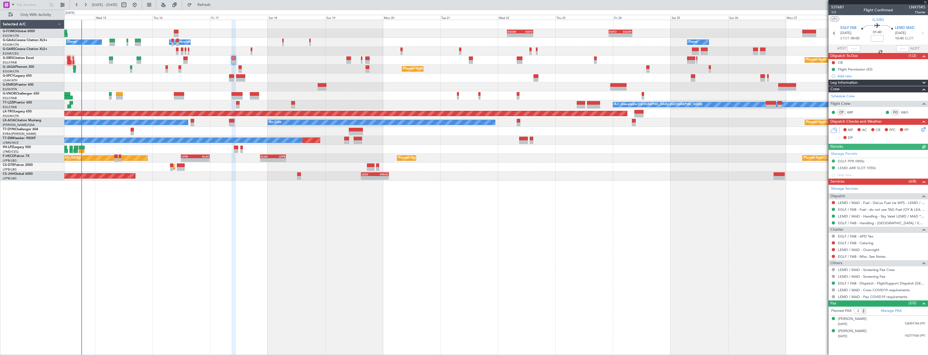
type input "1"
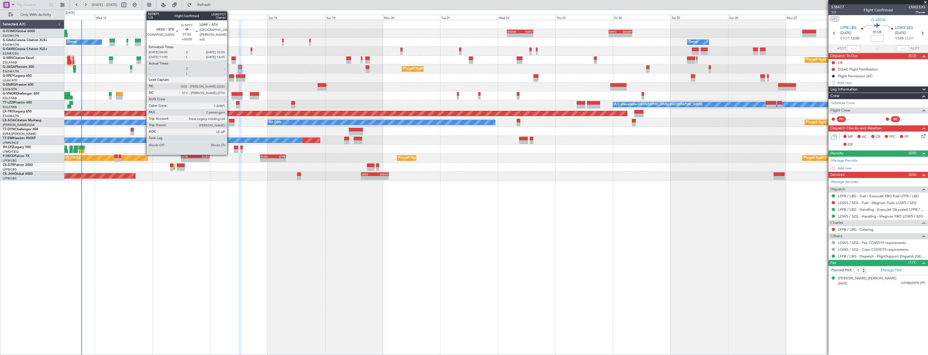
click at [230, 77] on div at bounding box center [231, 76] width 5 height 4
type input "+00:05"
type input "2"
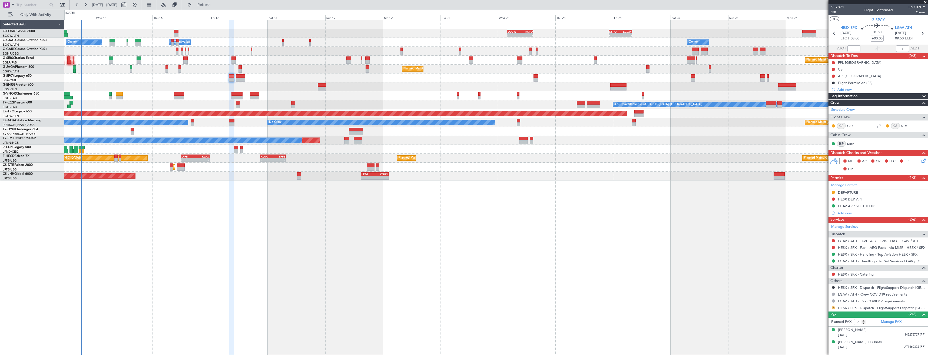
click at [833, 308] on button "R" at bounding box center [833, 307] width 3 height 3
click at [811, 301] on span "Confirmed" at bounding box center [817, 299] width 17 height 5
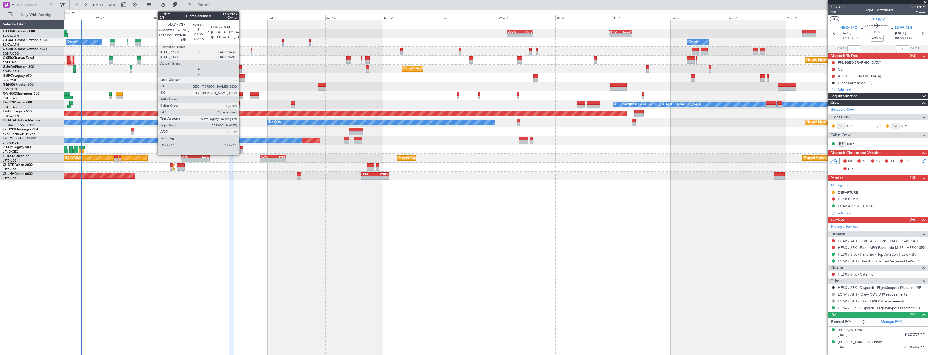
click at [241, 78] on div at bounding box center [240, 80] width 9 height 4
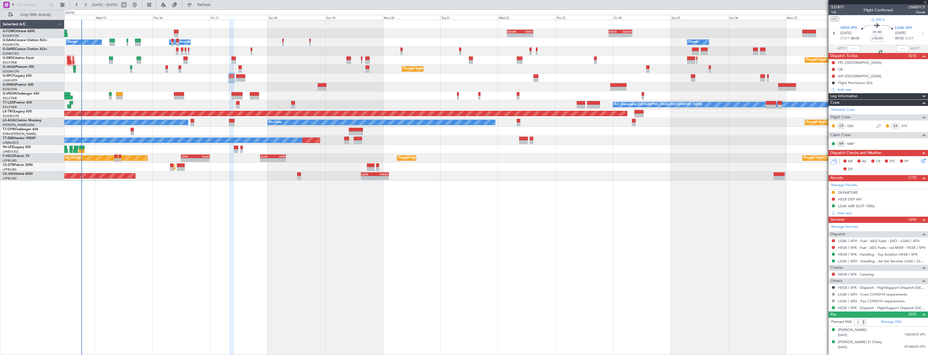
type input "+00:15"
type input "3"
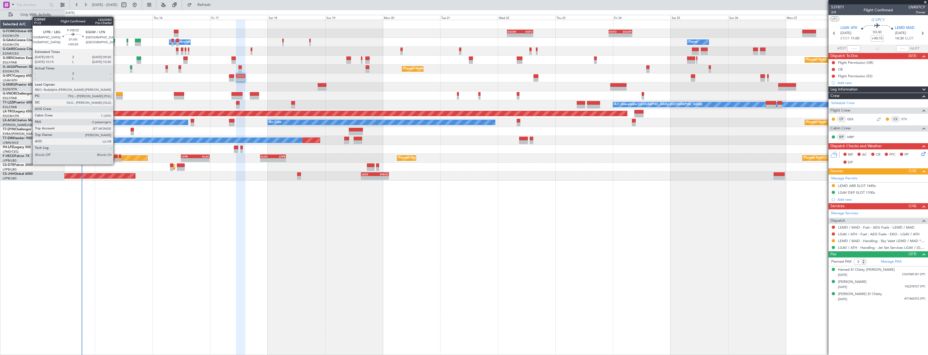
click at [116, 159] on div at bounding box center [115, 160] width 3 height 4
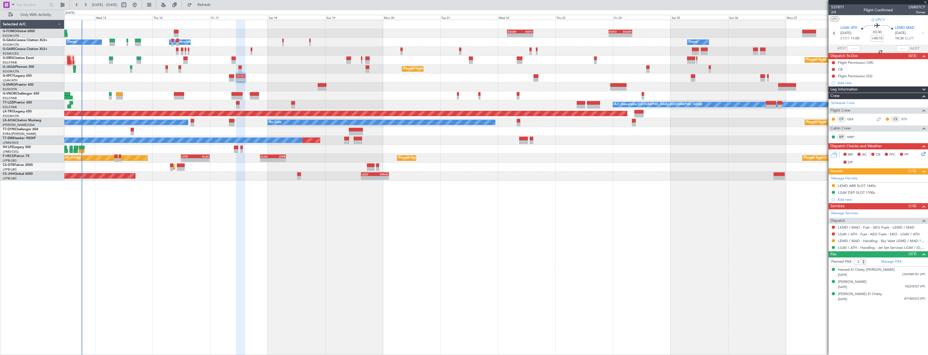
type input "+00:25"
type input "0"
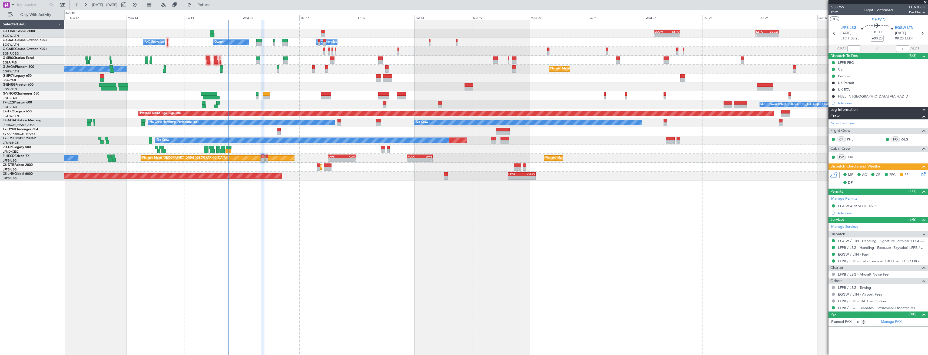
click at [283, 161] on div "Planned Maint [GEOGRAPHIC_DATA] ([GEOGRAPHIC_DATA]) Planned Maint [GEOGRAPHIC_D…" at bounding box center [495, 158] width 863 height 9
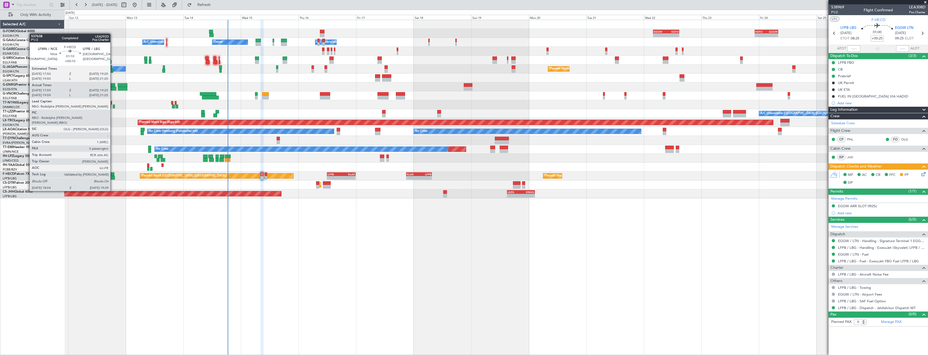
click at [113, 176] on div at bounding box center [113, 178] width 4 height 4
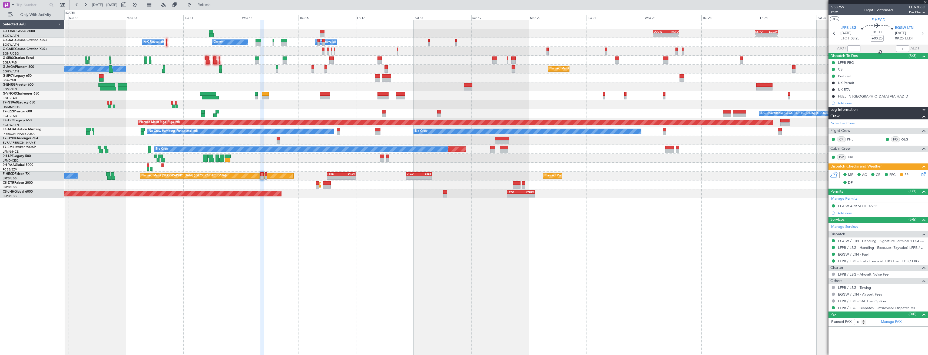
type input "+00:10"
type input "18:14"
type input "19:20"
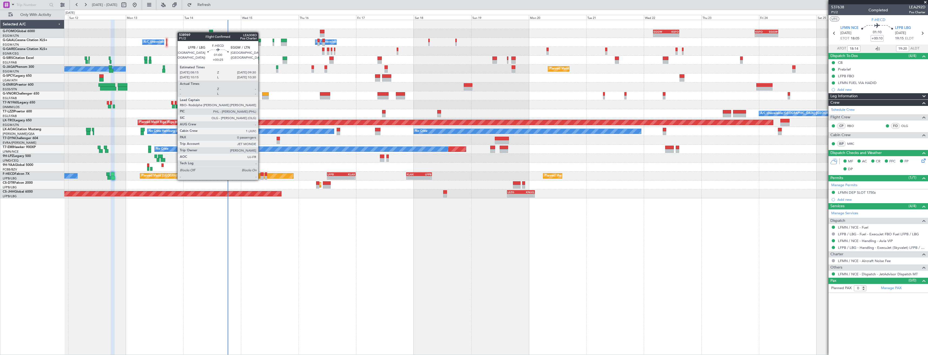
click at [261, 175] on div at bounding box center [261, 174] width 3 height 4
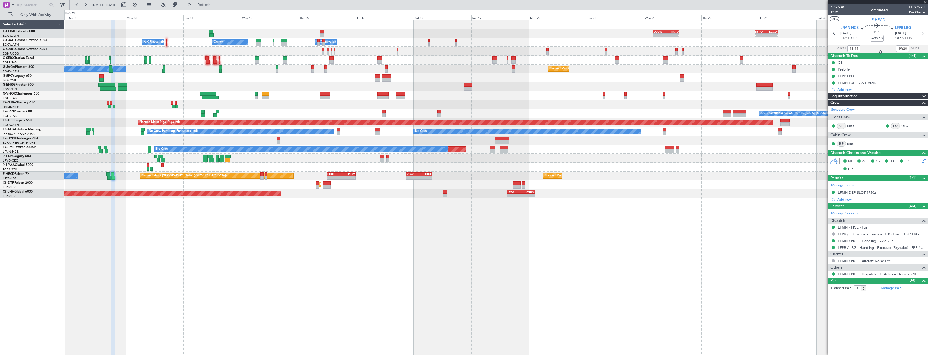
type input "+00:25"
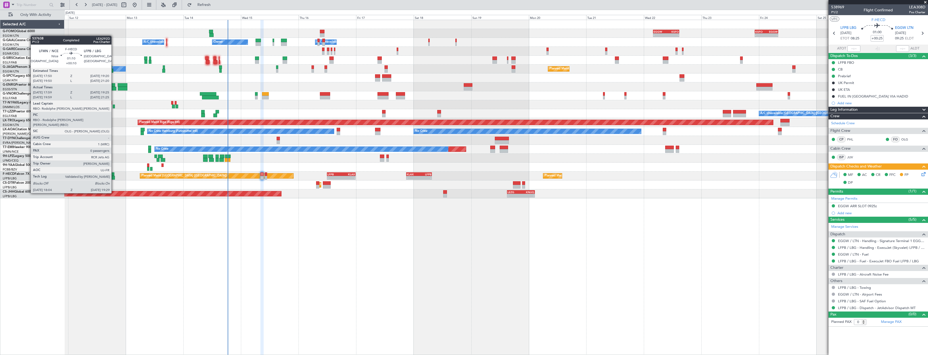
click at [114, 178] on div at bounding box center [113, 178] width 4 height 4
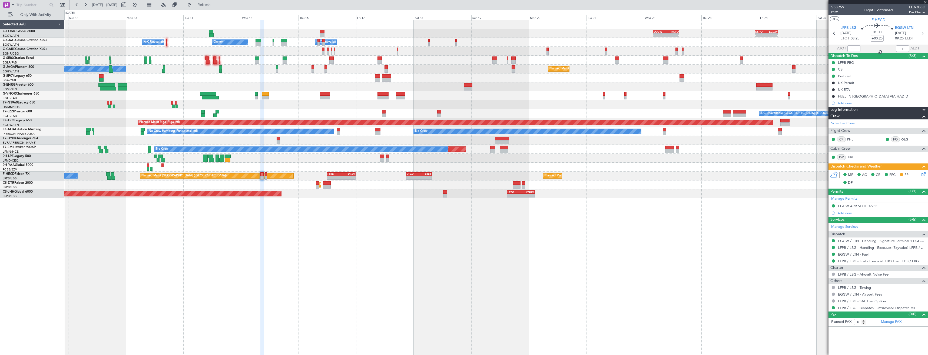
type input "+00:10"
type input "18:14"
type input "19:20"
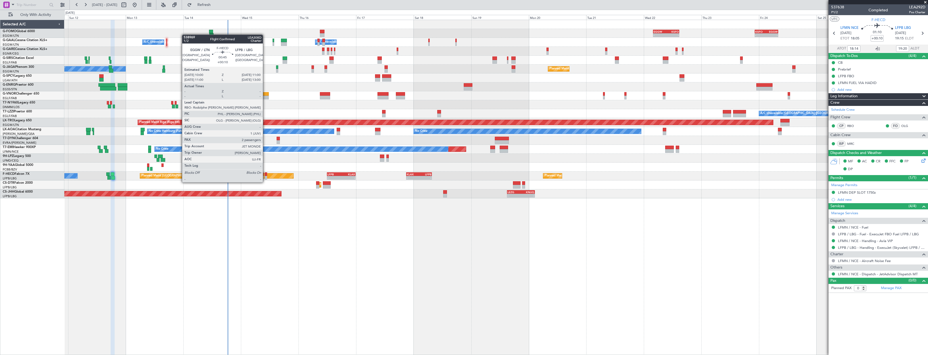
click at [265, 177] on div at bounding box center [266, 178] width 2 height 4
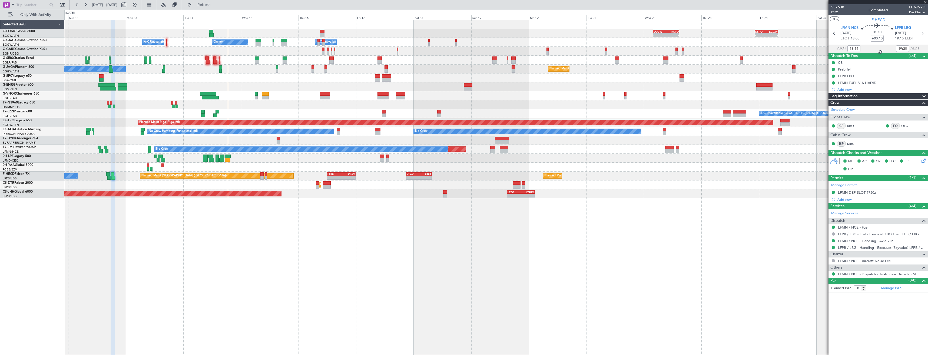
type input "2"
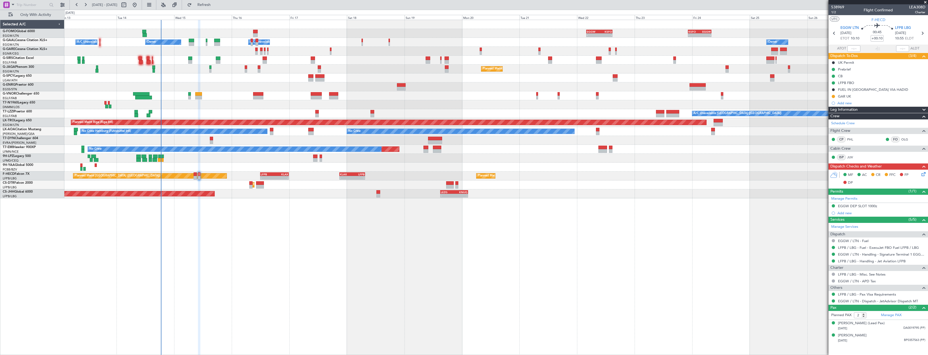
click at [300, 234] on div "- - EGGW 03:55 Z KSFO 14:45 Z - - KSFO 22:15 Z EGGW 08:00 Z Owner Owner A/C Una…" at bounding box center [495, 188] width 863 height 336
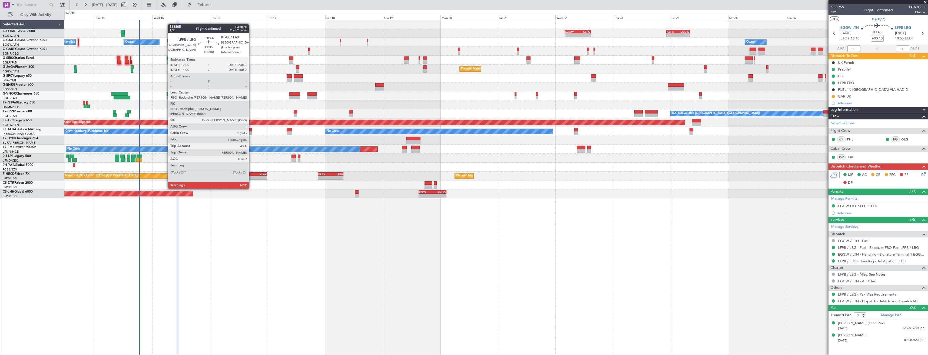
click at [251, 174] on div "LFPB" at bounding box center [246, 174] width 14 height 3
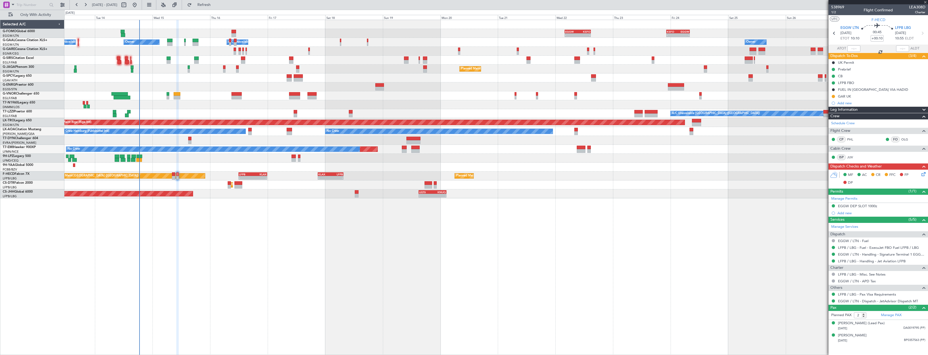
type input "1"
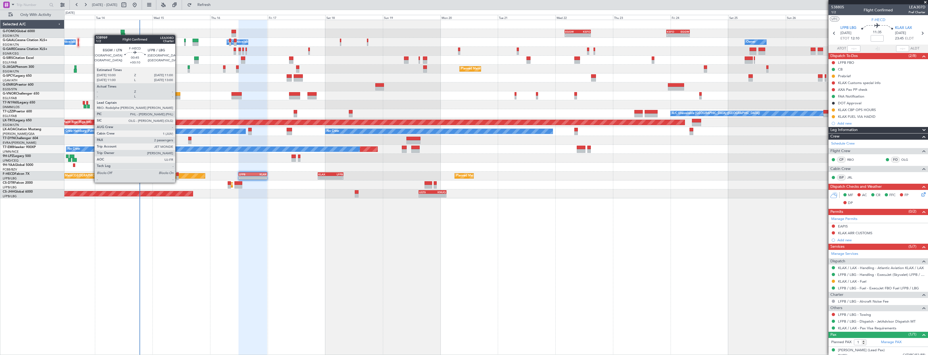
click at [178, 177] on div at bounding box center [177, 178] width 2 height 4
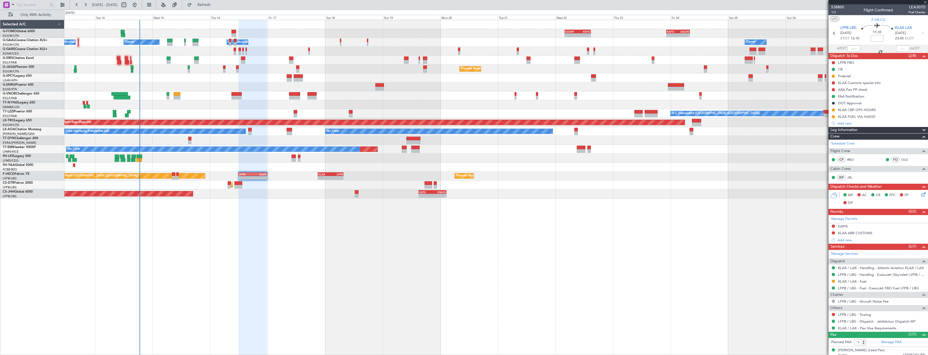
type input "+00:10"
type input "2"
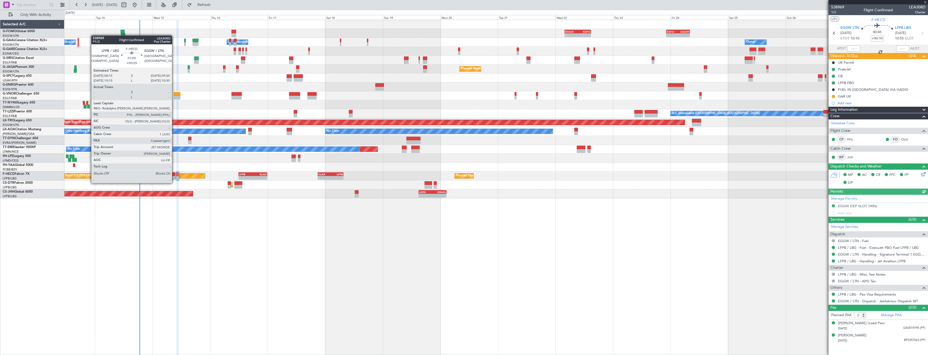
click at [174, 178] on div at bounding box center [173, 178] width 3 height 4
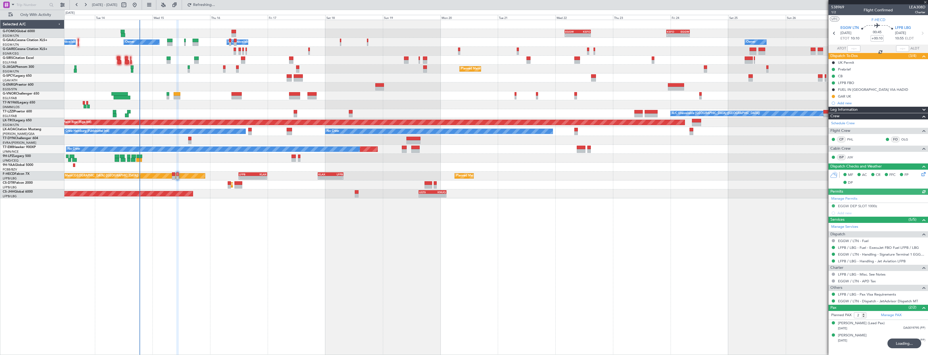
type input "+00:25"
type input "0"
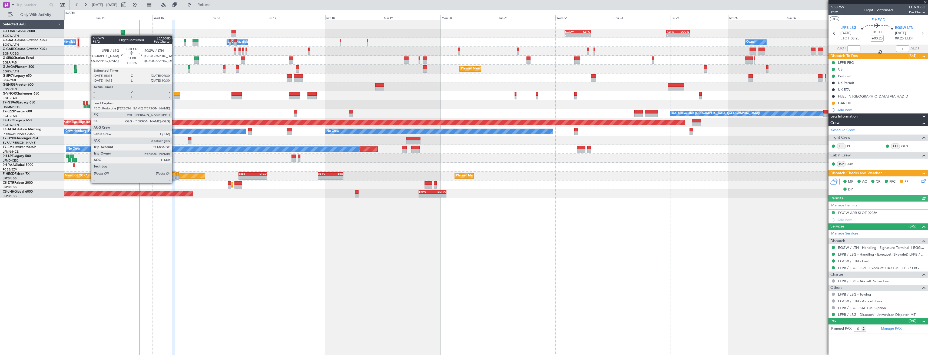
type input "+00:10"
type input "2"
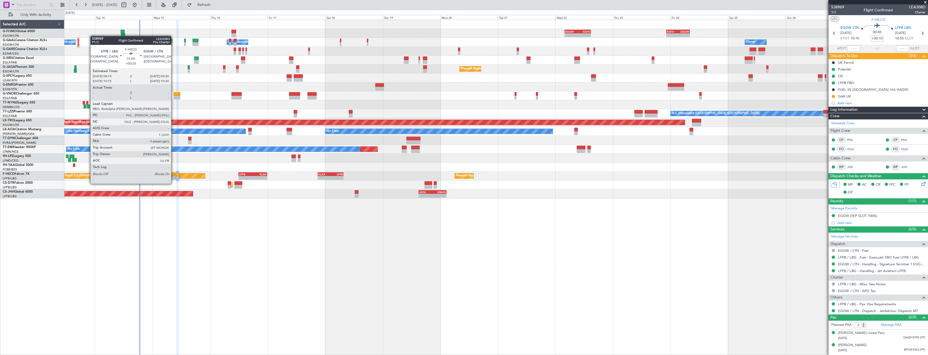
click at [174, 178] on div at bounding box center [173, 178] width 3 height 4
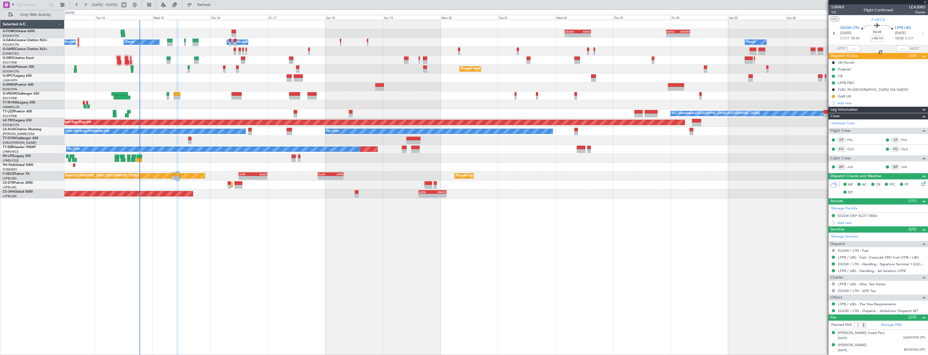
type input "+00:25"
type input "0"
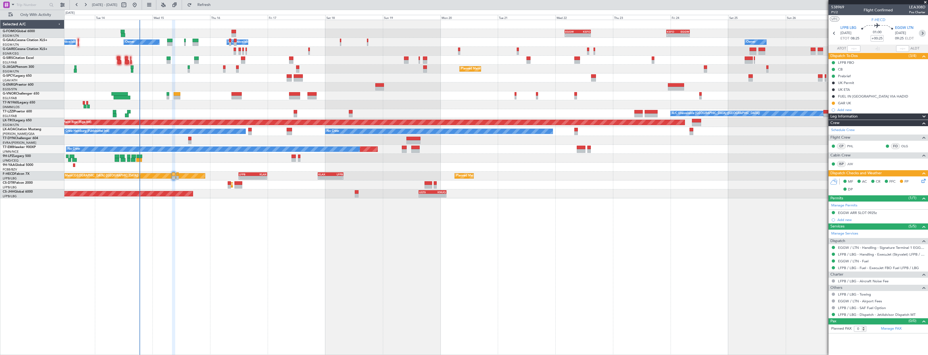
click at [922, 35] on icon at bounding box center [922, 33] width 7 height 7
type input "+00:10"
type input "2"
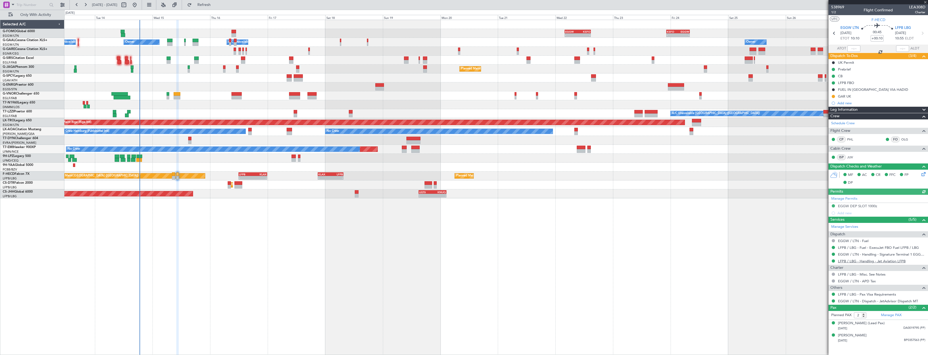
click at [871, 261] on link "LFPB / LBG - Handling - Jet Aviation LFPB" at bounding box center [872, 261] width 68 height 5
click at [215, 9] on fb-refresh-button "Refresh" at bounding box center [201, 5] width 38 height 10
click at [215, 8] on button "Refresh" at bounding box center [201, 5] width 32 height 9
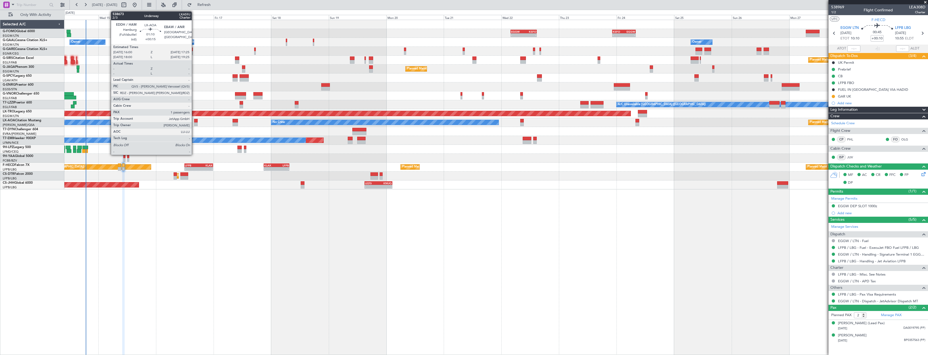
click at [194, 122] on div at bounding box center [196, 121] width 4 height 4
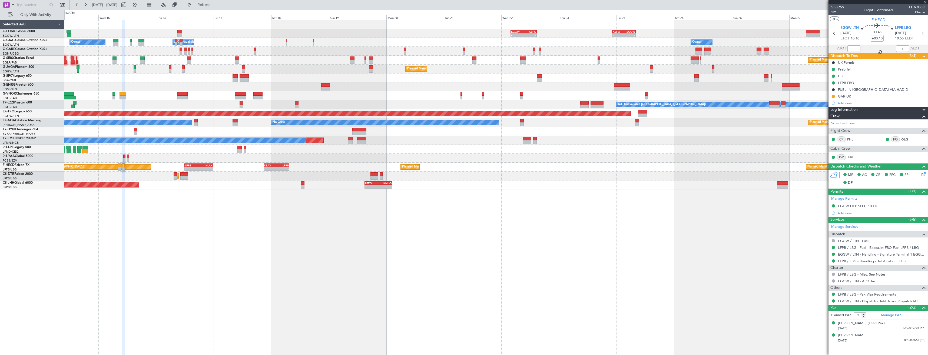
type input "+00:15"
type input "1"
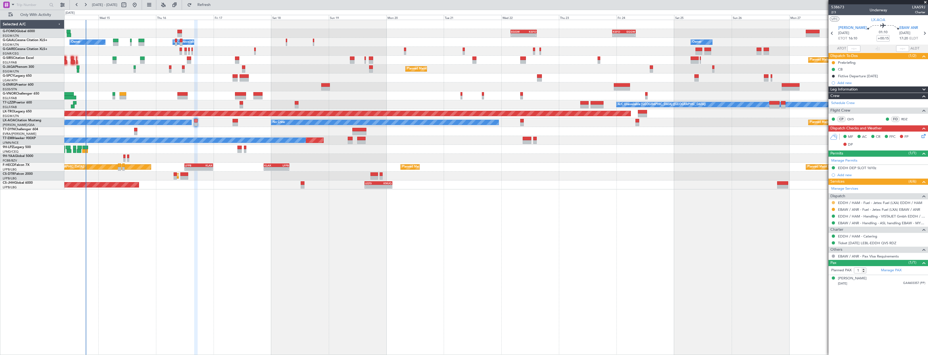
click at [833, 203] on button at bounding box center [833, 202] width 3 height 3
click at [816, 265] on span "Confirmed" at bounding box center [817, 266] width 17 height 5
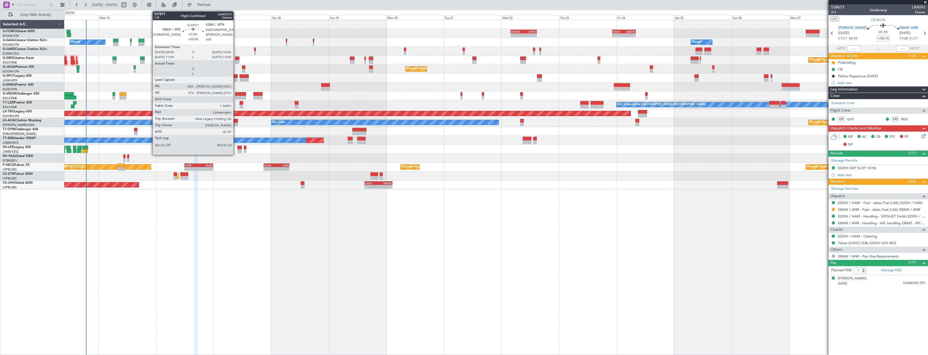
click at [236, 80] on div at bounding box center [234, 80] width 5 height 4
type input "+00:05"
type input "2"
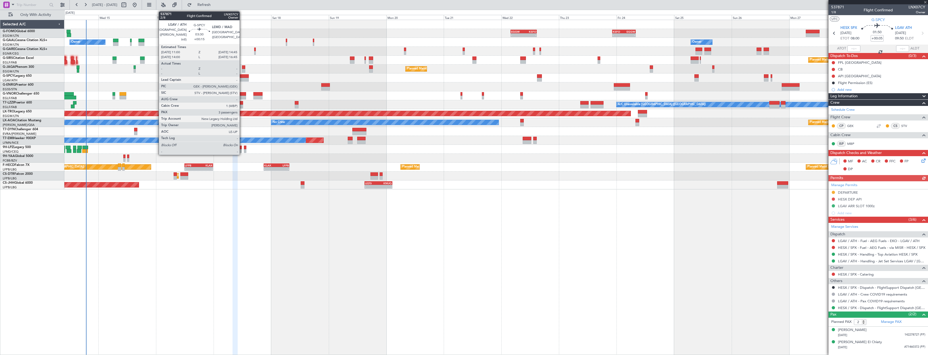
click at [242, 79] on div at bounding box center [244, 80] width 9 height 4
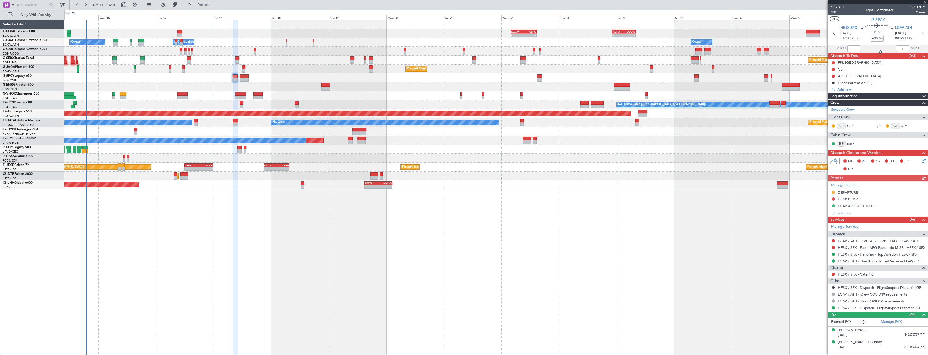
type input "+00:15"
type input "3"
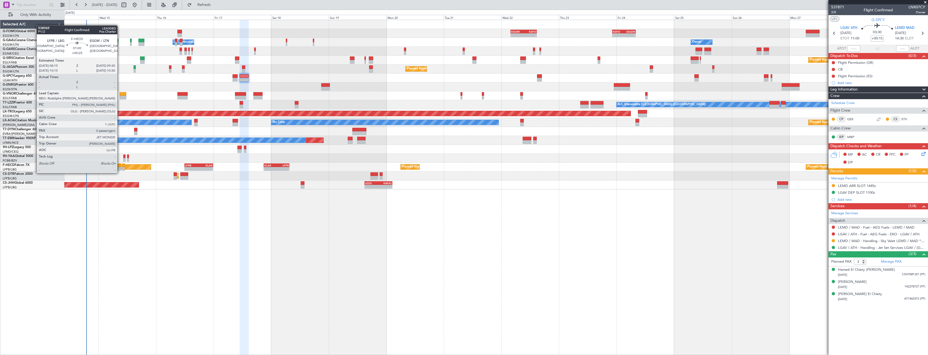
click at [120, 168] on div at bounding box center [119, 169] width 3 height 4
type input "+00:25"
type input "0"
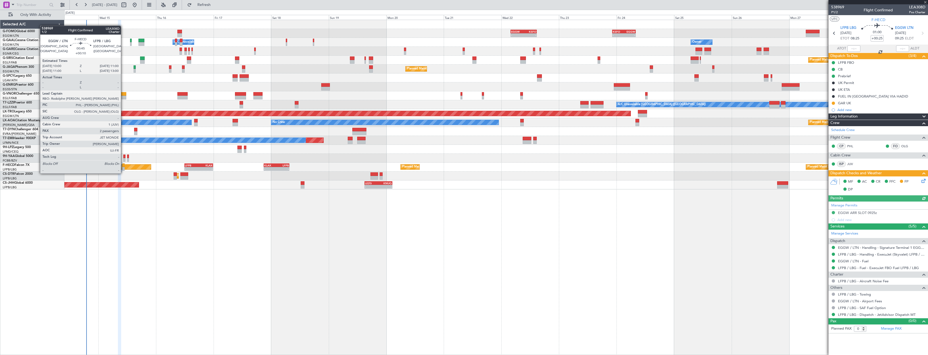
click at [123, 168] on div at bounding box center [123, 169] width 2 height 4
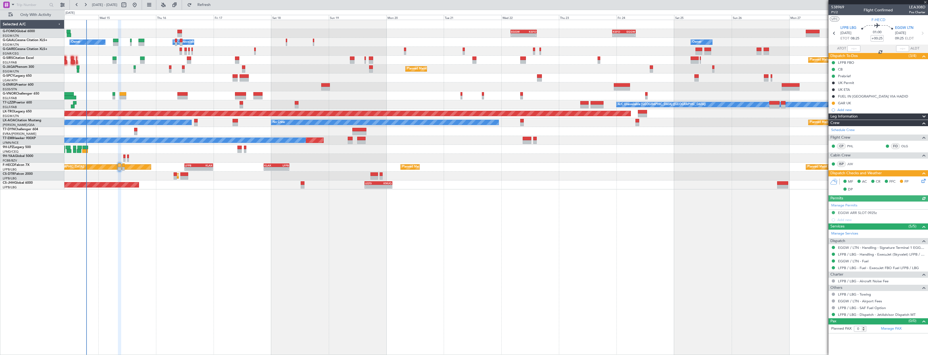
type input "+00:10"
type input "2"
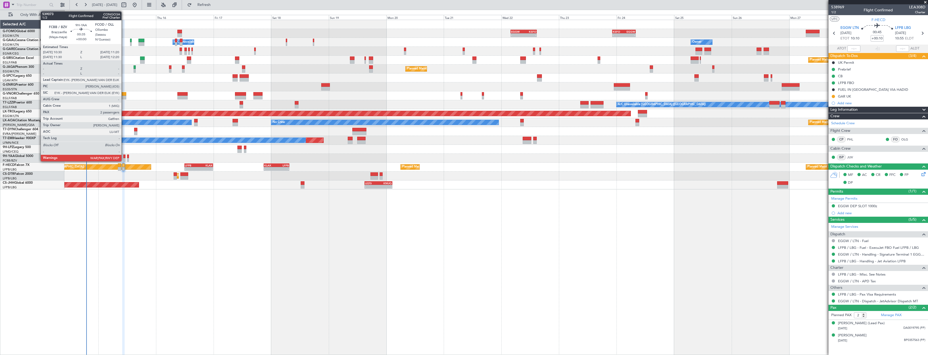
click at [124, 160] on div at bounding box center [124, 160] width 2 height 4
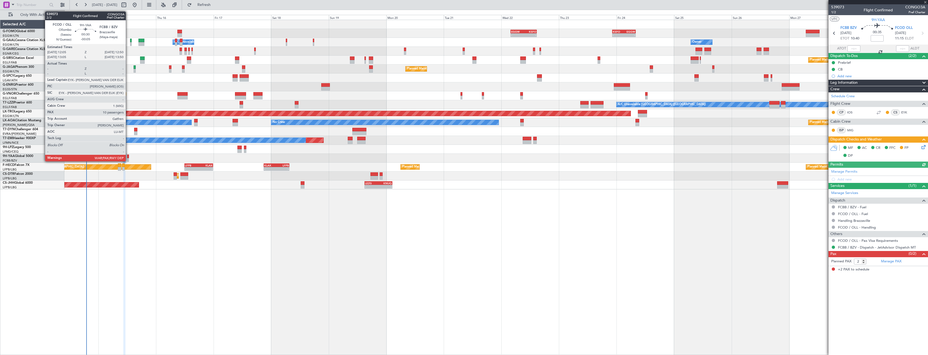
click at [128, 159] on div at bounding box center [128, 160] width 2 height 4
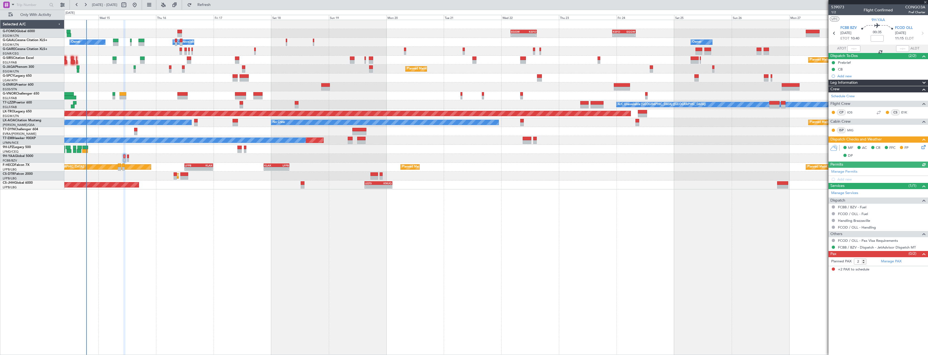
type input "-00:05"
type input "10"
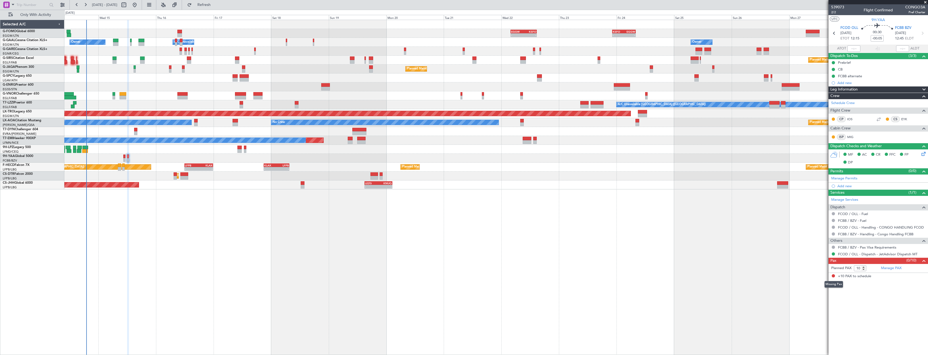
click at [834, 275] on button at bounding box center [833, 275] width 3 height 3
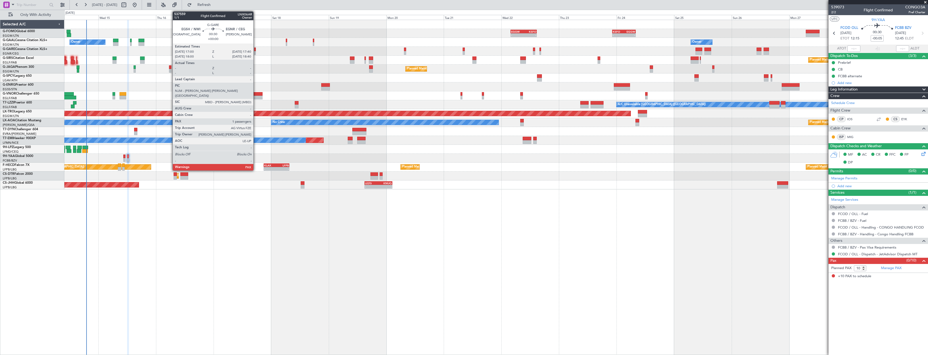
click at [256, 52] on div at bounding box center [255, 53] width 2 height 4
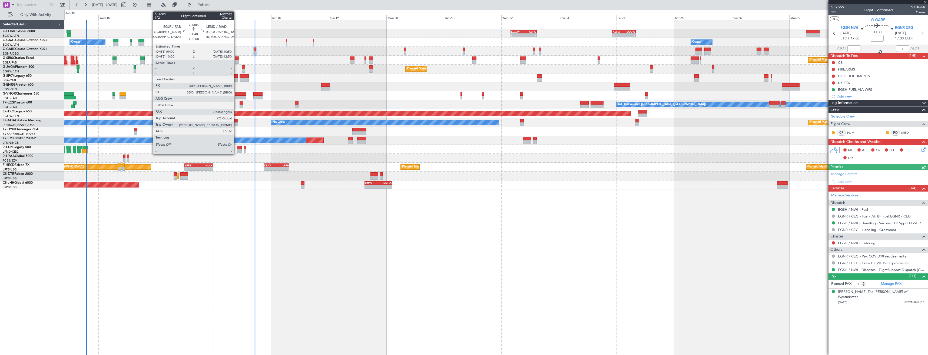
click at [236, 62] on div at bounding box center [237, 62] width 5 height 4
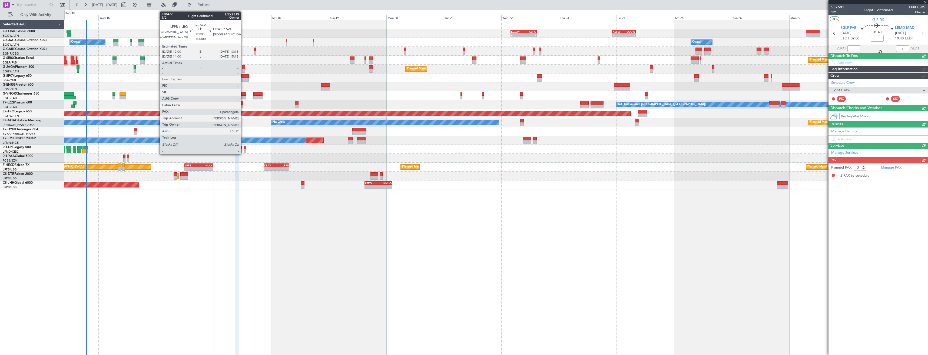
click at [243, 69] on div at bounding box center [243, 71] width 3 height 4
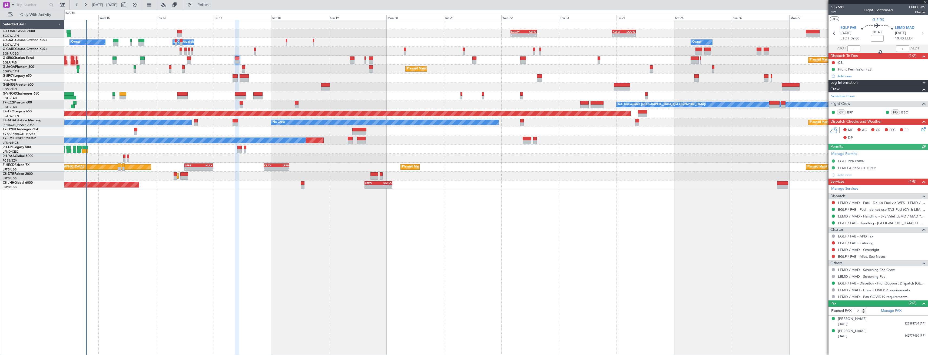
type input "1"
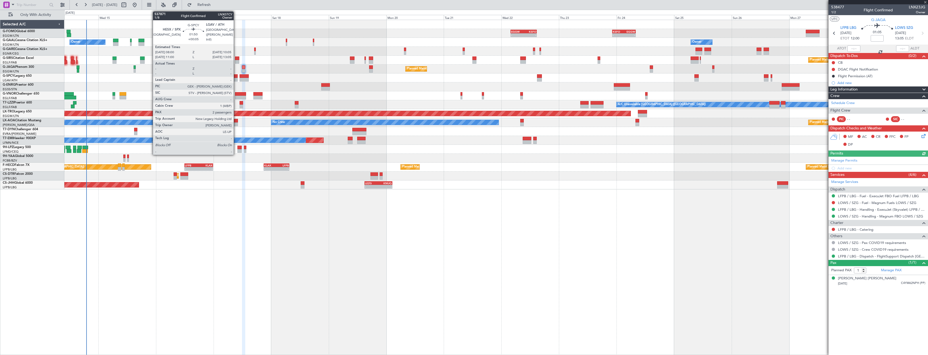
click at [236, 78] on div at bounding box center [234, 76] width 5 height 4
type input "+00:05"
type input "2"
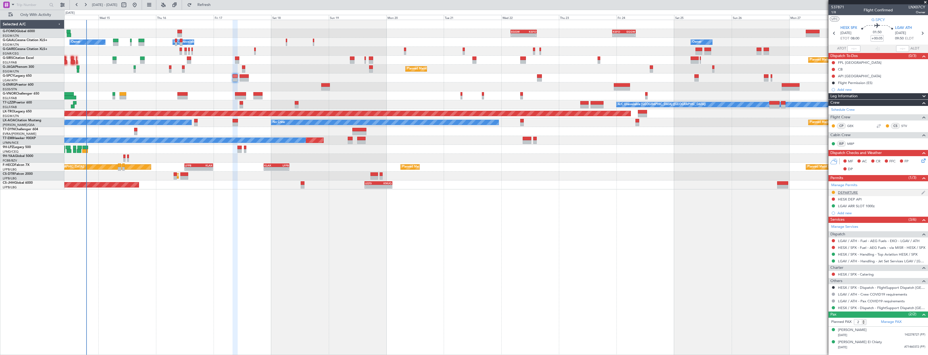
click at [869, 194] on div "DEPARTURE" at bounding box center [877, 193] width 99 height 7
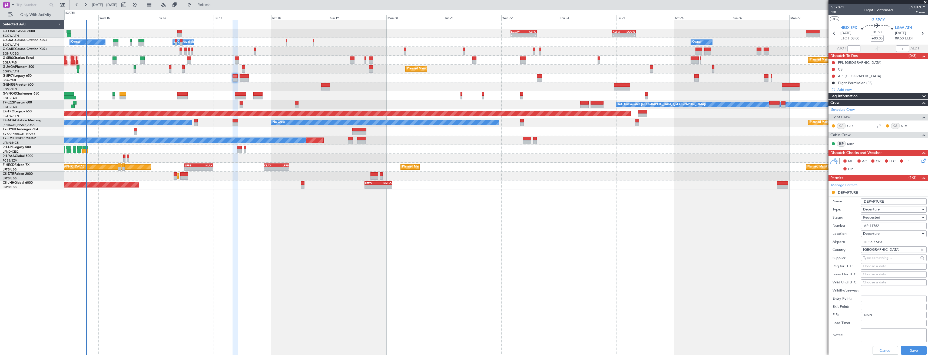
drag, startPoint x: 882, startPoint y: 225, endPoint x: 844, endPoint y: 225, distance: 37.9
click at [844, 225] on div "Number: AP-11762" at bounding box center [879, 226] width 94 height 8
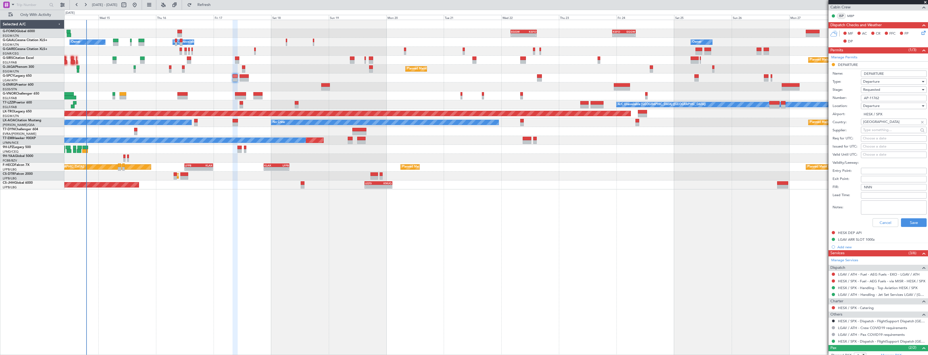
scroll to position [135, 0]
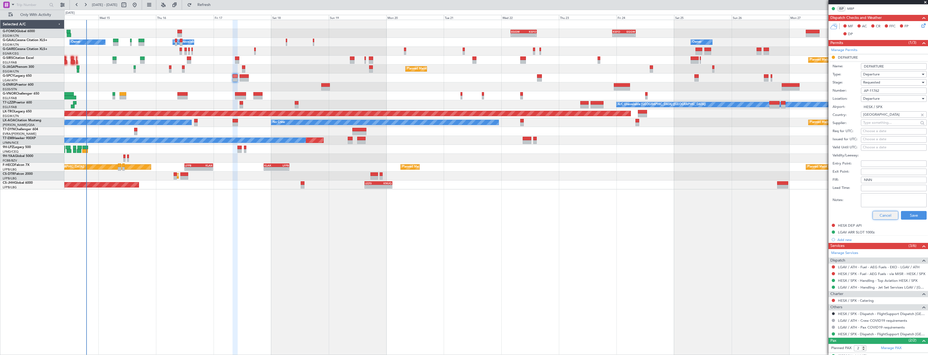
click at [875, 217] on button "Cancel" at bounding box center [885, 215] width 26 height 9
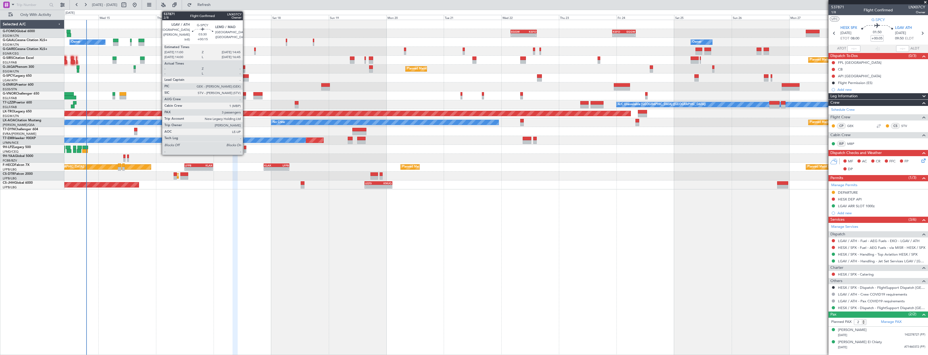
click at [245, 77] on div at bounding box center [244, 76] width 9 height 4
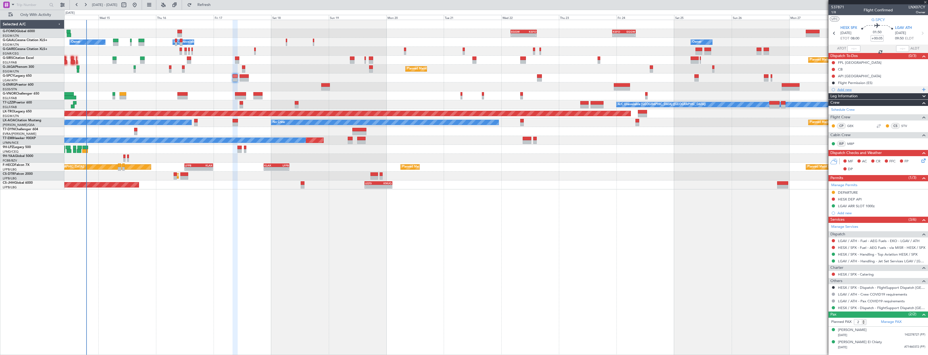
type input "+00:15"
type input "3"
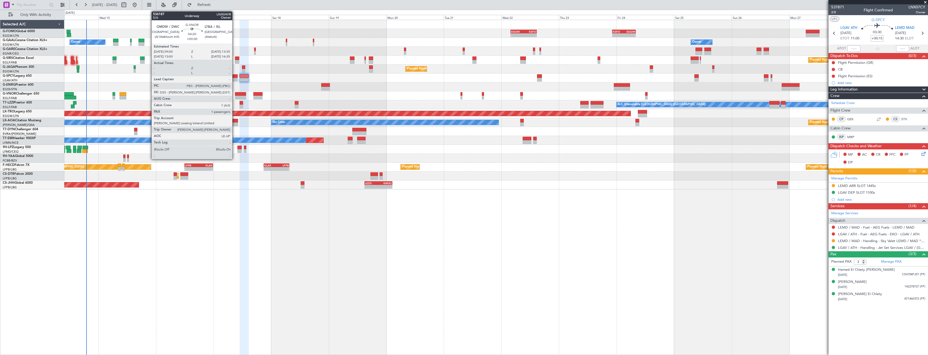
click at [235, 97] on div at bounding box center [240, 98] width 11 height 4
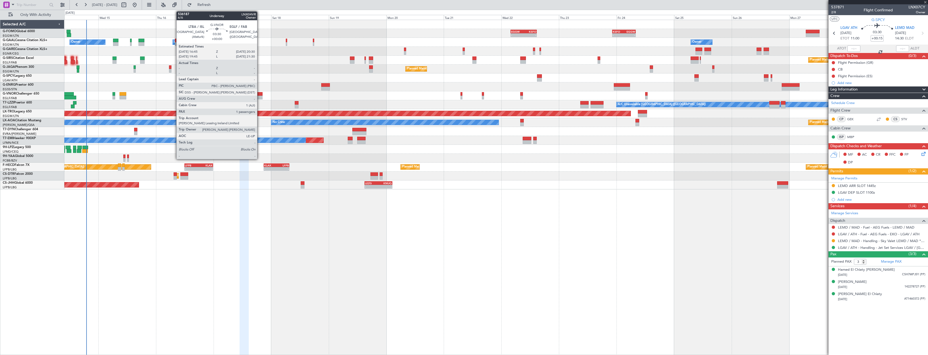
type input "+00:30"
type input "1"
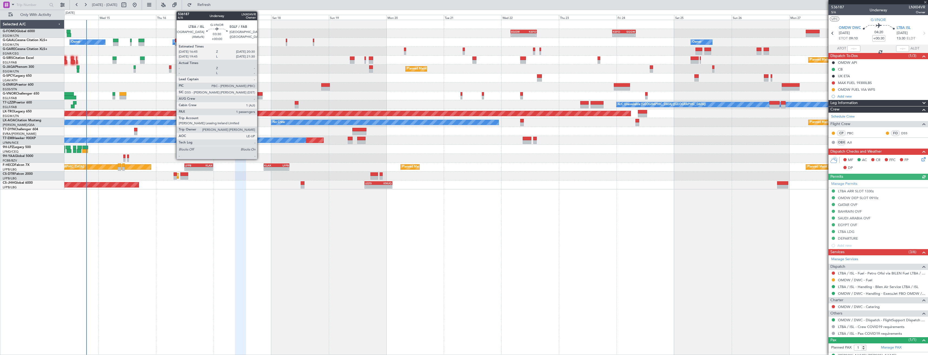
click at [260, 97] on div at bounding box center [257, 98] width 9 height 4
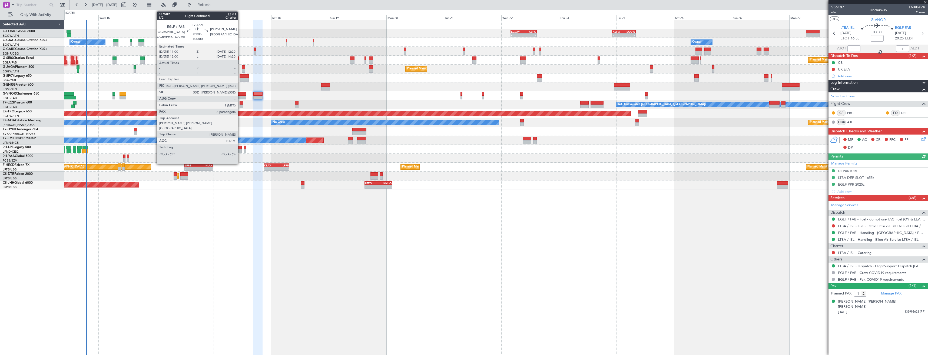
click at [240, 105] on div at bounding box center [241, 107] width 3 height 4
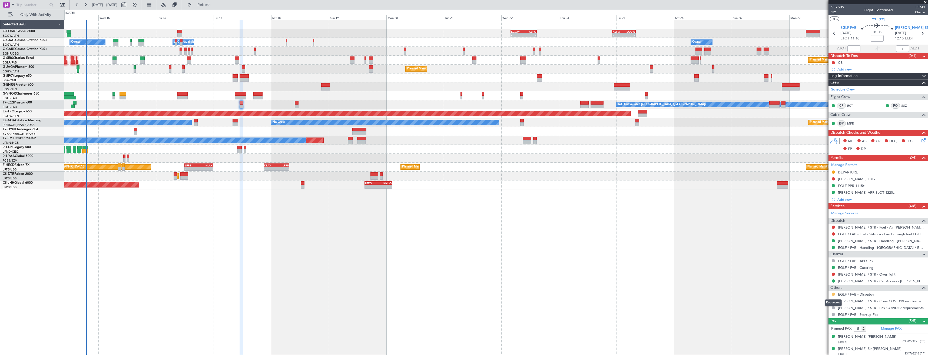
click at [835, 294] on button at bounding box center [833, 294] width 3 height 3
click at [822, 286] on span "Confirmed" at bounding box center [817, 286] width 17 height 5
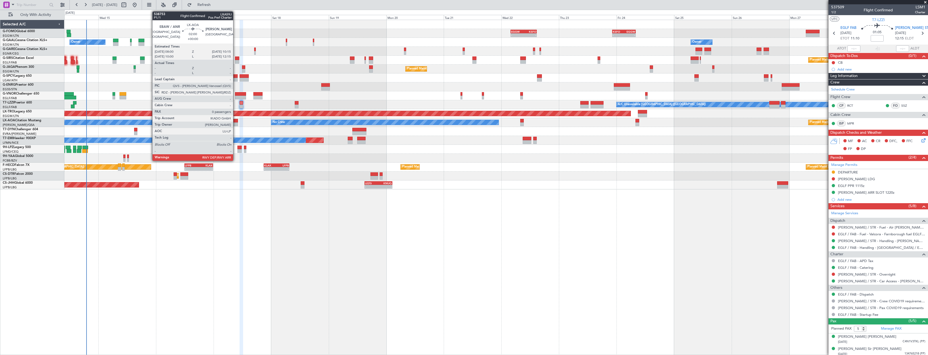
click at [235, 122] on div at bounding box center [234, 121] width 5 height 4
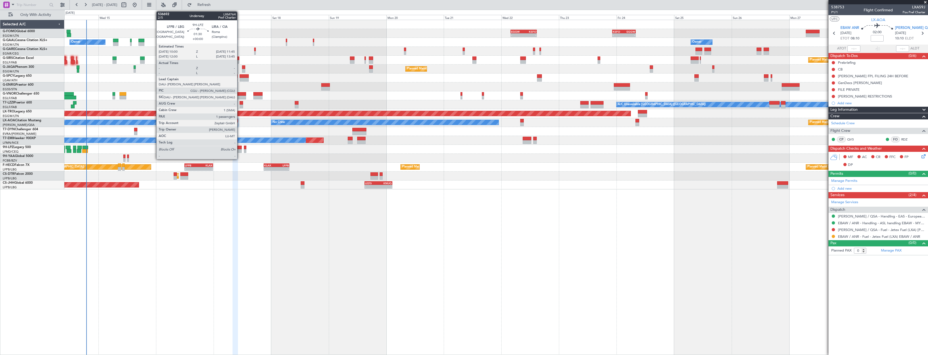
click at [240, 149] on div at bounding box center [239, 148] width 4 height 4
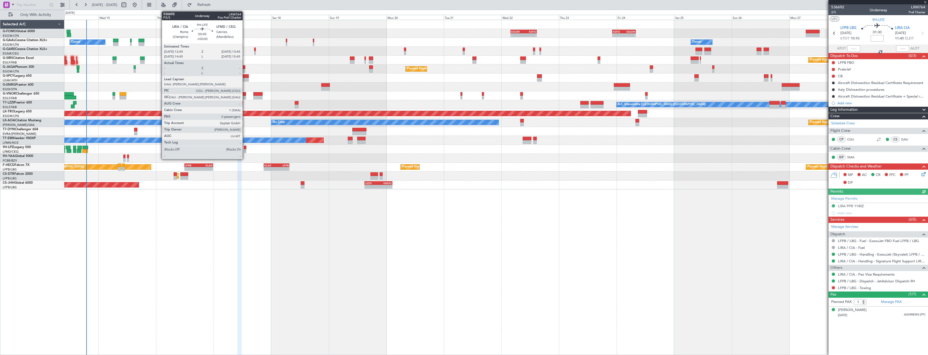
click at [245, 149] on div at bounding box center [245, 148] width 2 height 4
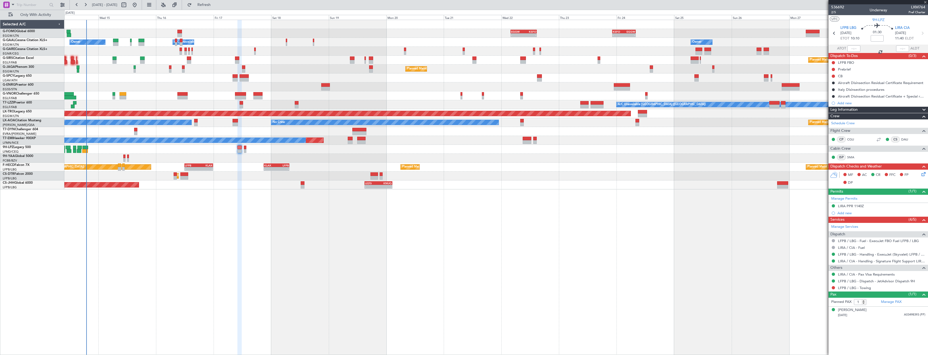
type input "0"
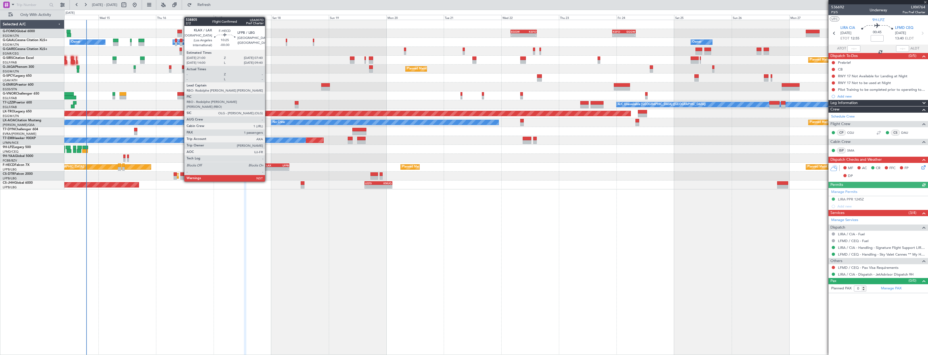
click at [267, 167] on div "KLAX" at bounding box center [270, 165] width 12 height 3
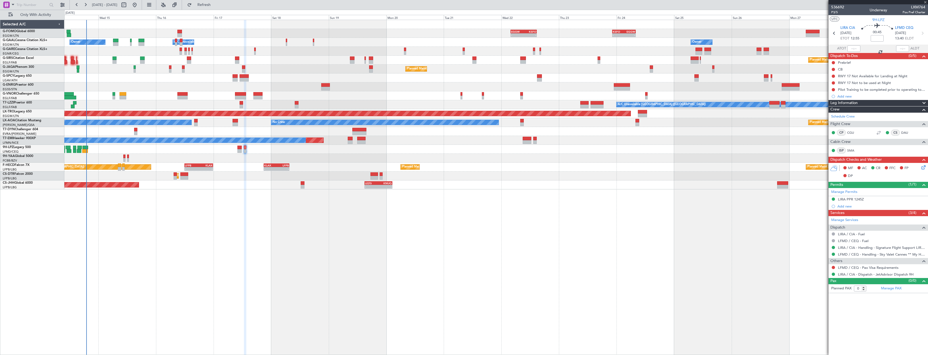
type input "-00:30"
type input "1"
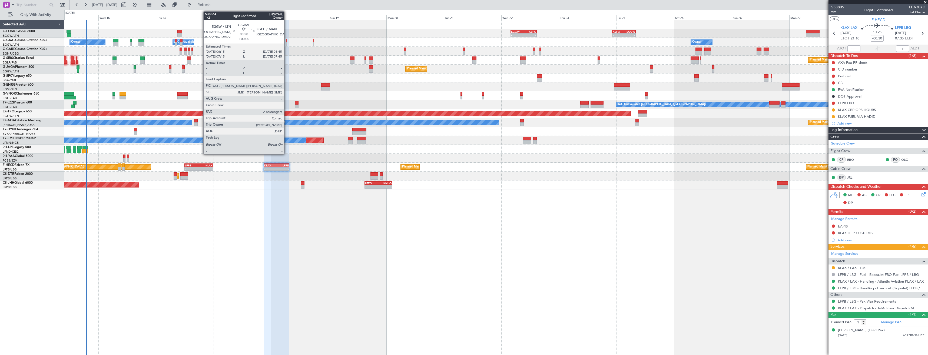
click at [287, 42] on div at bounding box center [286, 44] width 1 height 4
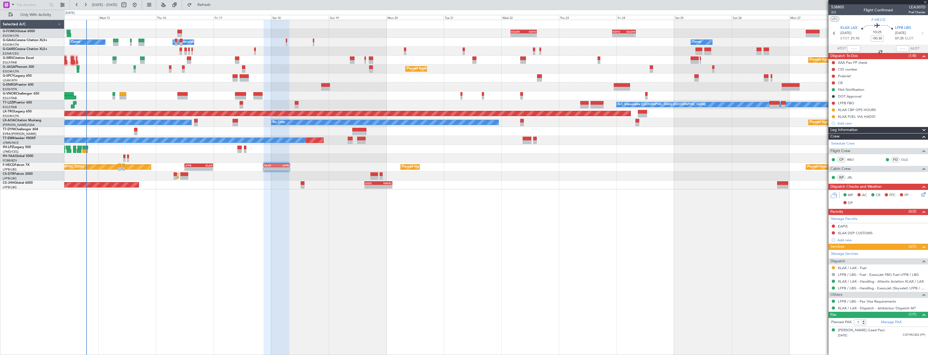
type input "2"
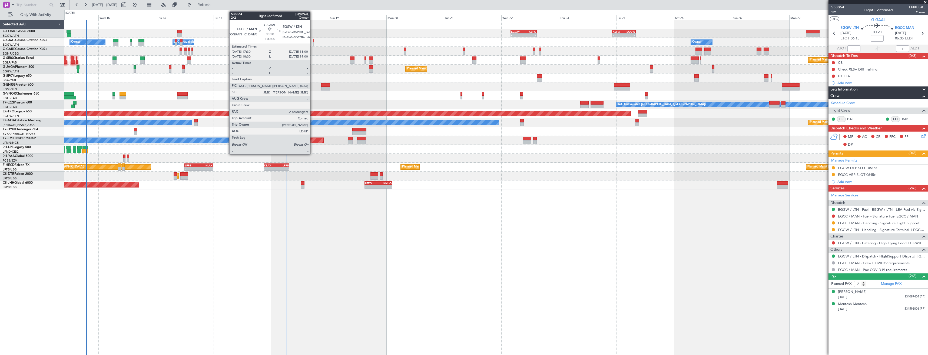
click at [313, 43] on div at bounding box center [313, 44] width 1 height 4
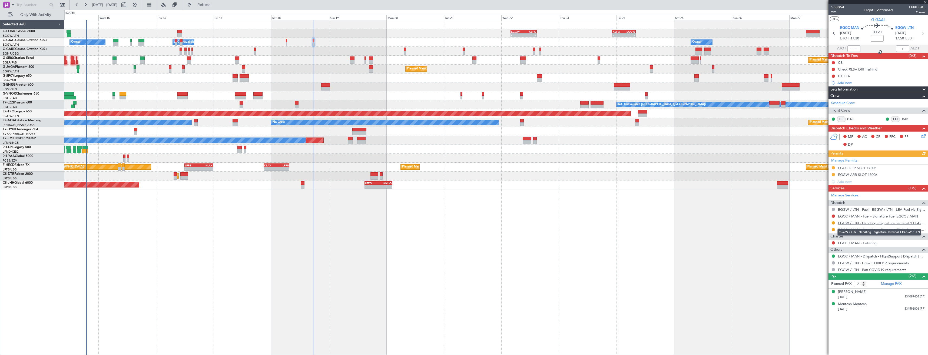
click at [859, 224] on link "EGGW / LTN - Handling - Signature Terminal 1 EGGW / LTN" at bounding box center [881, 223] width 87 height 5
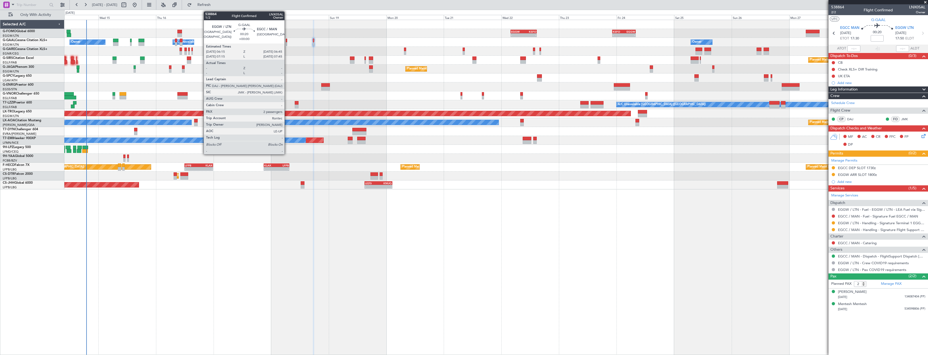
click at [287, 45] on div at bounding box center [286, 44] width 1 height 4
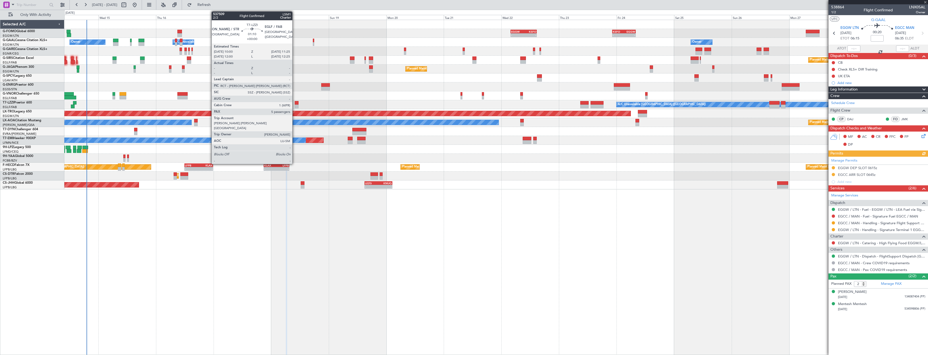
type input "3"
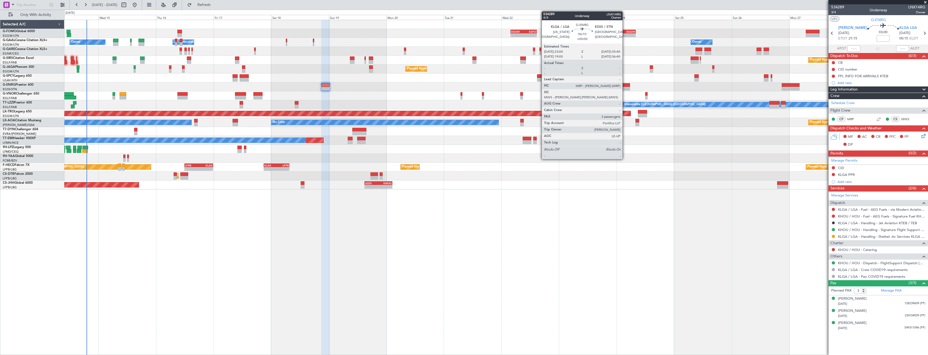
click at [625, 85] on div at bounding box center [622, 85] width 16 height 4
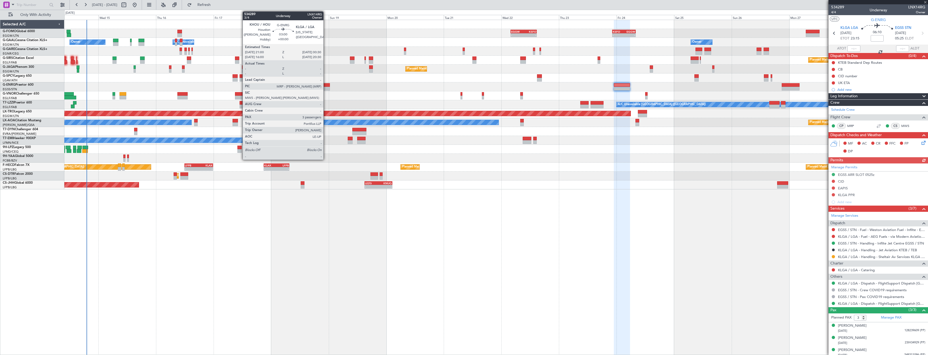
click at [326, 86] on div at bounding box center [325, 85] width 9 height 4
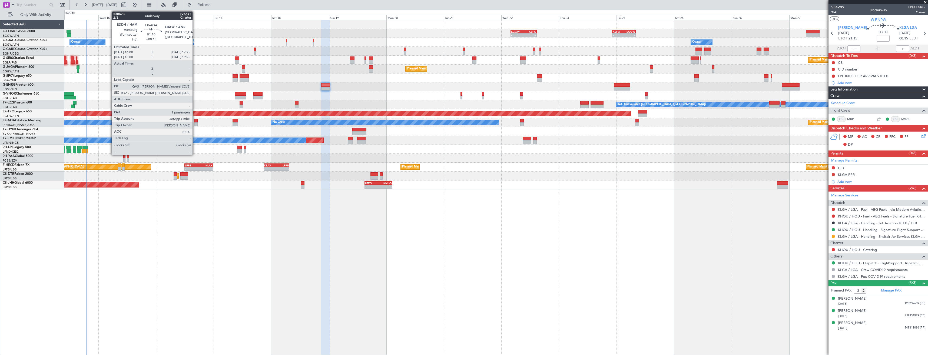
click at [195, 125] on div at bounding box center [196, 124] width 4 height 4
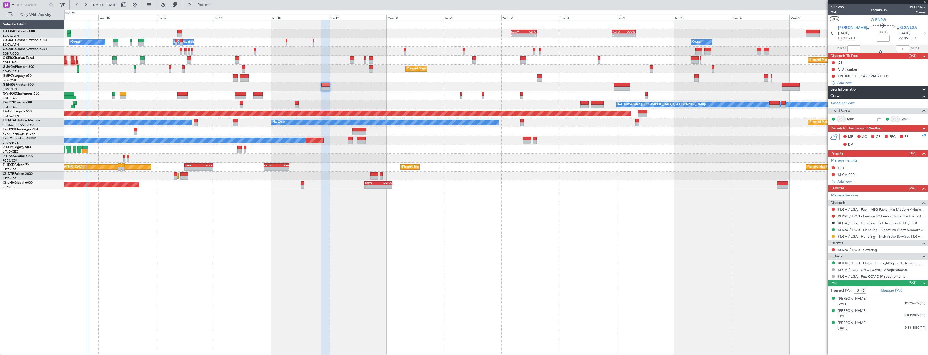
type input "+00:15"
type input "1"
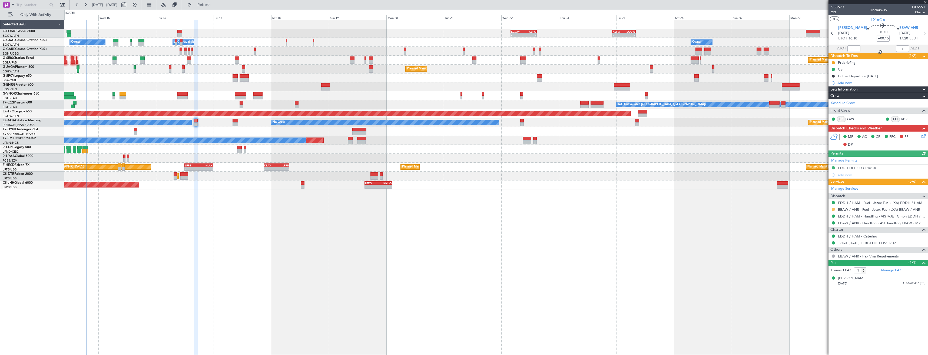
click at [832, 208] on button at bounding box center [833, 209] width 3 height 3
click at [825, 271] on span "Confirmed" at bounding box center [817, 273] width 17 height 5
click at [922, 32] on icon at bounding box center [924, 33] width 7 height 7
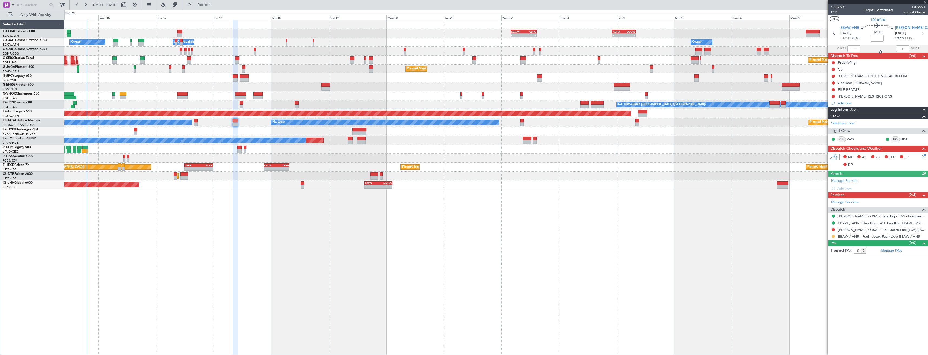
click at [833, 237] on button at bounding box center [833, 236] width 3 height 3
click at [821, 298] on span "Confirmed" at bounding box center [817, 300] width 17 height 5
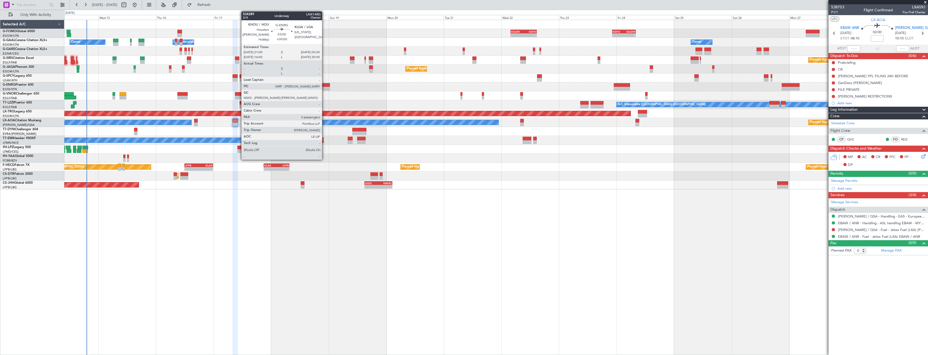
click at [324, 87] on div at bounding box center [325, 89] width 9 height 4
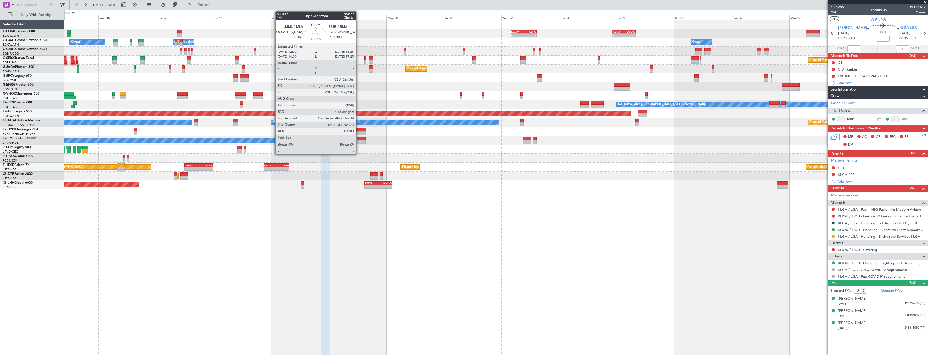
click at [358, 140] on div at bounding box center [361, 142] width 8 height 4
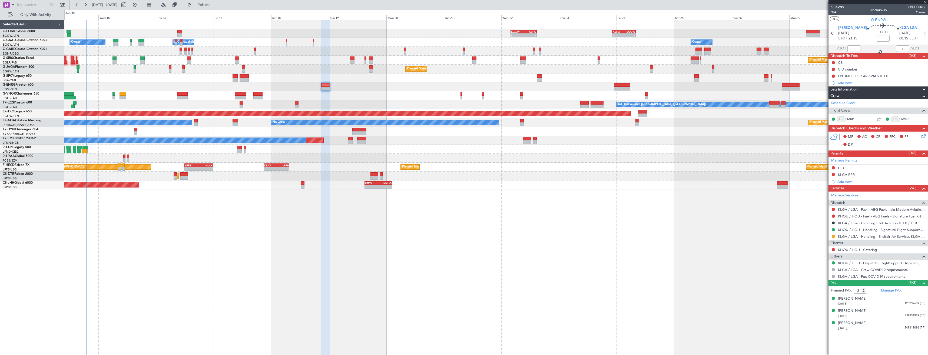
type input "1"
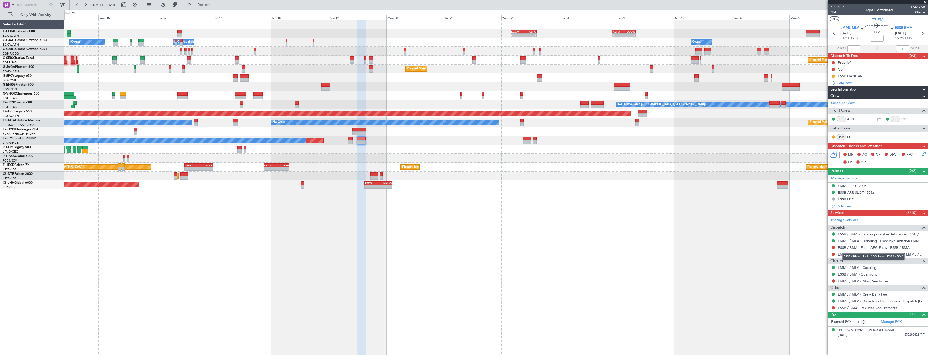
click at [869, 250] on mat-tooltip-component "ESSB / BMA - Fuel - AEG Fuels - ESSB / BMA" at bounding box center [873, 257] width 70 height 14
click at [872, 247] on link "ESSB / BMA - Fuel - AEG Fuels - ESSB / BMA" at bounding box center [874, 247] width 72 height 5
click at [214, 5] on span "Refresh" at bounding box center [204, 5] width 23 height 4
click at [832, 247] on button at bounding box center [833, 247] width 3 height 3
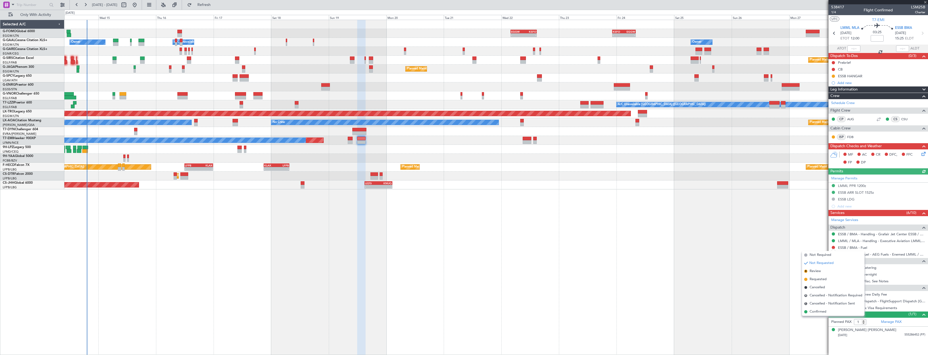
drag, startPoint x: 821, startPoint y: 278, endPoint x: 822, endPoint y: 275, distance: 2.8
click at [822, 278] on span "Requested" at bounding box center [817, 279] width 17 height 5
click at [862, 83] on div "Add new" at bounding box center [878, 83] width 83 height 5
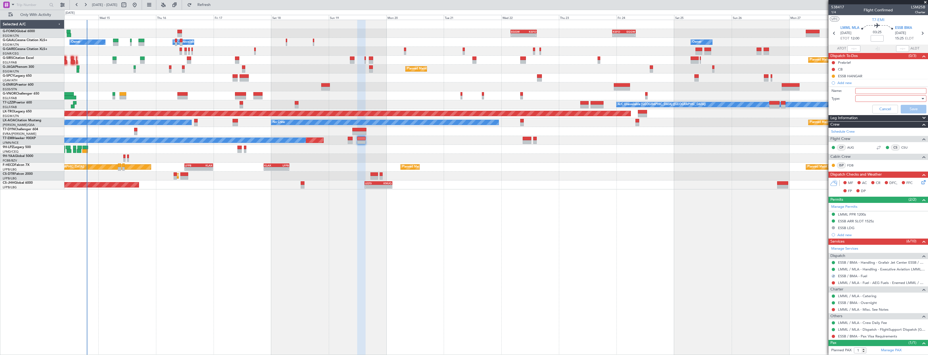
click at [864, 90] on input "Name:" at bounding box center [890, 91] width 71 height 6
type input "e"
type input "ESSB FUEL VIA HANDLER"
click at [864, 98] on div at bounding box center [888, 99] width 63 height 8
click at [863, 107] on span "Generic" at bounding box center [887, 110] width 63 height 8
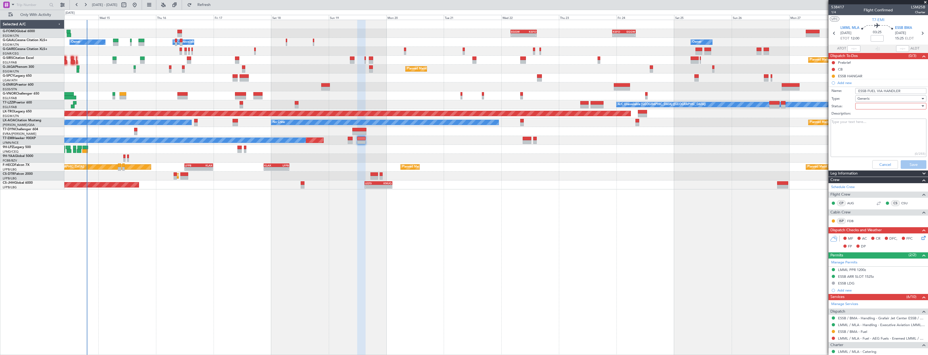
click at [863, 107] on div at bounding box center [888, 106] width 63 height 8
click at [868, 125] on span "In Progress" at bounding box center [887, 125] width 63 height 8
click at [860, 125] on textarea "Description:" at bounding box center [879, 138] width 96 height 39
click at [908, 164] on button "Save" at bounding box center [914, 164] width 26 height 9
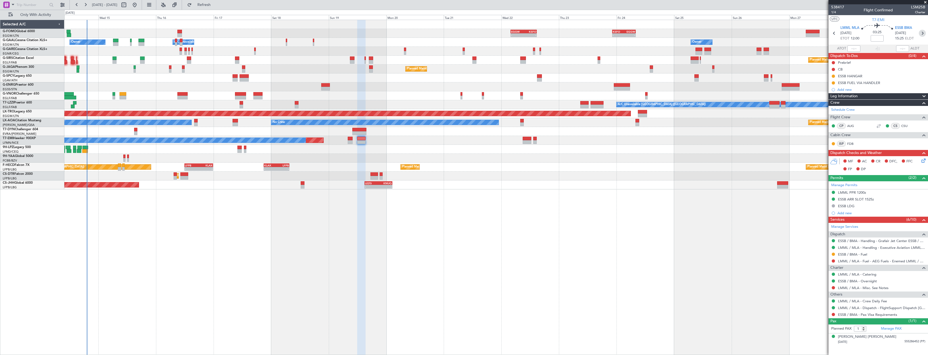
click at [921, 33] on icon at bounding box center [922, 33] width 7 height 7
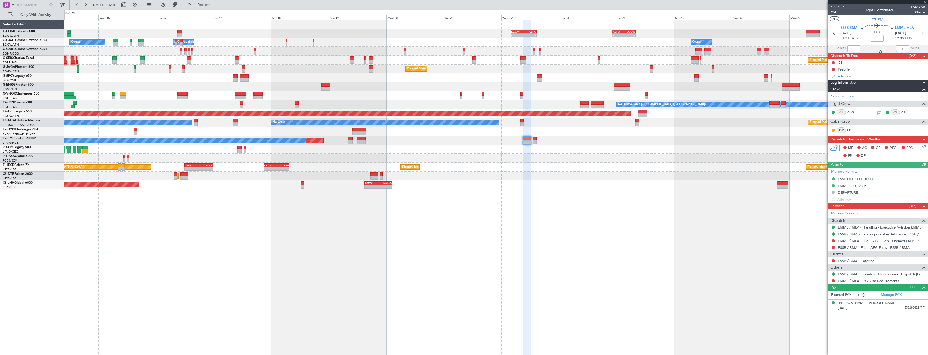
click at [871, 249] on link "ESSB / BMA - Fuel - AEG Fuels - ESSB / BMA" at bounding box center [874, 247] width 72 height 5
click at [215, 6] on span "Refresh" at bounding box center [204, 5] width 23 height 4
click at [873, 77] on div "Add new" at bounding box center [878, 76] width 83 height 5
click at [860, 76] on div "Add new" at bounding box center [878, 76] width 83 height 5
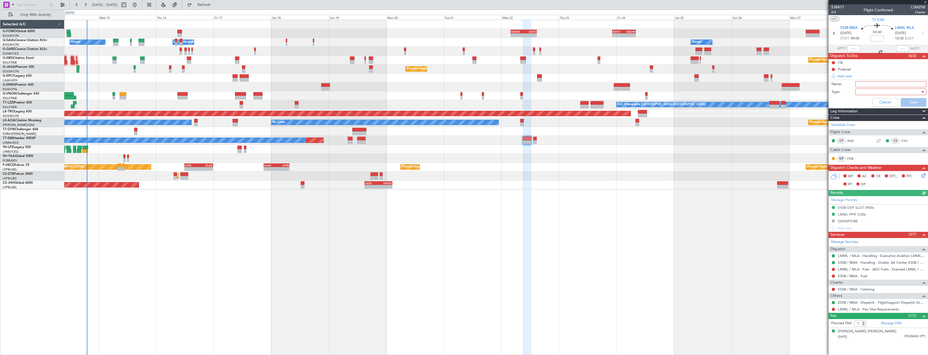
click at [869, 82] on input "Name:" at bounding box center [890, 84] width 71 height 6
click at [900, 83] on input "ESSB FUEL VIA HANDLER" at bounding box center [890, 84] width 71 height 6
type input "ESSB FUEL VIA HANDLER"
click at [911, 90] on div at bounding box center [888, 92] width 63 height 8
click at [888, 102] on span "Generic" at bounding box center [888, 103] width 66 height 8
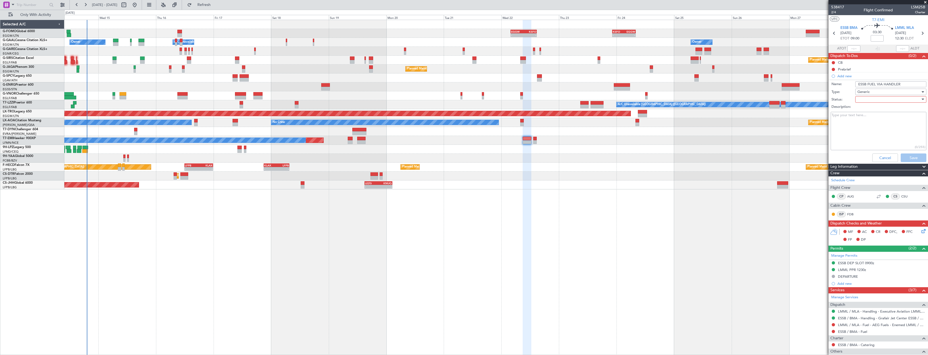
click at [881, 95] on div "Generic" at bounding box center [888, 92] width 63 height 8
click at [878, 103] on span "Generic" at bounding box center [887, 103] width 63 height 8
click at [877, 101] on div at bounding box center [888, 99] width 63 height 8
click at [876, 110] on span "Not Started" at bounding box center [887, 110] width 63 height 8
click at [874, 99] on span "Not Started" at bounding box center [866, 99] width 19 height 5
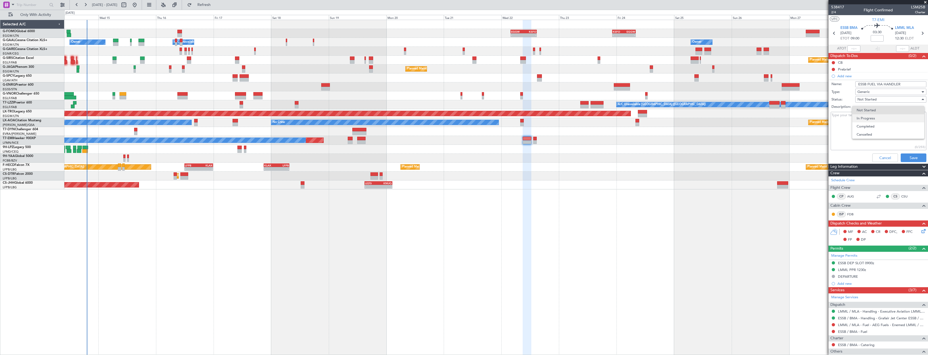
click at [876, 115] on span "In Progress" at bounding box center [887, 118] width 63 height 8
click at [905, 154] on button "Save" at bounding box center [914, 158] width 26 height 9
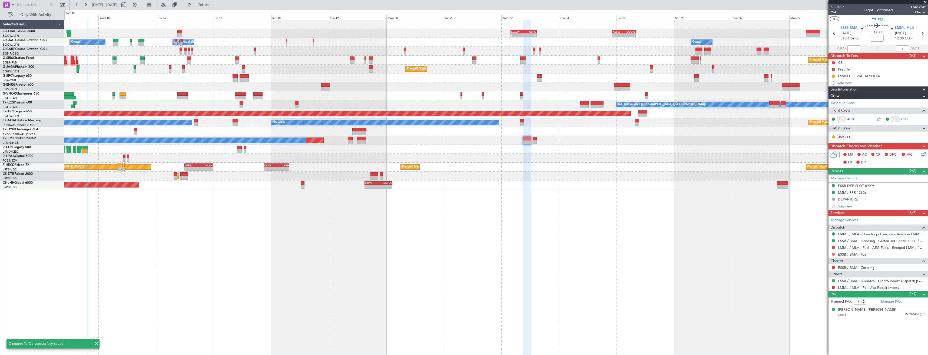
click at [833, 253] on button at bounding box center [833, 254] width 3 height 3
click at [816, 283] on li "Requested" at bounding box center [833, 286] width 62 height 8
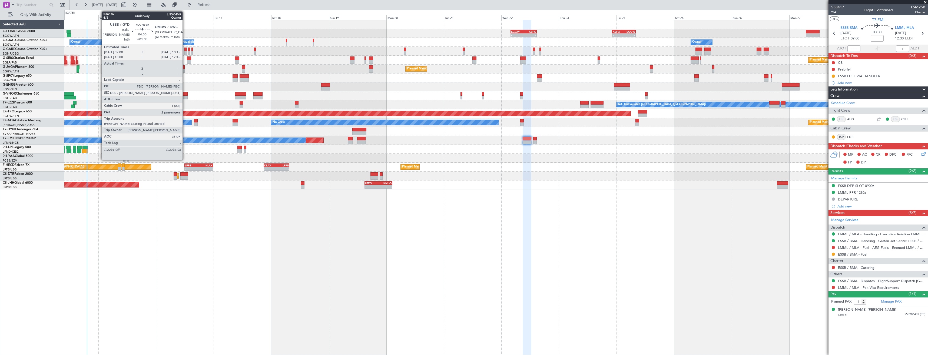
click at [185, 97] on div at bounding box center [182, 98] width 10 height 4
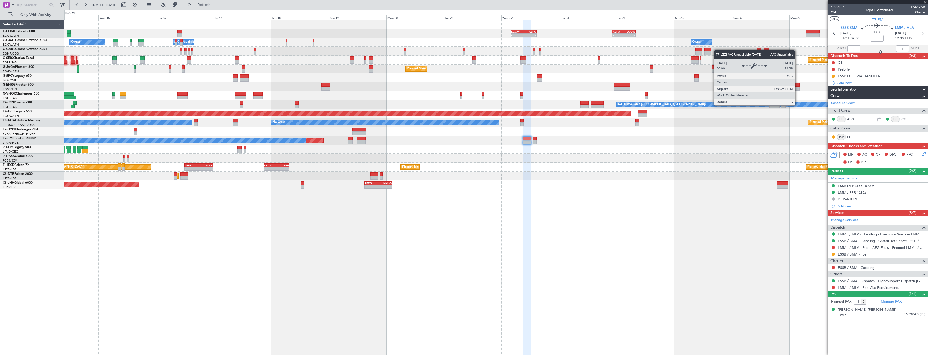
type input "+01:35"
type input "2"
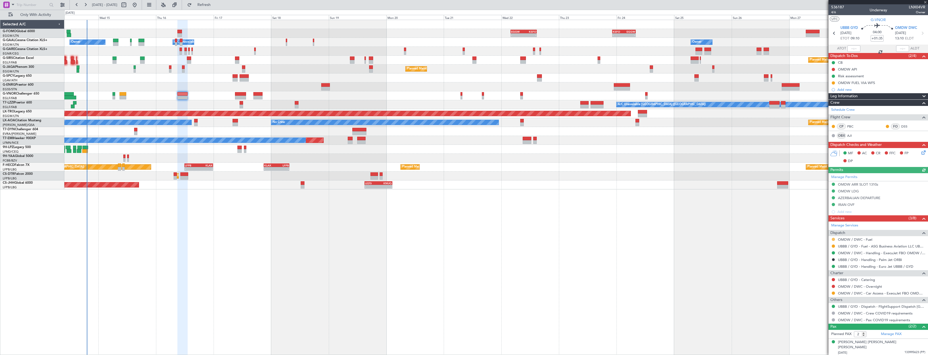
click at [833, 239] on button at bounding box center [833, 239] width 3 height 3
click at [819, 303] on span "Confirmed" at bounding box center [817, 303] width 17 height 5
click at [831, 81] on div "OMDW FUEL VIA WFS" at bounding box center [877, 82] width 99 height 7
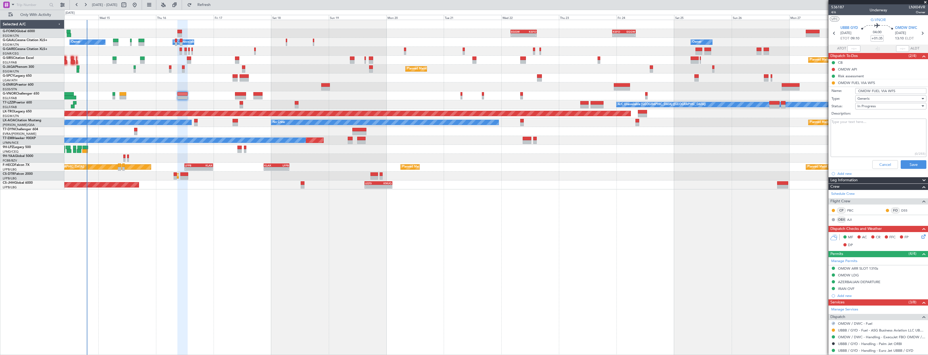
click at [835, 84] on li "OMDW FUEL VIA WFS Name: OMDW FUEL VIA WFS Type: Generic Status: In Progress Des…" at bounding box center [877, 125] width 99 height 92
click at [876, 161] on button "Cancel" at bounding box center [885, 164] width 26 height 9
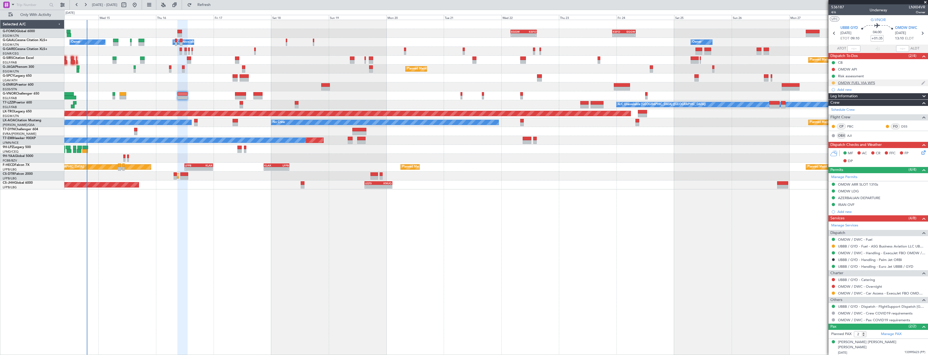
click at [833, 82] on button at bounding box center [833, 82] width 3 height 3
click at [833, 106] on span "Completed" at bounding box center [835, 106] width 18 height 5
click at [919, 33] on icon at bounding box center [922, 33] width 7 height 7
type input "+00:30"
type input "1"
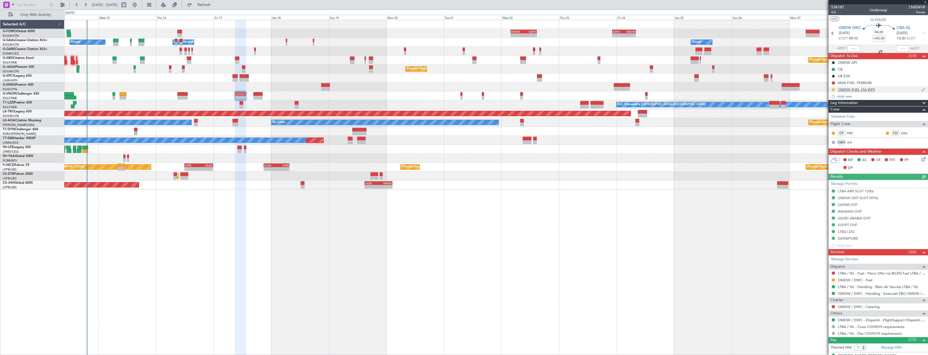
click at [832, 89] on button at bounding box center [833, 89] width 3 height 3
click at [830, 113] on span "Completed" at bounding box center [835, 113] width 18 height 5
click at [832, 281] on button at bounding box center [833, 279] width 3 height 3
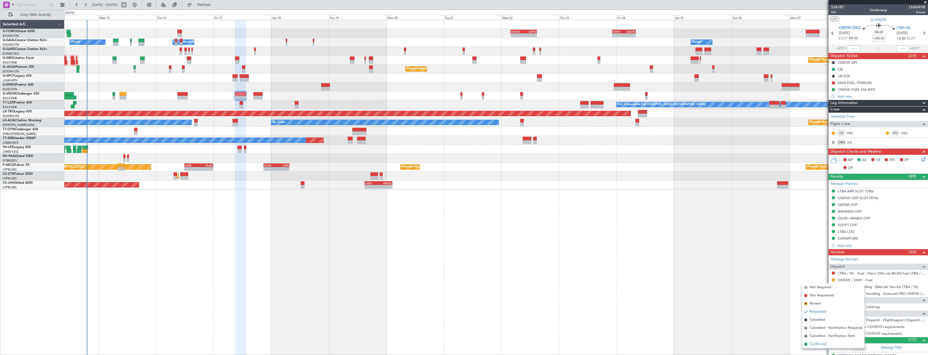
click at [814, 343] on span "Confirmed" at bounding box center [817, 344] width 17 height 5
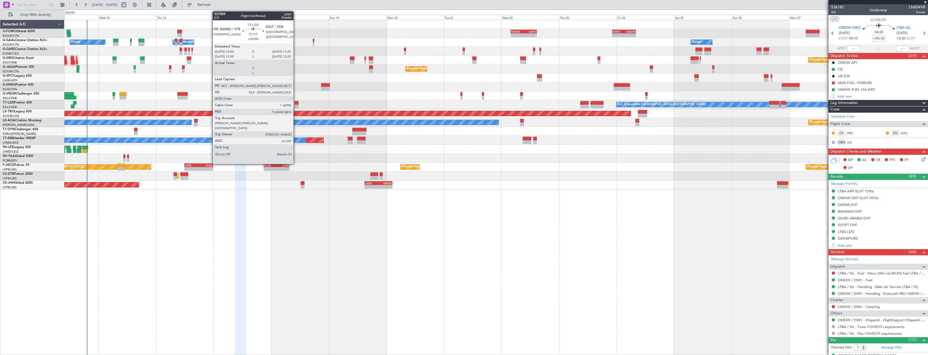
click at [296, 104] on div at bounding box center [297, 103] width 4 height 4
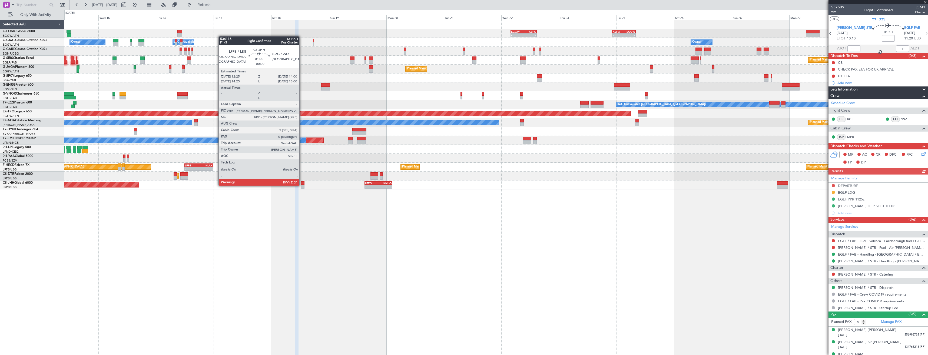
click at [302, 185] on div at bounding box center [303, 187] width 4 height 4
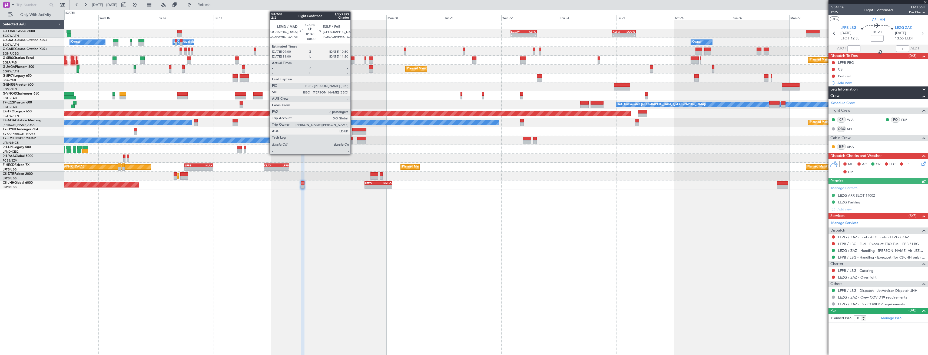
click at [353, 61] on div at bounding box center [352, 62] width 5 height 4
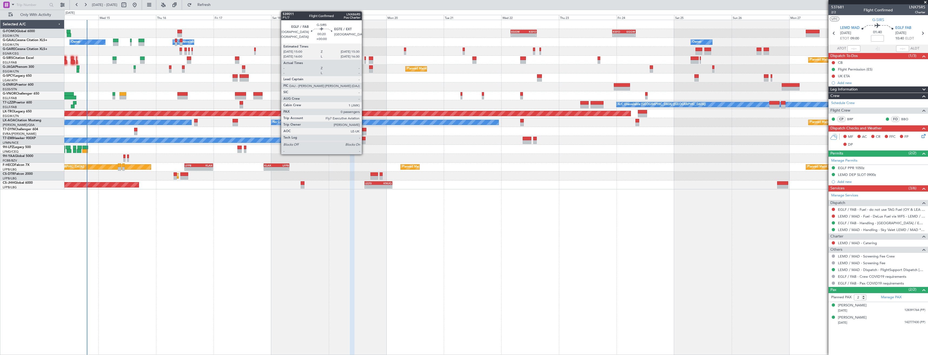
click at [364, 61] on div at bounding box center [364, 62] width 1 height 4
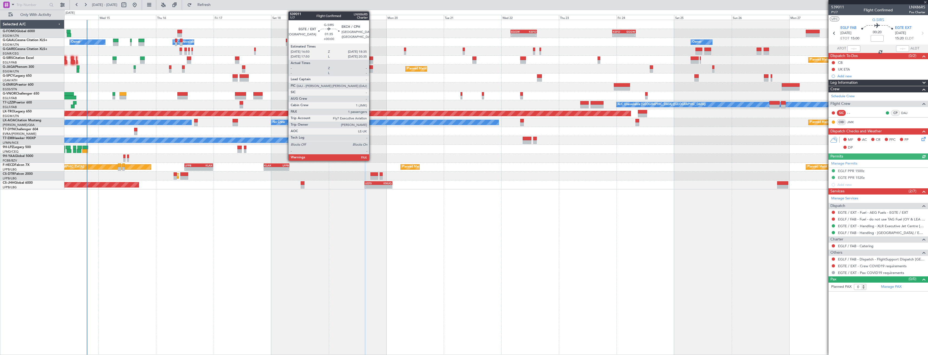
click at [371, 60] on div at bounding box center [371, 59] width 4 height 4
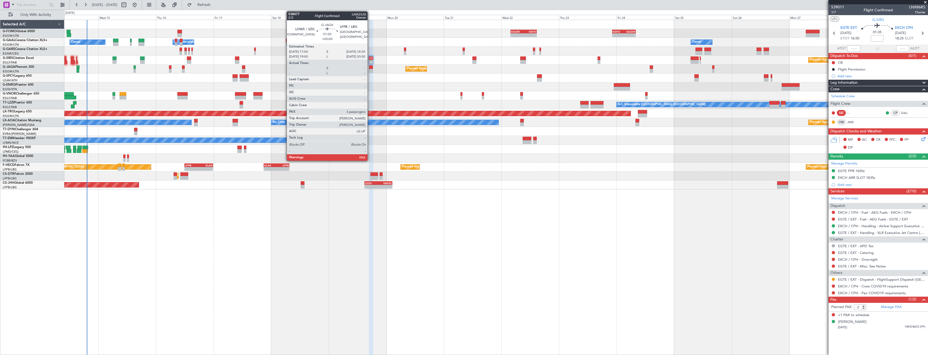
click at [370, 70] on div at bounding box center [371, 71] width 4 height 4
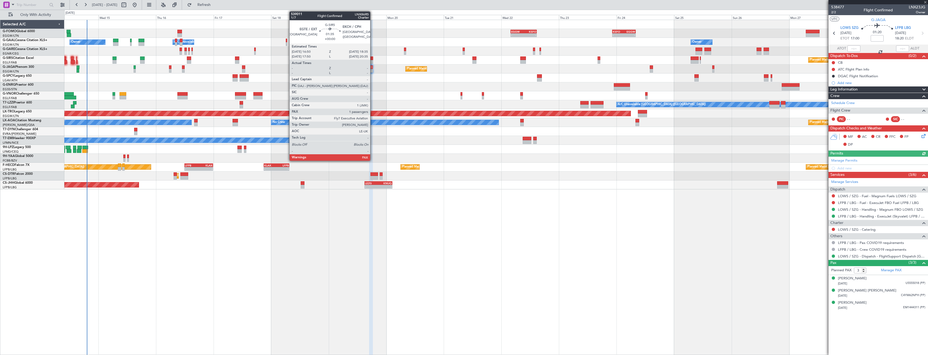
click at [373, 62] on div at bounding box center [371, 62] width 4 height 4
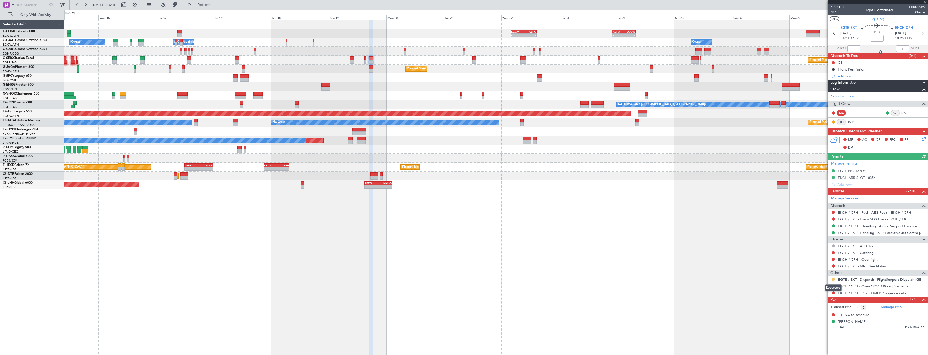
click at [834, 278] on button at bounding box center [833, 279] width 3 height 3
click at [825, 345] on span "Confirmed" at bounding box center [817, 343] width 17 height 5
click at [833, 286] on button at bounding box center [833, 286] width 3 height 3
drag, startPoint x: 819, startPoint y: 293, endPoint x: 824, endPoint y: 293, distance: 5.1
click at [819, 293] on span "Not Required" at bounding box center [820, 293] width 22 height 5
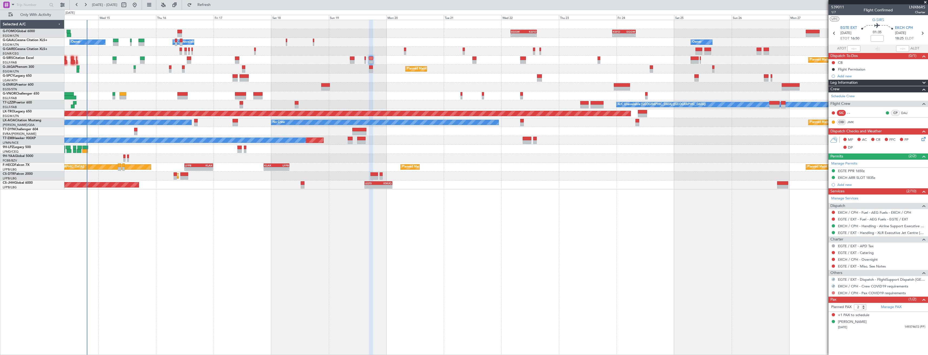
click at [833, 293] on div at bounding box center [833, 293] width 4 height 4
click at [832, 293] on button at bounding box center [833, 292] width 3 height 3
click at [816, 228] on span "Not Required" at bounding box center [820, 227] width 22 height 5
click at [858, 228] on link "EKCH / CPH - Handling - Airline Support Executive EKCH / CPH" at bounding box center [881, 226] width 87 height 5
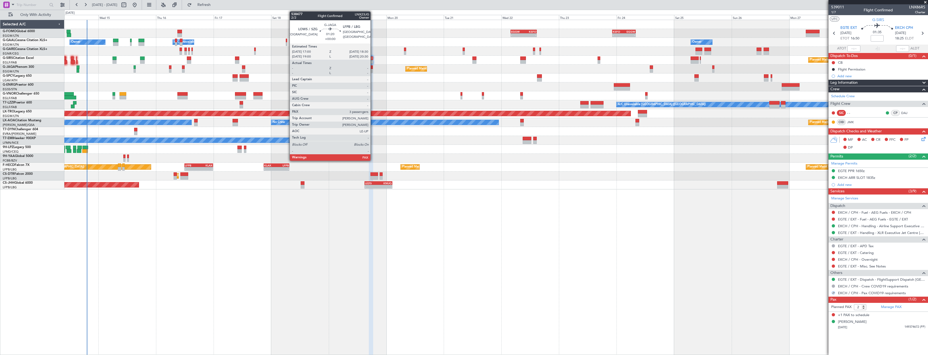
click at [373, 71] on div at bounding box center [371, 71] width 4 height 4
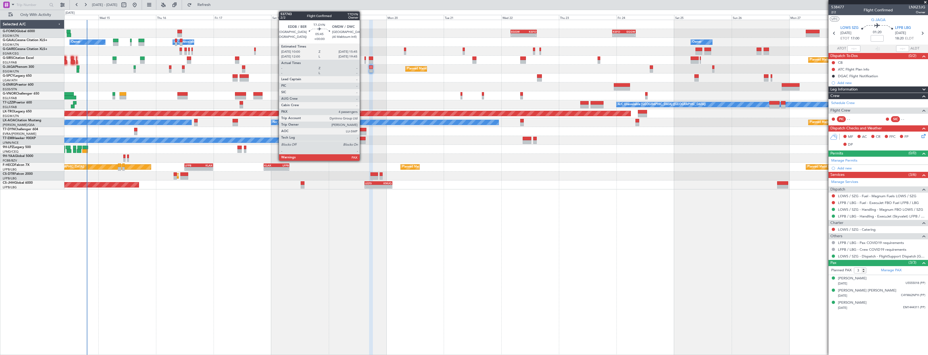
click at [362, 131] on div at bounding box center [359, 130] width 14 height 4
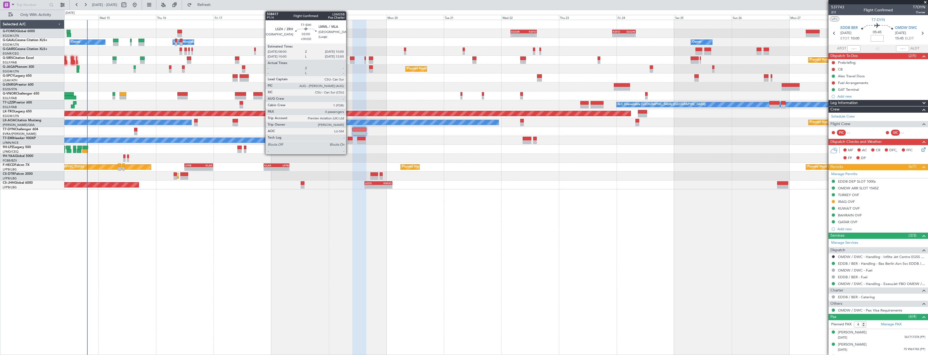
click at [348, 140] on div at bounding box center [350, 142] width 5 height 4
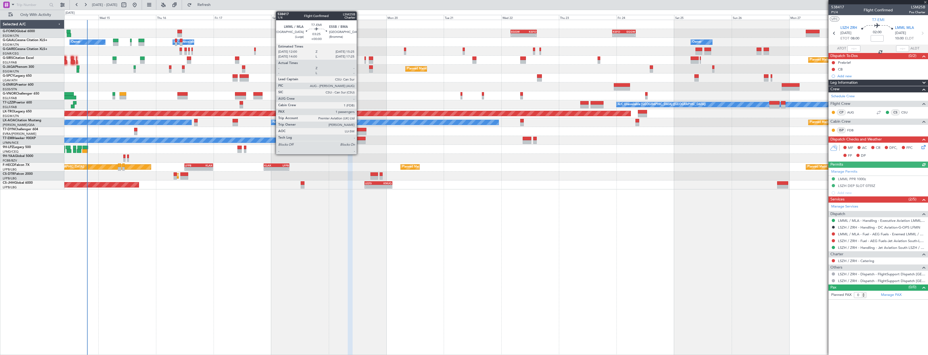
click at [359, 142] on div at bounding box center [361, 142] width 8 height 4
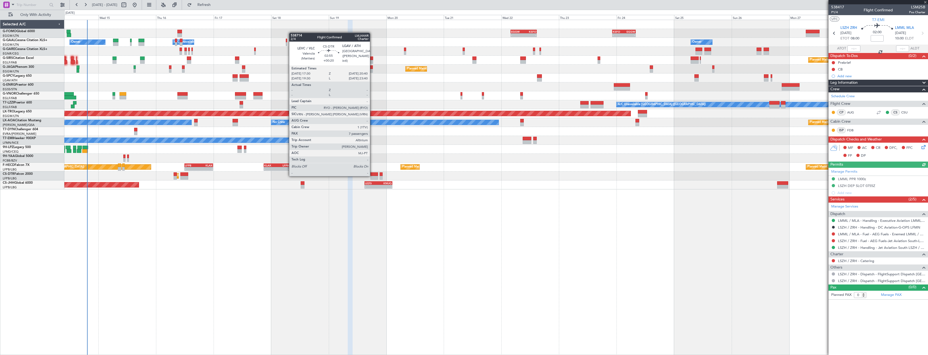
type input "1"
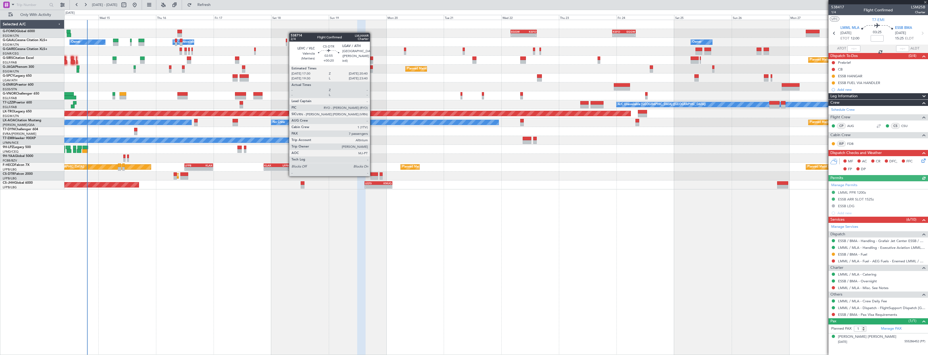
click at [372, 176] on div at bounding box center [374, 174] width 8 height 4
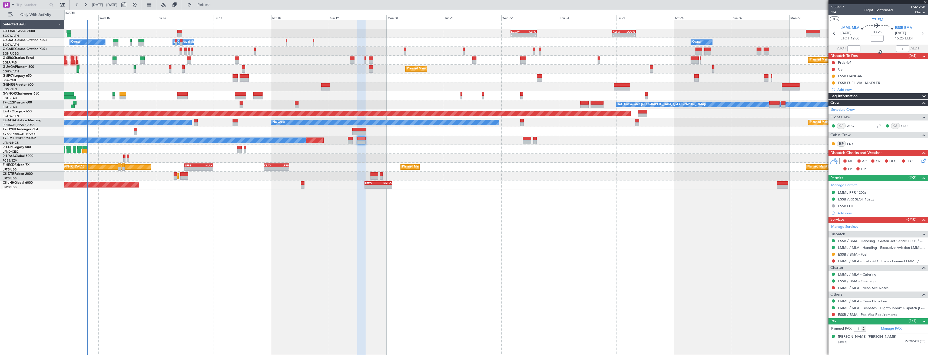
type input "+00:20"
type input "7"
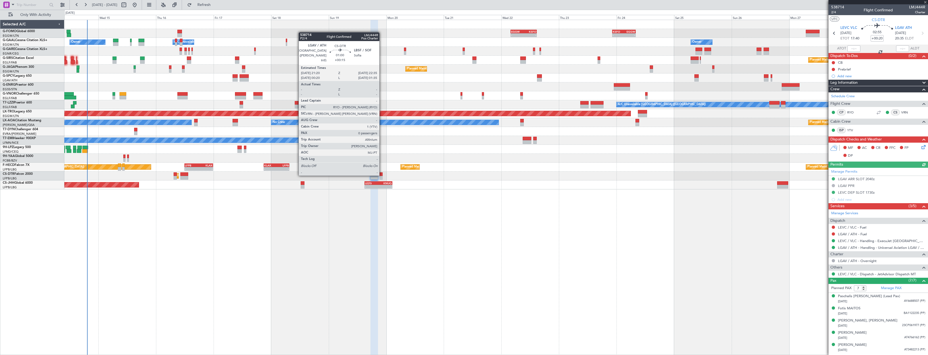
click at [382, 175] on div at bounding box center [381, 174] width 3 height 4
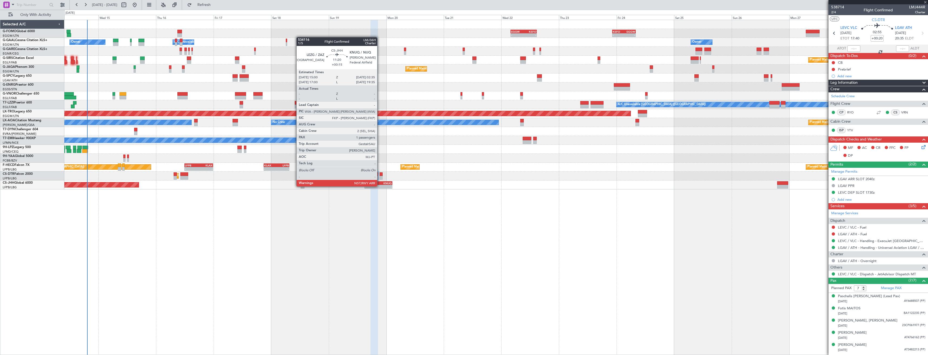
type input "+00:15"
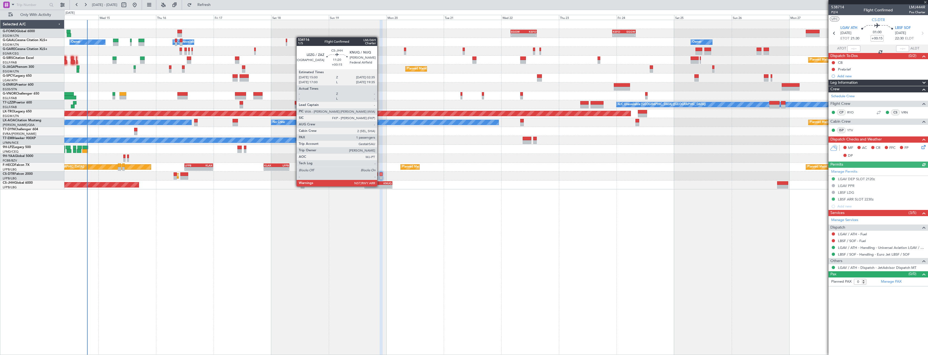
click at [380, 186] on div "-" at bounding box center [385, 186] width 14 height 3
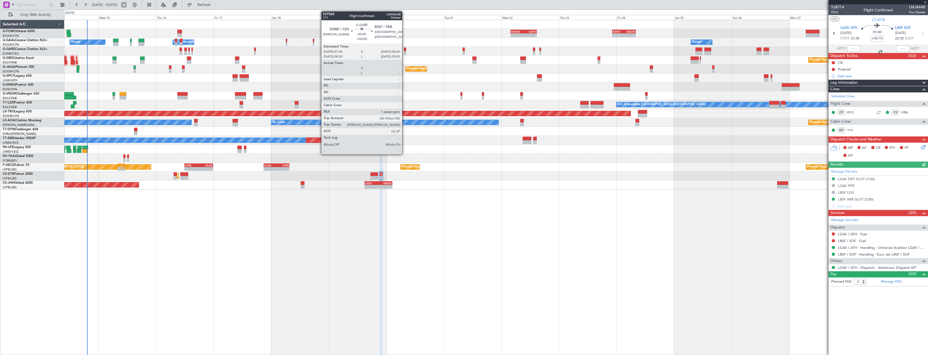
type input "1"
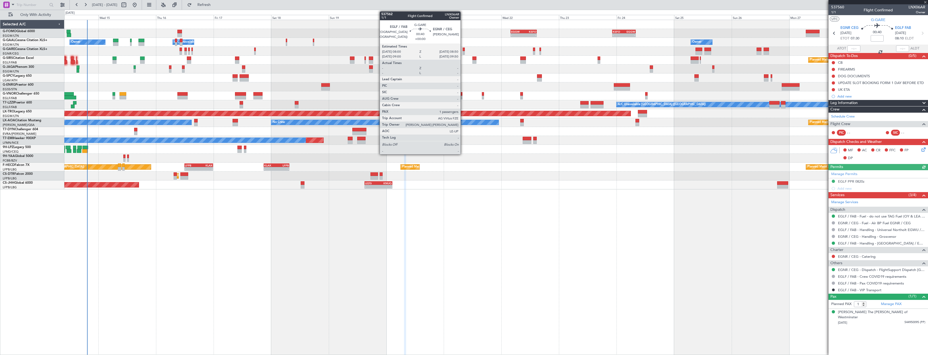
click at [463, 51] on div at bounding box center [464, 53] width 2 height 4
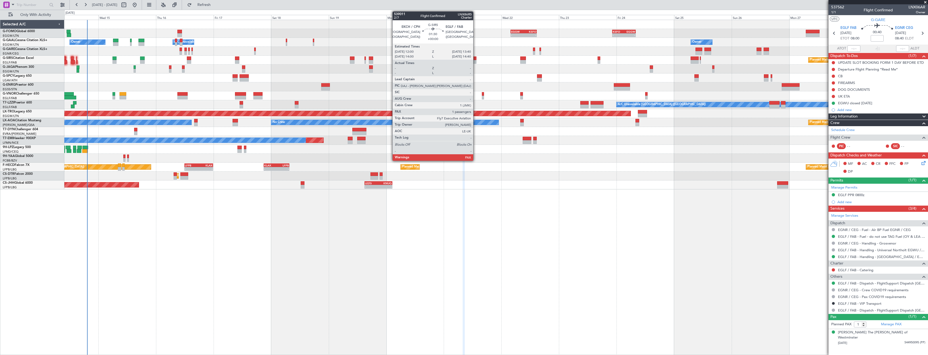
click at [476, 62] on div at bounding box center [474, 62] width 4 height 4
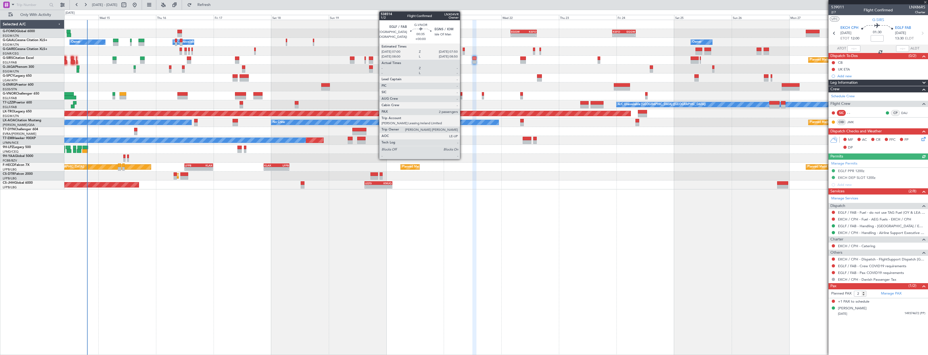
click at [462, 97] on div at bounding box center [461, 98] width 2 height 4
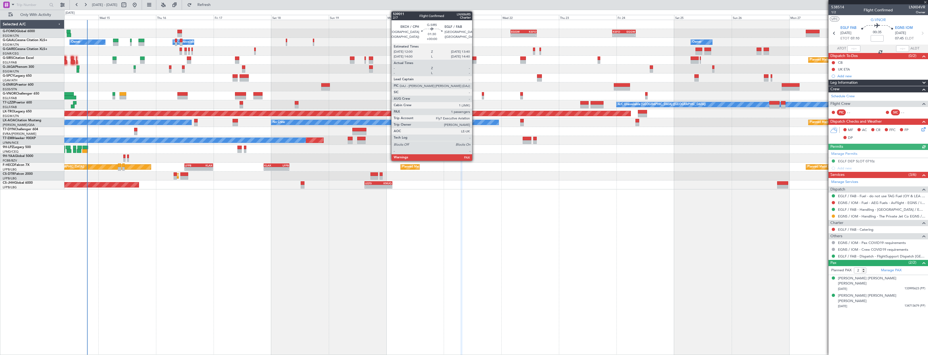
click at [474, 60] on div at bounding box center [474, 62] width 4 height 4
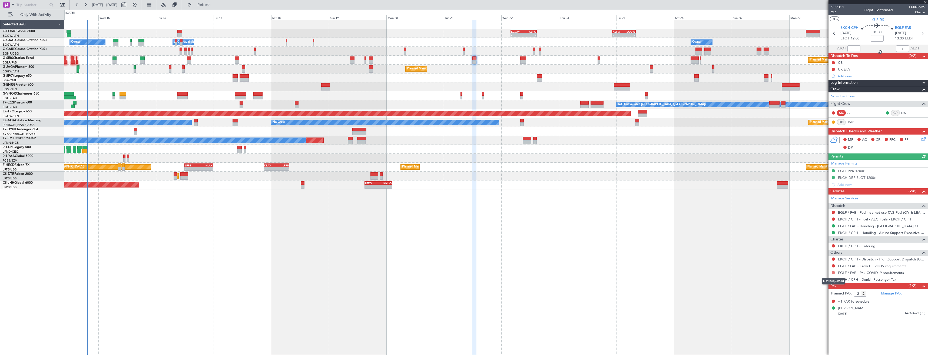
click at [833, 273] on button at bounding box center [833, 272] width 3 height 3
click at [820, 279] on span "Not Required" at bounding box center [820, 280] width 22 height 5
click at [833, 265] on button at bounding box center [833, 265] width 3 height 3
click at [813, 274] on span "Not Required" at bounding box center [820, 273] width 22 height 5
click at [833, 260] on button at bounding box center [833, 259] width 3 height 3
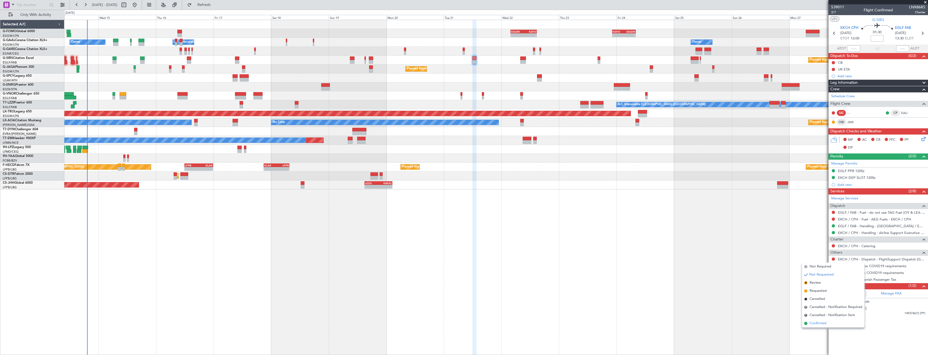
click at [817, 323] on span "Confirmed" at bounding box center [817, 323] width 17 height 5
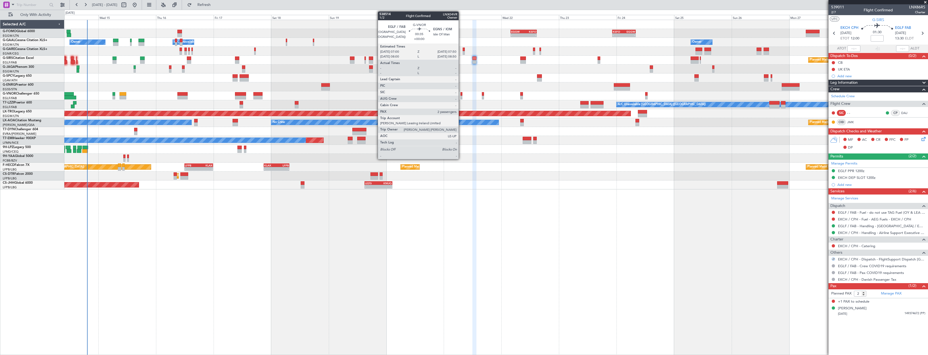
click at [461, 97] on div at bounding box center [461, 98] width 2 height 4
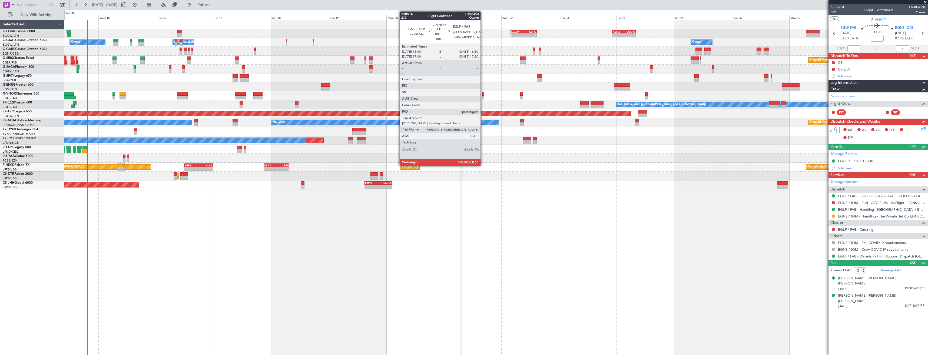
click at [483, 97] on div at bounding box center [483, 98] width 2 height 4
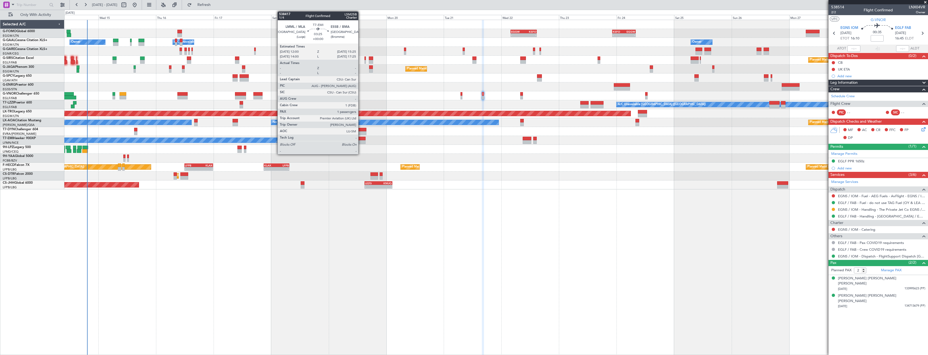
click at [361, 141] on div at bounding box center [361, 142] width 8 height 4
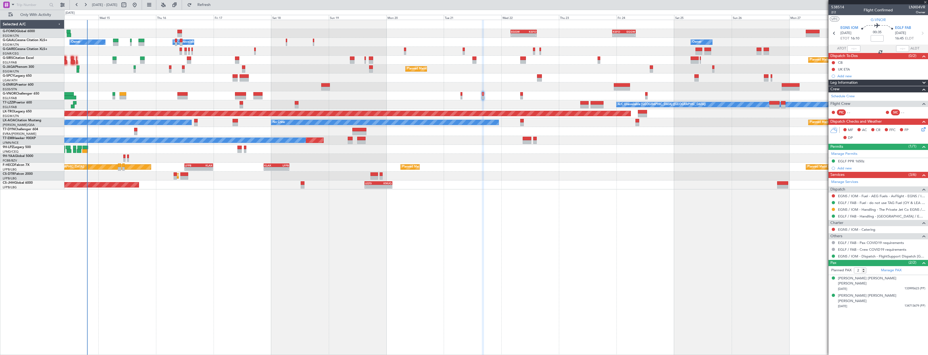
type input "1"
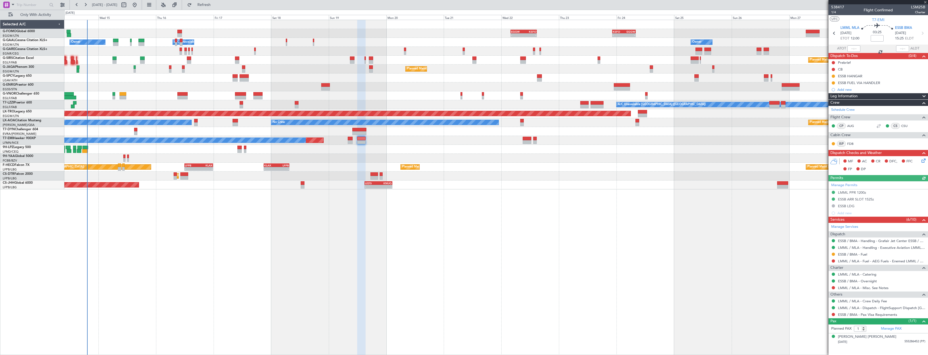
click at [832, 252] on div "ESSB / BMA - Fuel" at bounding box center [877, 254] width 99 height 7
click at [833, 254] on button at bounding box center [833, 254] width 3 height 3
click at [817, 320] on span "Confirmed" at bounding box center [817, 318] width 17 height 5
click at [833, 81] on button at bounding box center [833, 82] width 3 height 3
drag, startPoint x: 826, startPoint y: 109, endPoint x: 842, endPoint y: 87, distance: 26.8
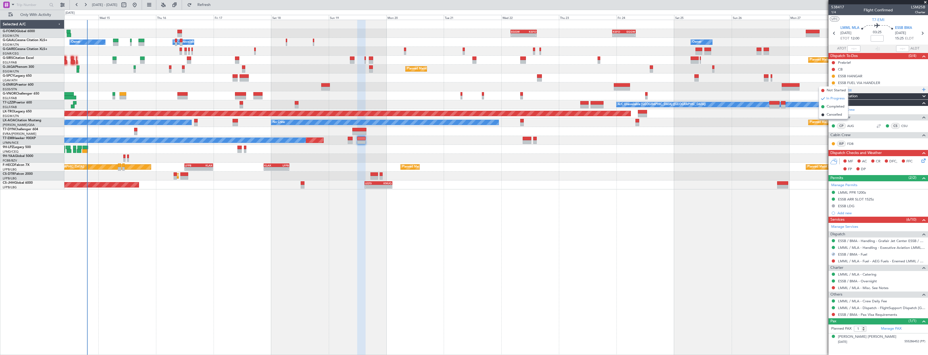
click at [826, 107] on span "Completed" at bounding box center [835, 106] width 18 height 5
click at [920, 34] on icon at bounding box center [922, 33] width 7 height 7
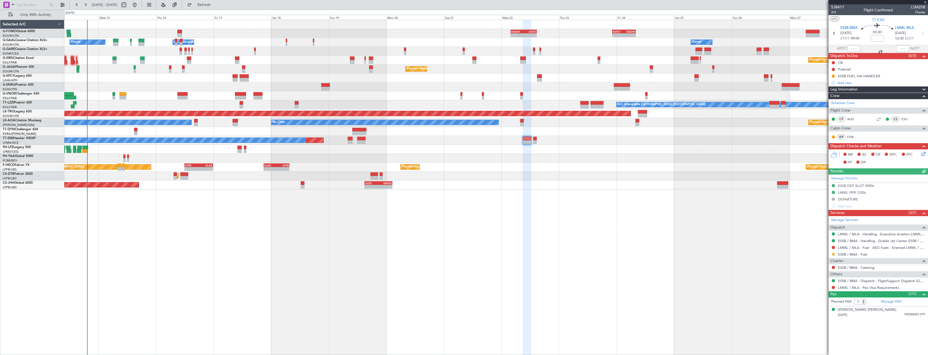
click at [833, 254] on button at bounding box center [833, 254] width 3 height 3
click at [822, 321] on span "Confirmed" at bounding box center [817, 318] width 17 height 5
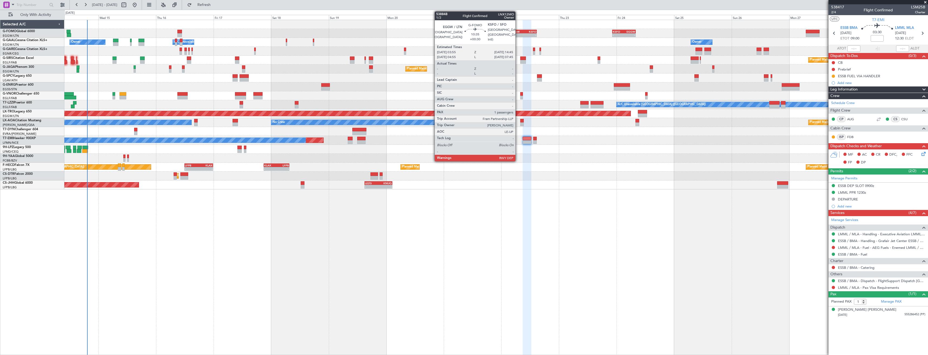
click at [517, 35] on div "-" at bounding box center [517, 35] width 12 height 3
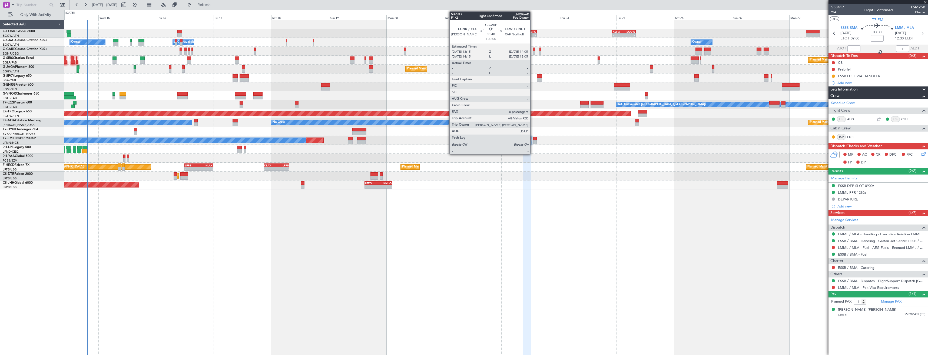
type input "+00:30"
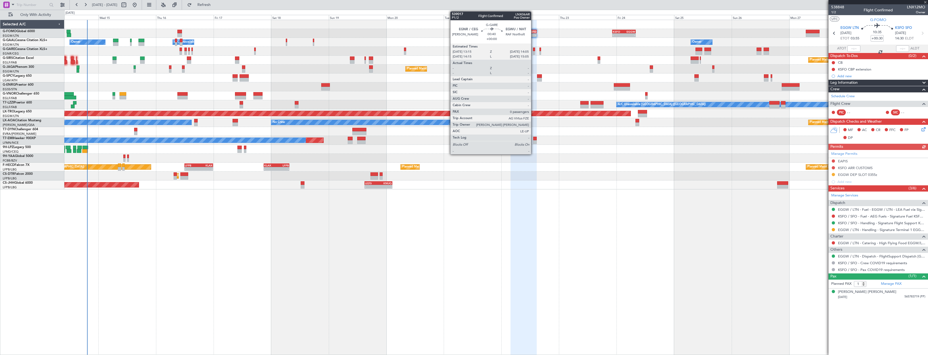
click at [533, 49] on div at bounding box center [534, 50] width 2 height 4
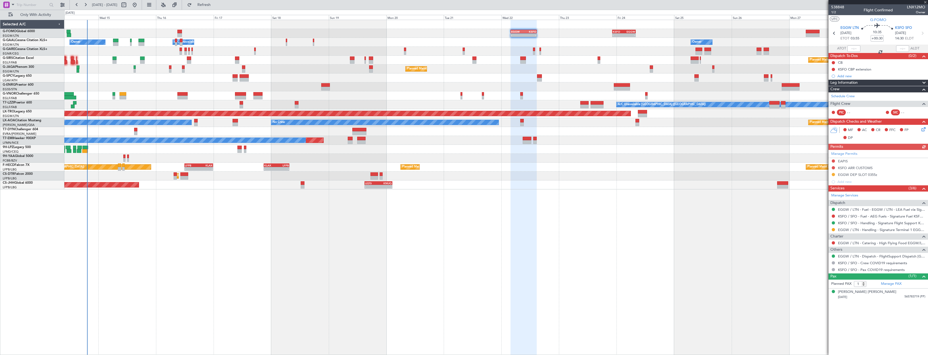
type input "0"
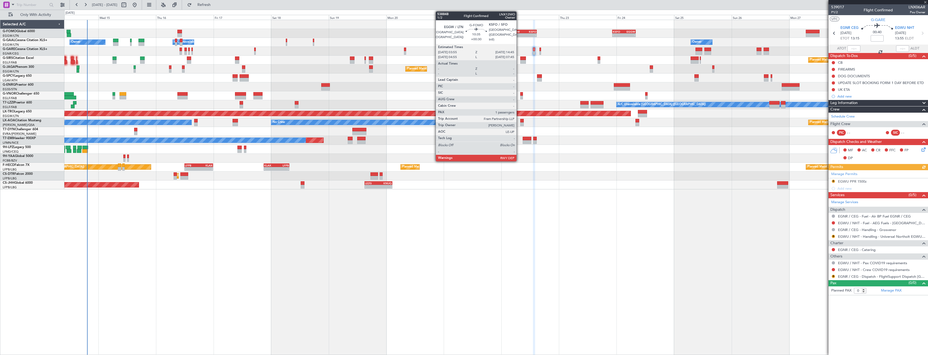
click at [519, 30] on div "EGGW" at bounding box center [517, 31] width 12 height 3
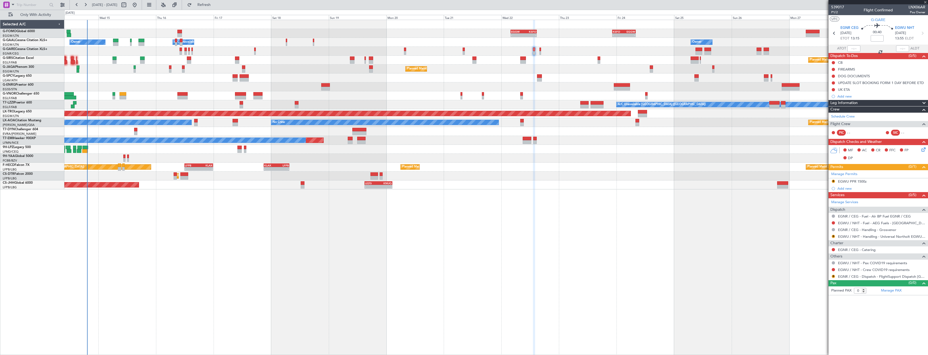
type input "+00:30"
type input "1"
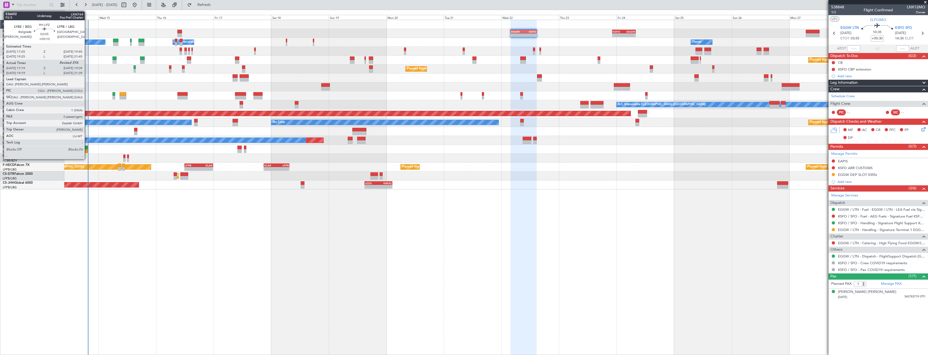
click at [86, 150] on div at bounding box center [85, 151] width 6 height 4
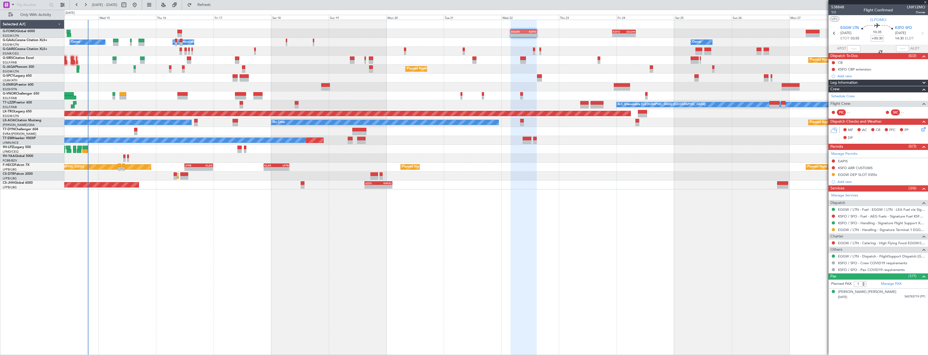
type input "+00:10"
type input "17:29"
type input "0"
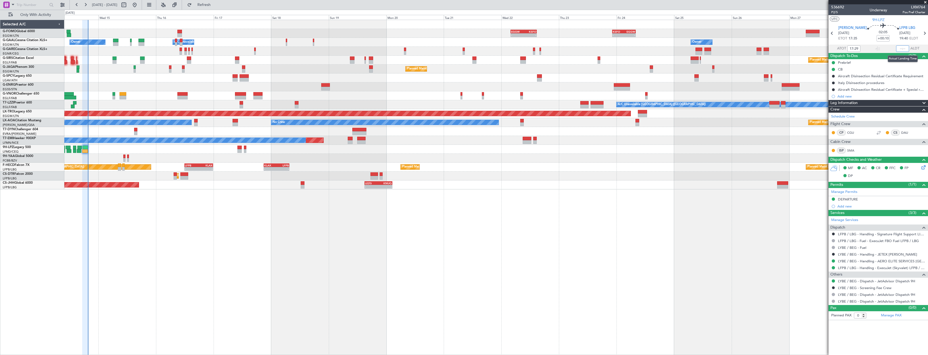
click at [903, 48] on input "text" at bounding box center [902, 48] width 13 height 6
type input "19:36"
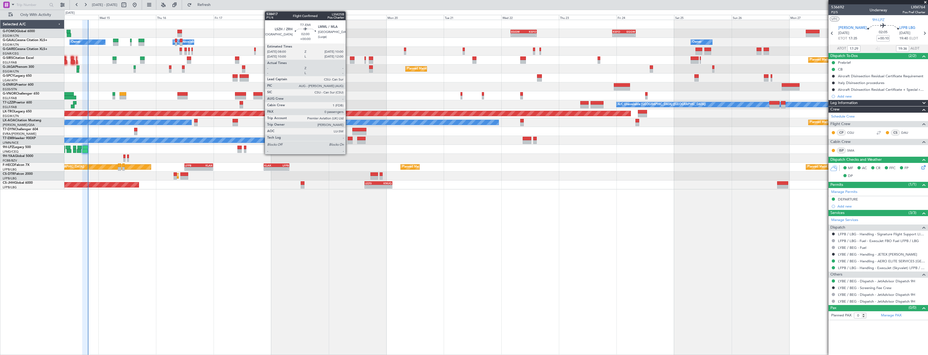
click at [348, 142] on div at bounding box center [350, 142] width 5 height 4
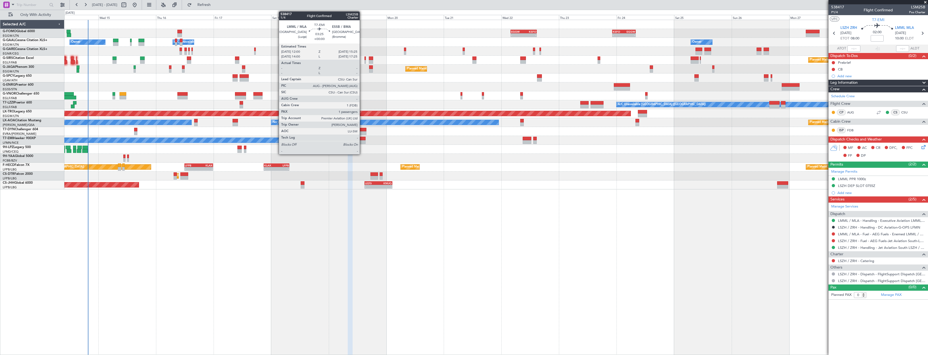
click at [362, 142] on div at bounding box center [361, 142] width 8 height 4
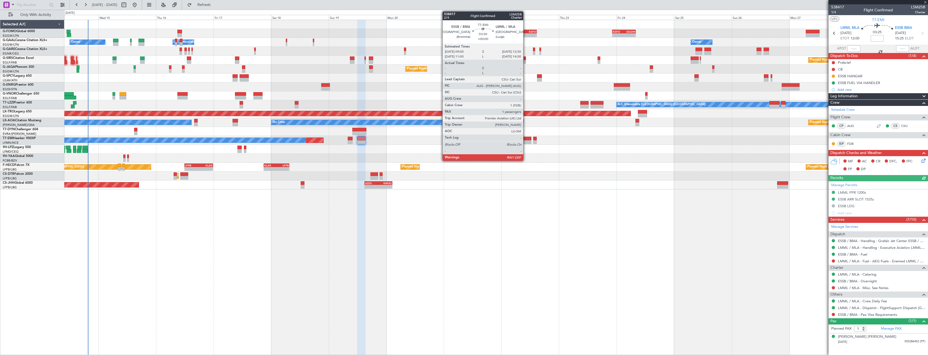
click at [526, 142] on div at bounding box center [527, 142] width 9 height 4
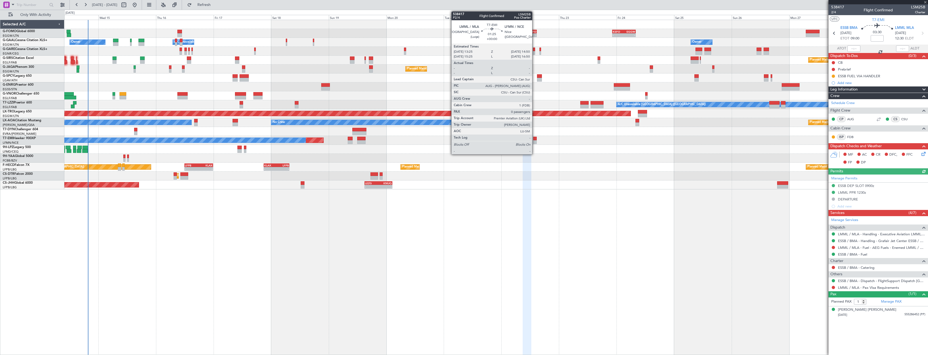
click at [534, 141] on div at bounding box center [535, 142] width 4 height 4
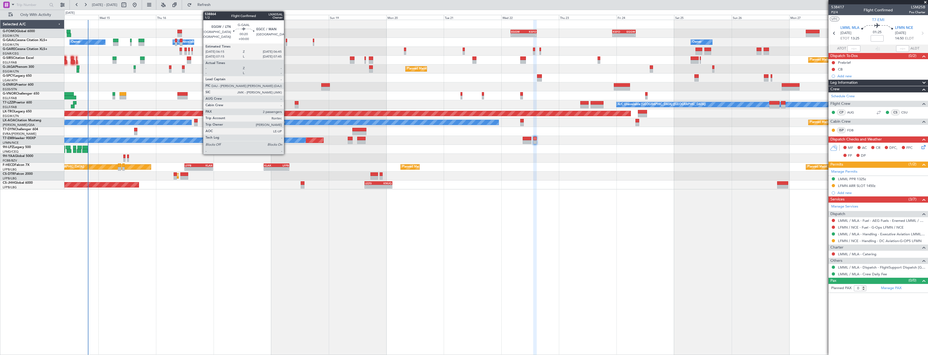
click at [286, 41] on div at bounding box center [286, 41] width 1 height 4
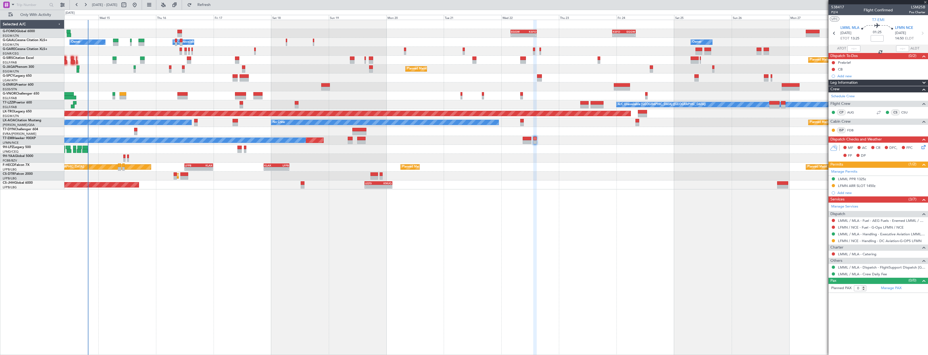
type input "2"
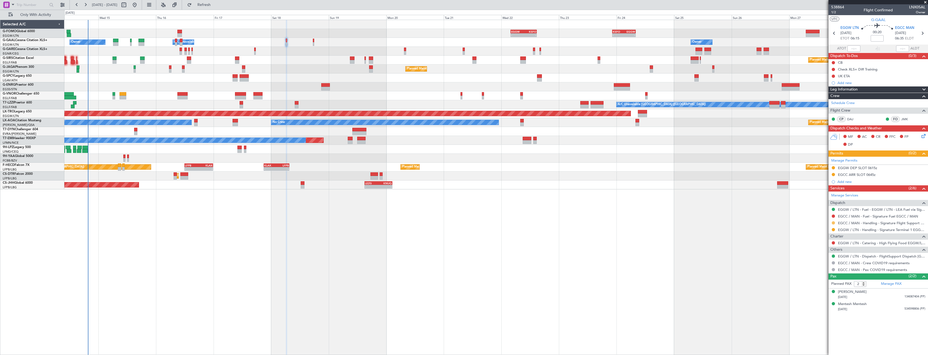
click at [833, 223] on button at bounding box center [833, 222] width 3 height 3
drag, startPoint x: 819, startPoint y: 285, endPoint x: 822, endPoint y: 280, distance: 6.5
click at [821, 285] on span "Confirmed" at bounding box center [817, 287] width 17 height 5
click at [833, 175] on button at bounding box center [833, 174] width 3 height 3
click at [818, 239] on span "Received OK" at bounding box center [819, 238] width 21 height 5
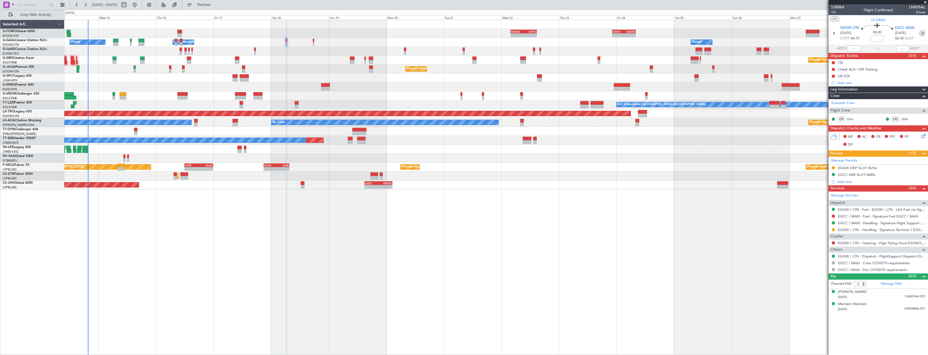
click at [920, 34] on icon at bounding box center [922, 33] width 7 height 7
click at [833, 230] on button at bounding box center [833, 229] width 3 height 3
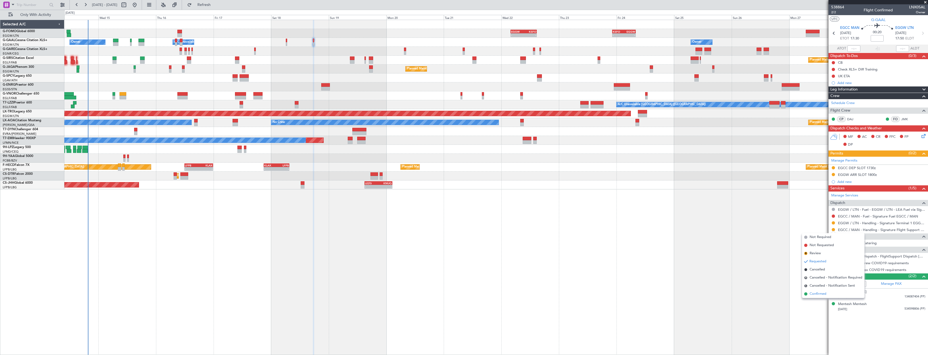
click at [818, 296] on span "Confirmed" at bounding box center [817, 293] width 17 height 5
click at [834, 168] on button at bounding box center [833, 167] width 3 height 3
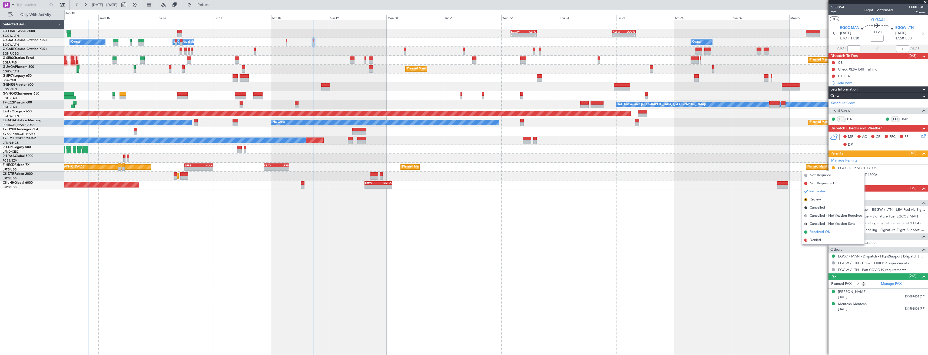
click at [820, 234] on span "Received OK" at bounding box center [819, 232] width 21 height 5
